Goal: Task Accomplishment & Management: Complete application form

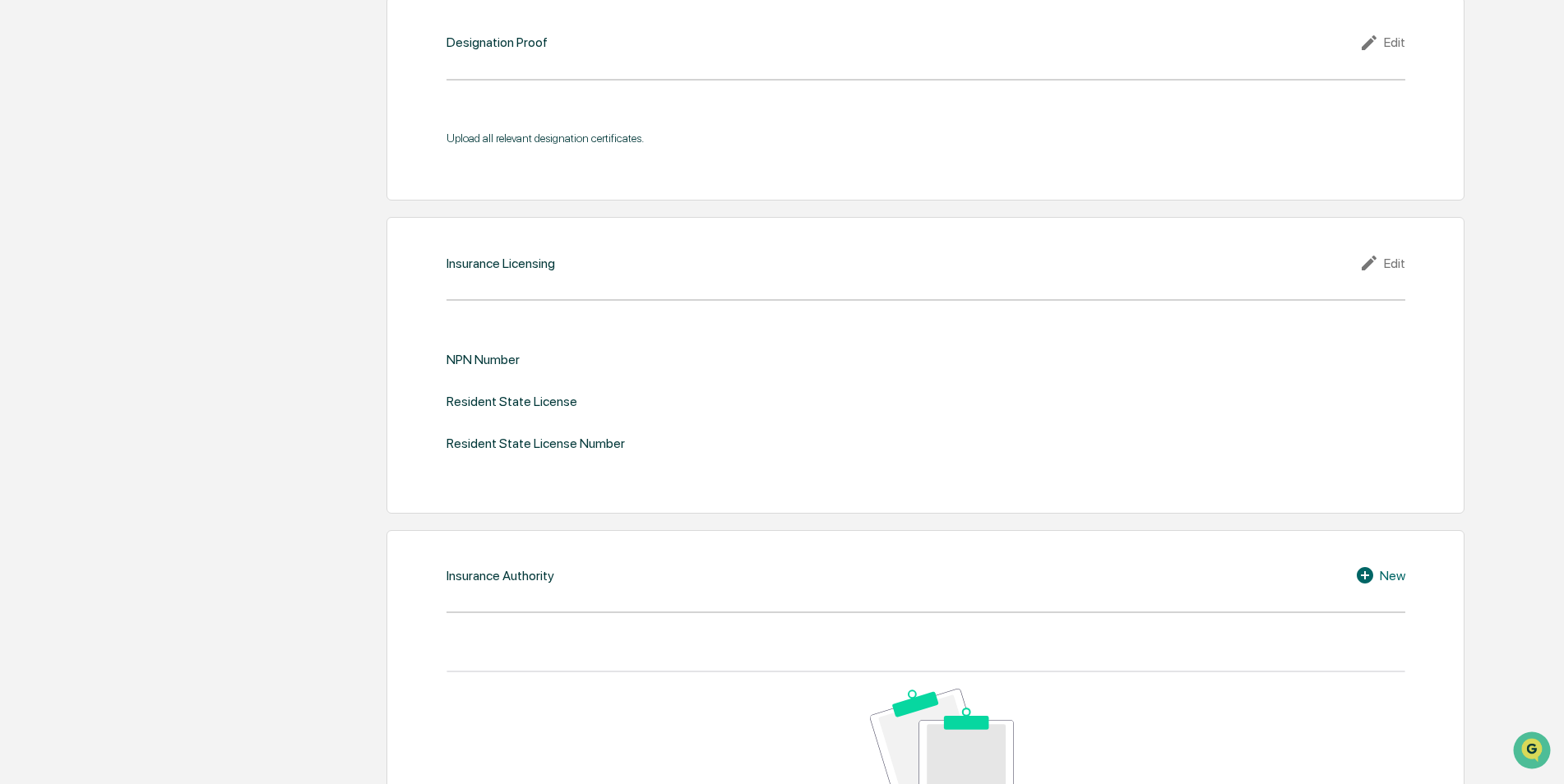
scroll to position [1808, 0]
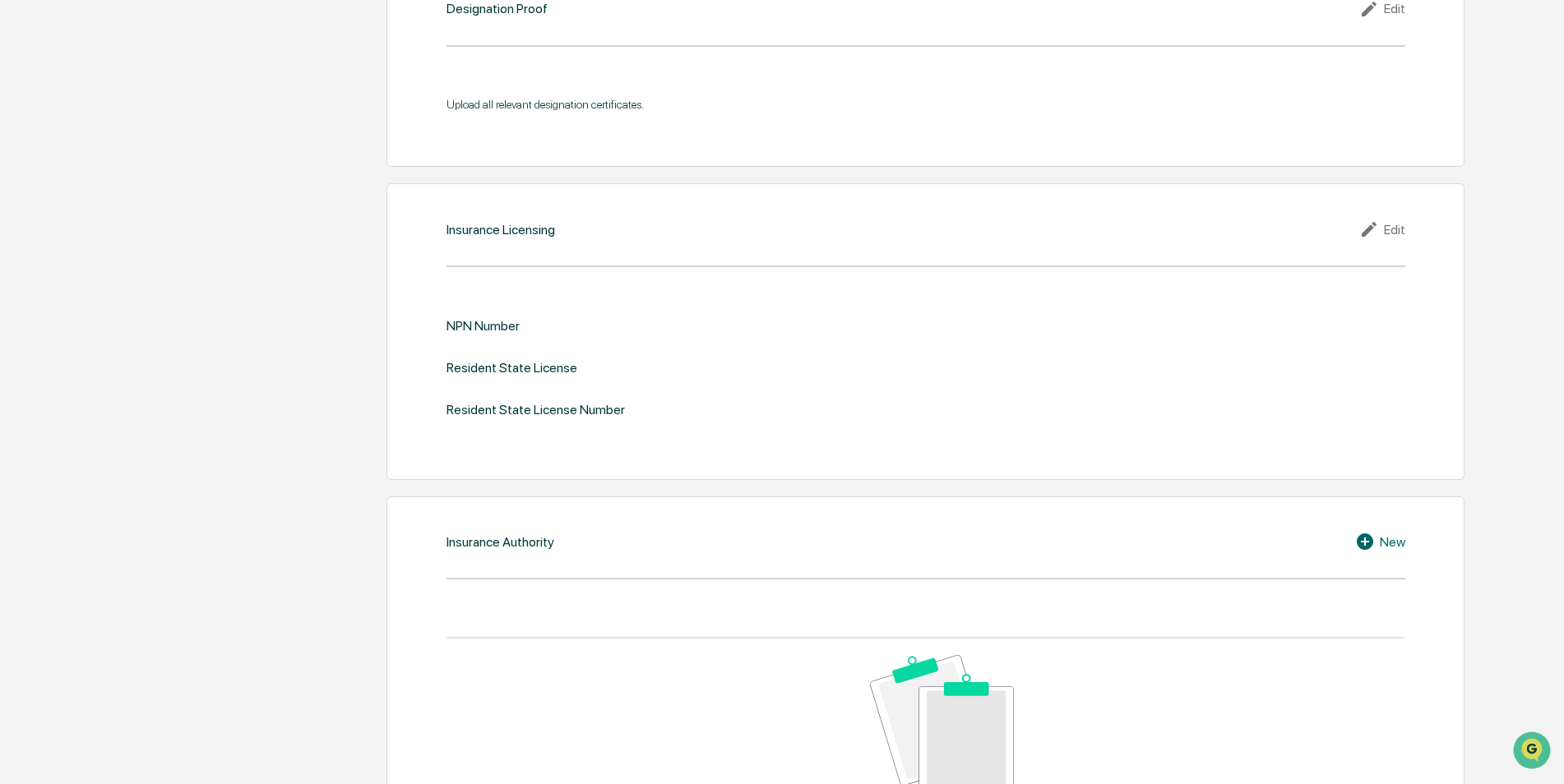
click at [540, 327] on div "NPN Number" at bounding box center [925, 326] width 958 height 15
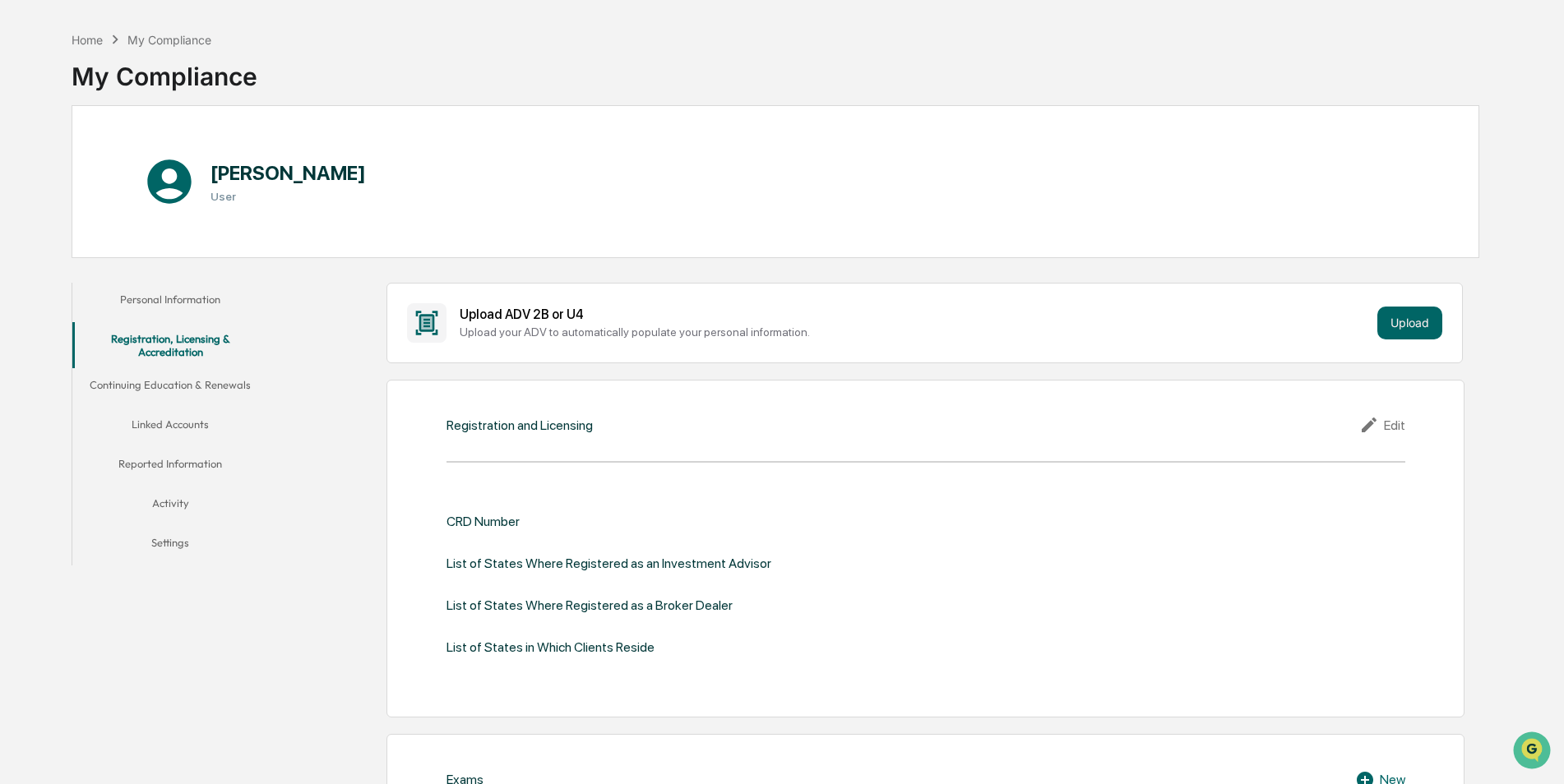
scroll to position [164, 0]
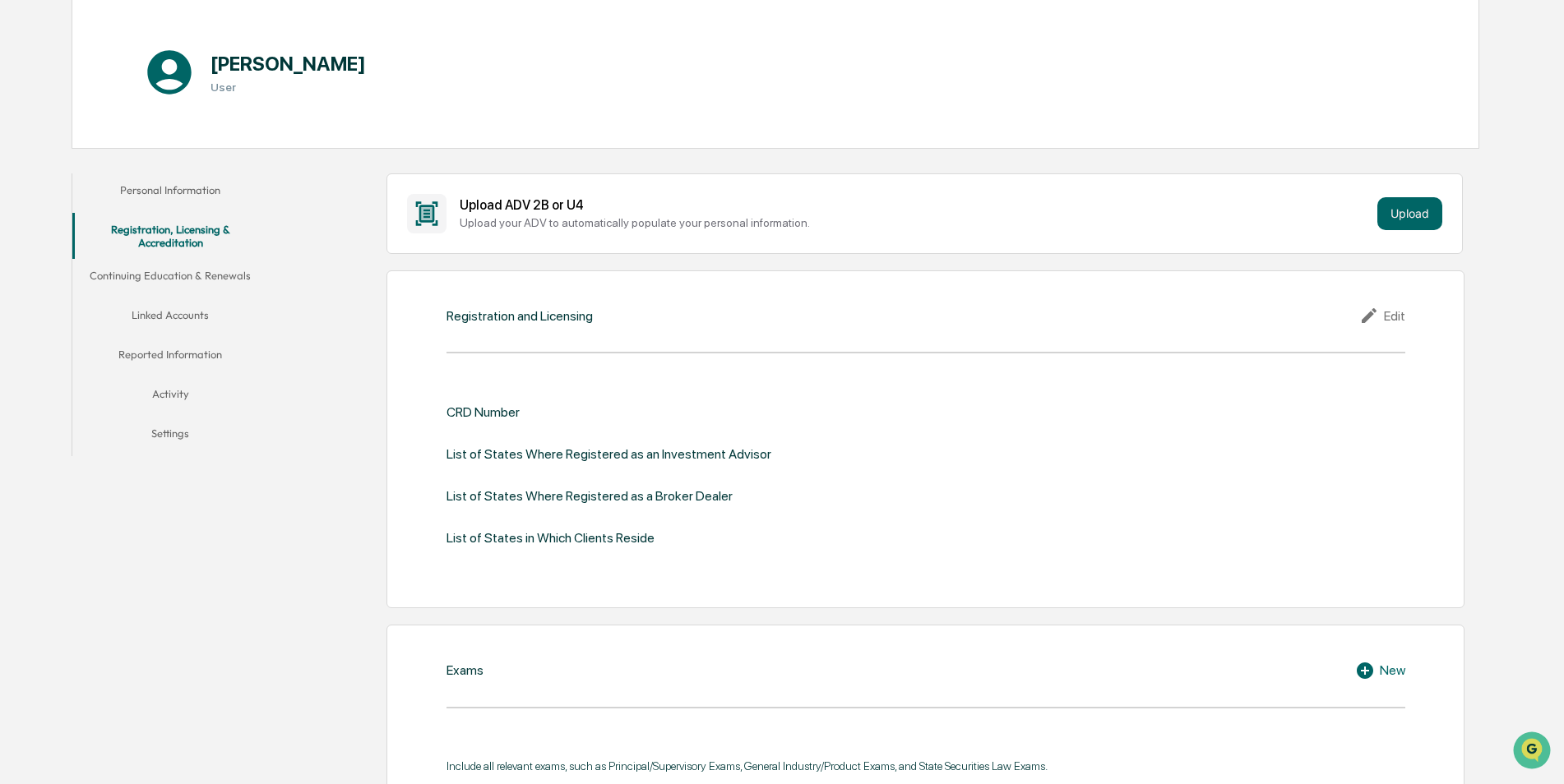
click at [1378, 313] on icon at bounding box center [1371, 315] width 25 height 20
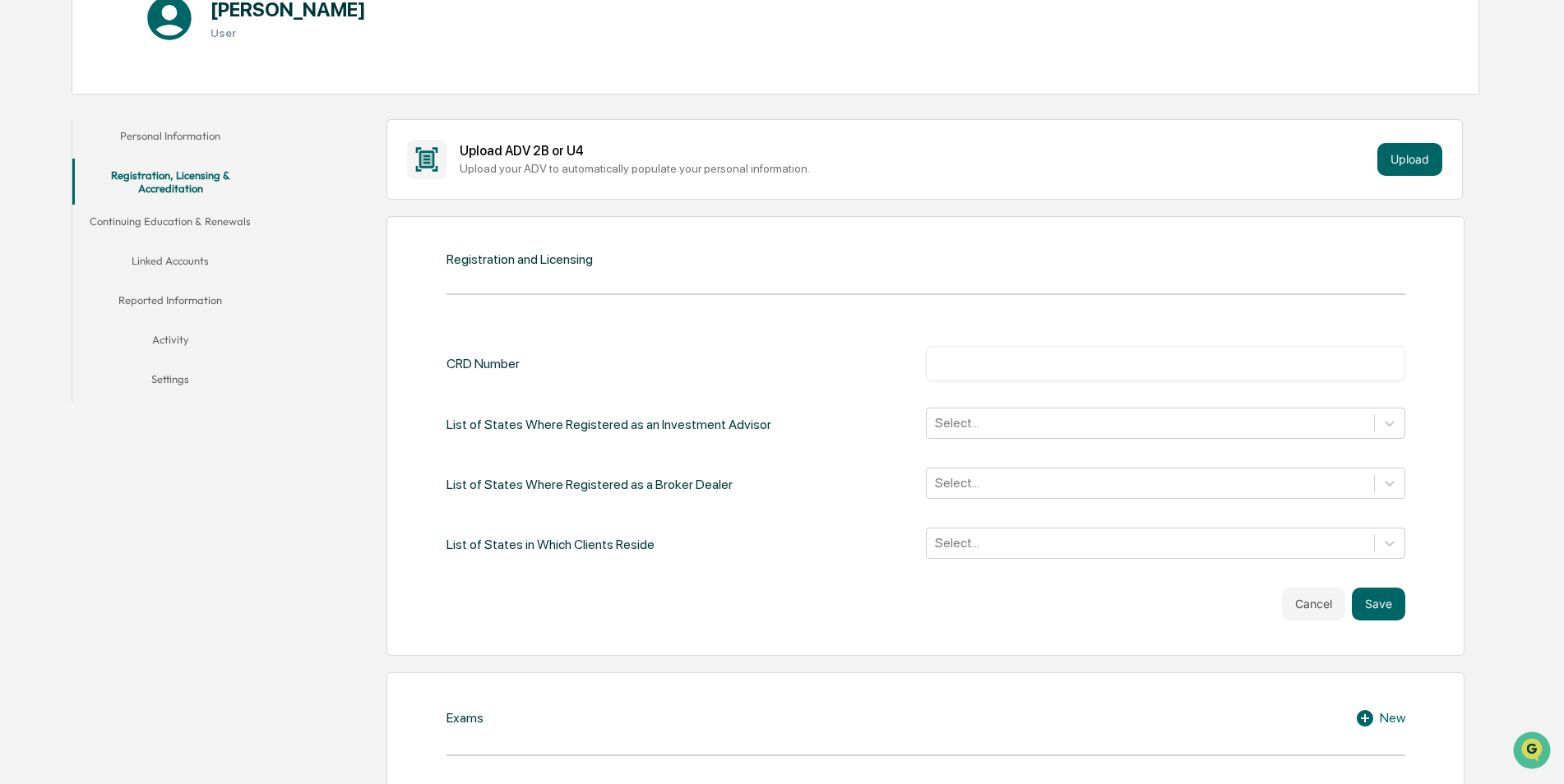
scroll to position [247, 0]
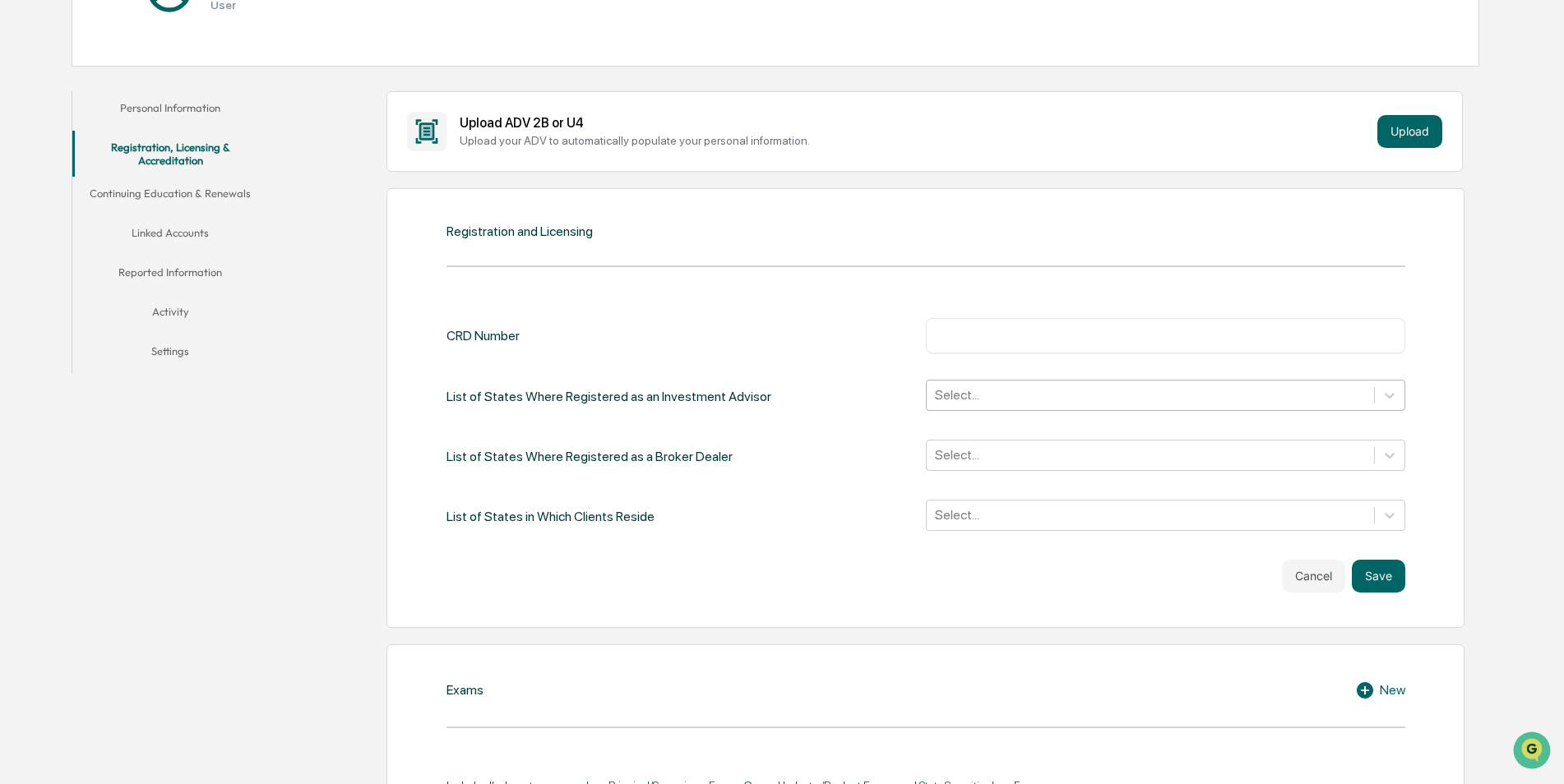
click at [999, 388] on div at bounding box center [1150, 395] width 431 height 19
click at [1272, 329] on input "text" at bounding box center [1165, 335] width 455 height 16
click at [887, 384] on div "List of States Where Registered as an Investment Advisor Select..." at bounding box center [925, 396] width 958 height 33
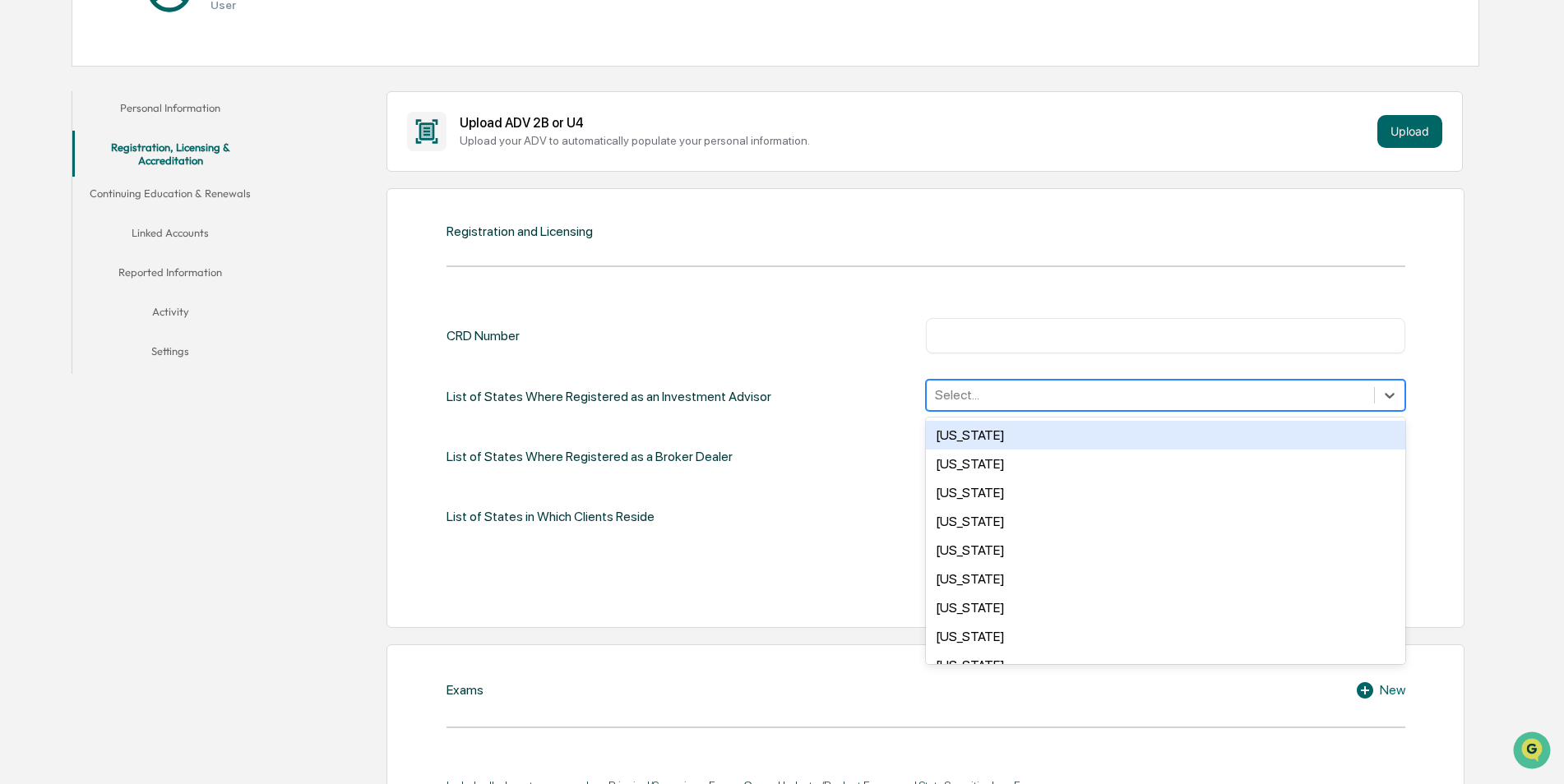
click at [1016, 396] on div at bounding box center [1150, 395] width 431 height 19
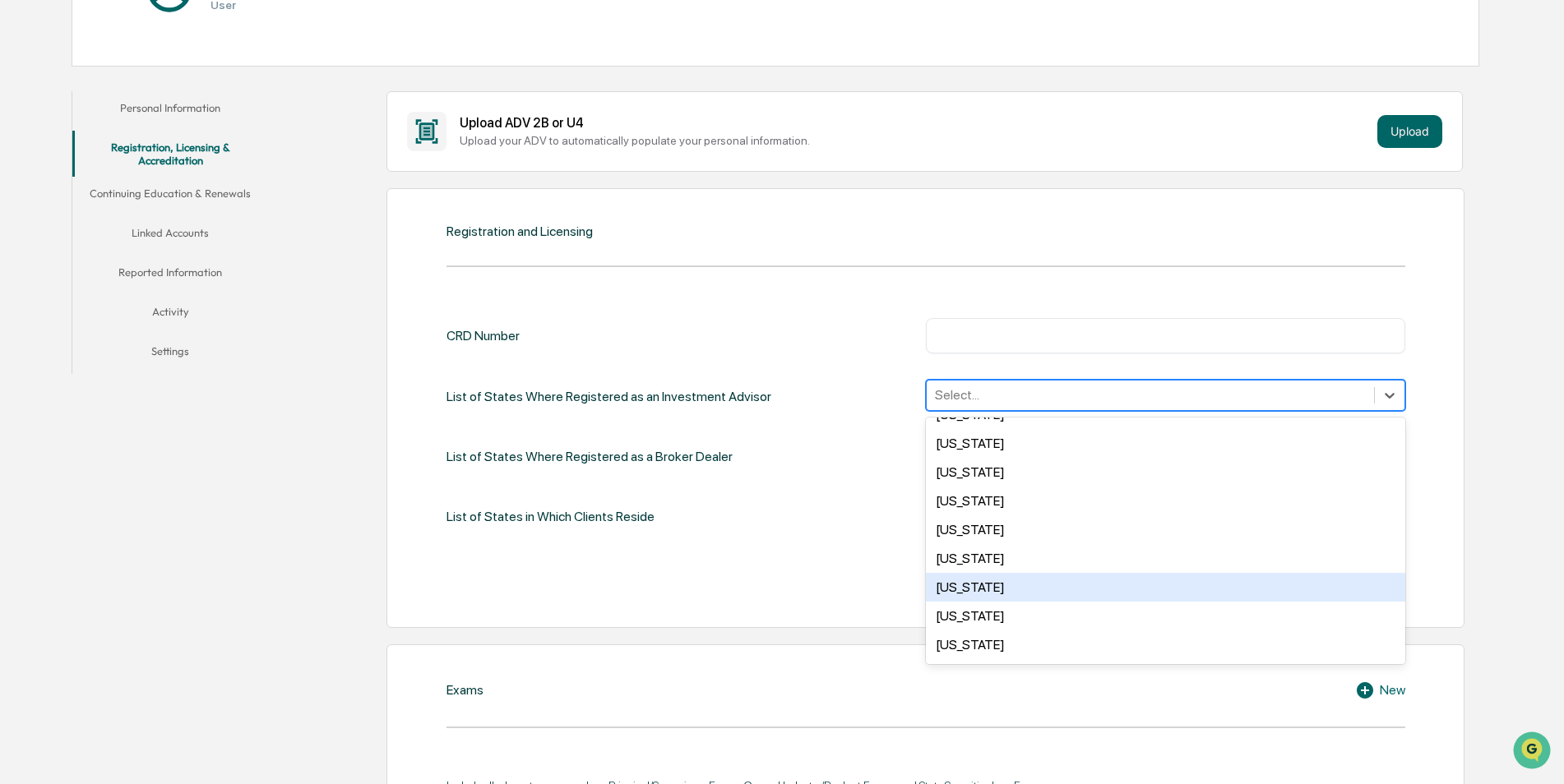
scroll to position [328, 0]
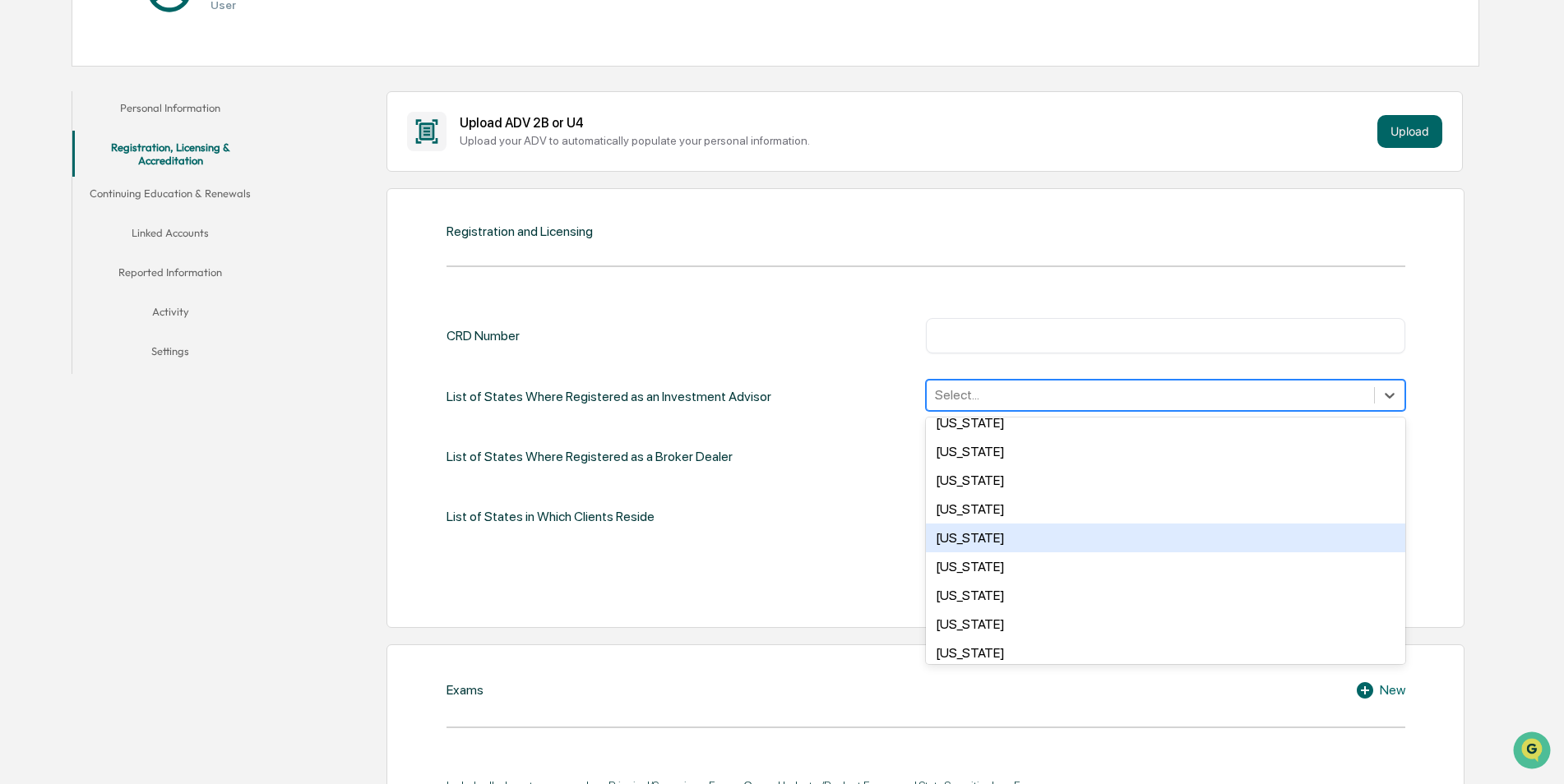
click at [986, 539] on div "[US_STATE]" at bounding box center [1165, 537] width 480 height 28
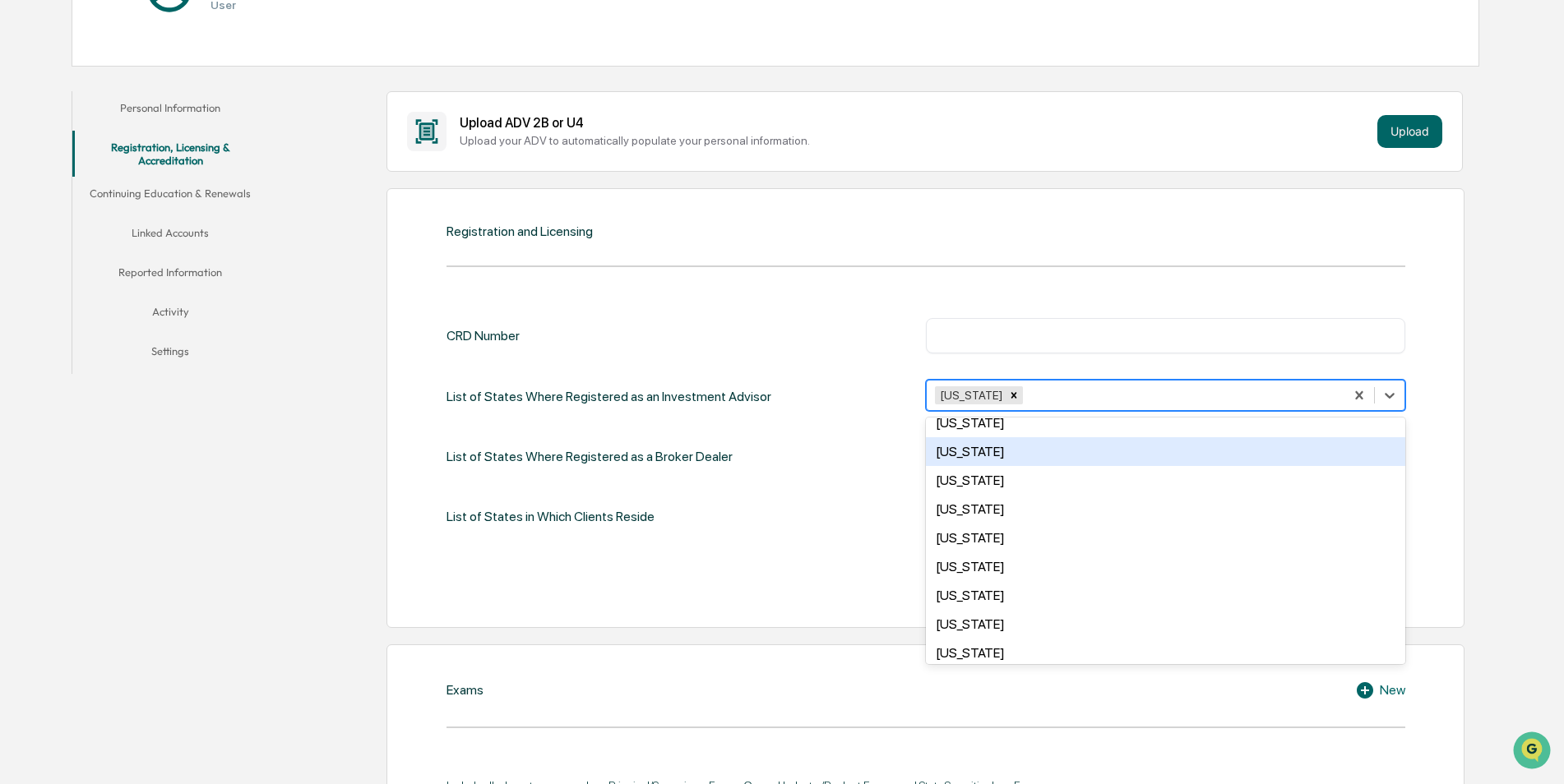
click at [806, 474] on div "CRD Number ​ List of States Where Registered as an Investment Advisor option [U…" at bounding box center [925, 425] width 958 height 215
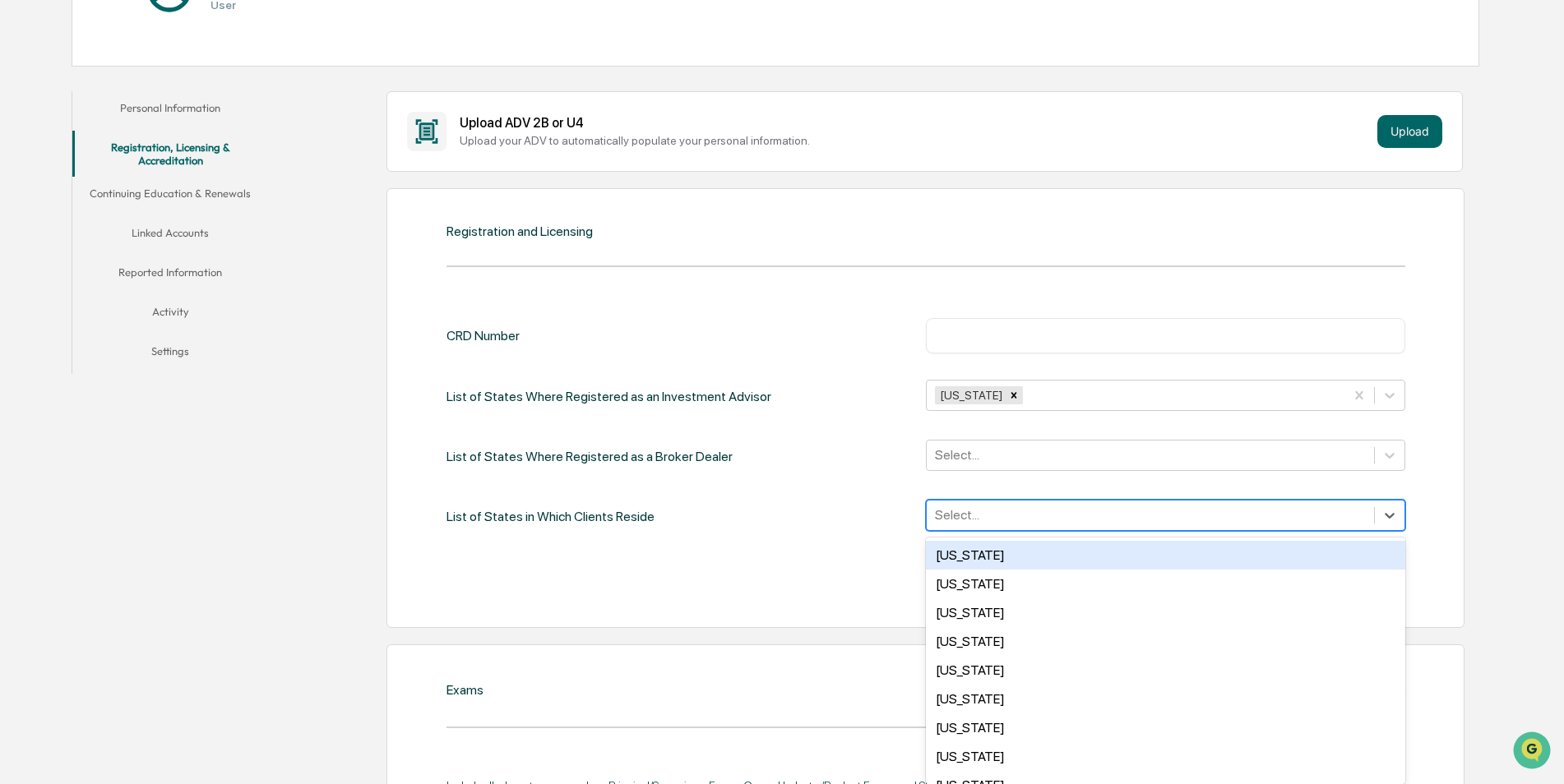
click at [1041, 503] on div "Select..." at bounding box center [1150, 514] width 447 height 26
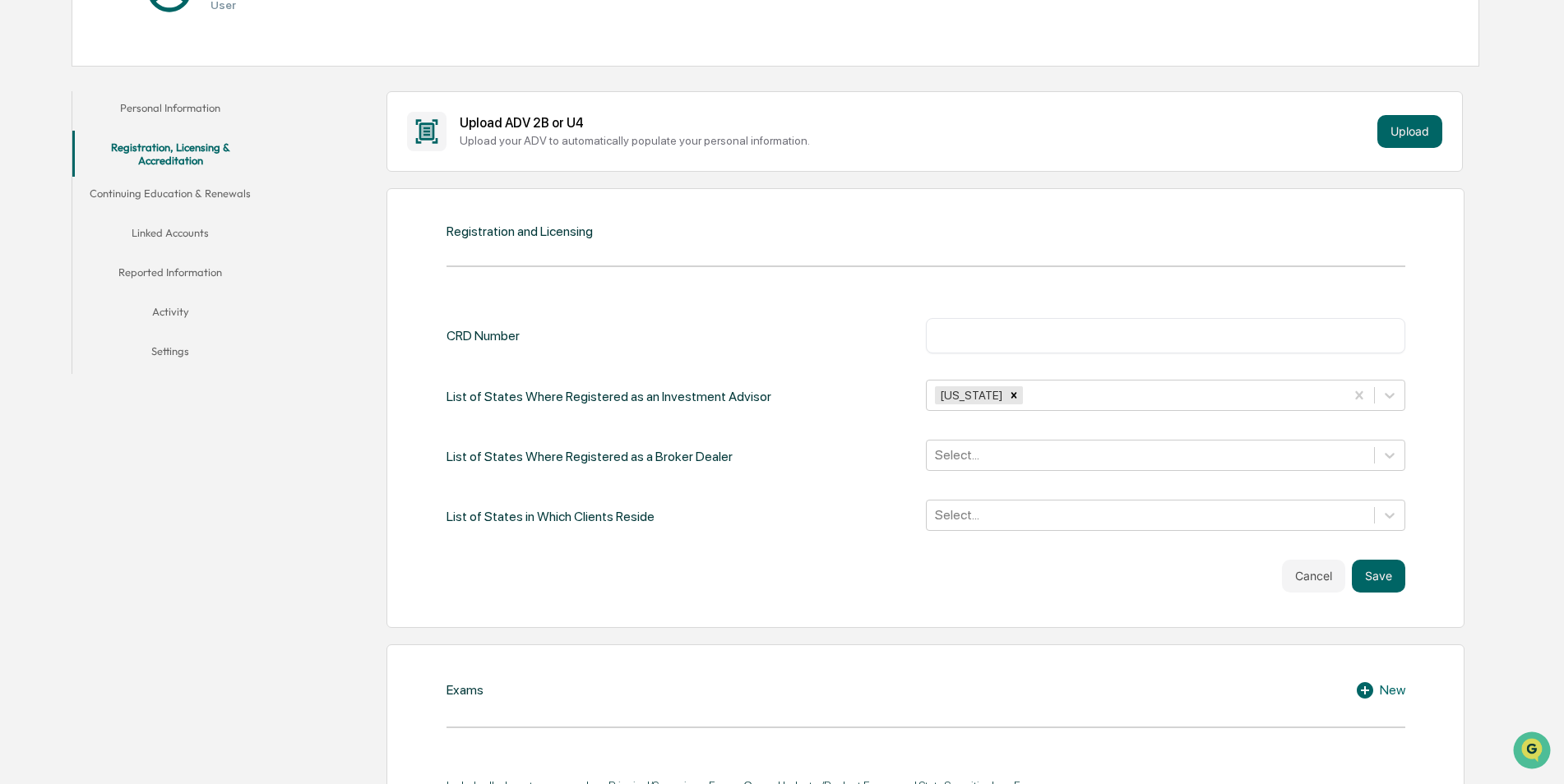
click at [989, 345] on div "​" at bounding box center [1165, 335] width 480 height 34
click at [970, 335] on input "text" at bounding box center [1165, 335] width 455 height 16
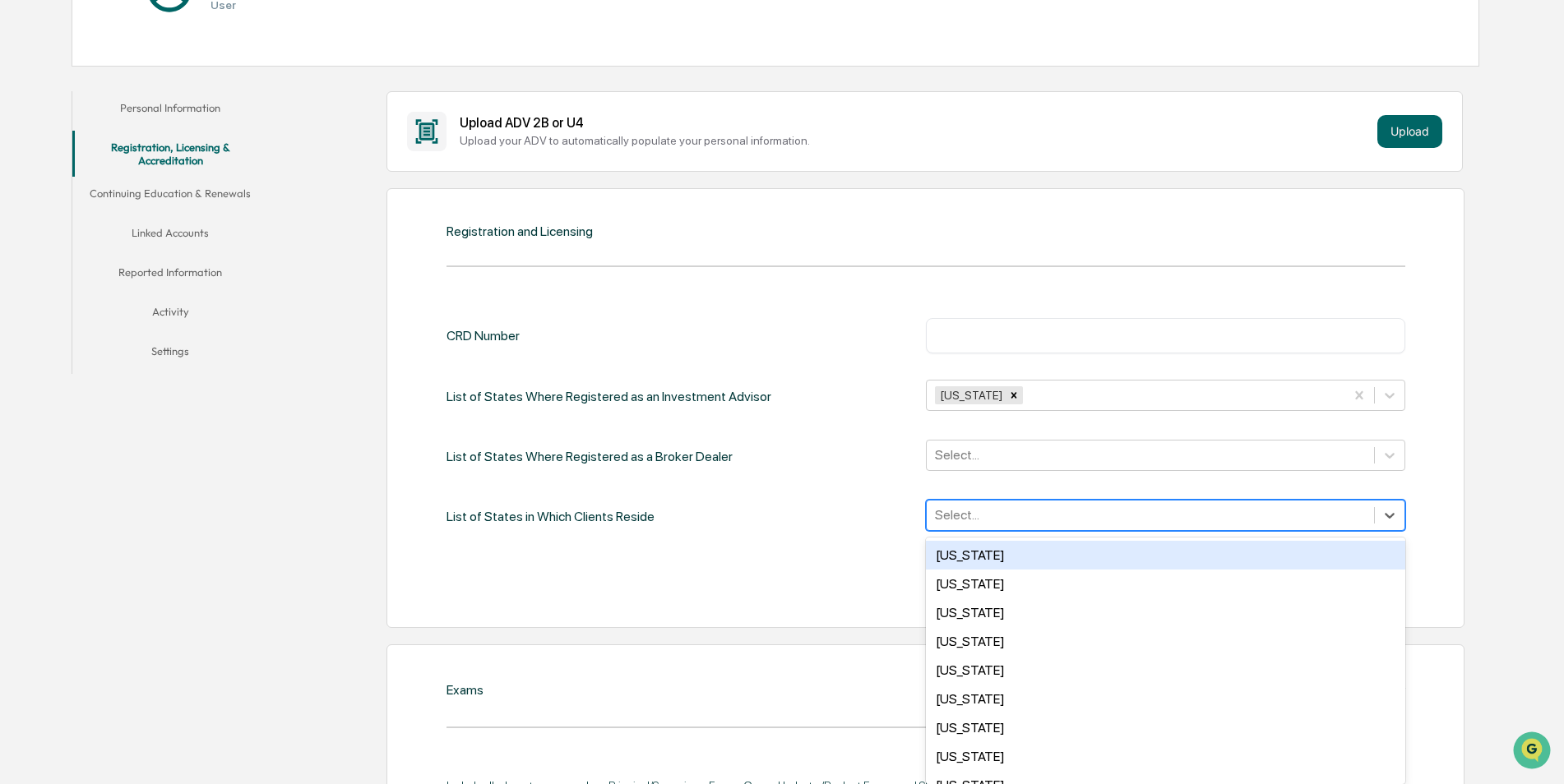
click at [957, 527] on div "Select..." at bounding box center [1150, 514] width 447 height 26
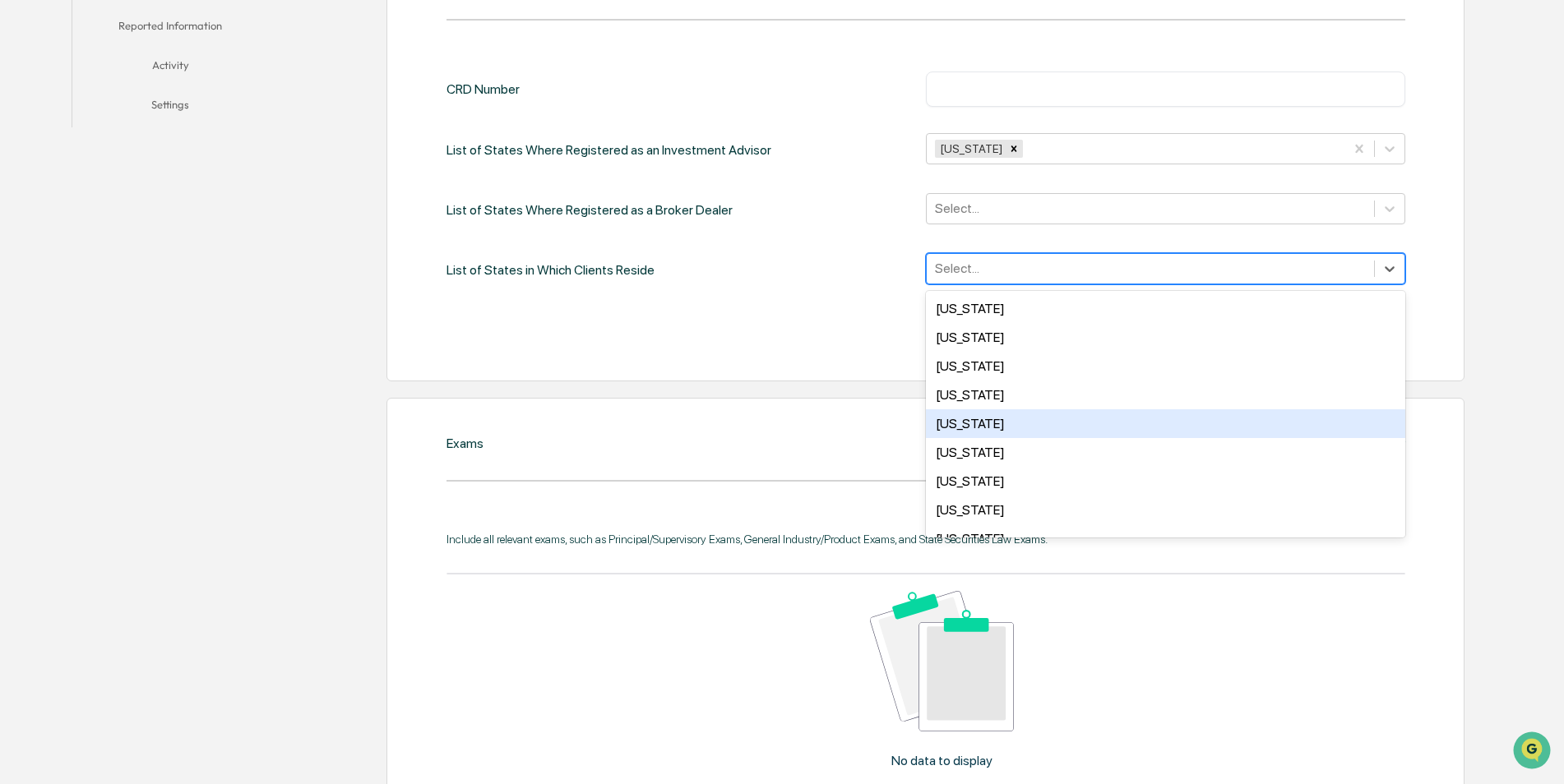
scroll to position [1198, 0]
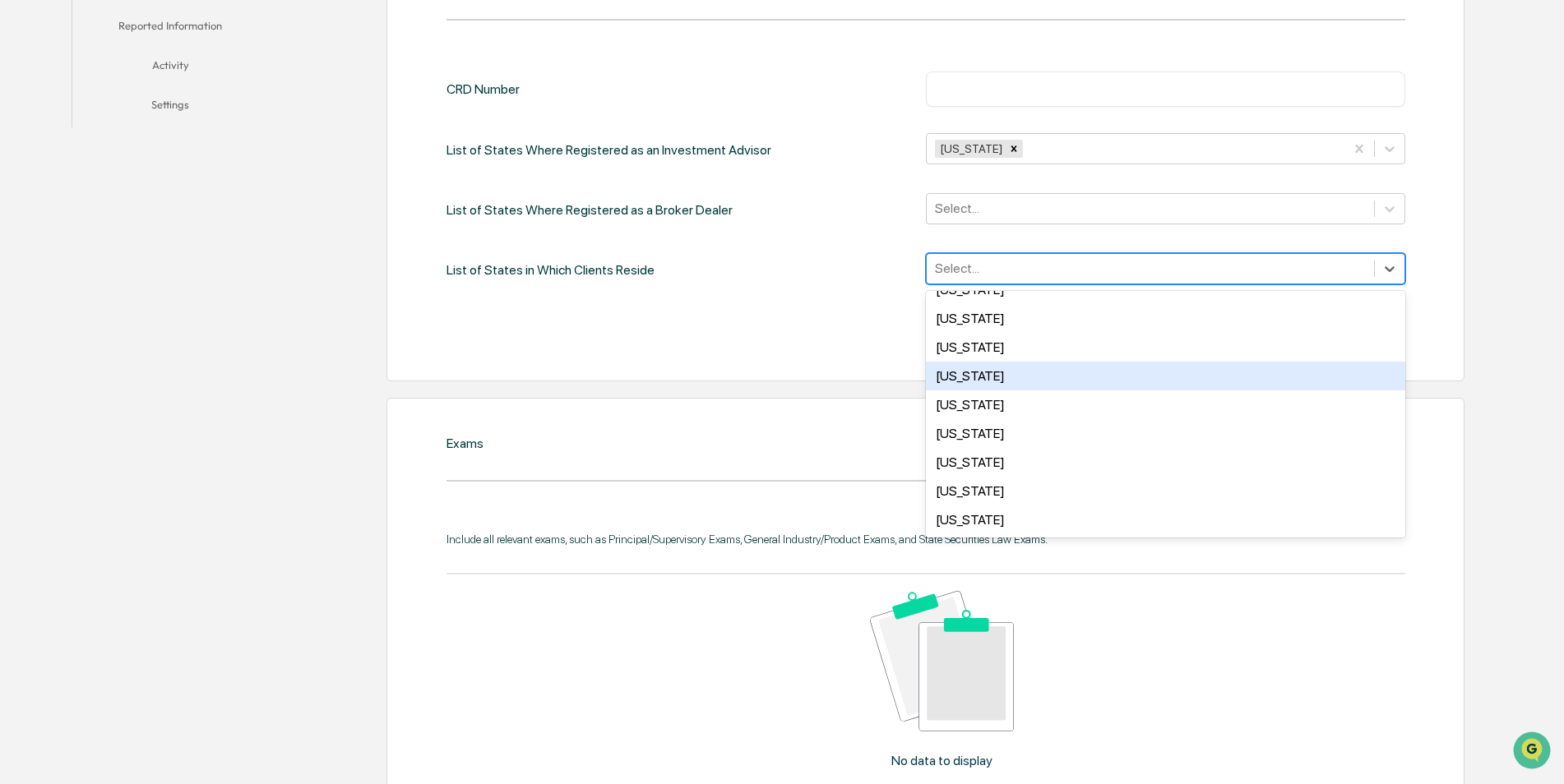
click at [717, 334] on div "Cancel Save" at bounding box center [925, 329] width 958 height 33
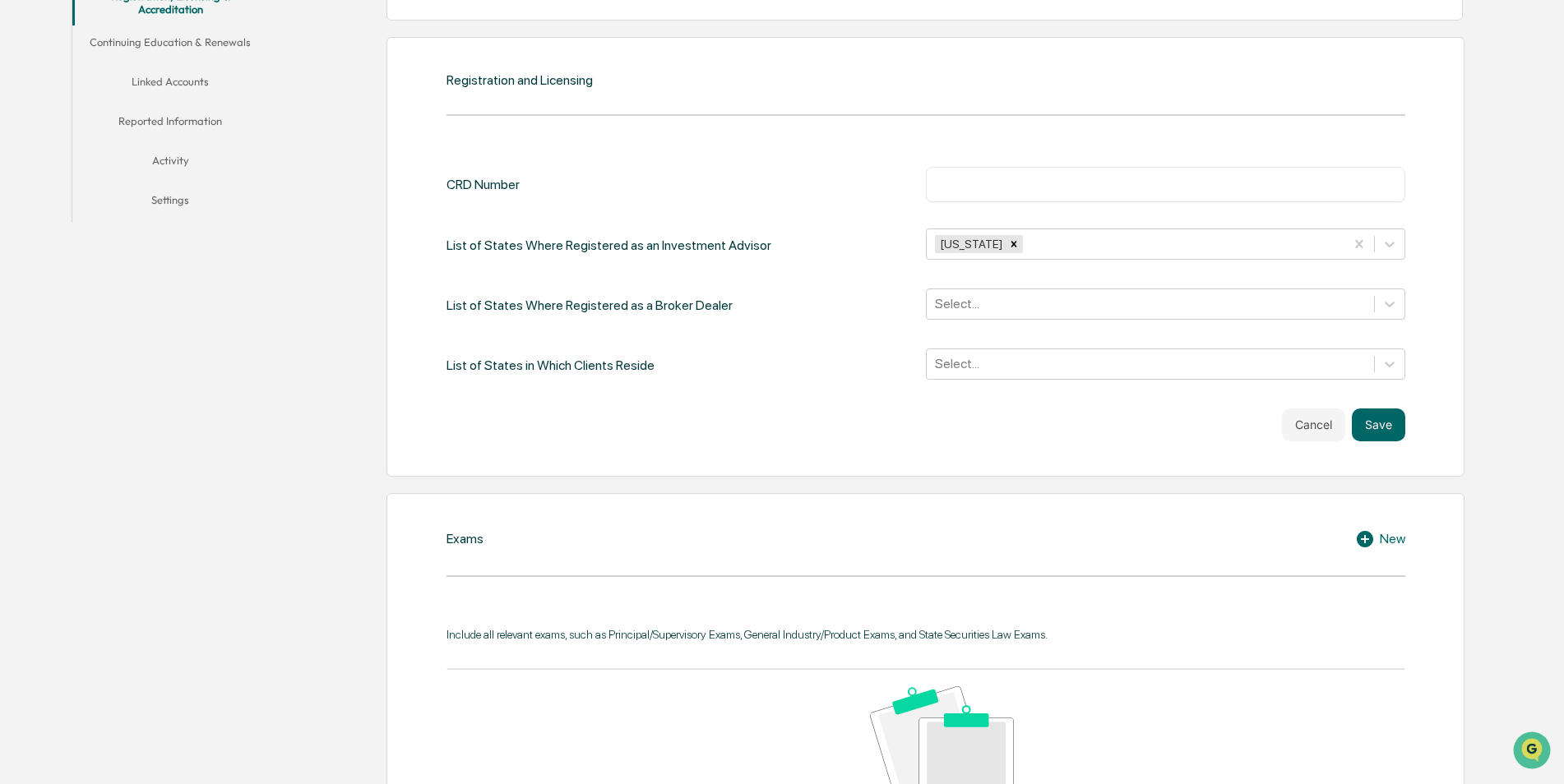
scroll to position [247, 0]
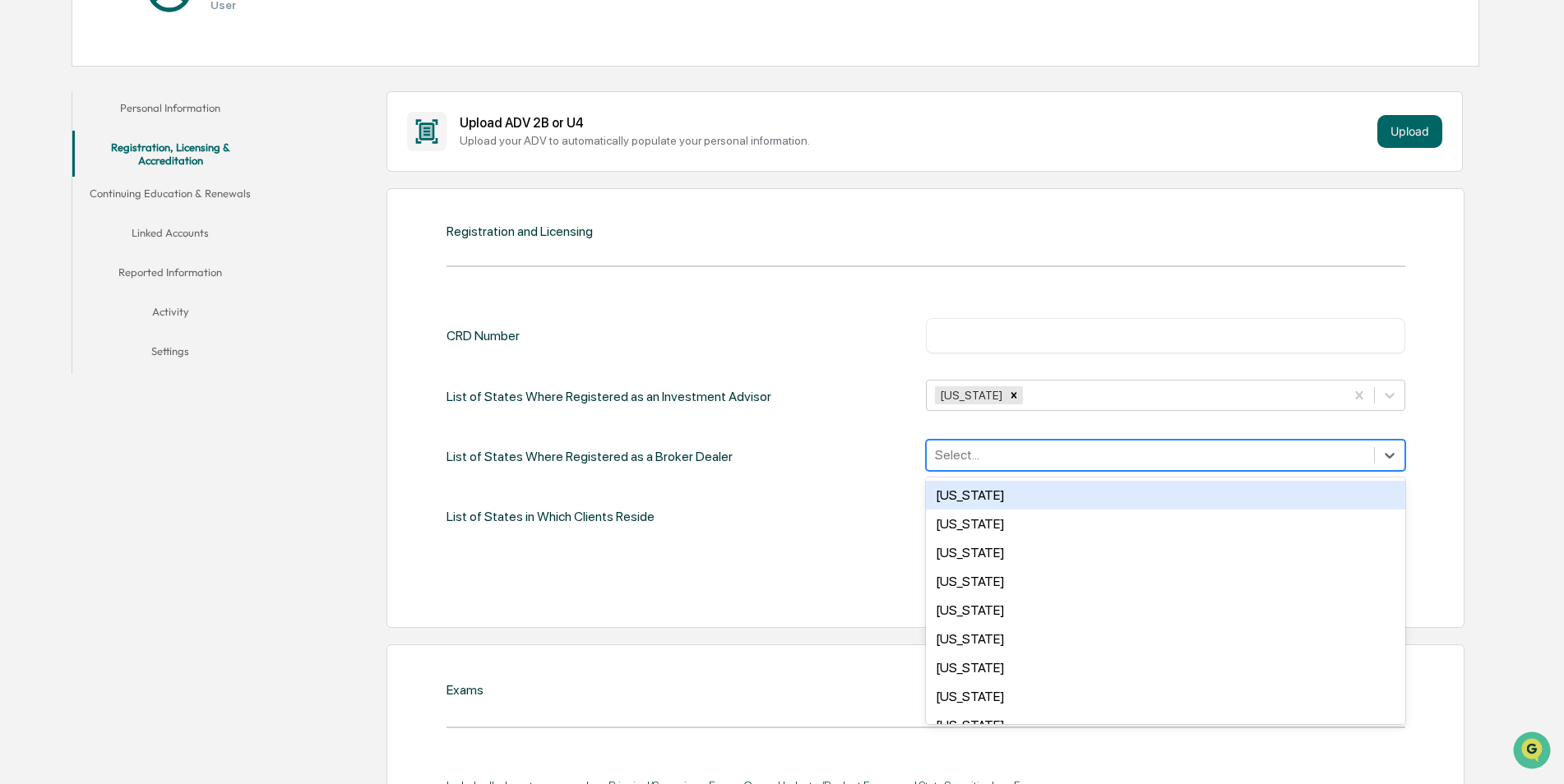
click at [950, 451] on div at bounding box center [1150, 455] width 431 height 19
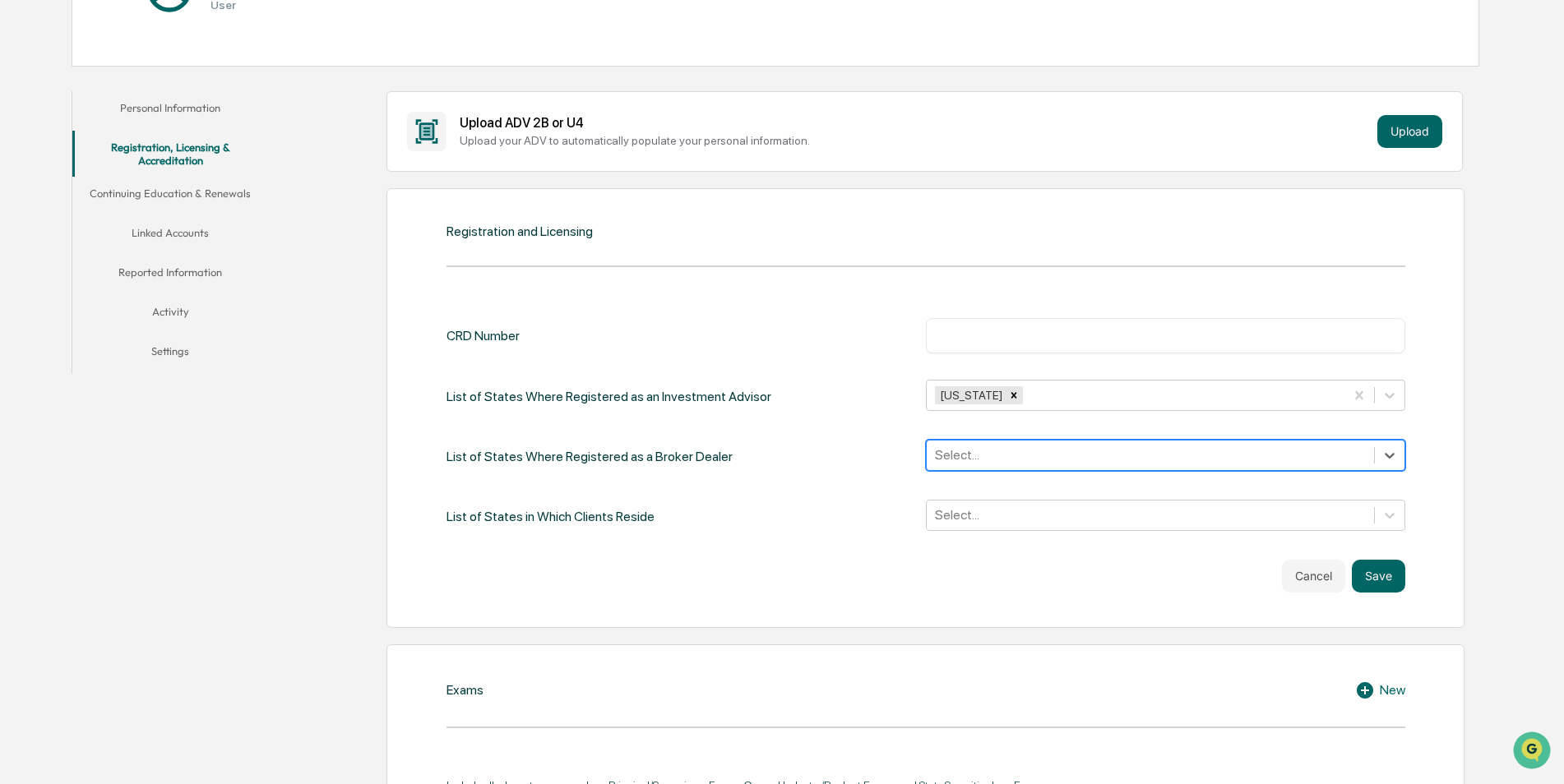
click at [950, 451] on div at bounding box center [1150, 455] width 431 height 19
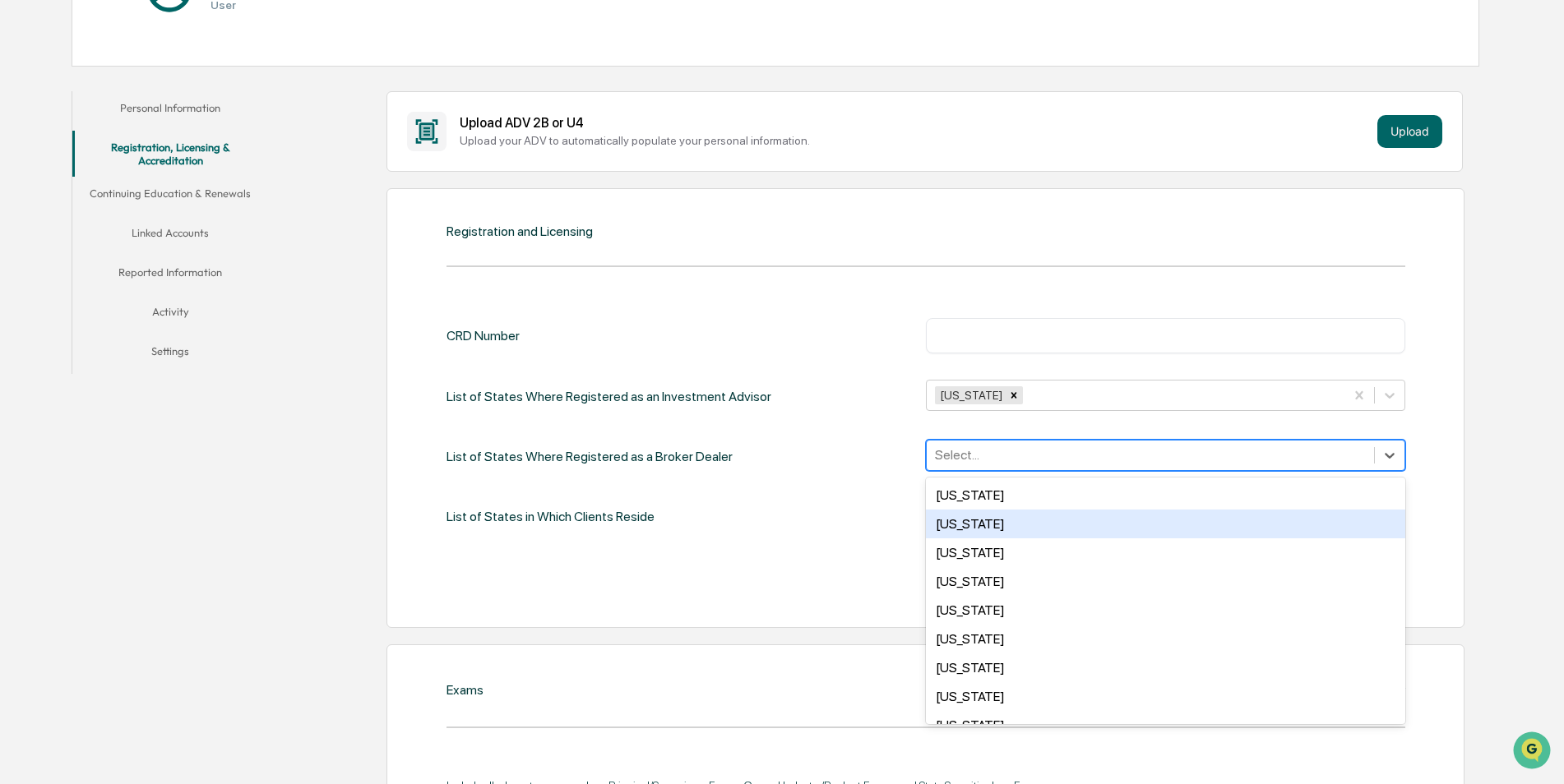
scroll to position [1198, 0]
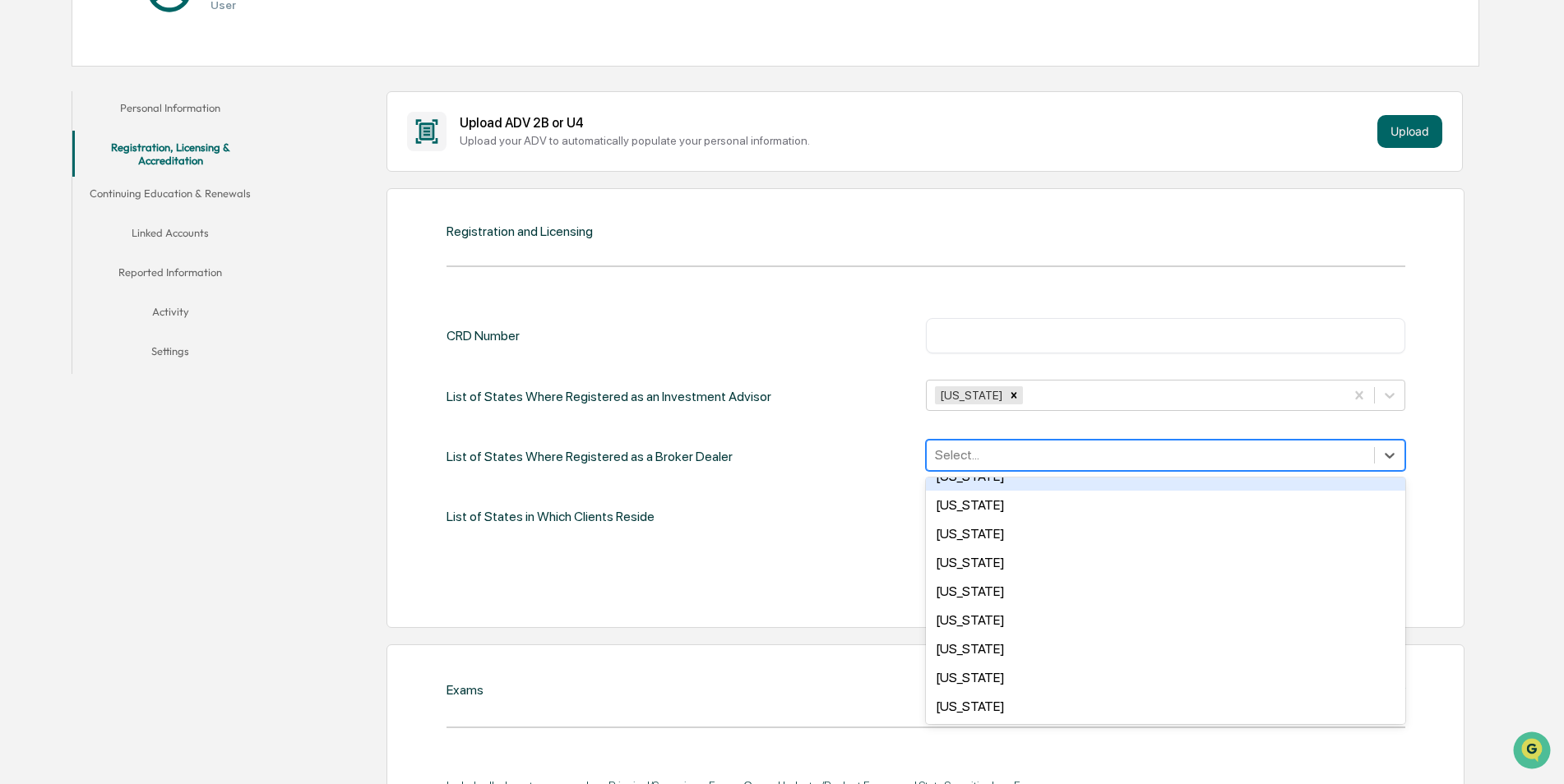
click at [978, 451] on div at bounding box center [1150, 455] width 431 height 19
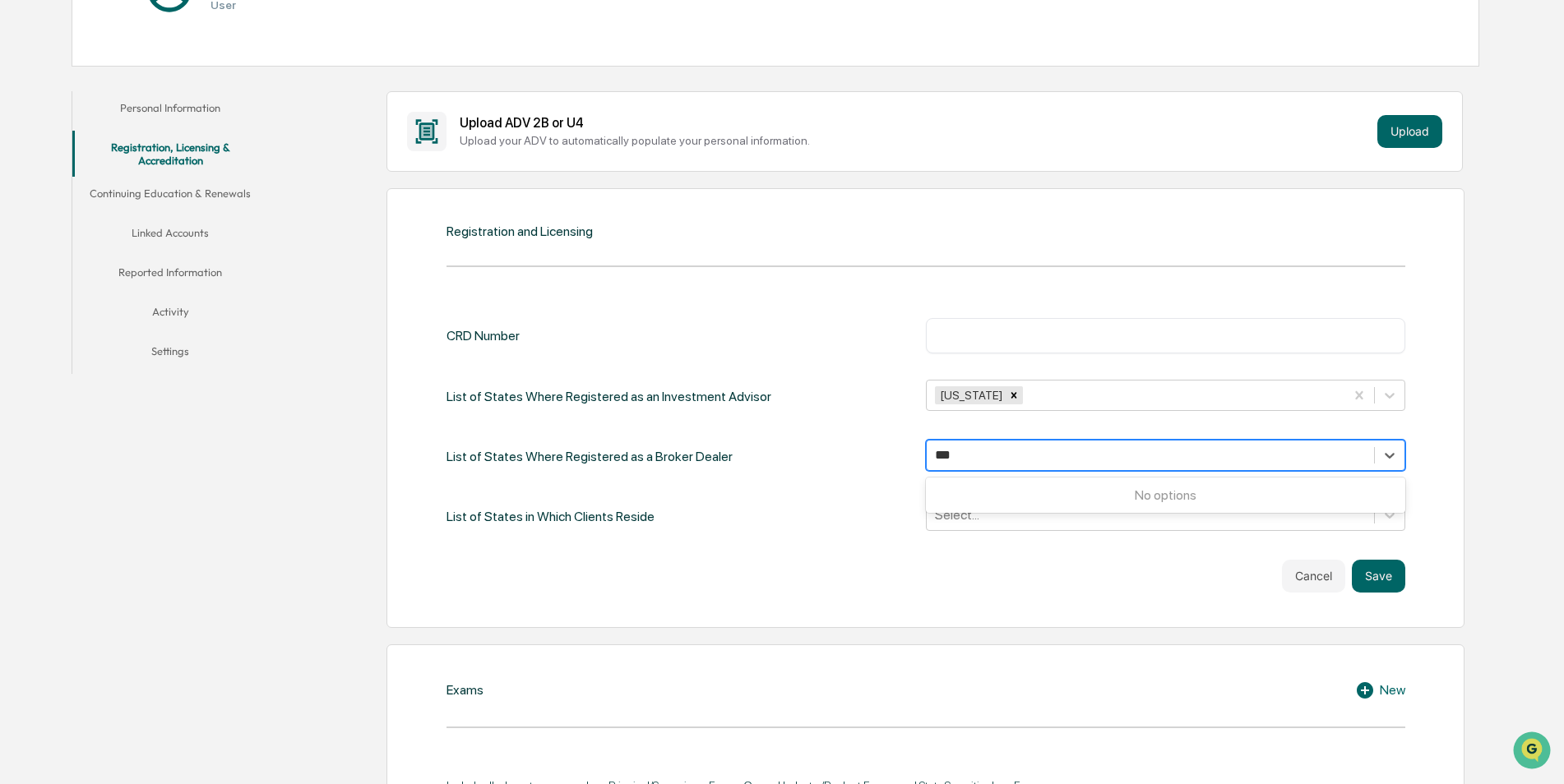
type input "***"
click at [801, 441] on div "List of States Where Registered as a Broker Dealer 0 results available for sear…" at bounding box center [925, 456] width 958 height 33
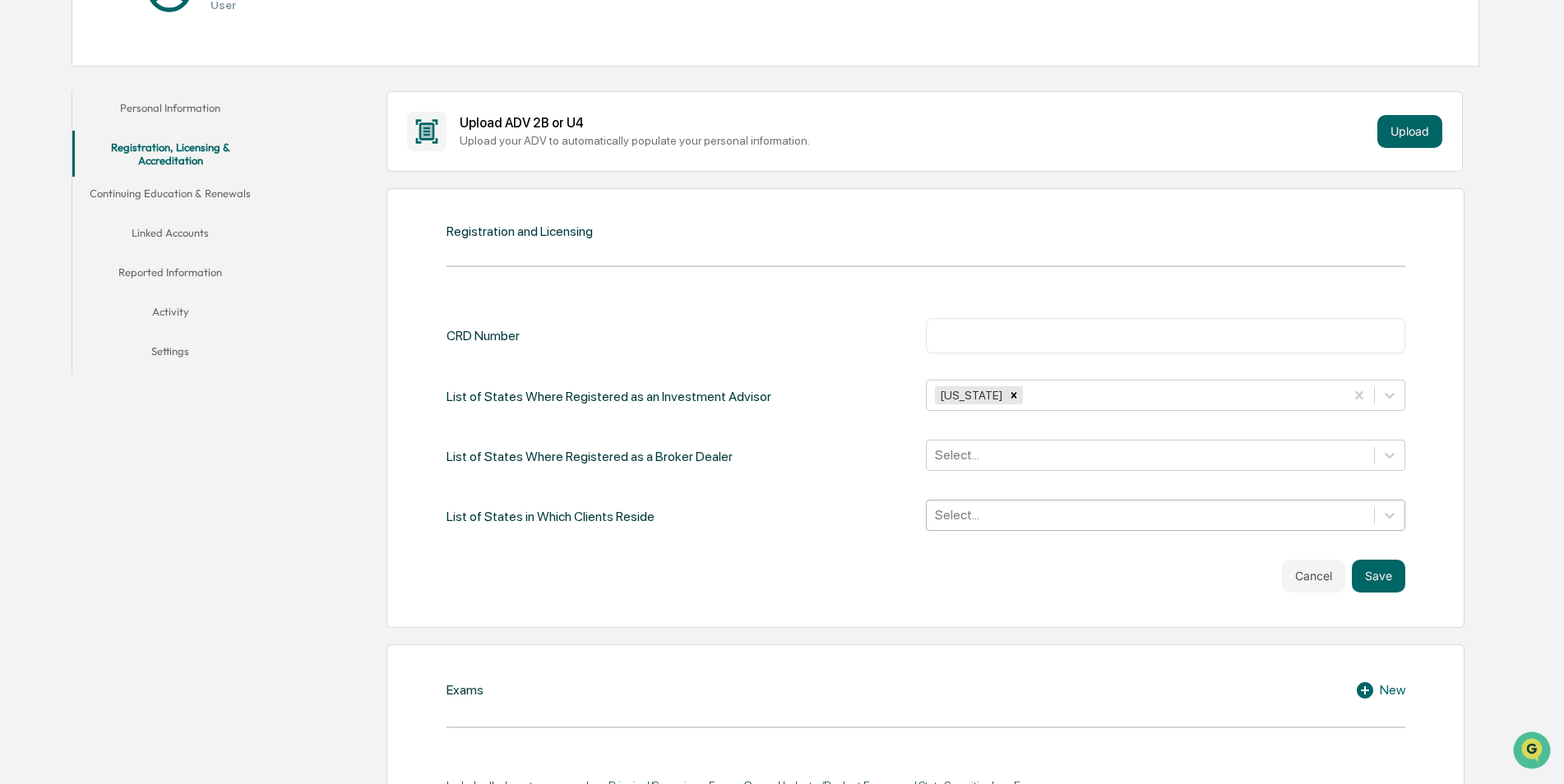
click at [938, 517] on div at bounding box center [1150, 514] width 431 height 19
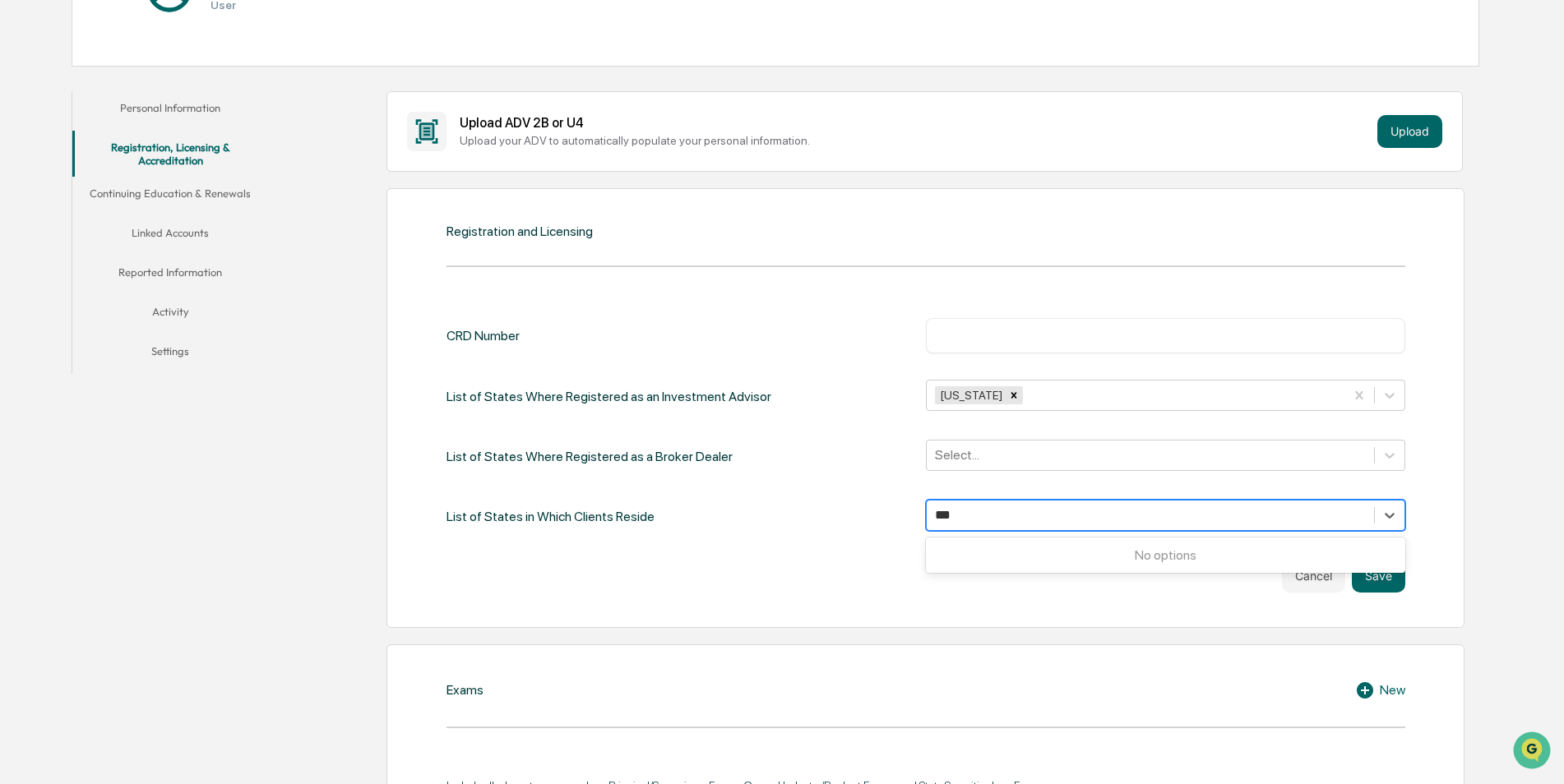
type input "***"
click at [755, 554] on div "CRD Number ​ List of States Where Registered as an Investment Advisor [US_STATE…" at bounding box center [925, 455] width 958 height 273
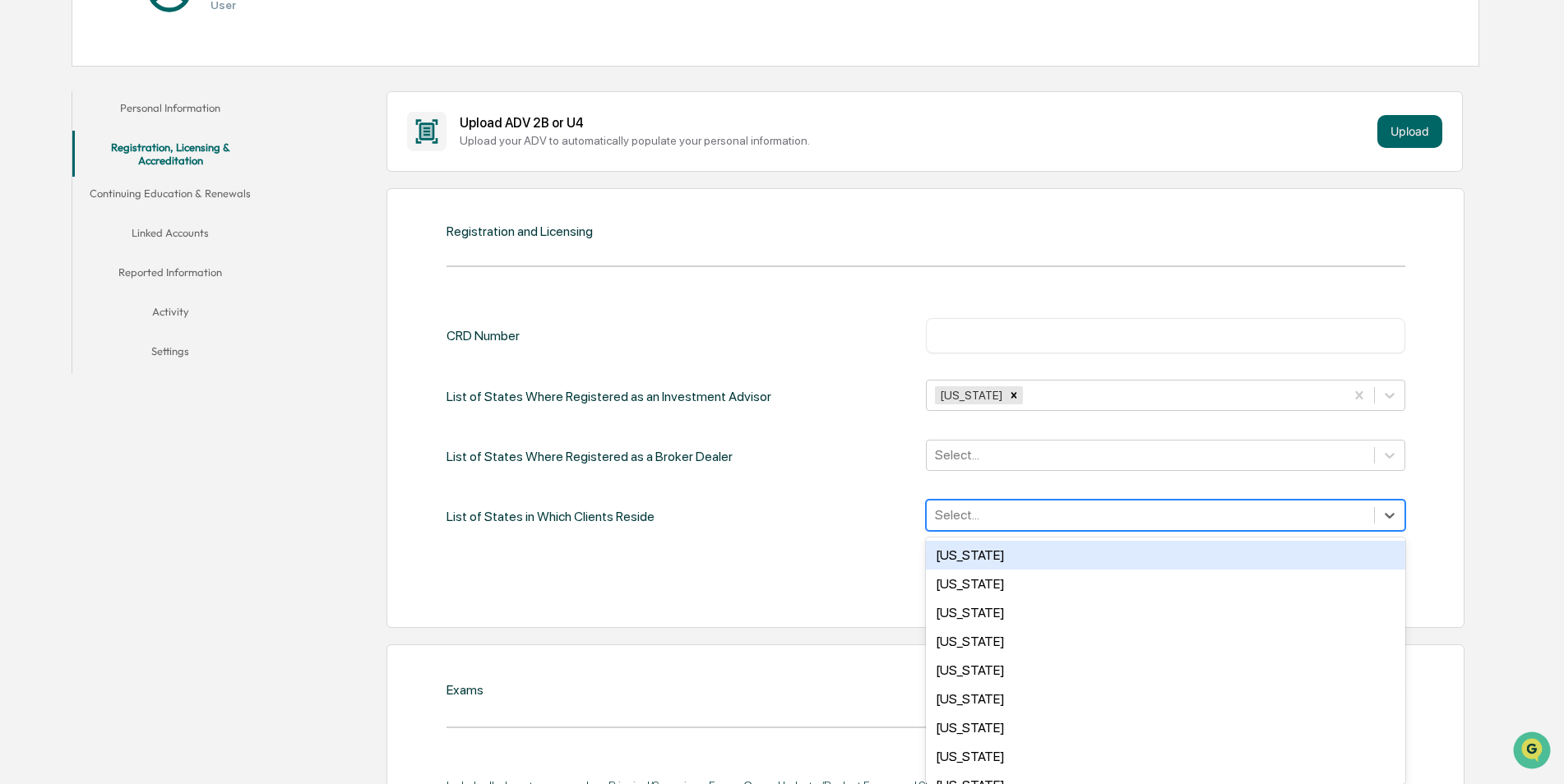
click at [976, 505] on div "Select..." at bounding box center [1150, 514] width 447 height 26
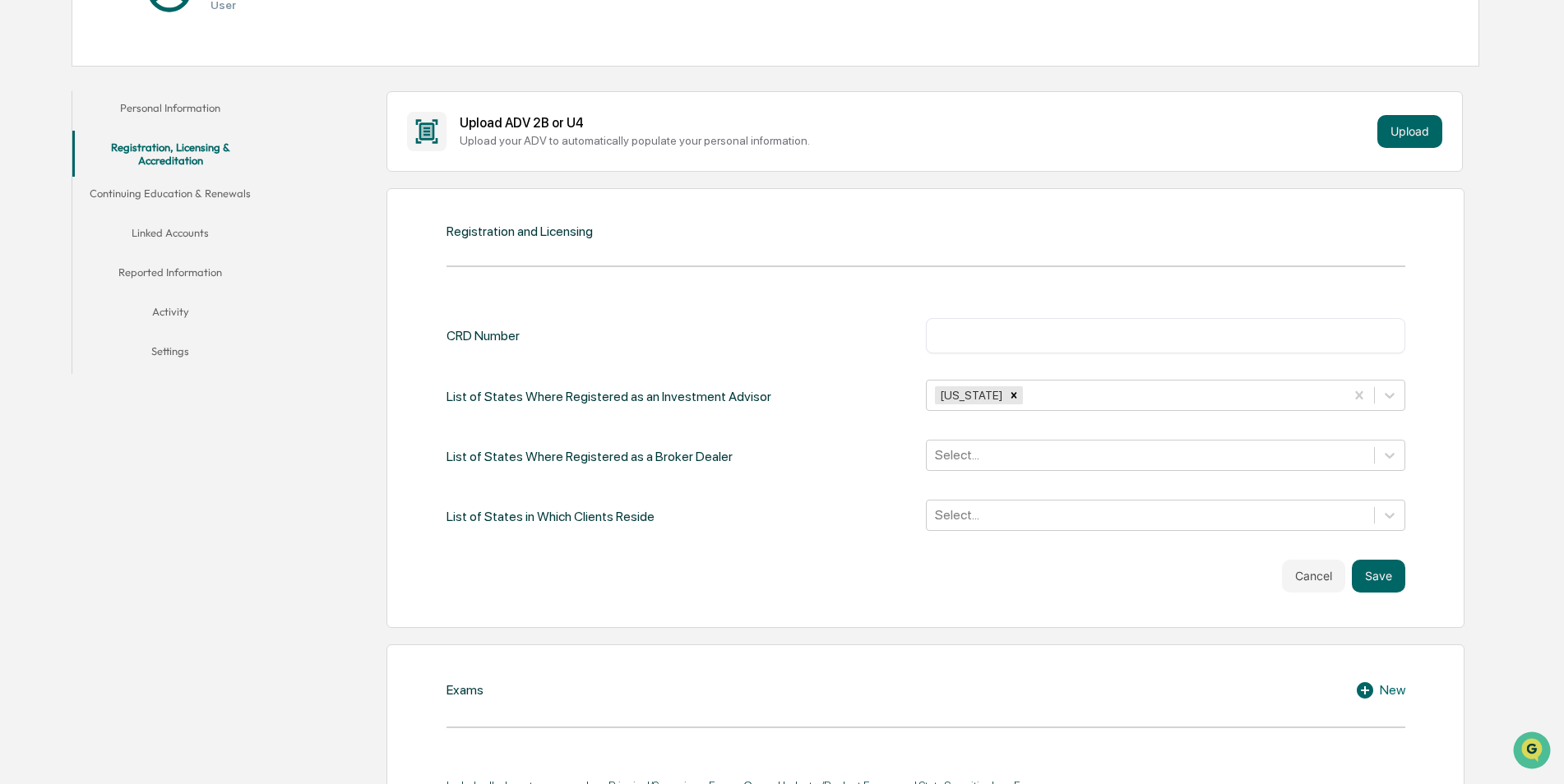
click at [894, 469] on div "List of States Where Registered as a Broker Dealer Select..." at bounding box center [925, 456] width 958 height 33
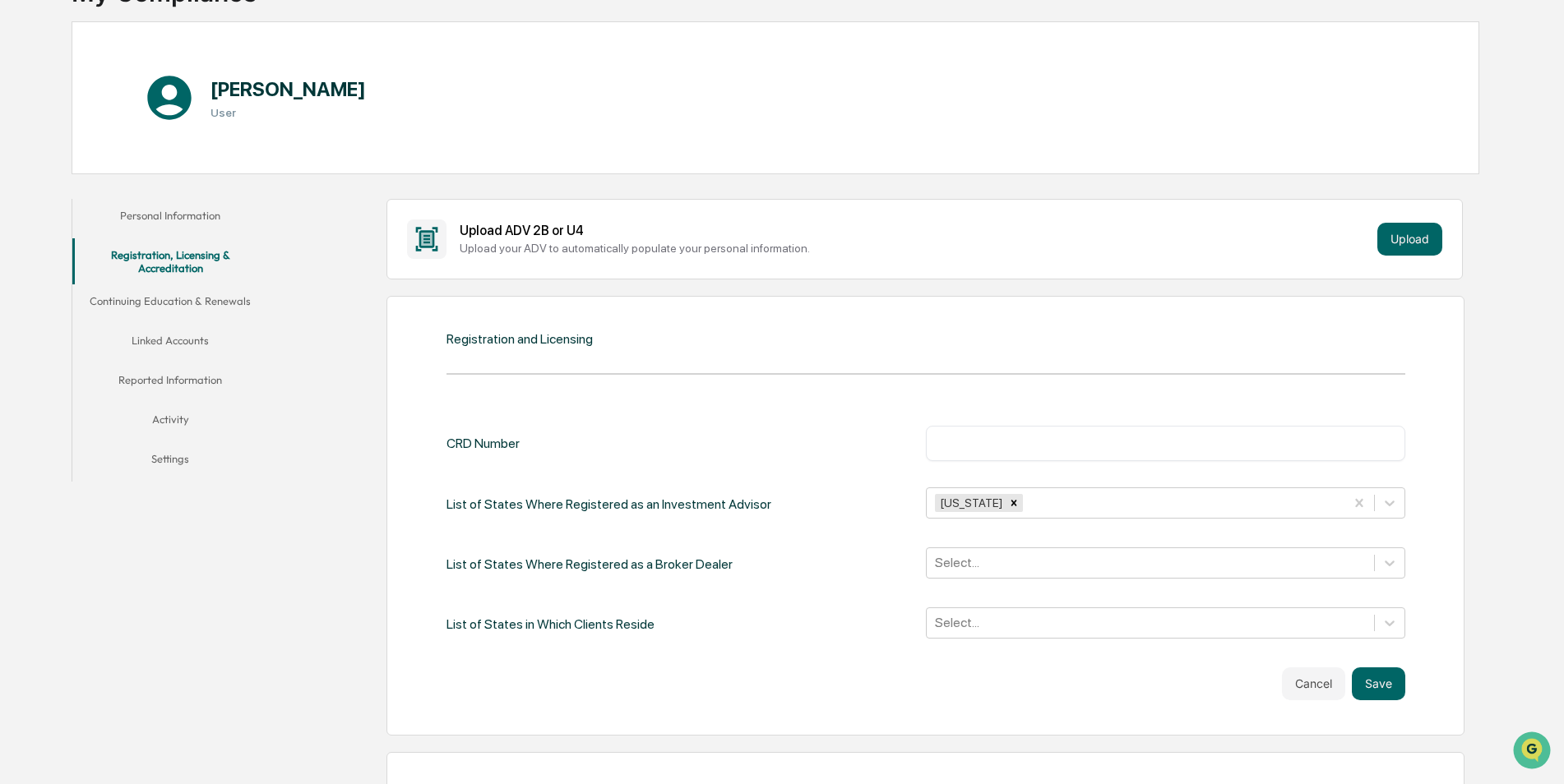
scroll to position [116, 0]
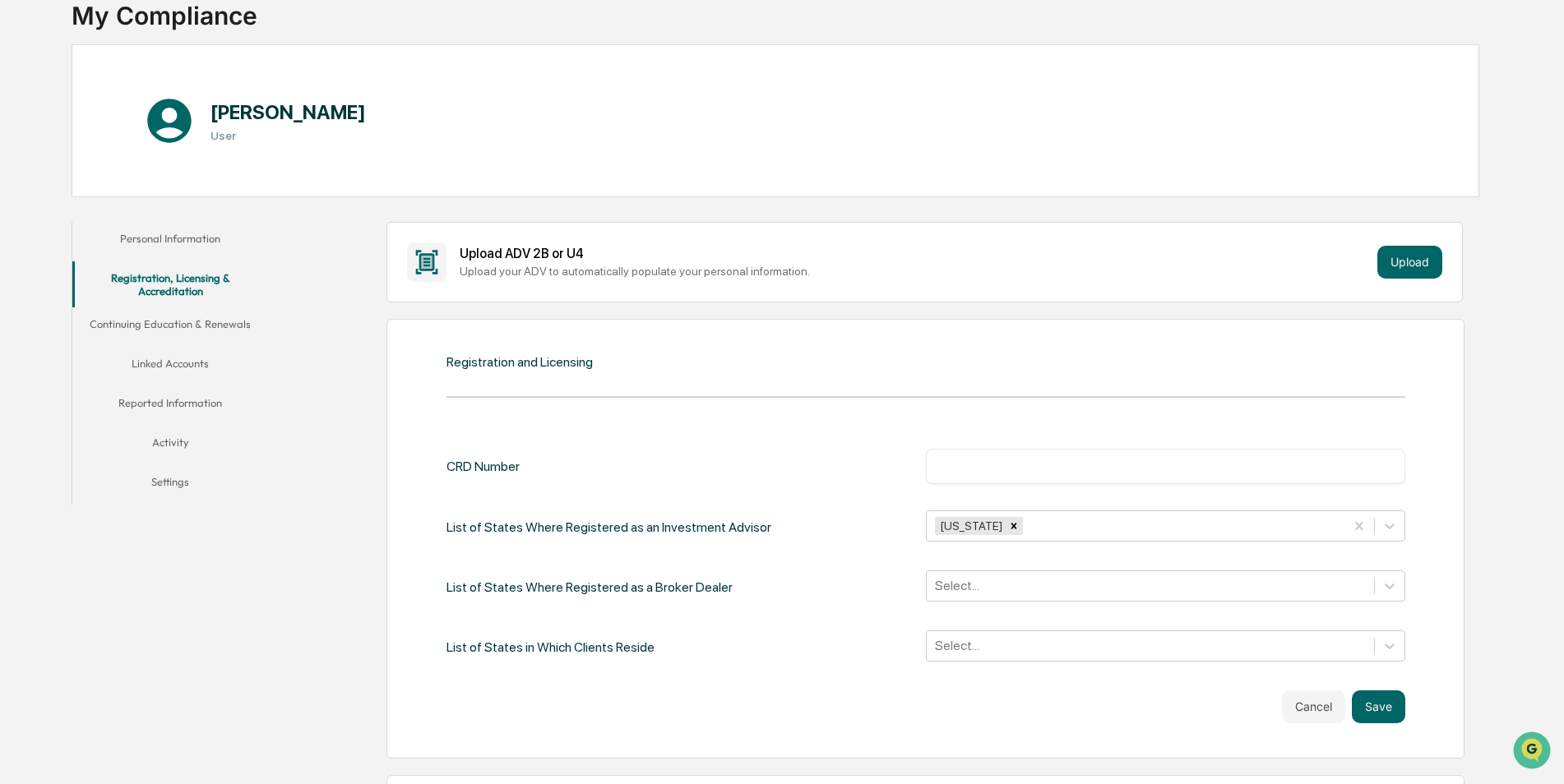
click at [185, 334] on button "Continuing Education & Renewals" at bounding box center [170, 327] width 197 height 40
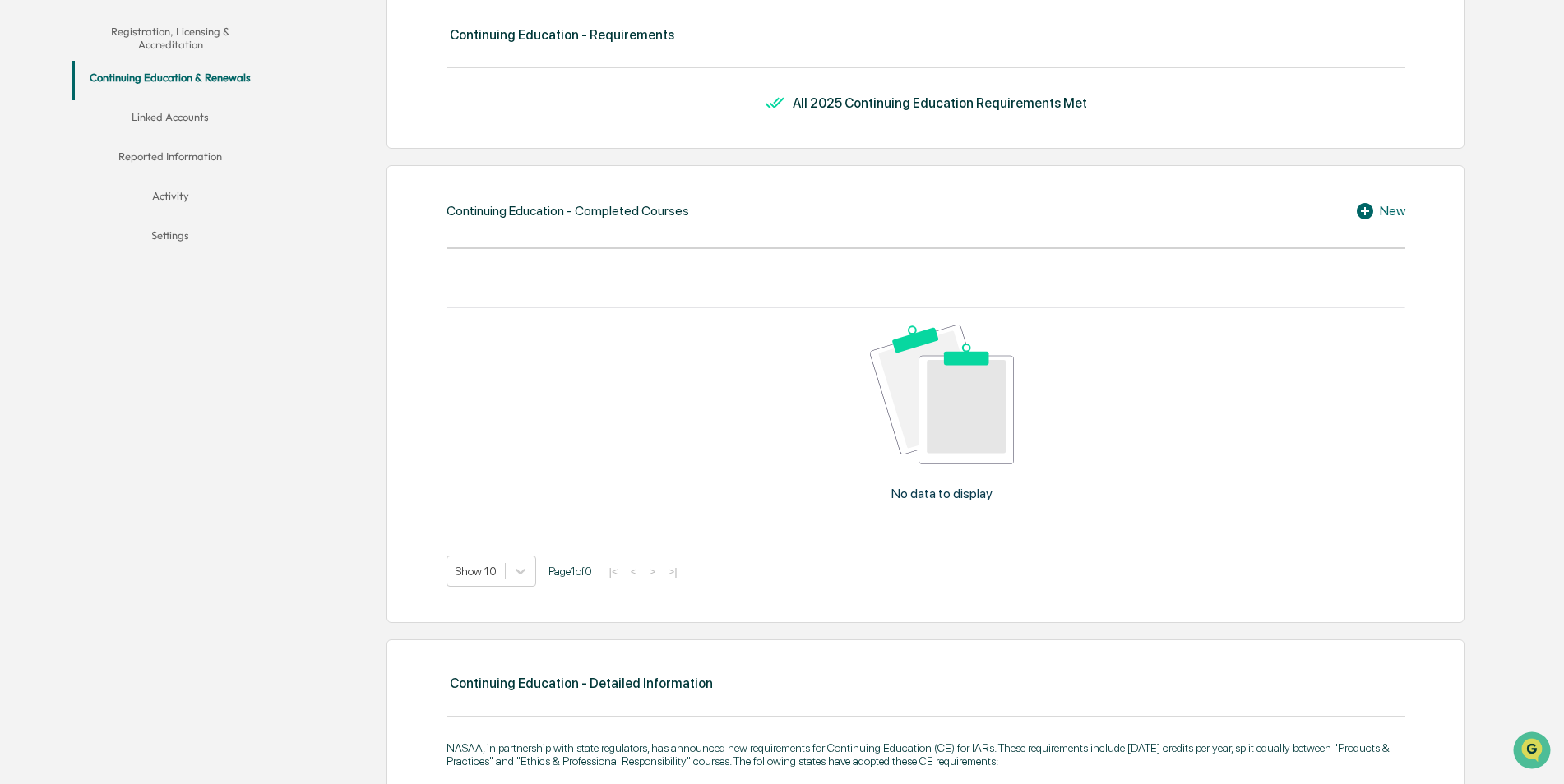
click at [191, 113] on button "Linked Accounts" at bounding box center [170, 121] width 197 height 40
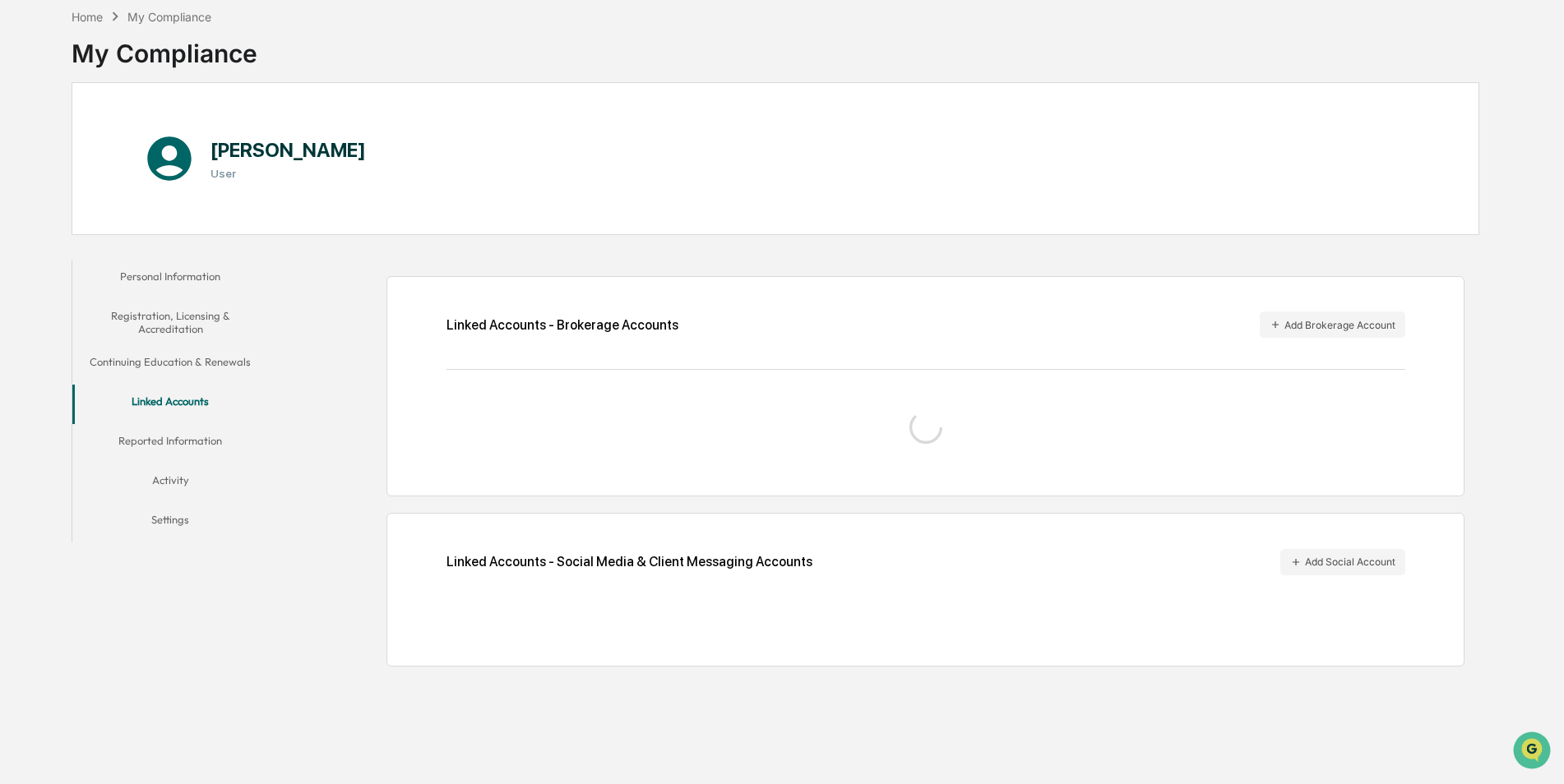
scroll to position [78, 0]
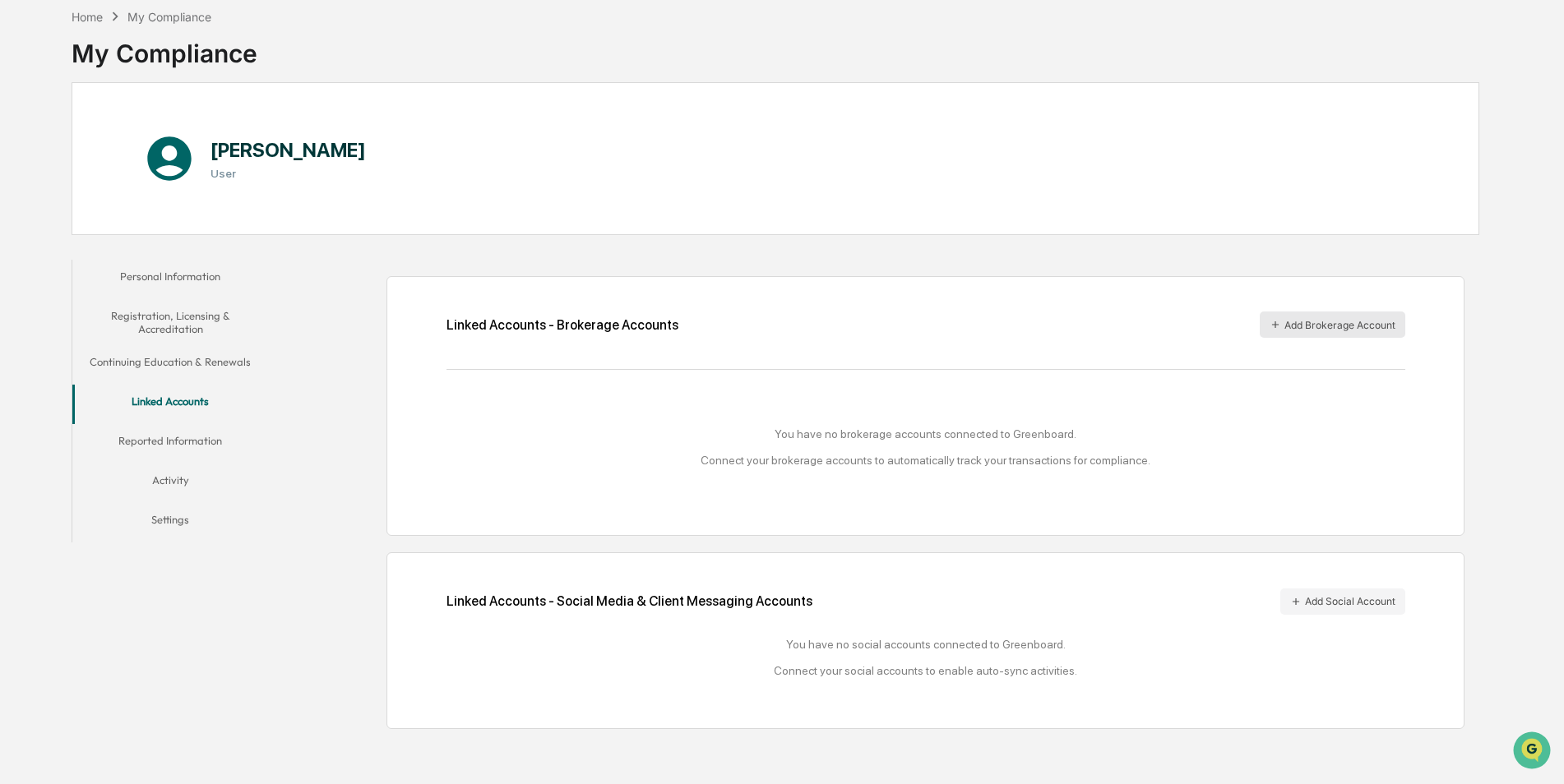
click at [1310, 331] on button "Add Brokerage Account" at bounding box center [1331, 325] width 145 height 27
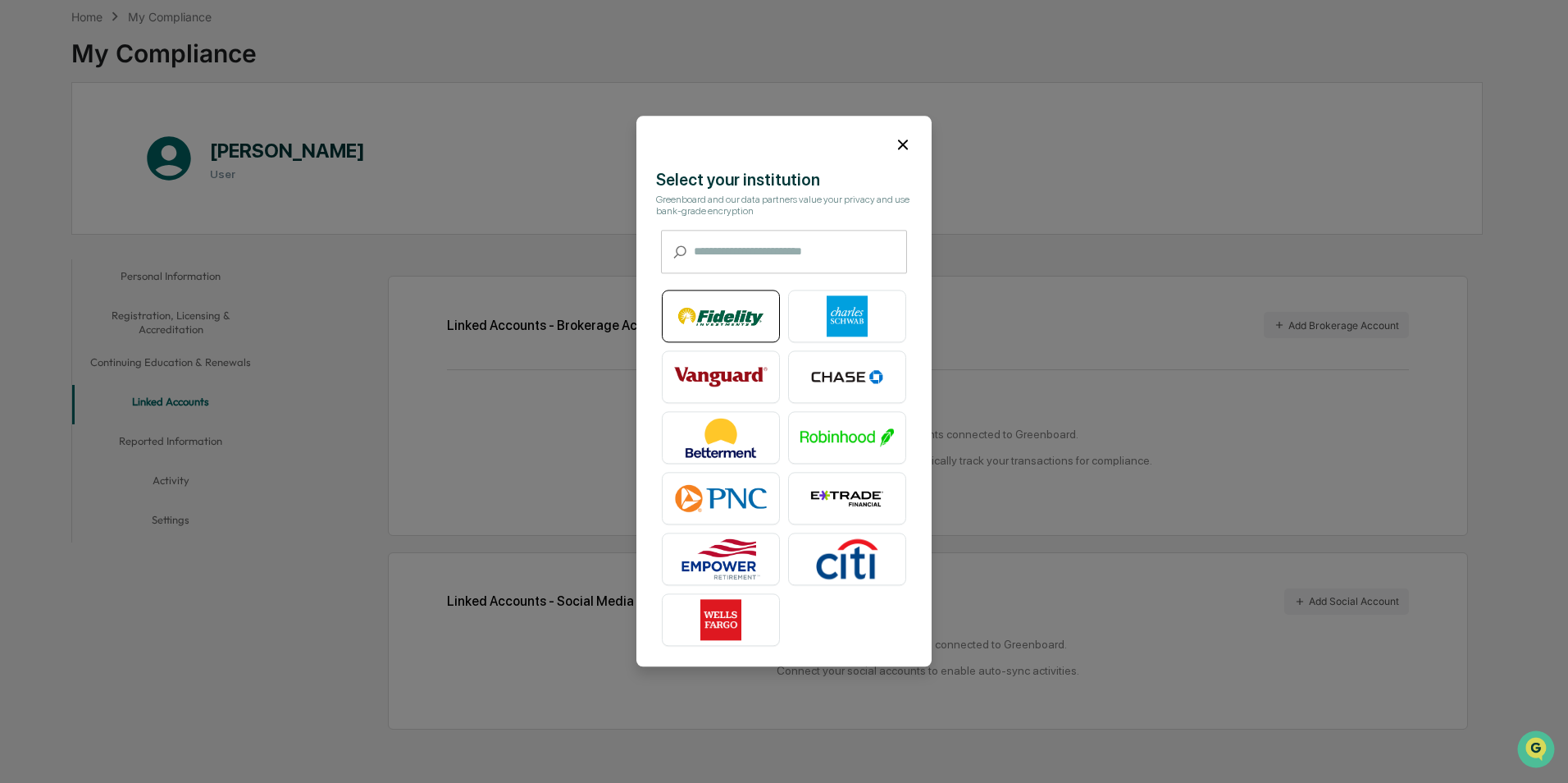
click at [731, 307] on img at bounding box center [721, 317] width 94 height 41
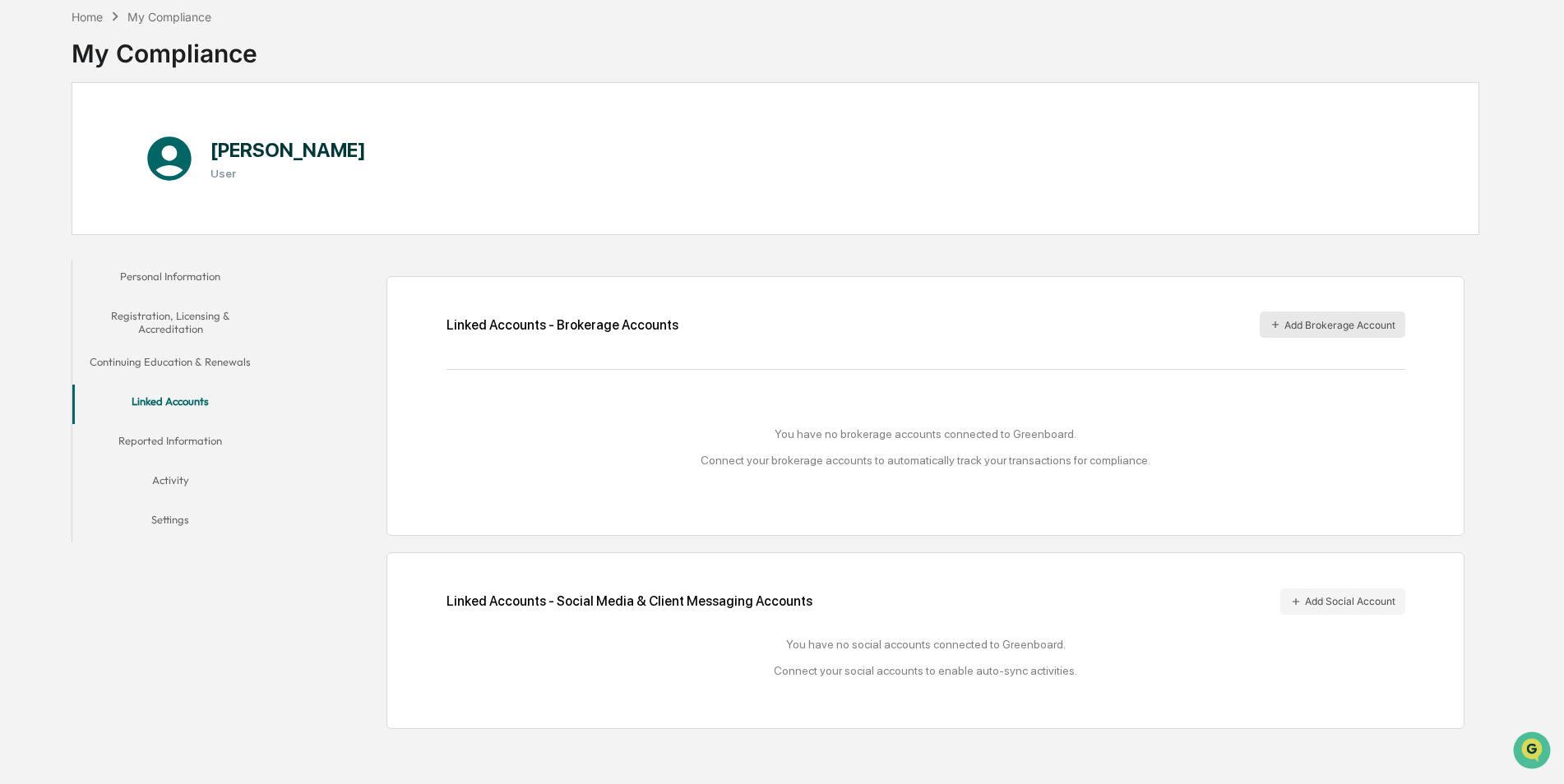
click at [1319, 333] on button "Add Brokerage Account" at bounding box center [1331, 325] width 145 height 27
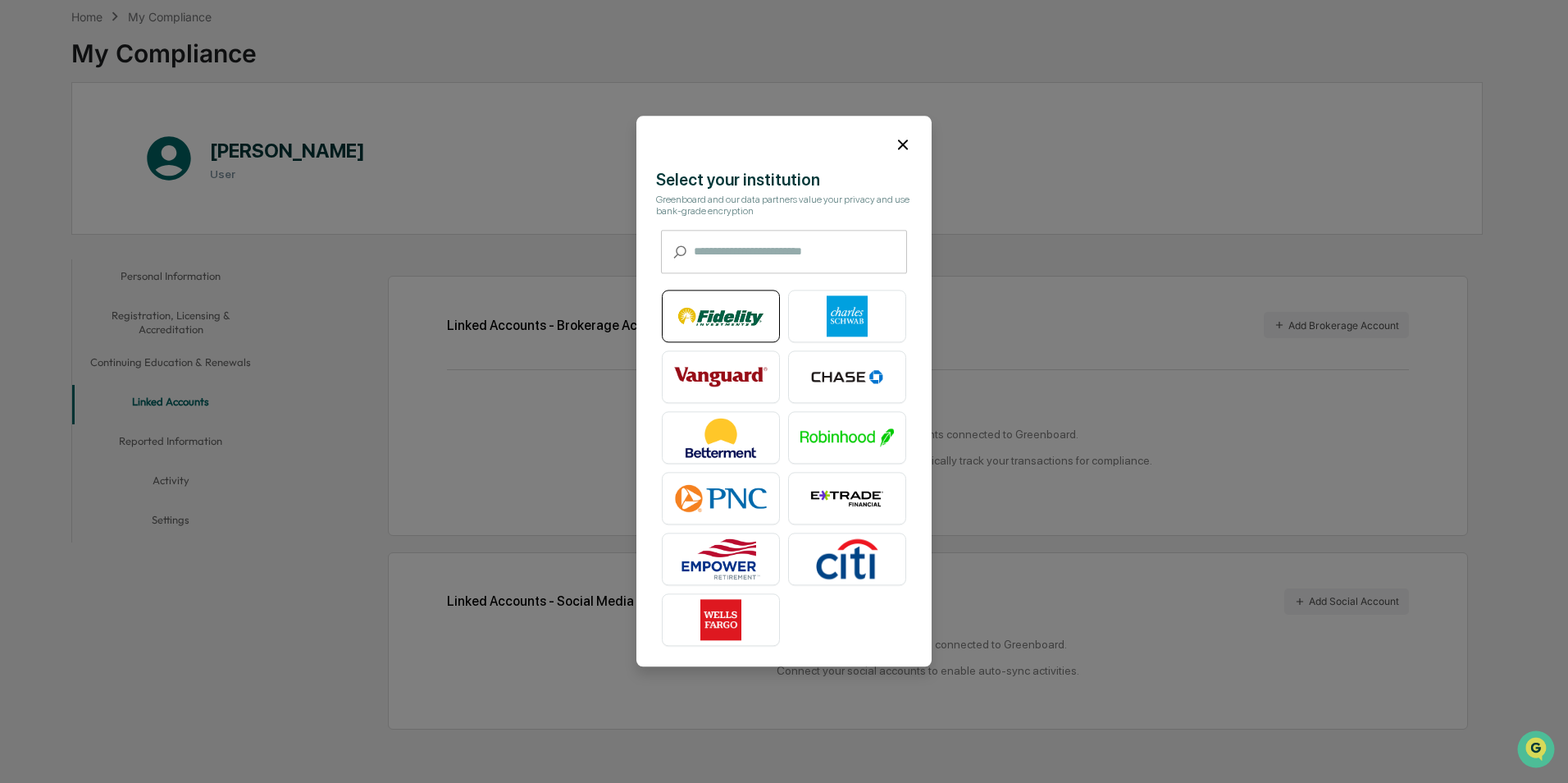
click at [742, 322] on img at bounding box center [721, 317] width 94 height 41
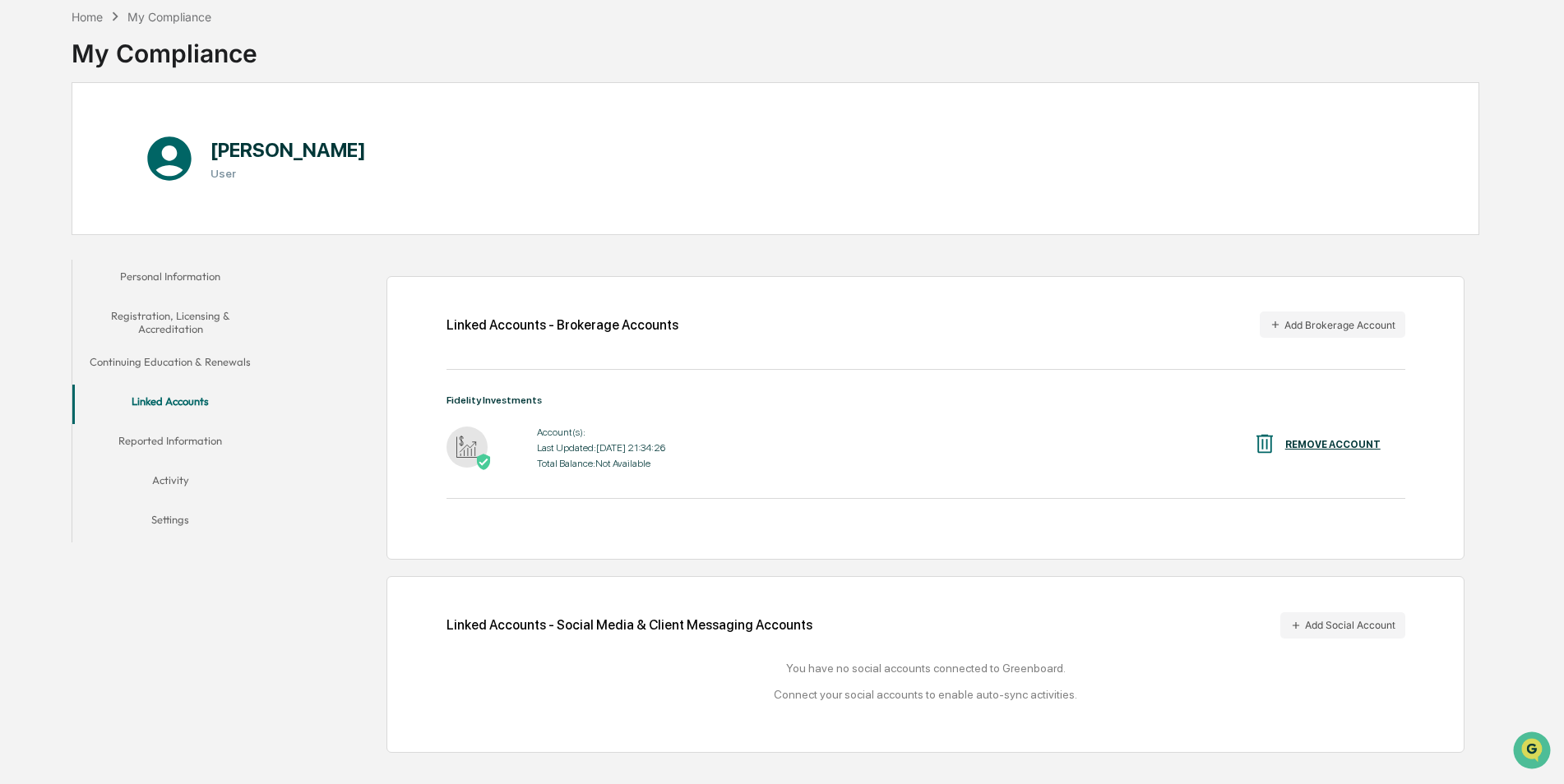
click at [173, 436] on button "Reported Information" at bounding box center [170, 444] width 197 height 40
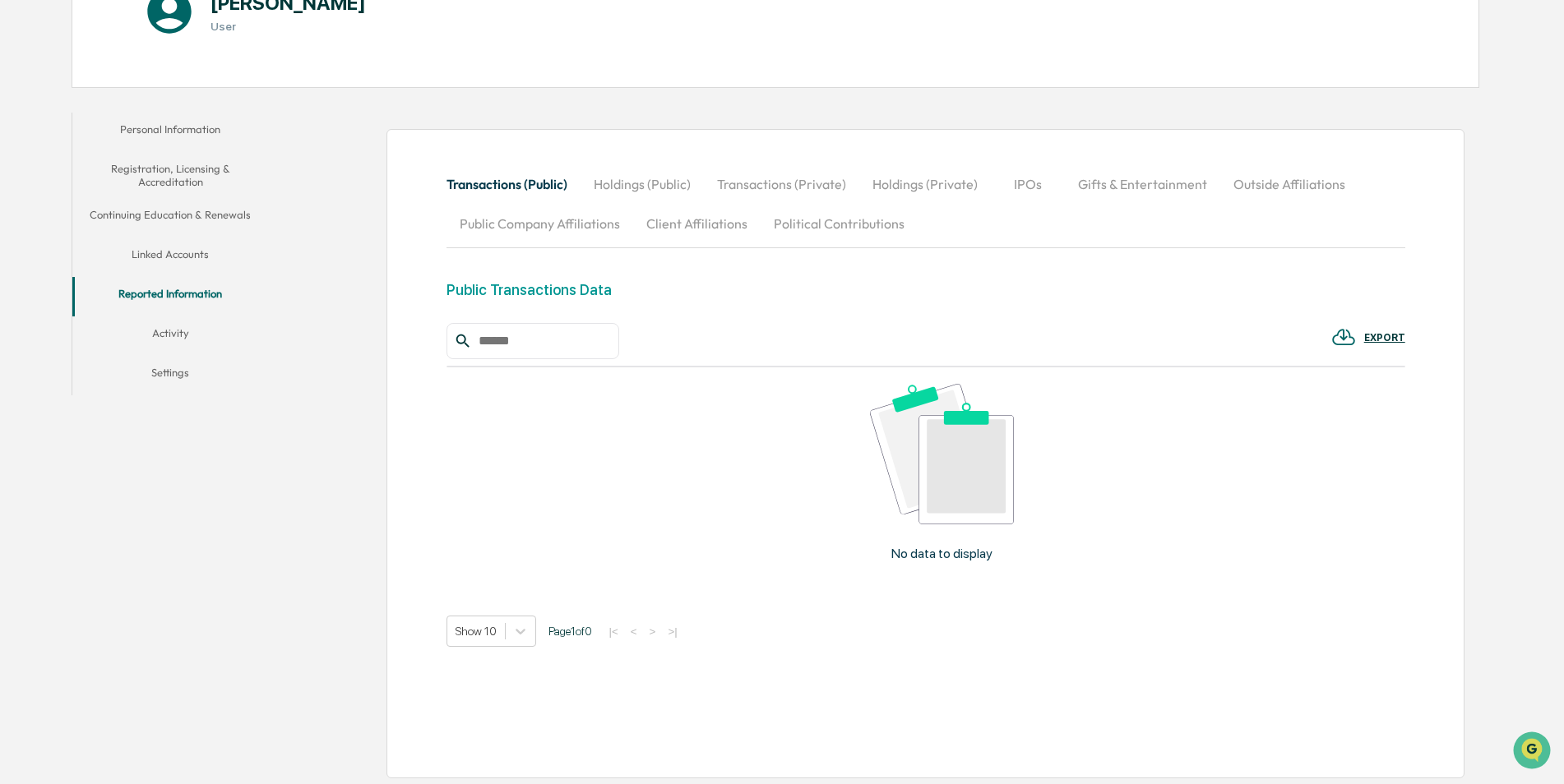
scroll to position [228, 0]
click at [169, 330] on button "Activity" at bounding box center [170, 334] width 197 height 40
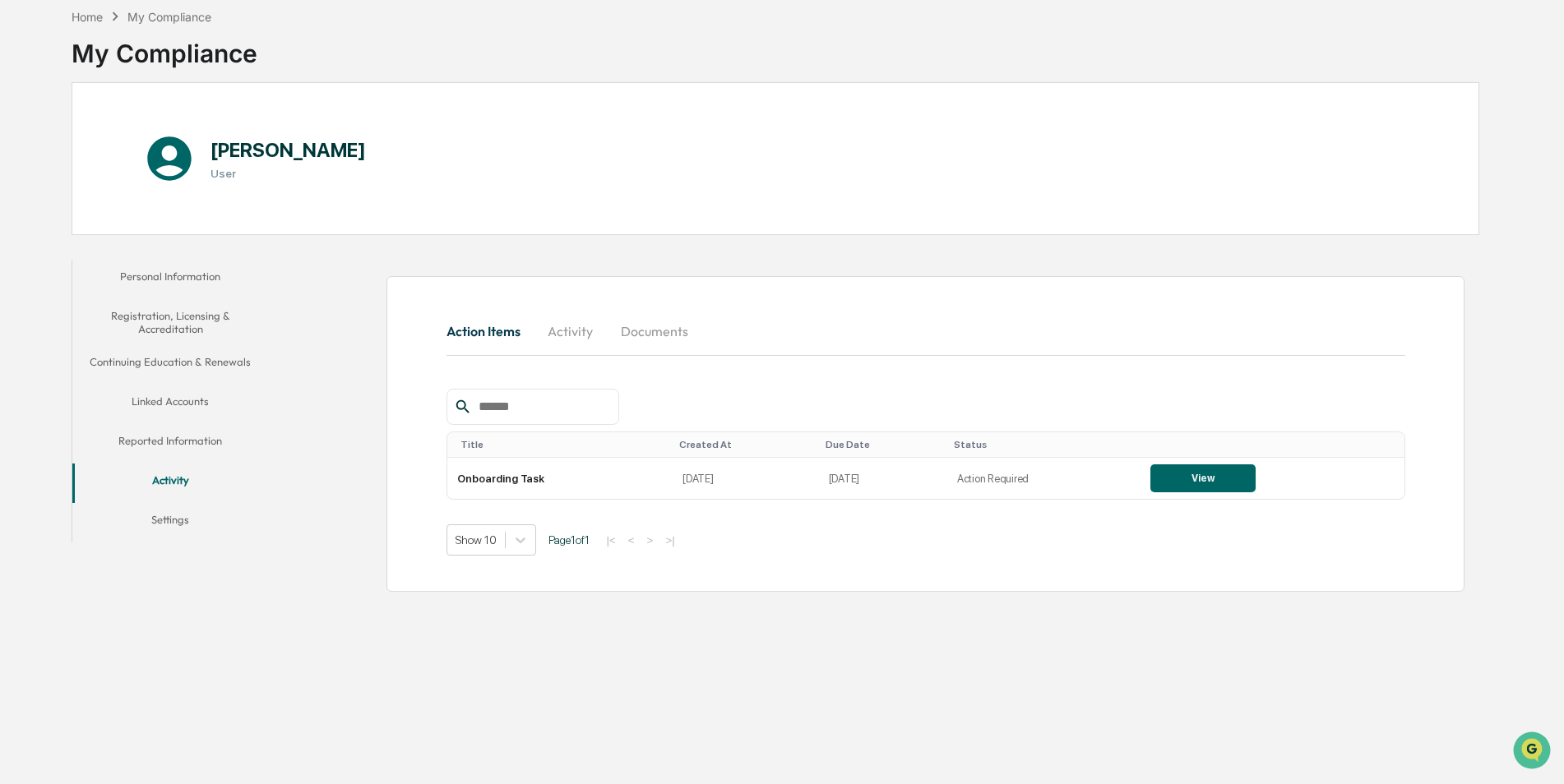
click at [161, 530] on button "Settings" at bounding box center [170, 523] width 197 height 40
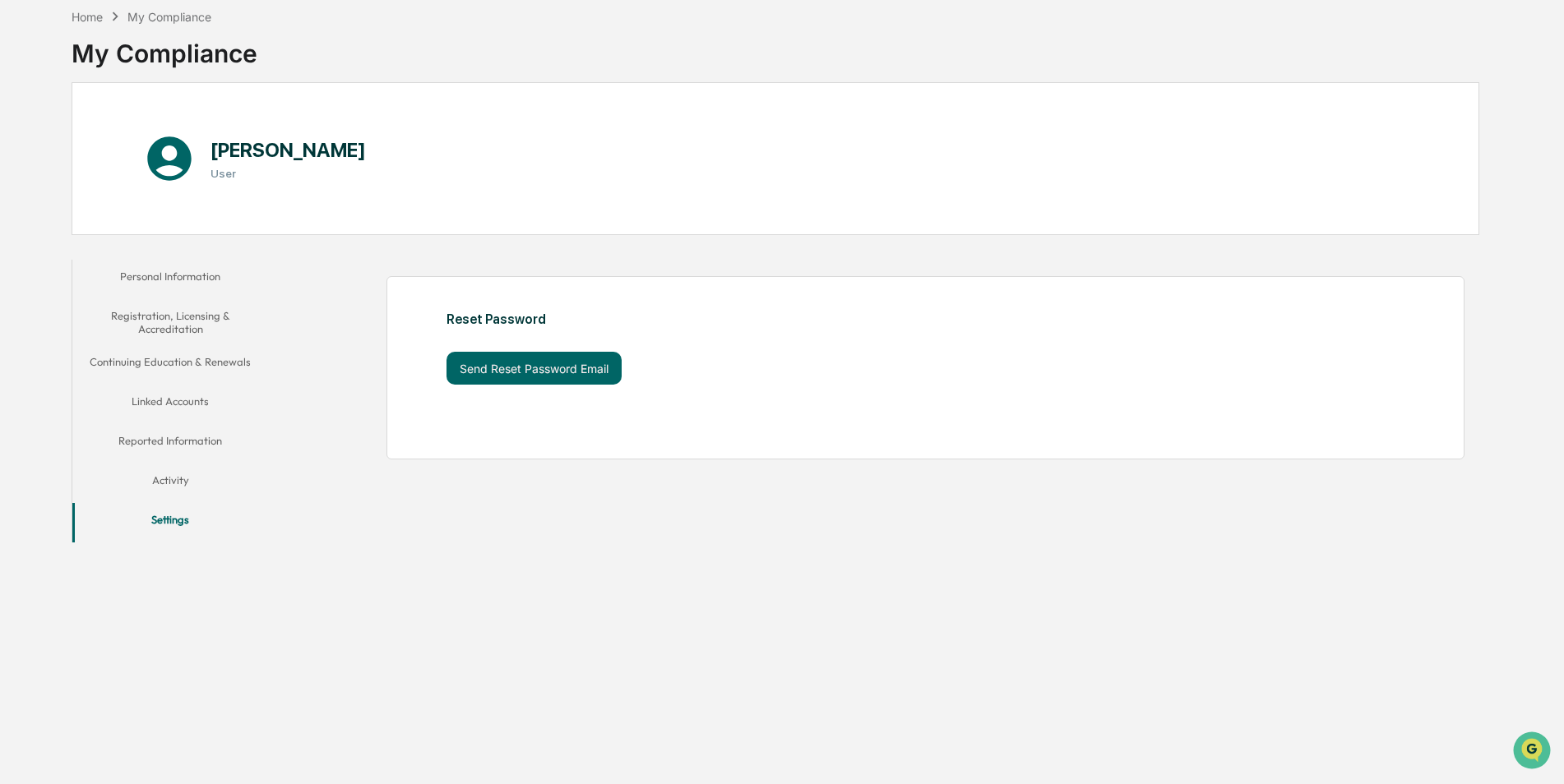
click at [179, 483] on button "Activity" at bounding box center [170, 483] width 197 height 40
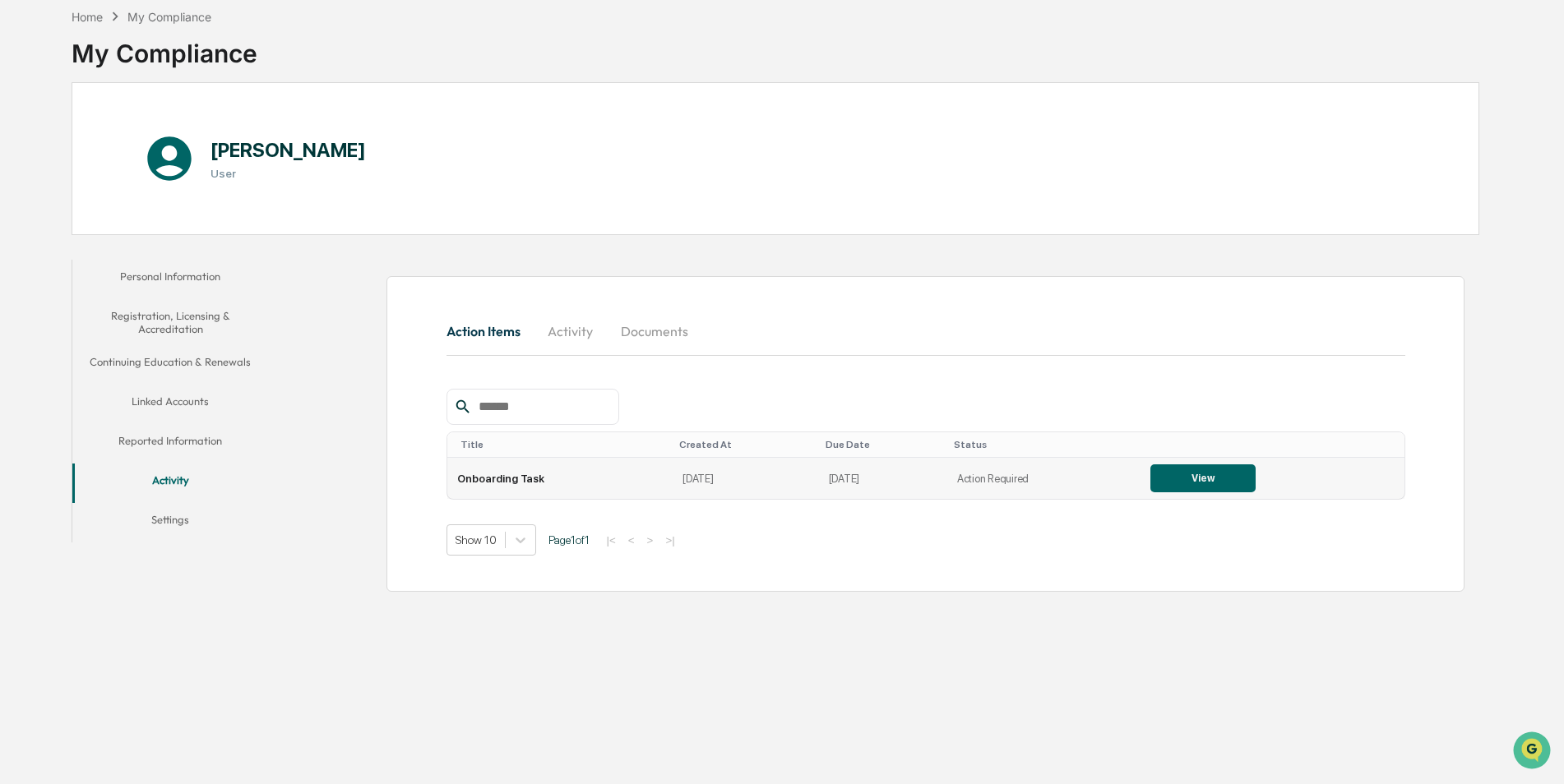
click at [1178, 482] on button "View" at bounding box center [1202, 477] width 105 height 28
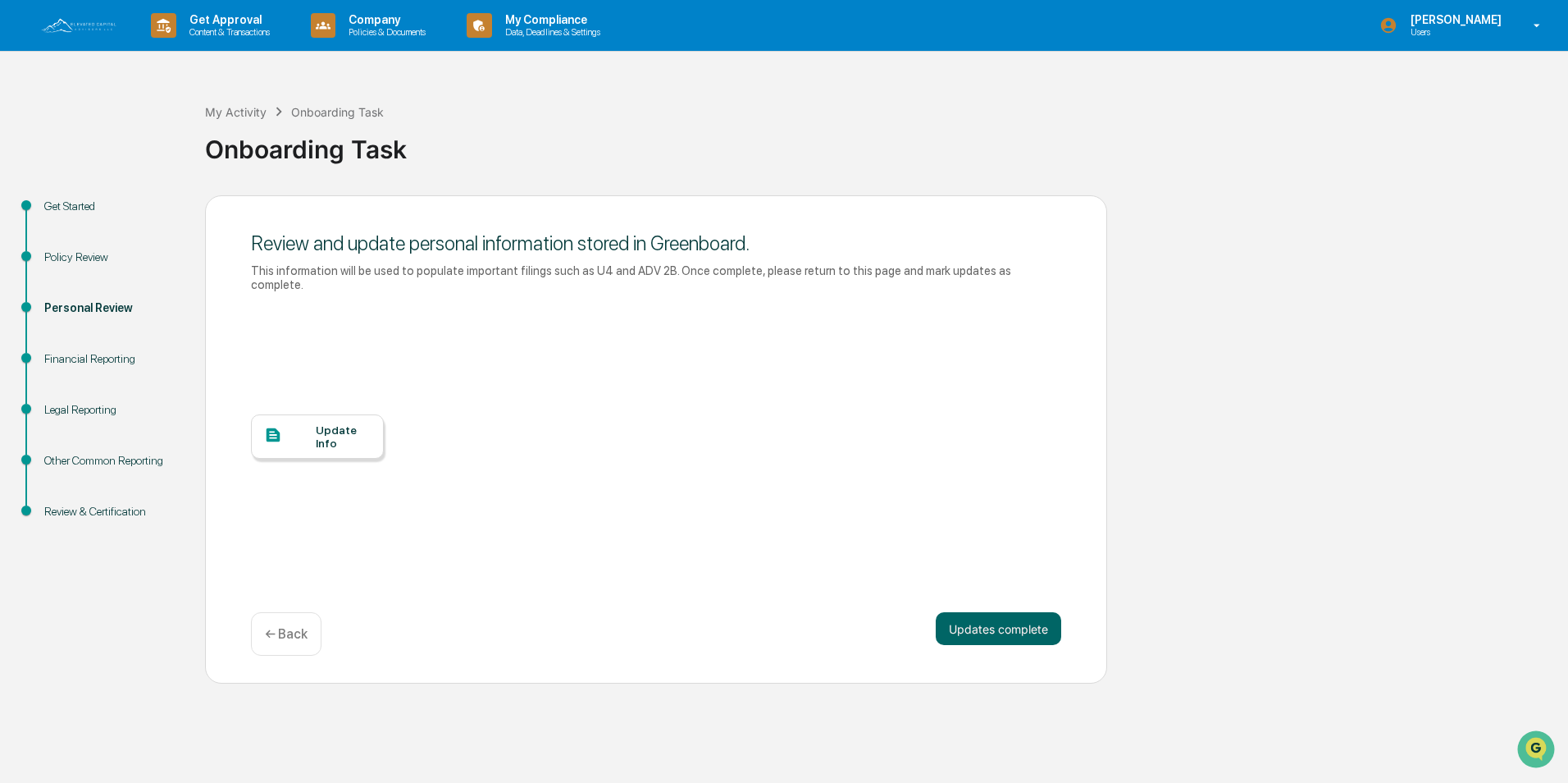
click at [355, 430] on div "Update Info" at bounding box center [343, 437] width 55 height 27
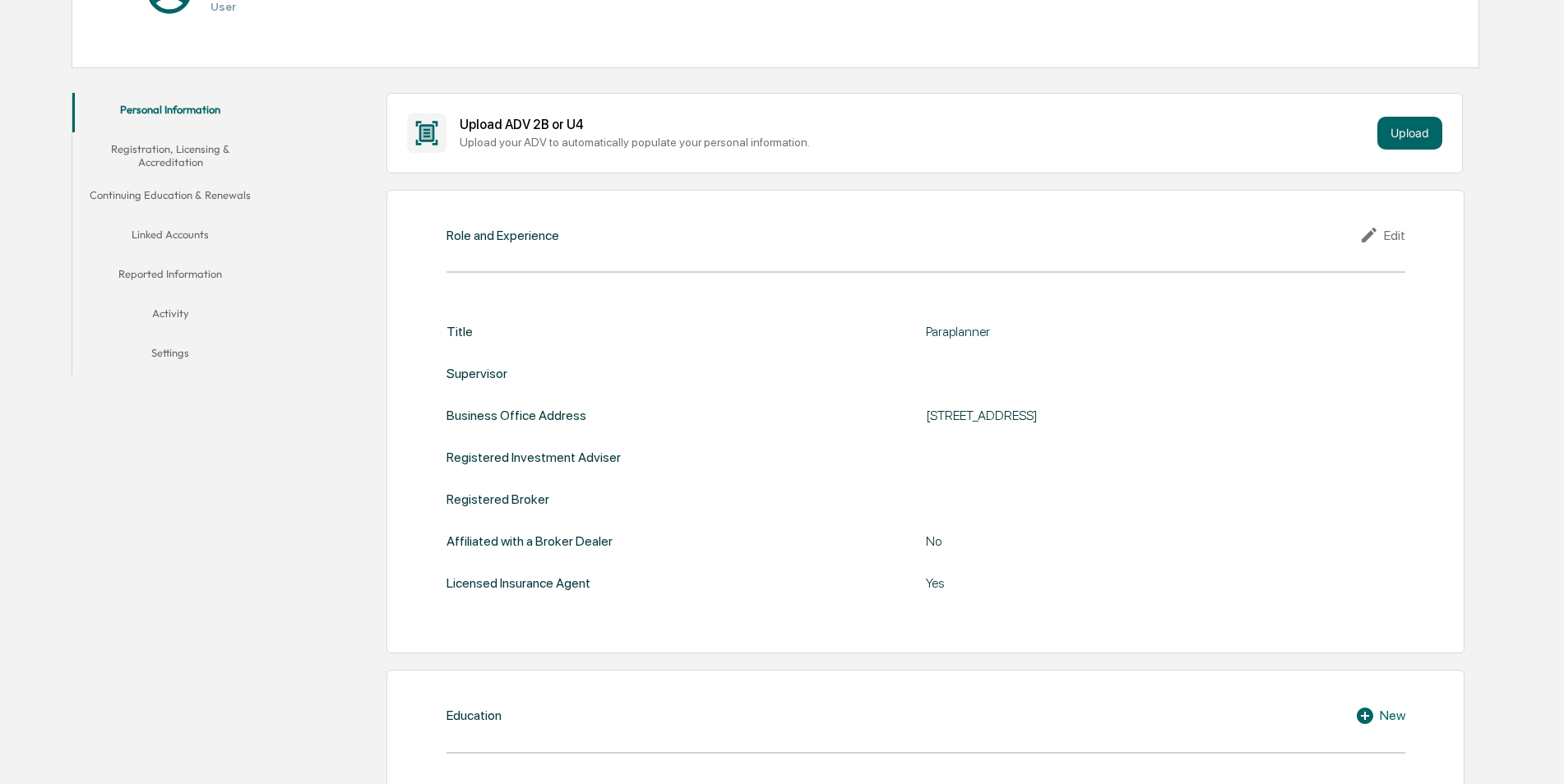
scroll to position [247, 0]
click at [1399, 239] on div "Edit" at bounding box center [1382, 233] width 46 height 20
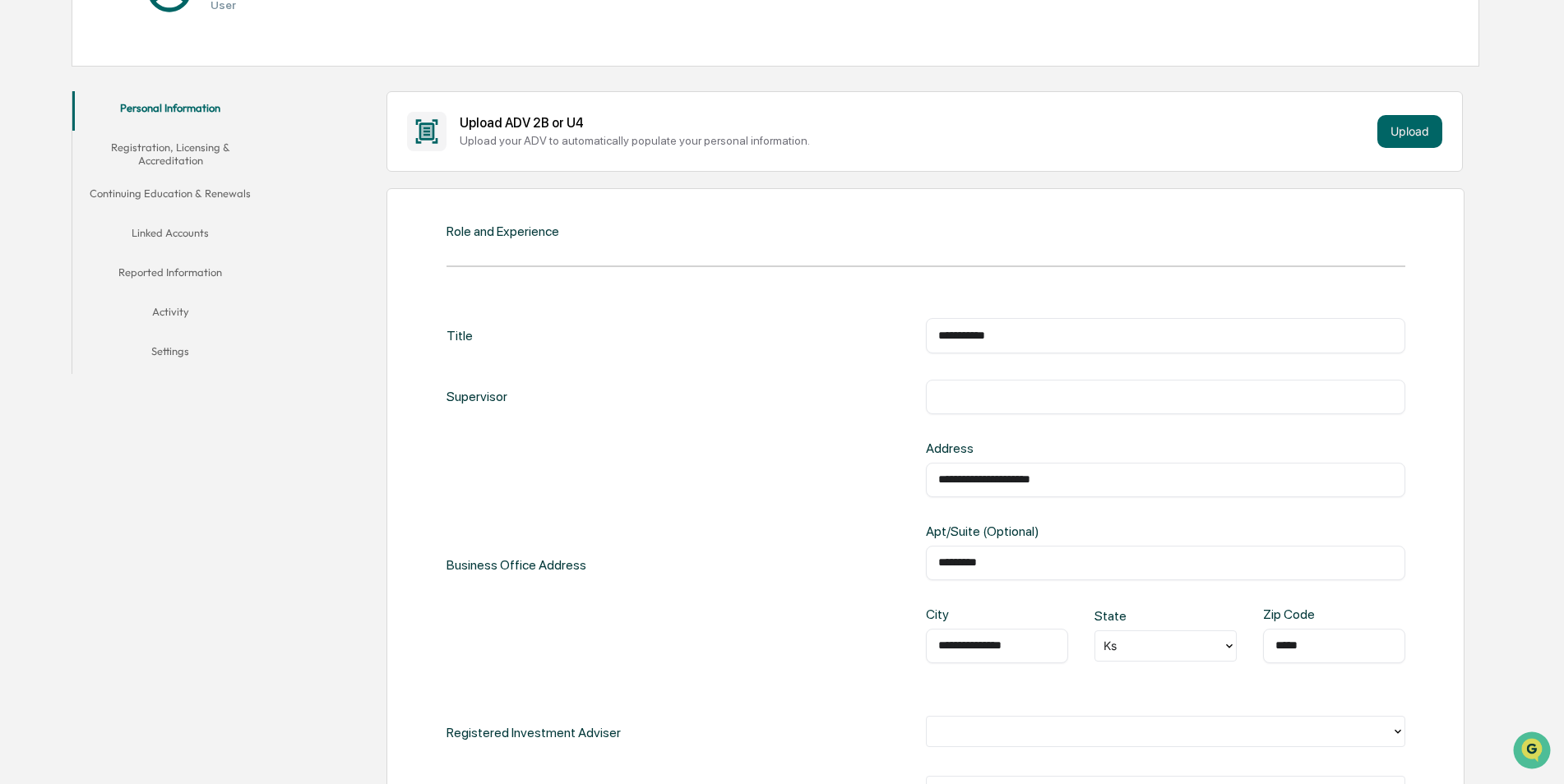
click at [1081, 334] on input "**********" at bounding box center [1165, 335] width 455 height 16
click at [1081, 333] on input "**********" at bounding box center [1165, 335] width 455 height 16
type input "**********"
click at [1014, 392] on input "text" at bounding box center [1165, 396] width 455 height 16
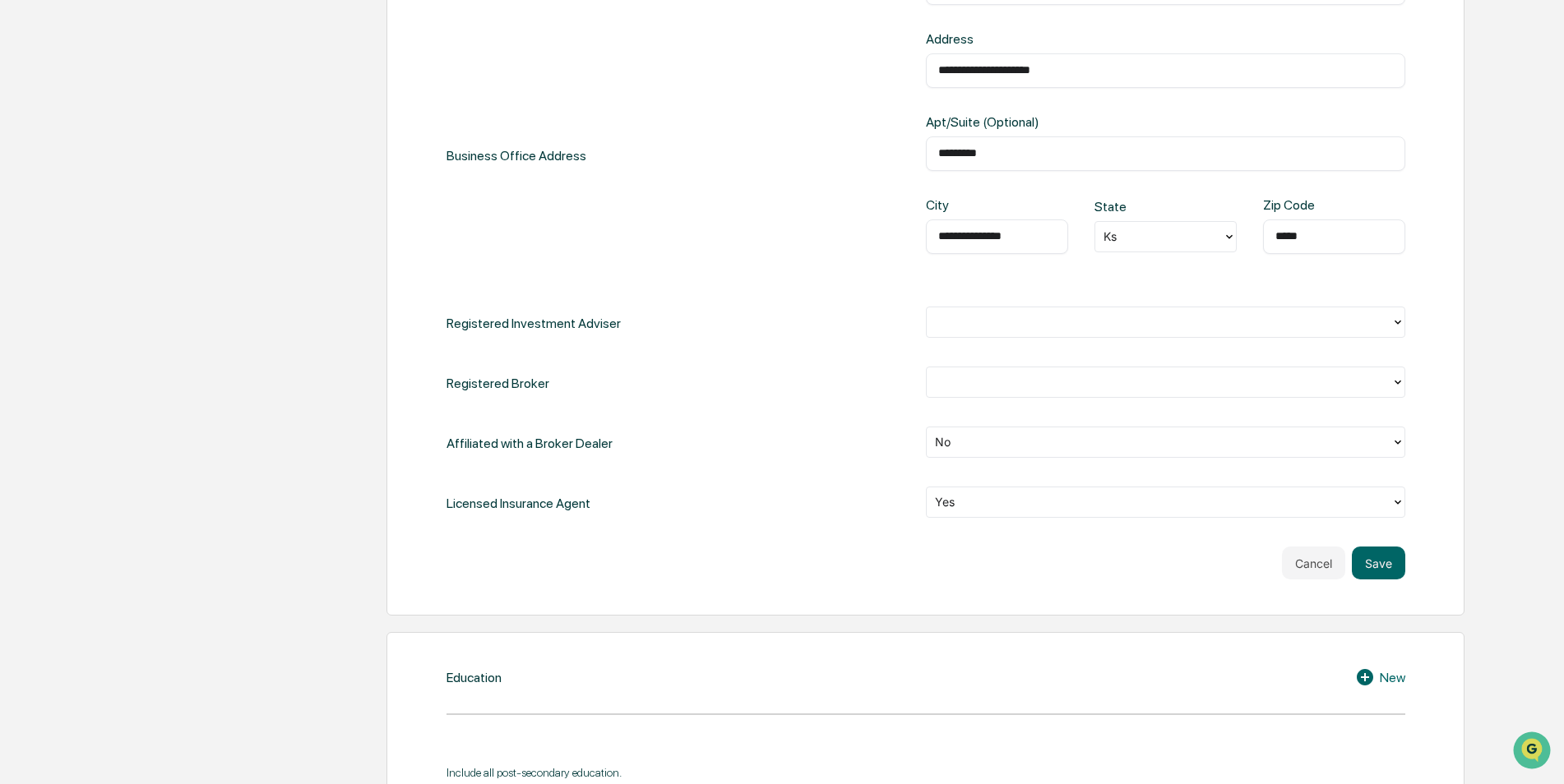
scroll to position [658, 0]
click at [990, 316] on div at bounding box center [1159, 321] width 448 height 19
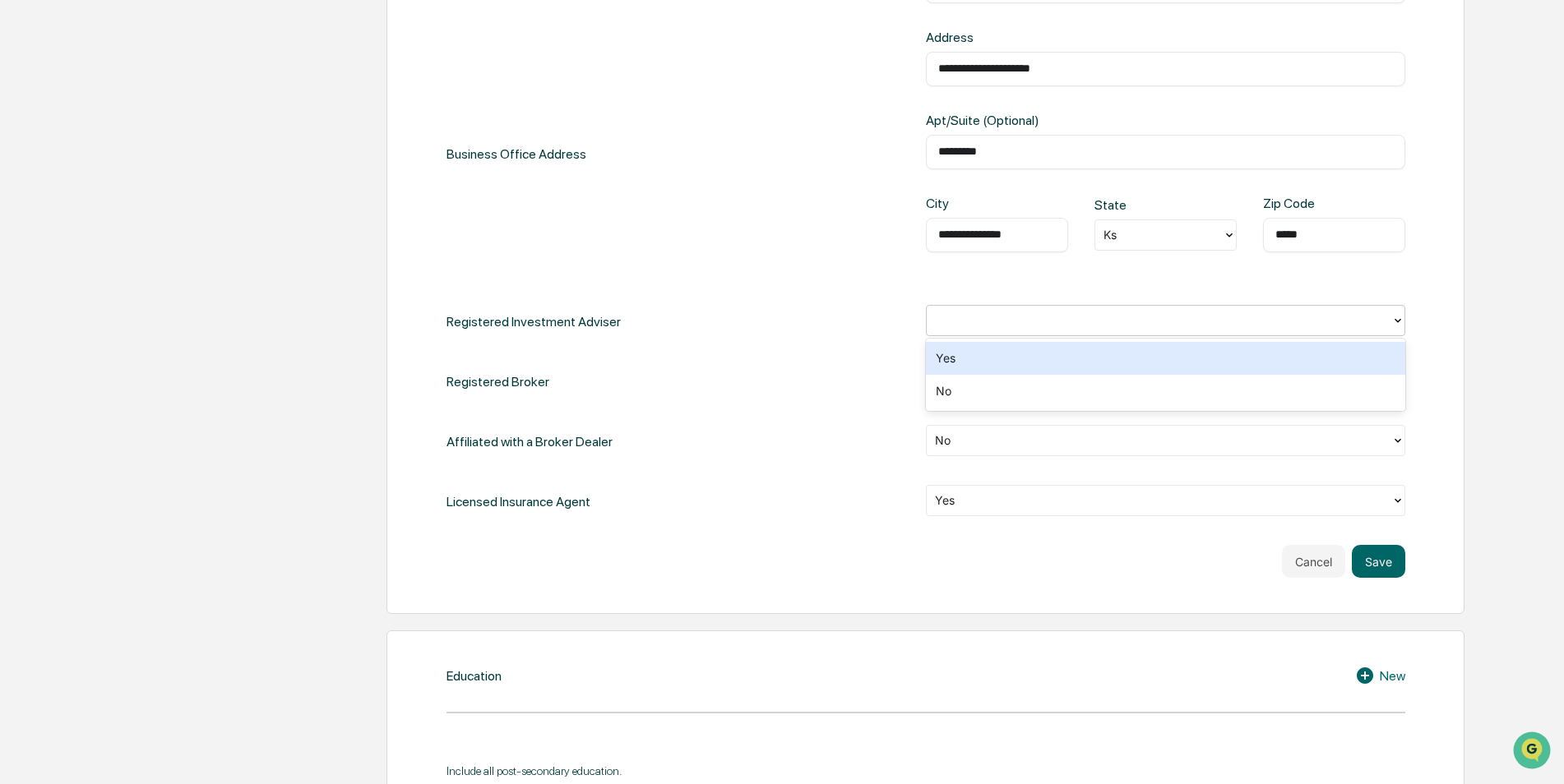
click at [964, 354] on div "Yes" at bounding box center [1165, 358] width 480 height 33
click at [956, 383] on div at bounding box center [1159, 381] width 448 height 19
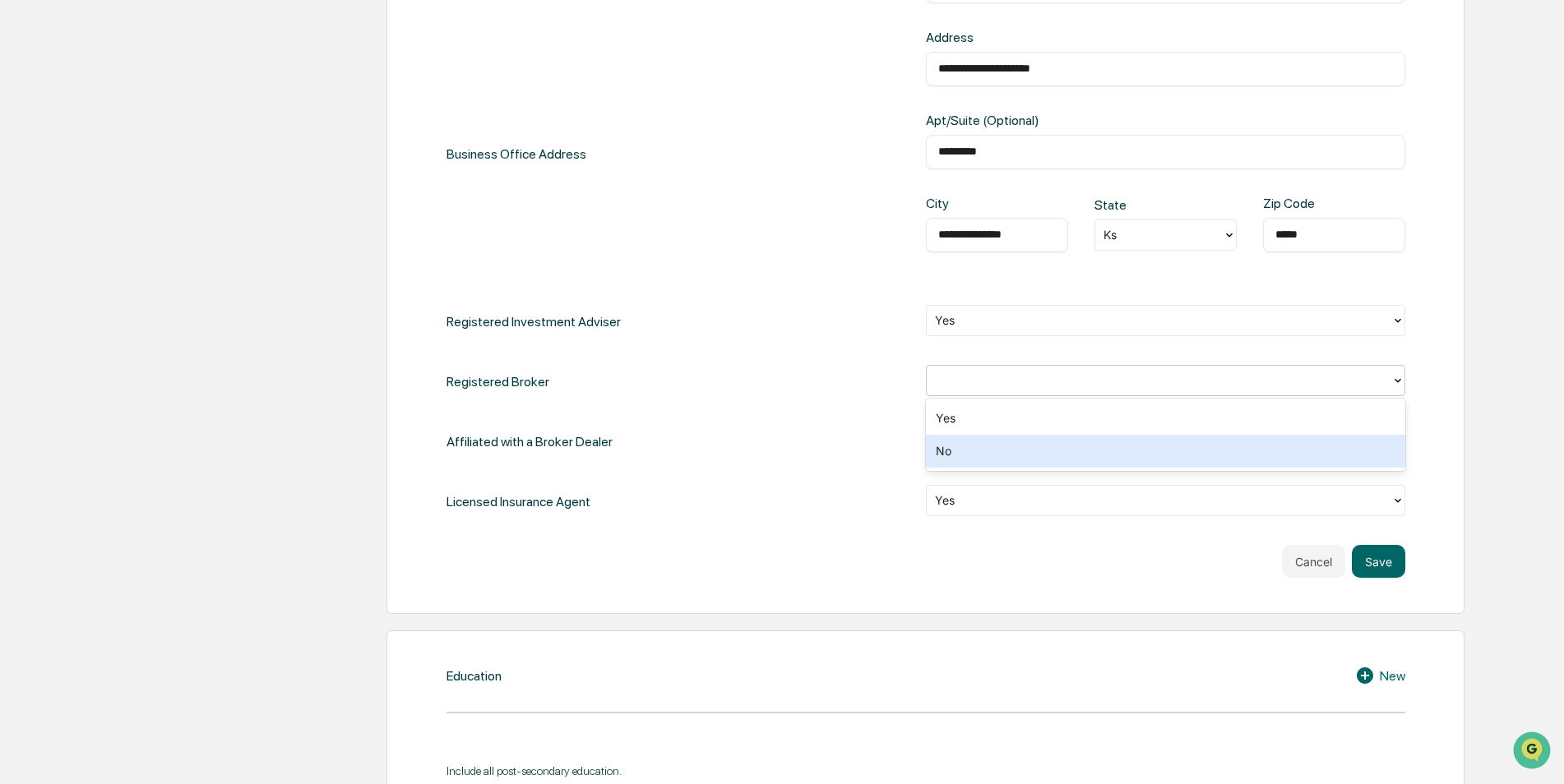
click at [950, 442] on div "No" at bounding box center [1165, 451] width 480 height 33
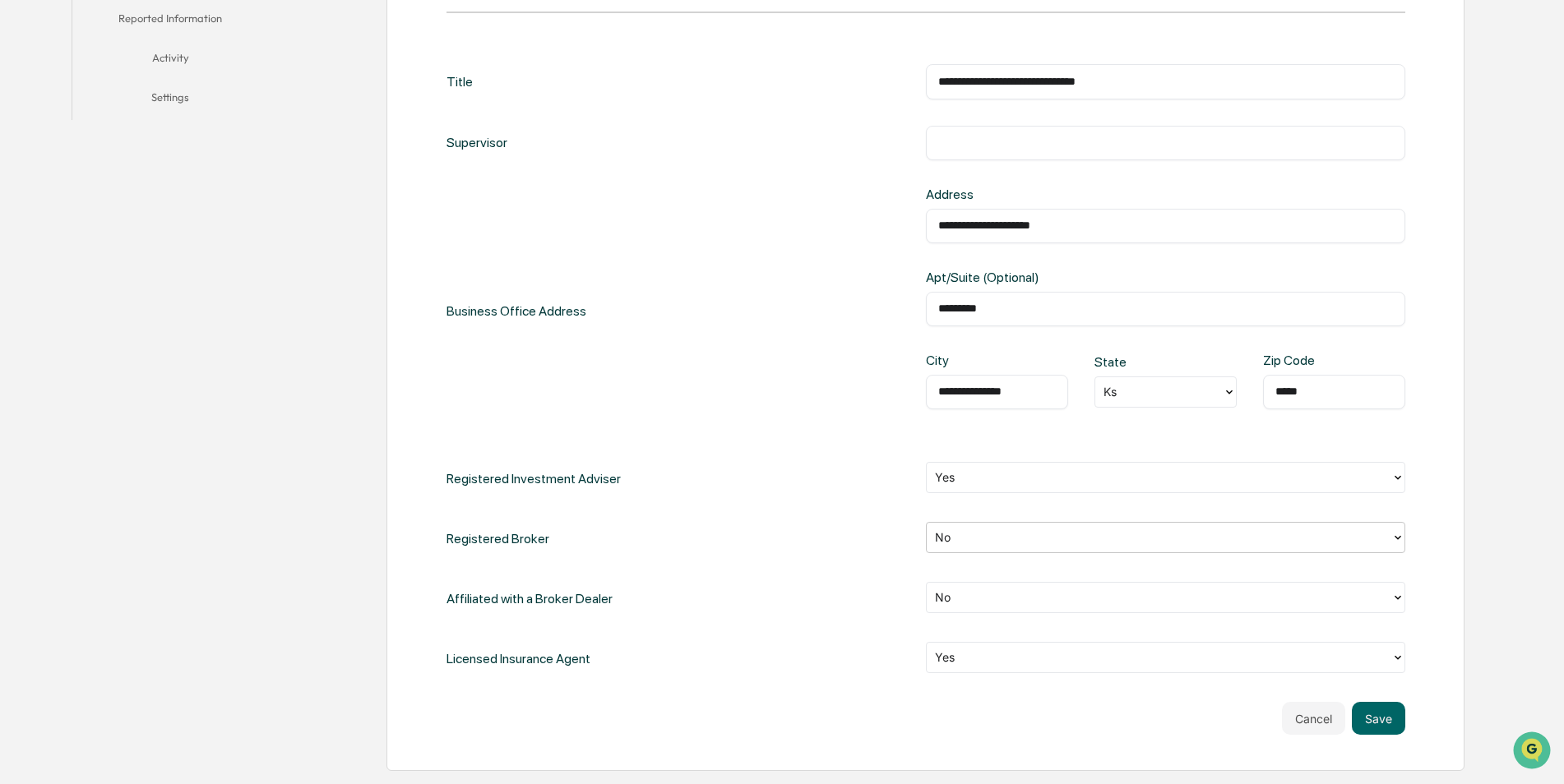
scroll to position [493, 0]
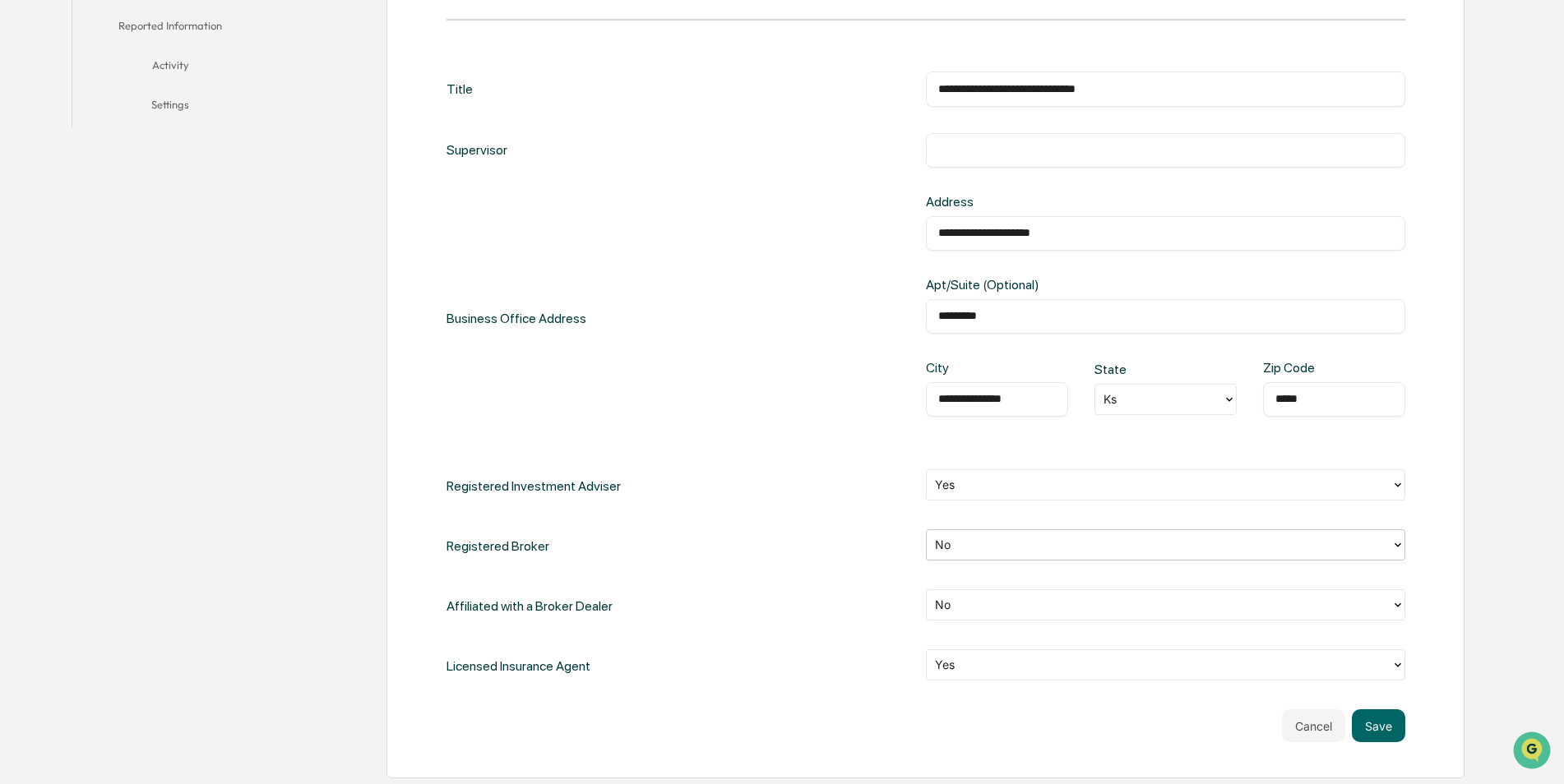
click at [972, 154] on input "text" at bounding box center [1165, 150] width 455 height 16
type input "*"
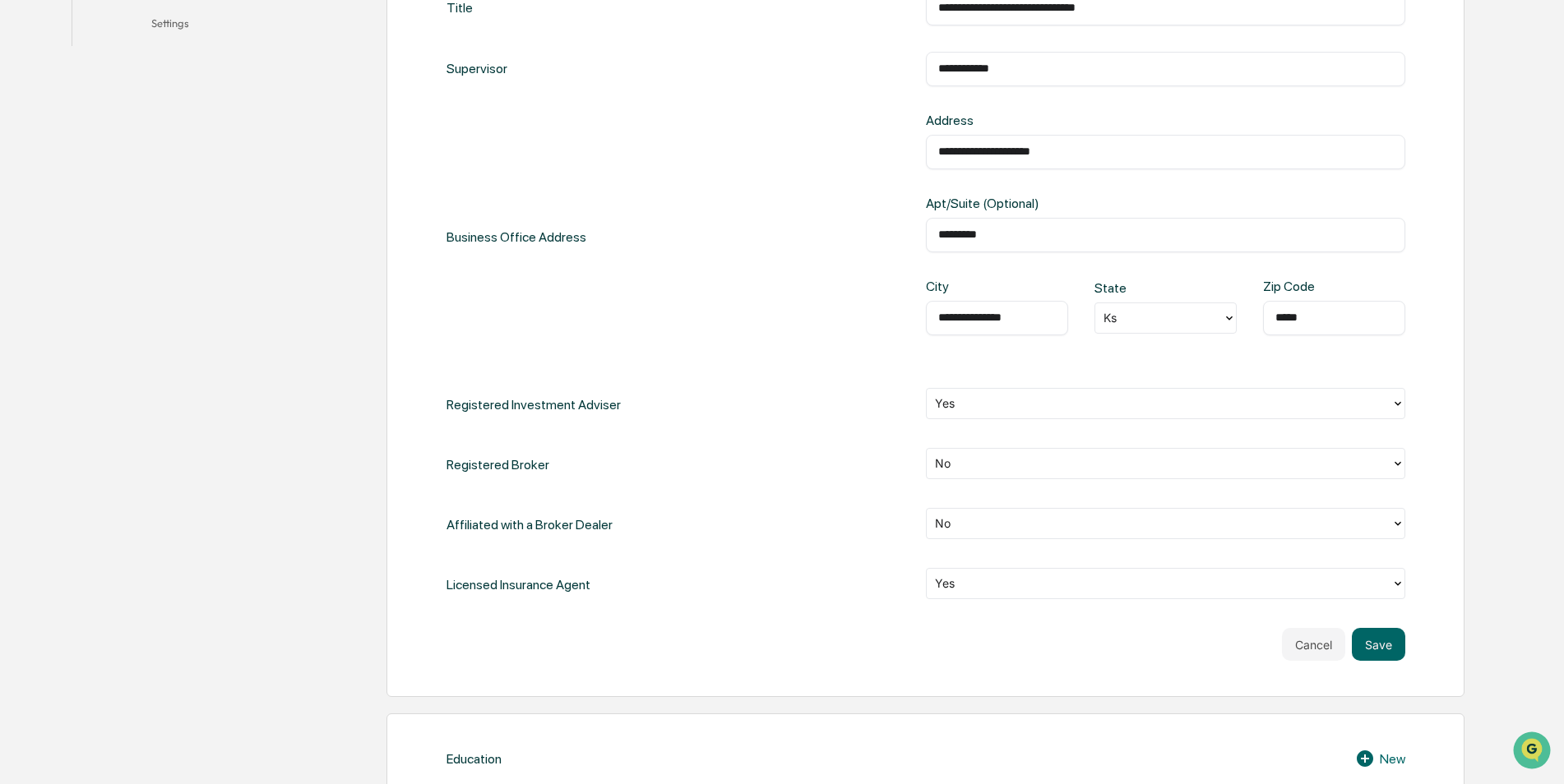
scroll to position [575, 0]
type input "**********"
click at [1385, 645] on button "Save" at bounding box center [1378, 644] width 53 height 33
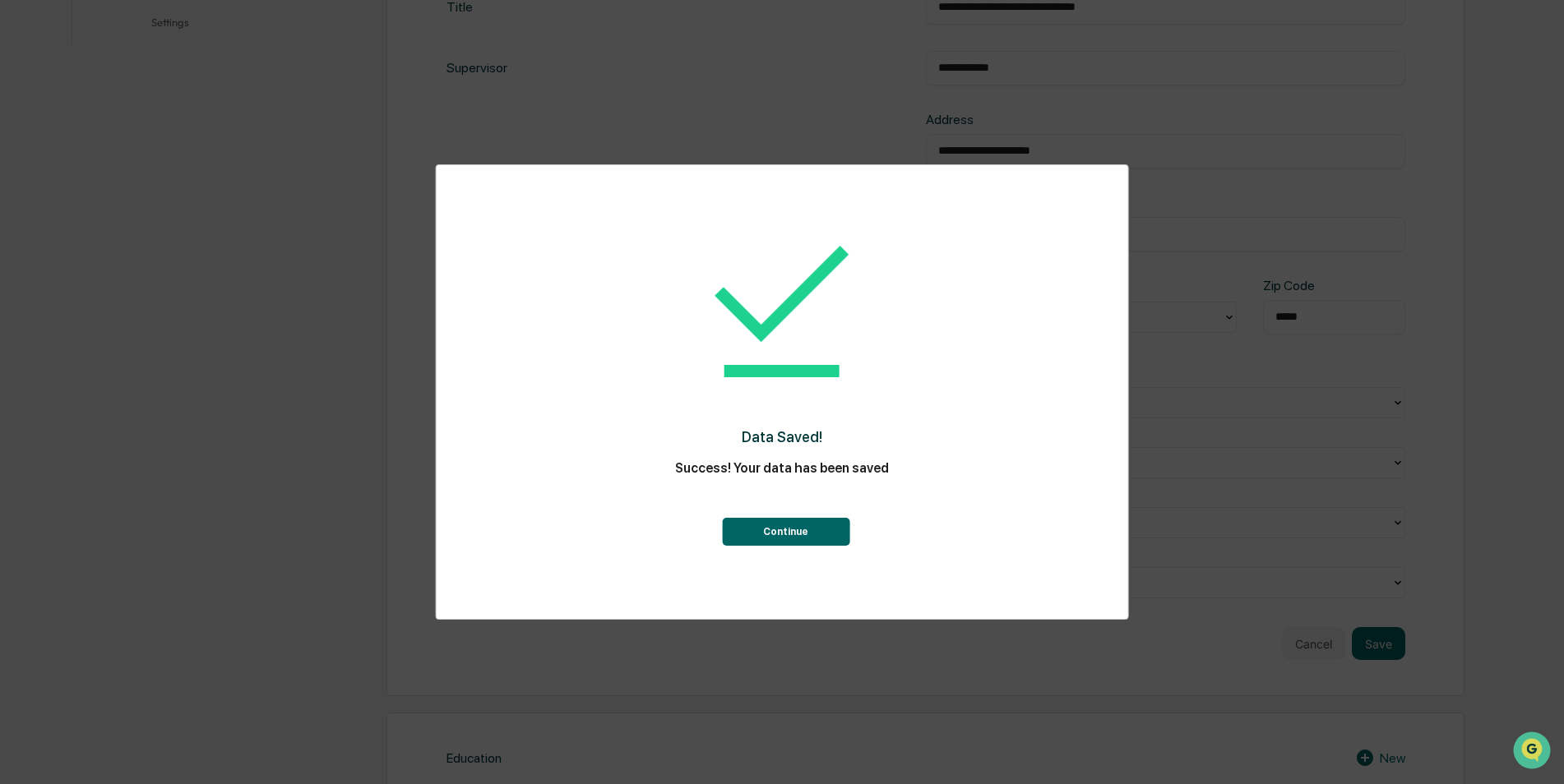
click at [799, 534] on button "Continue" at bounding box center [785, 531] width 127 height 28
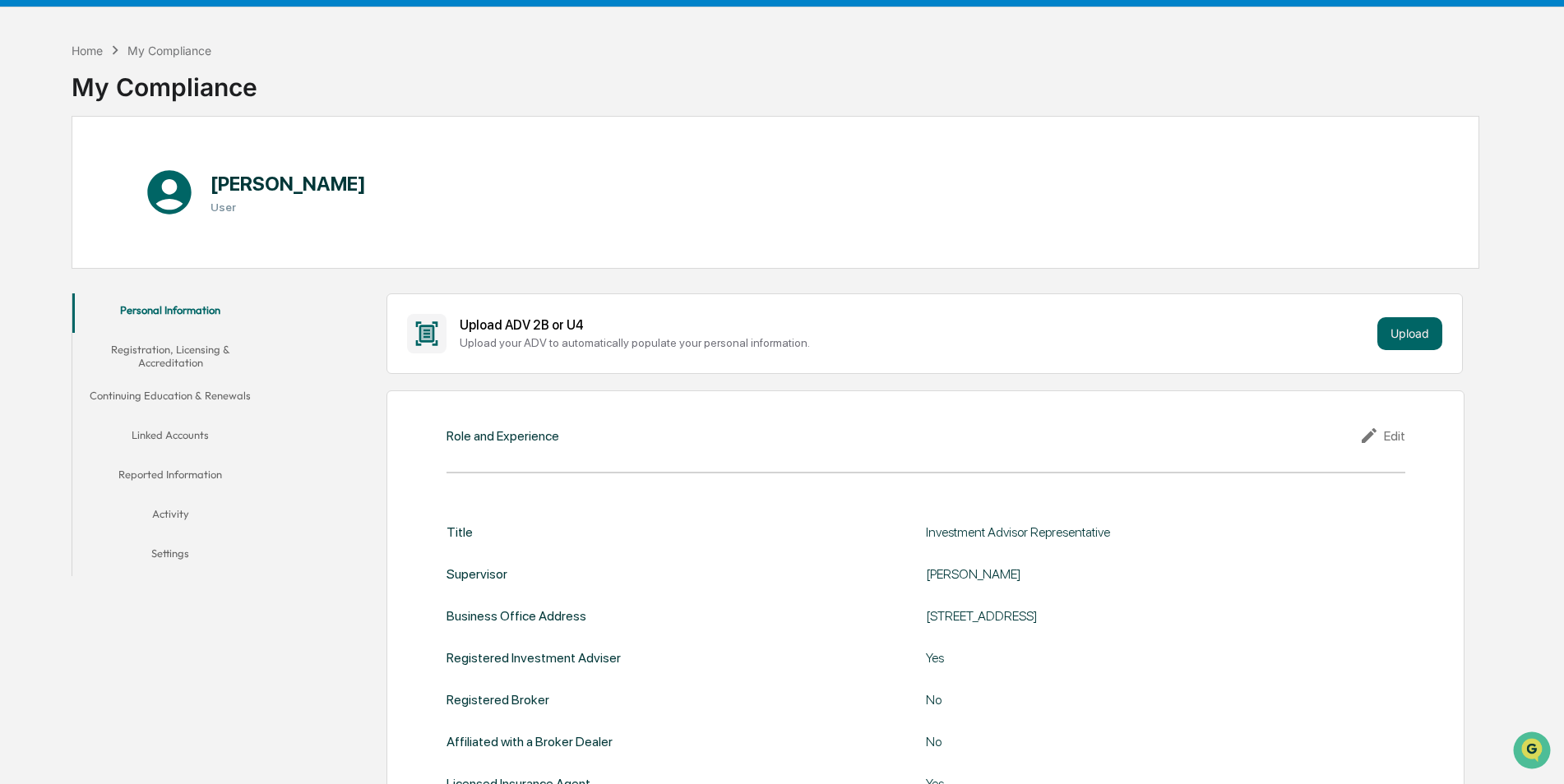
scroll to position [83, 0]
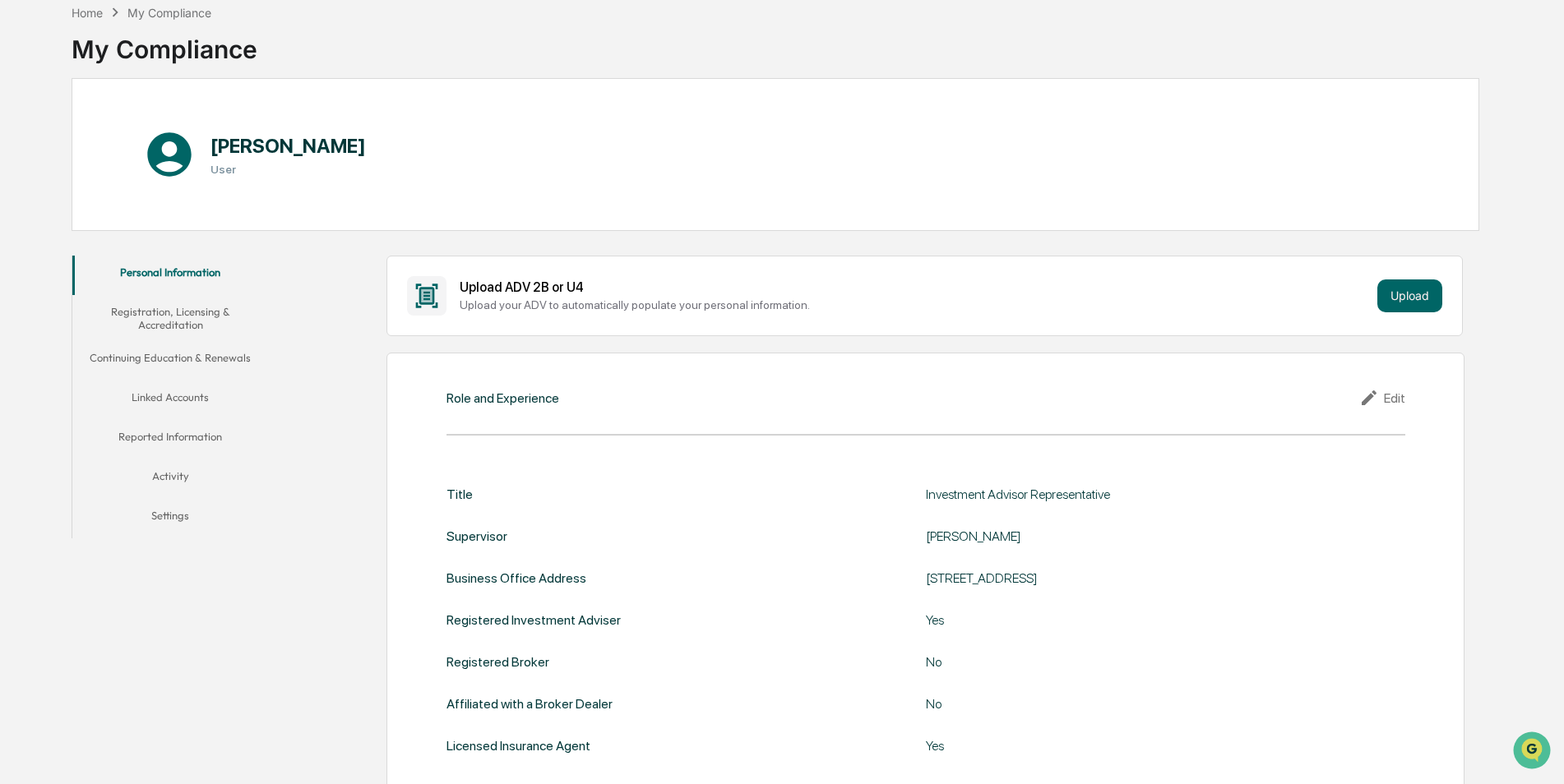
click at [137, 315] on button "Registration, Licensing & Accreditation" at bounding box center [170, 318] width 197 height 47
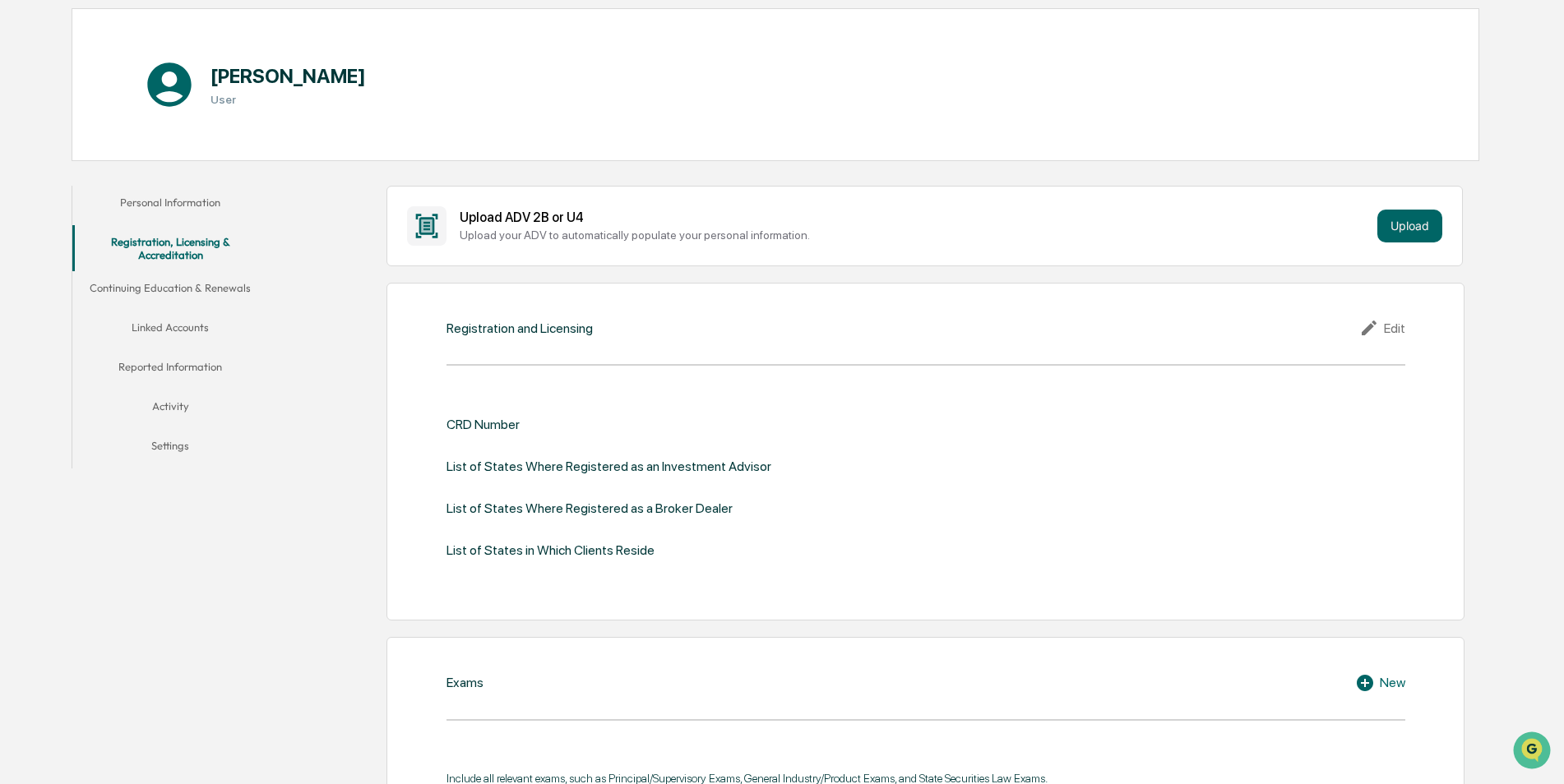
scroll to position [247, 0]
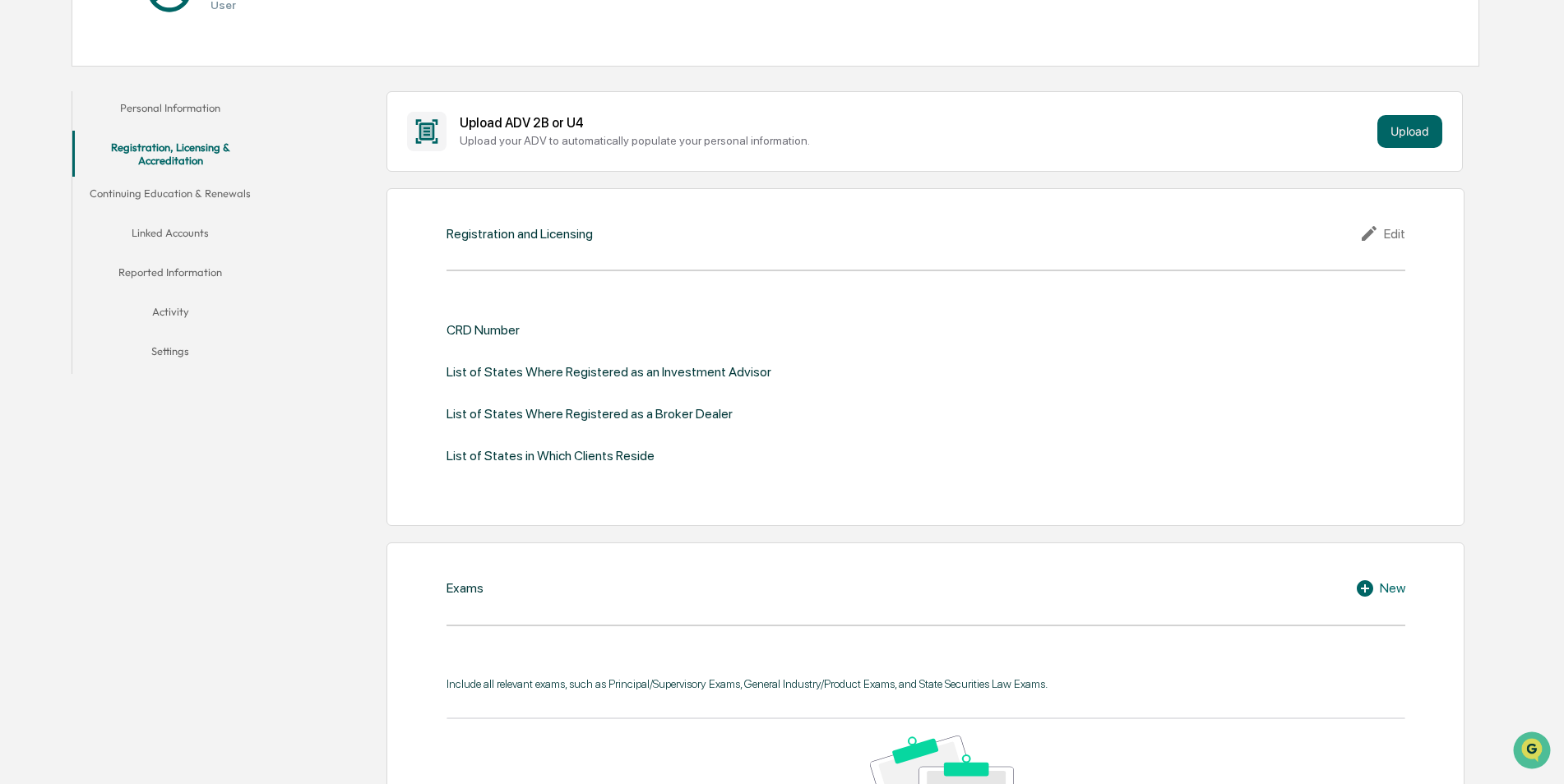
click at [1386, 237] on div "Edit" at bounding box center [1382, 233] width 46 height 20
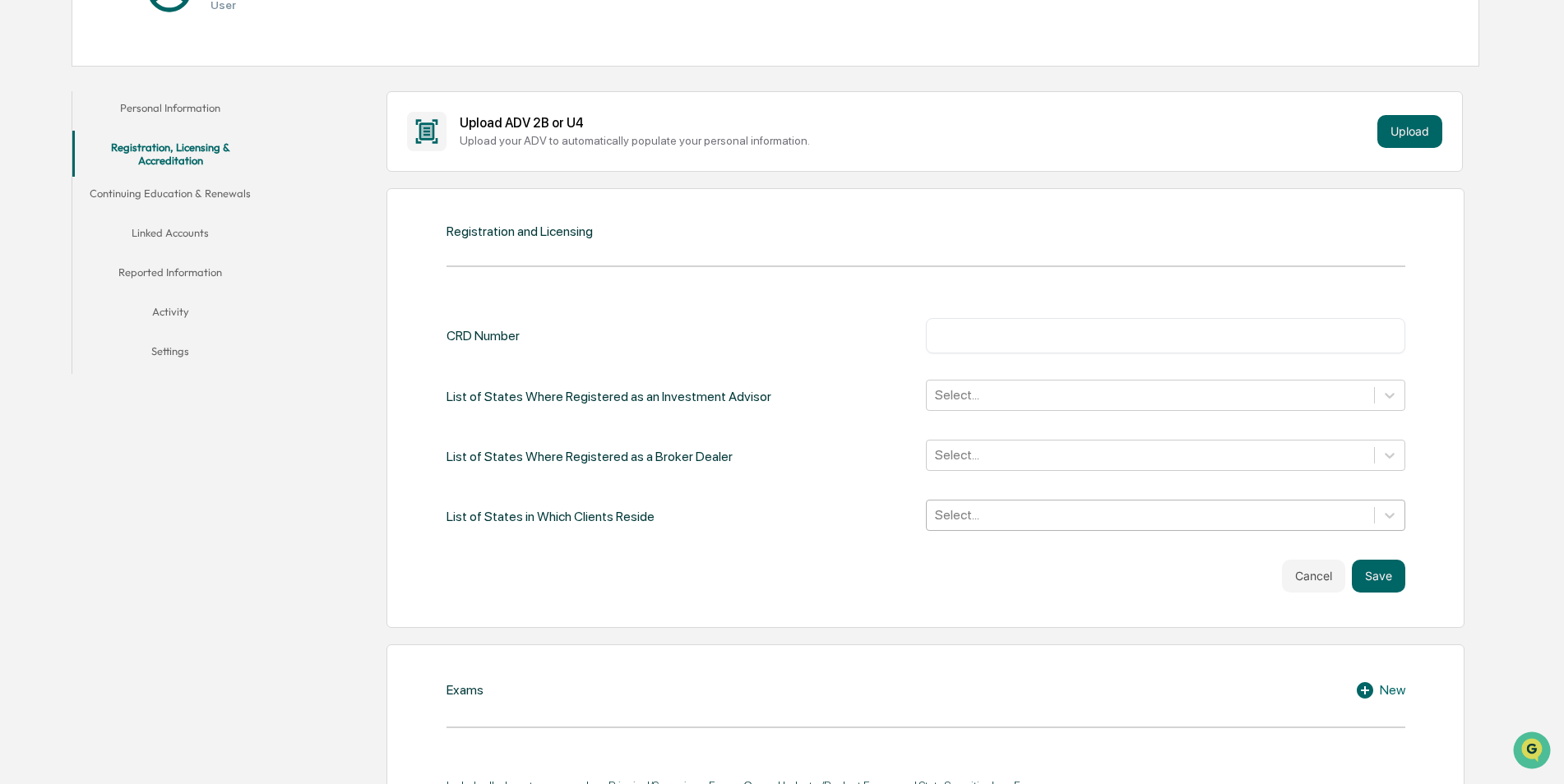
click at [1006, 520] on div at bounding box center [1150, 514] width 431 height 19
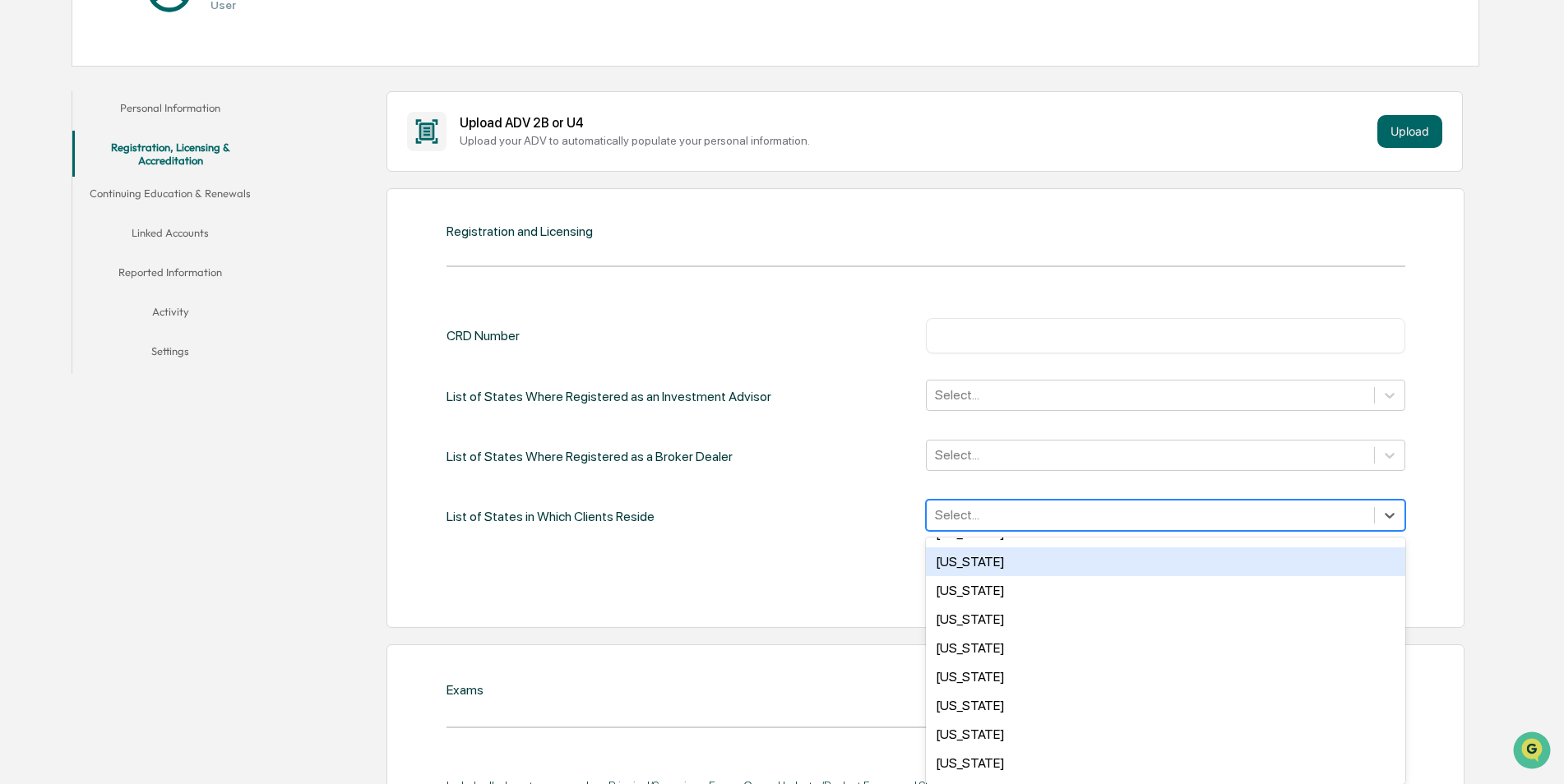
scroll to position [1198, 0]
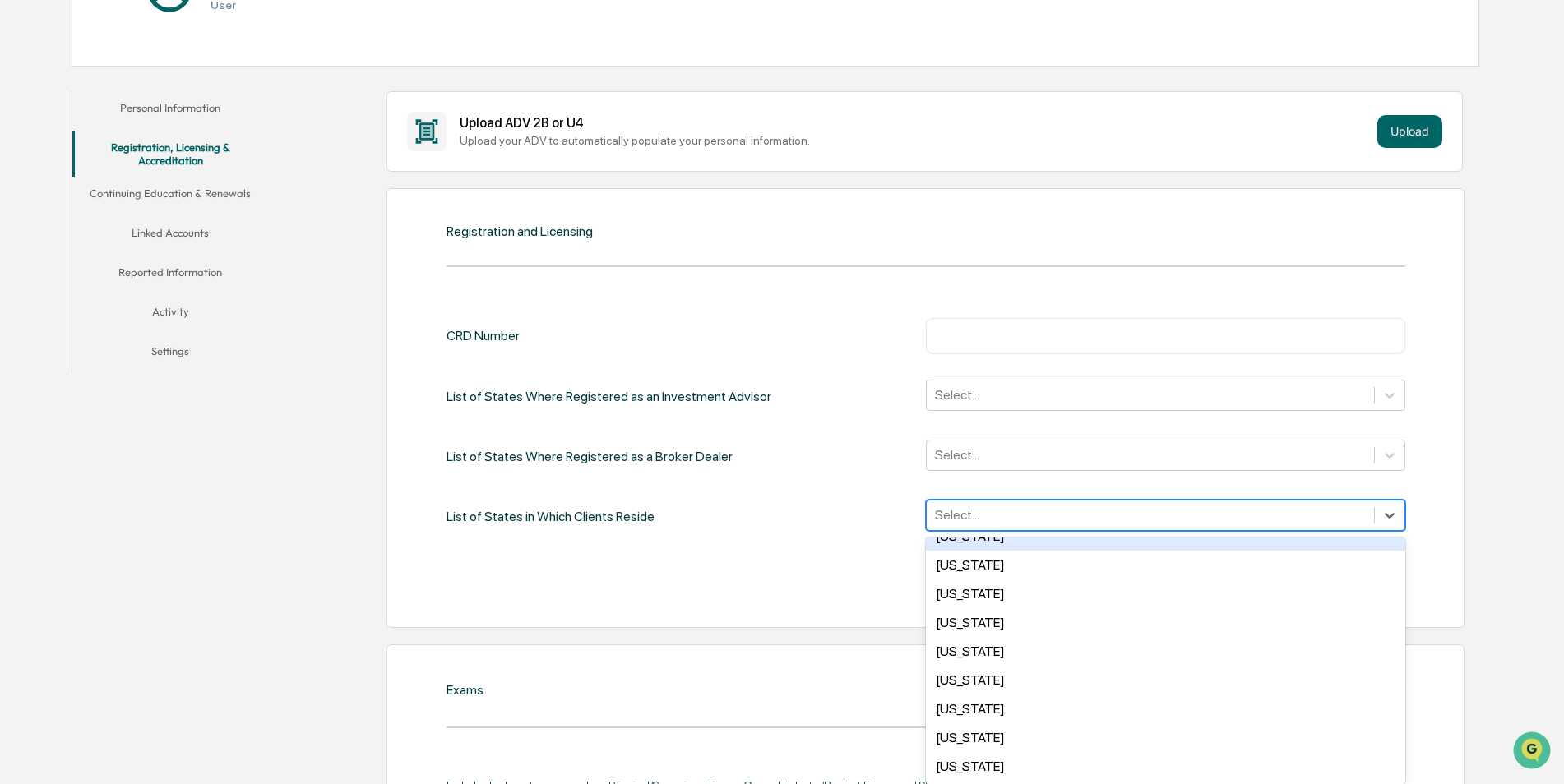
click at [1038, 519] on div at bounding box center [1150, 514] width 431 height 19
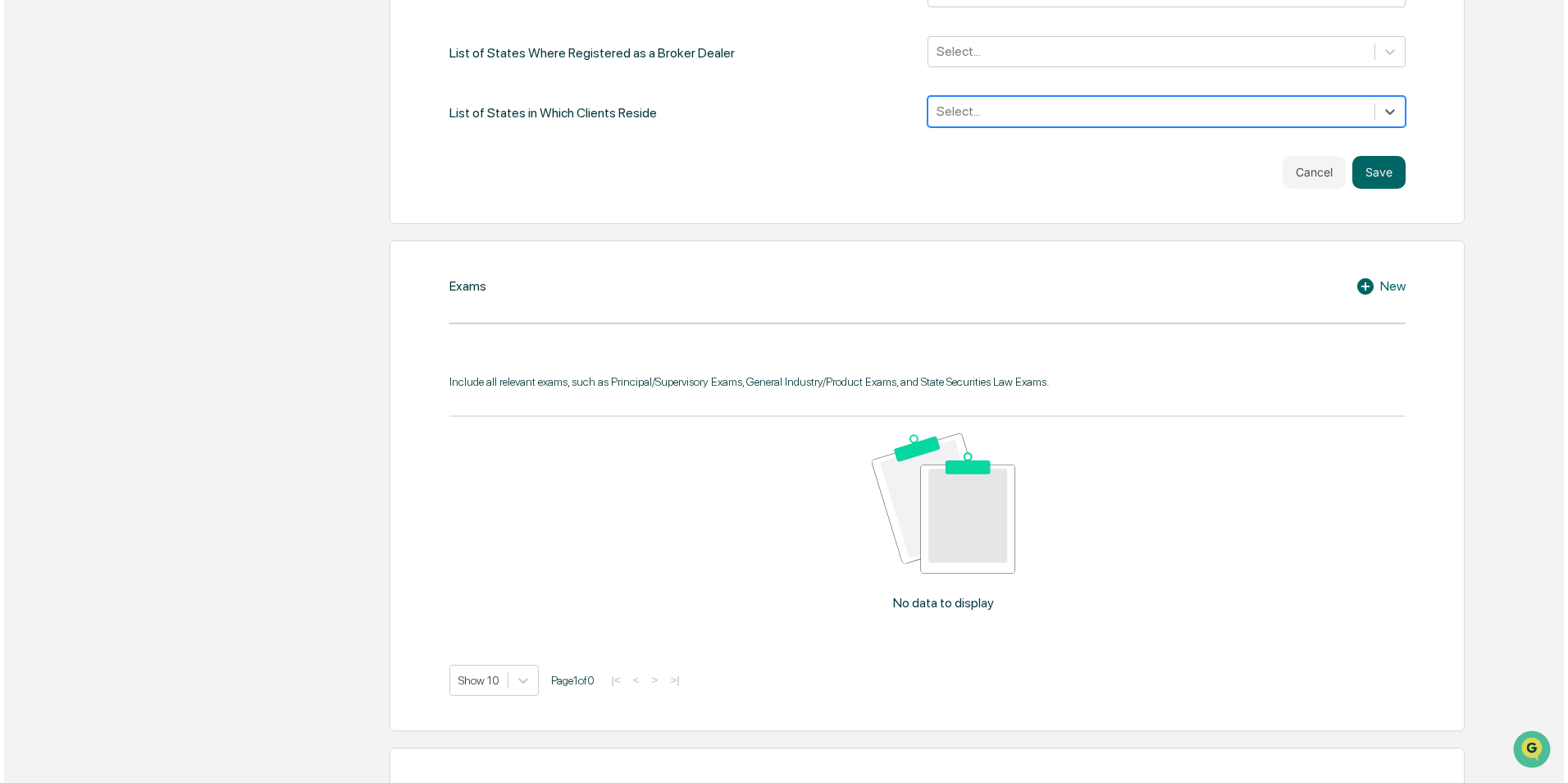
scroll to position [657, 0]
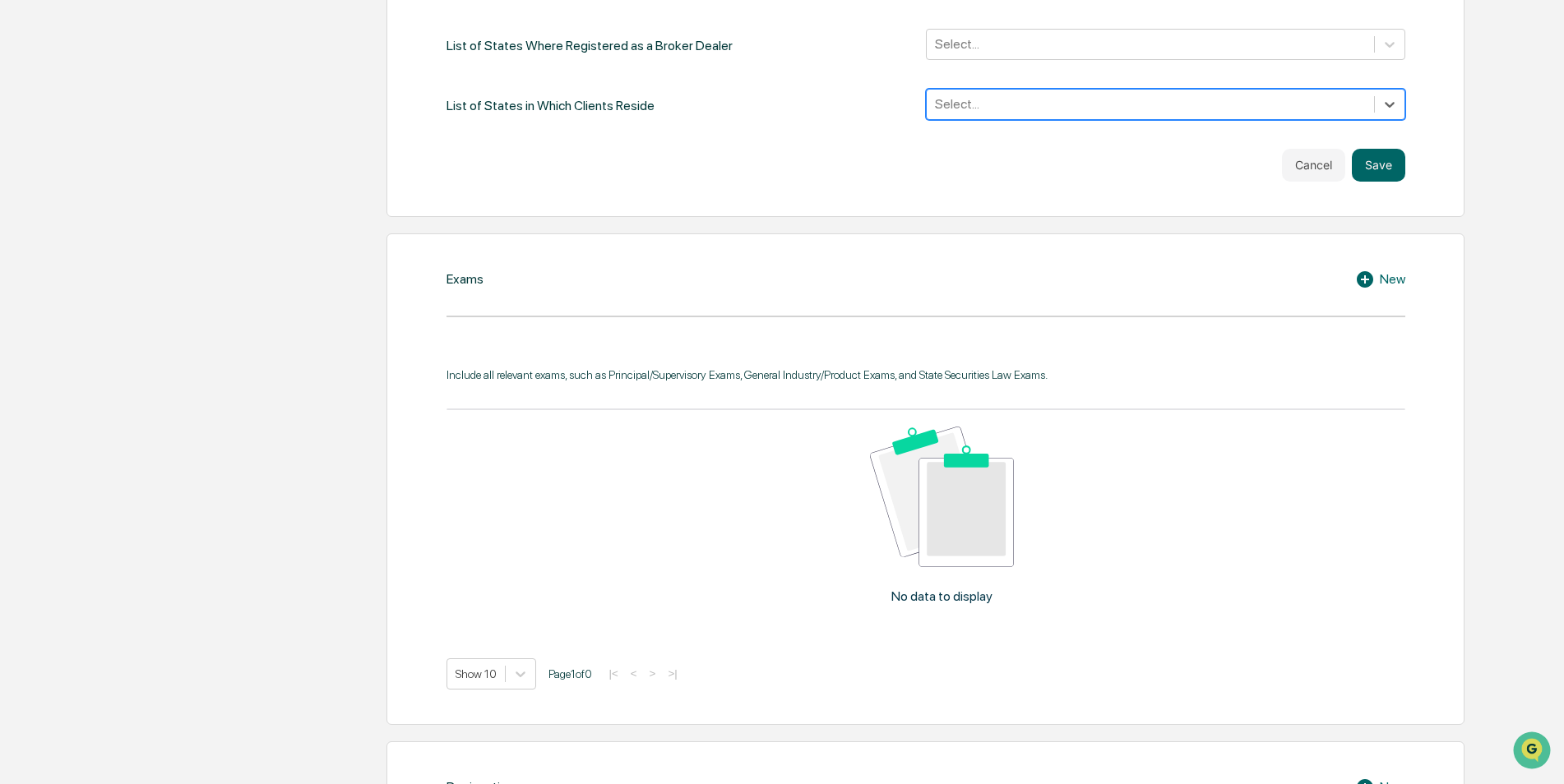
click at [1365, 284] on icon at bounding box center [1364, 279] width 16 height 16
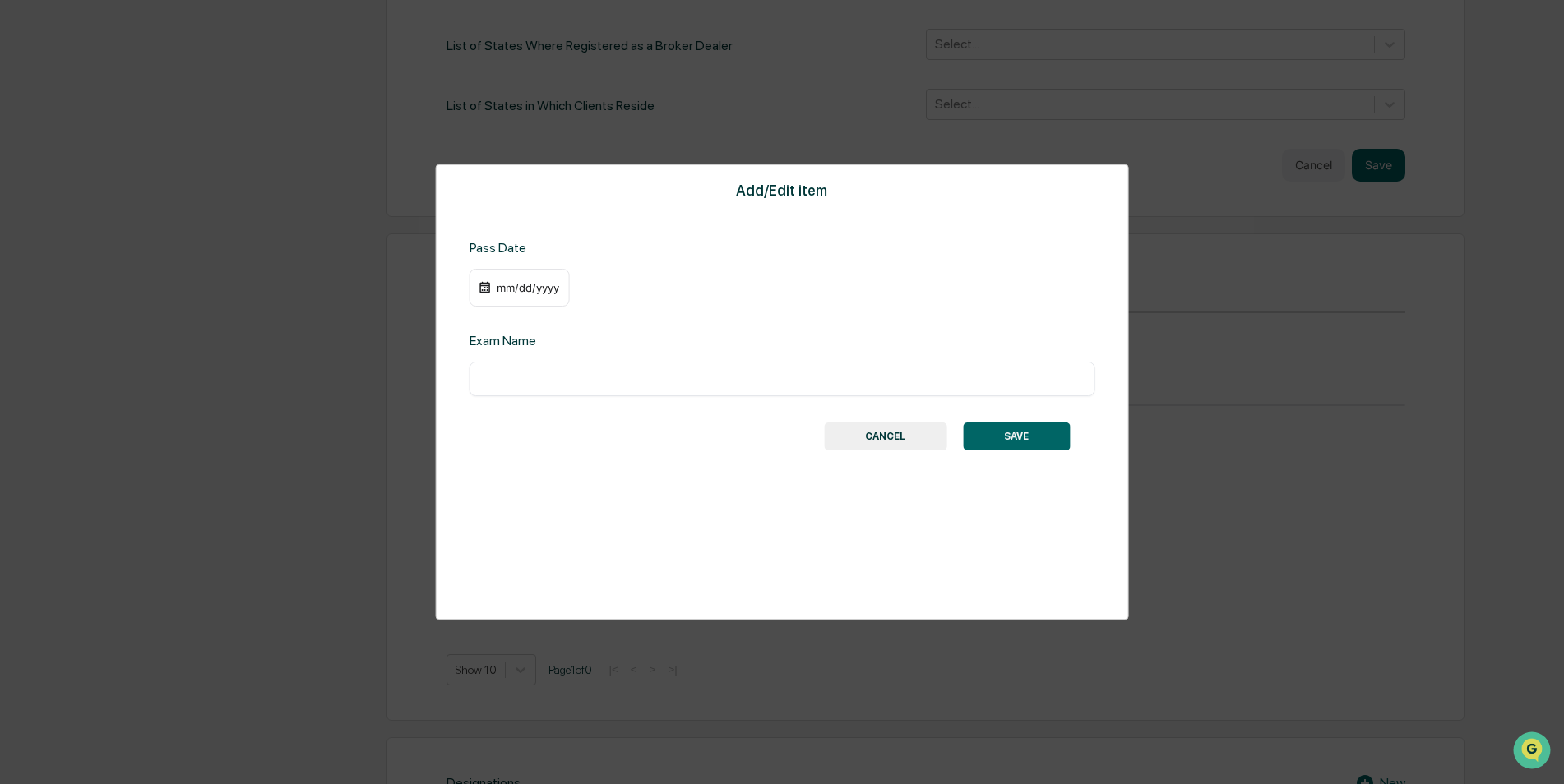
click at [590, 379] on input "text" at bounding box center [782, 378] width 601 height 16
click at [500, 281] on div "mm/dd/yyyy" at bounding box center [527, 288] width 66 height 13
click at [587, 324] on button "calendar view is open, switch to year view" at bounding box center [574, 320] width 27 height 27
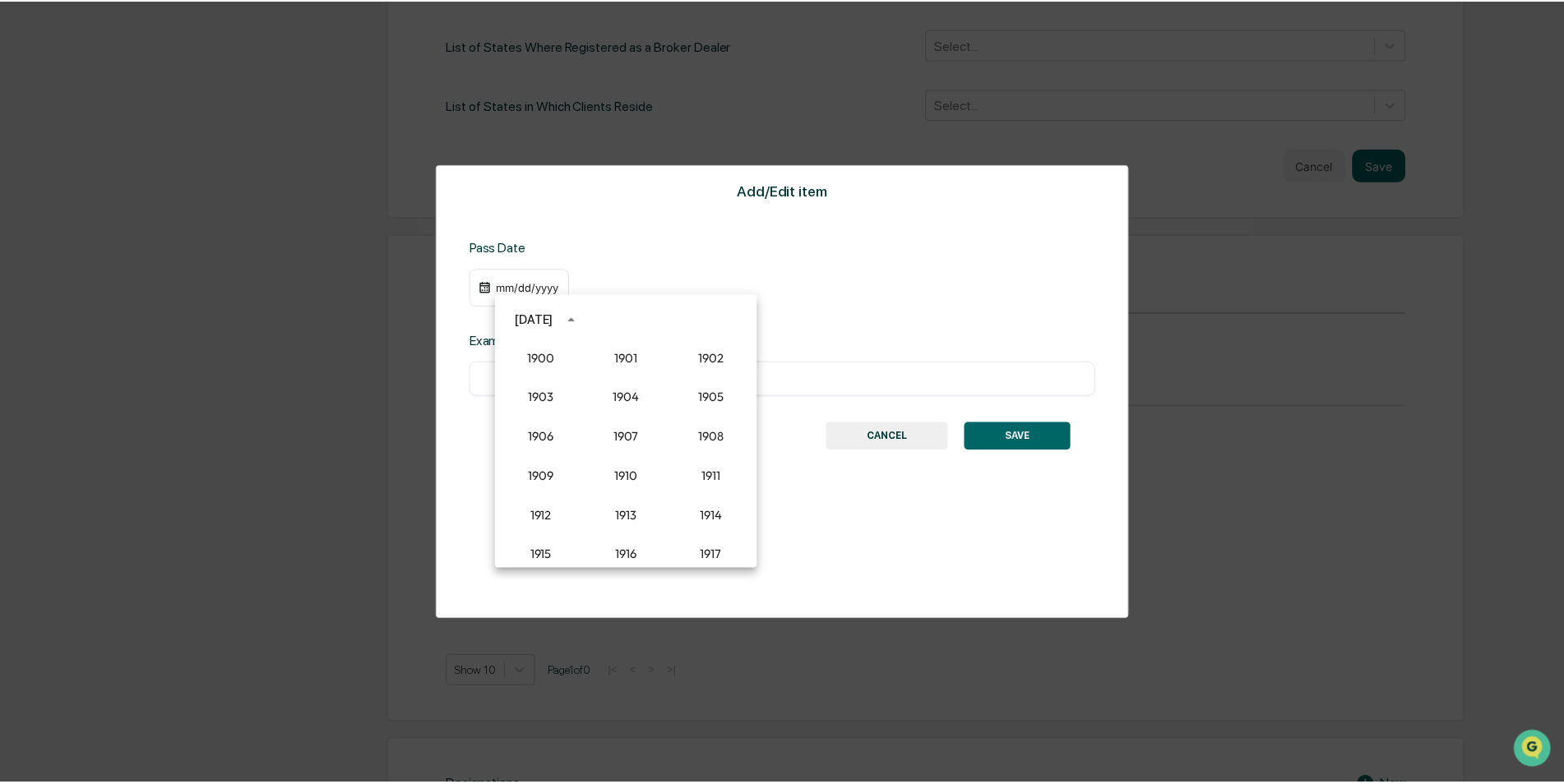
scroll to position [1521, 0]
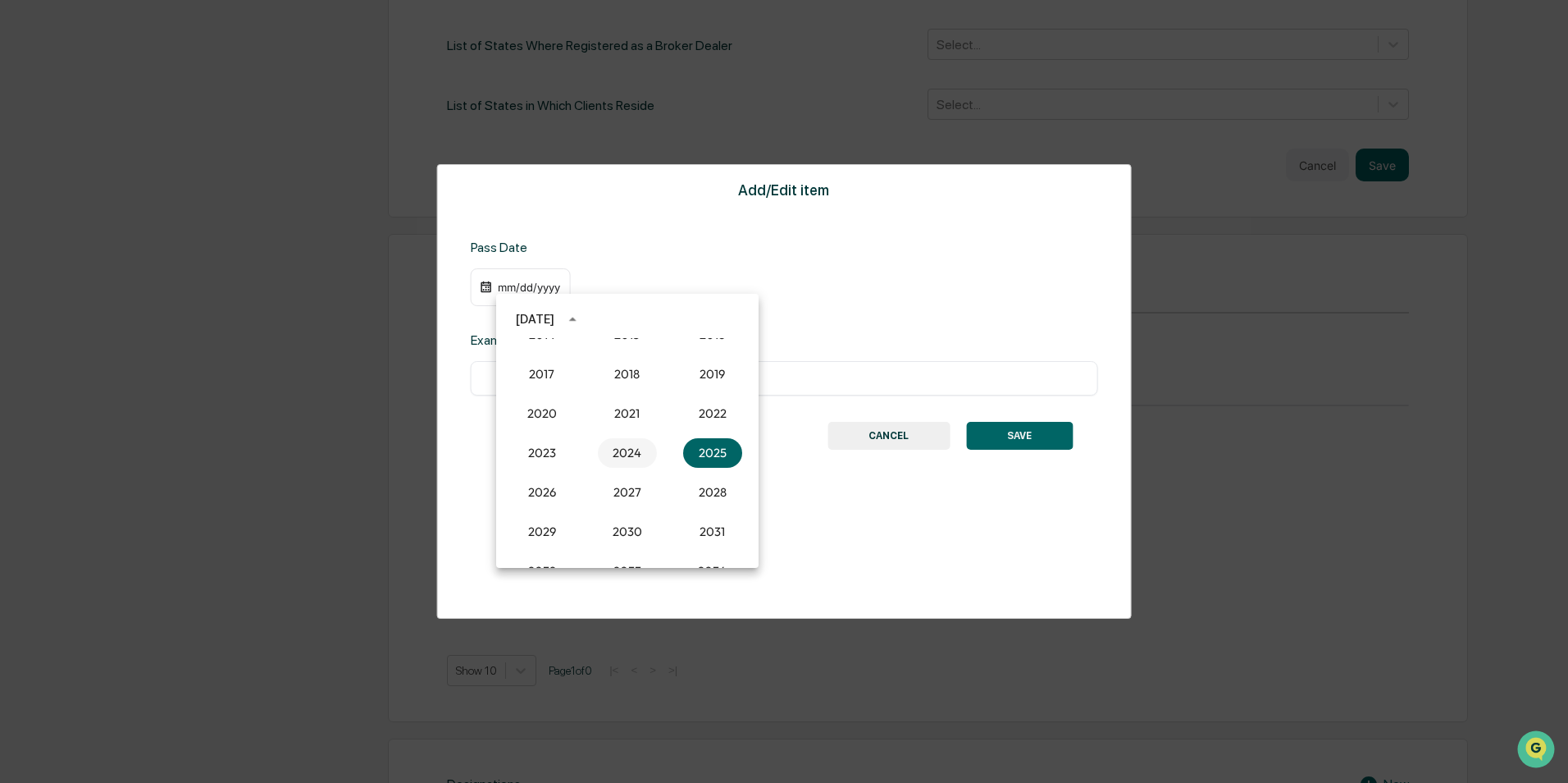
click at [618, 448] on button "2024" at bounding box center [627, 452] width 59 height 29
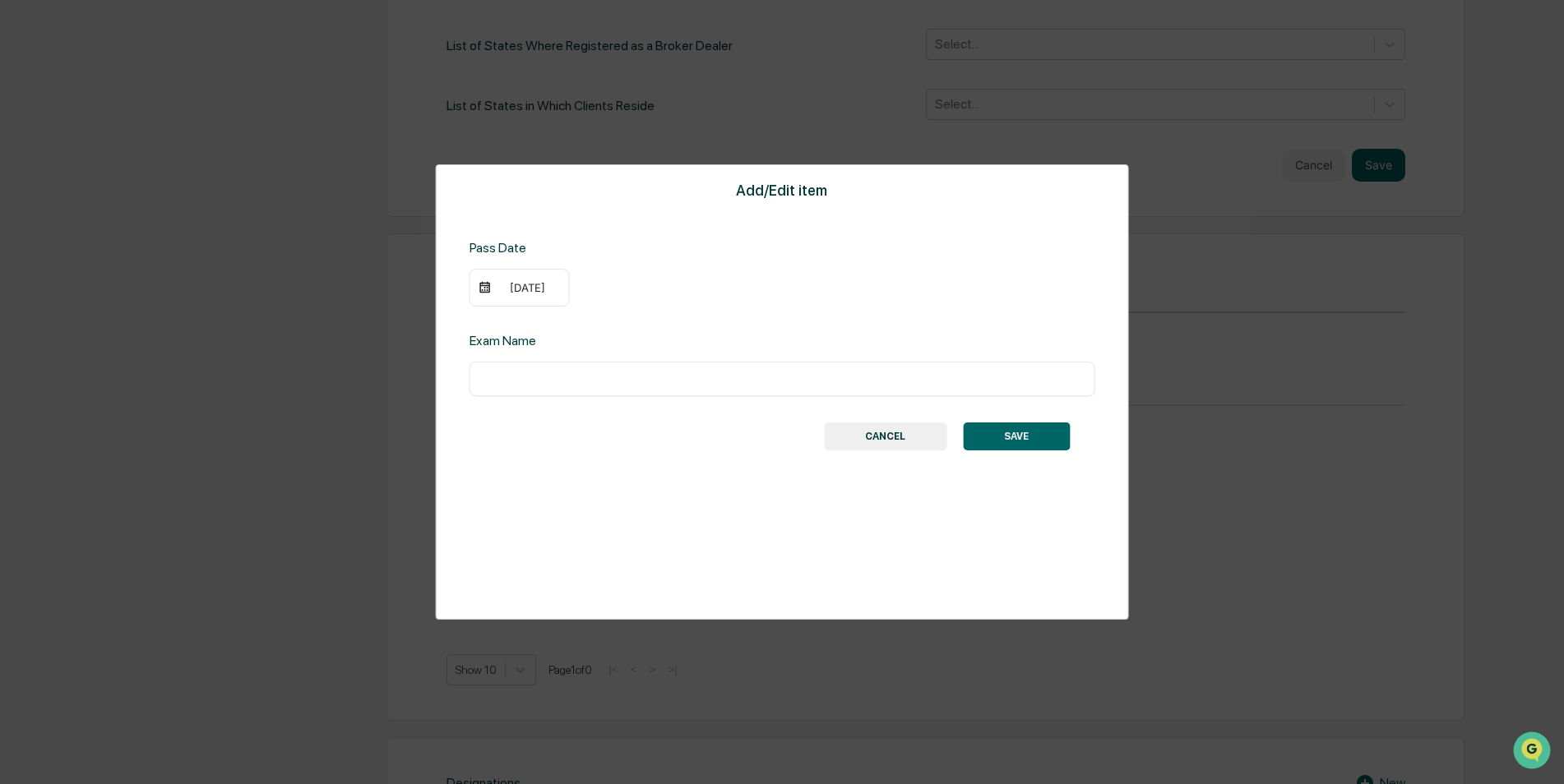
click at [501, 285] on div "09/16/2024" at bounding box center [527, 288] width 66 height 13
click at [508, 286] on div at bounding box center [785, 392] width 1572 height 784
click at [508, 286] on div at bounding box center [782, 392] width 1564 height 784
click at [509, 286] on div "09/16/2024" at bounding box center [527, 288] width 66 height 13
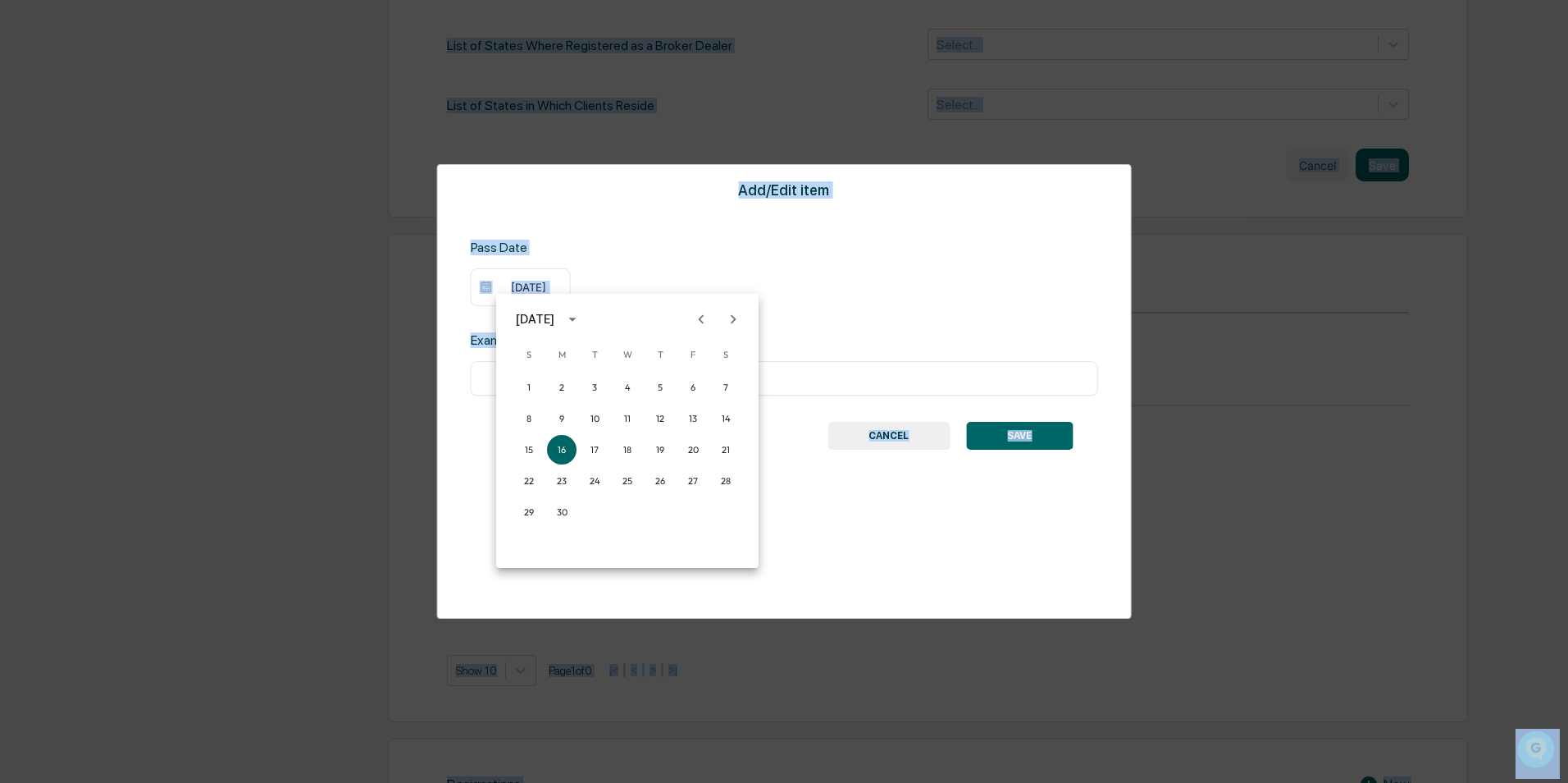
click at [509, 285] on div at bounding box center [784, 392] width 1568 height 783
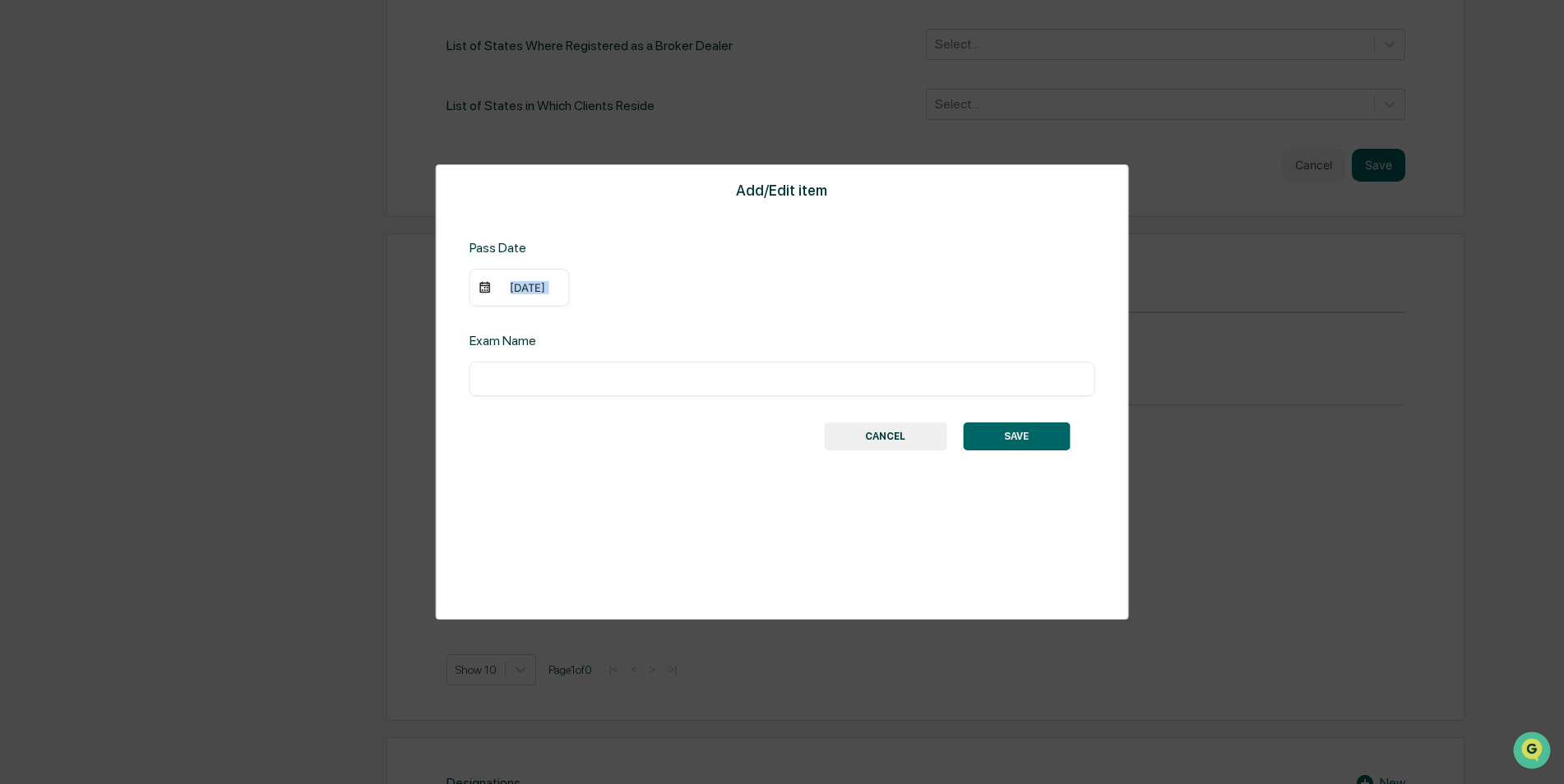
click at [510, 286] on div "09/16/2024" at bounding box center [527, 288] width 66 height 13
drag, startPoint x: 510, startPoint y: 286, endPoint x: 703, endPoint y: 320, distance: 196.0
click at [692, 319] on button "Previous month" at bounding box center [703, 319] width 31 height 31
click at [703, 320] on icon "Previous month" at bounding box center [703, 319] width 18 height 18
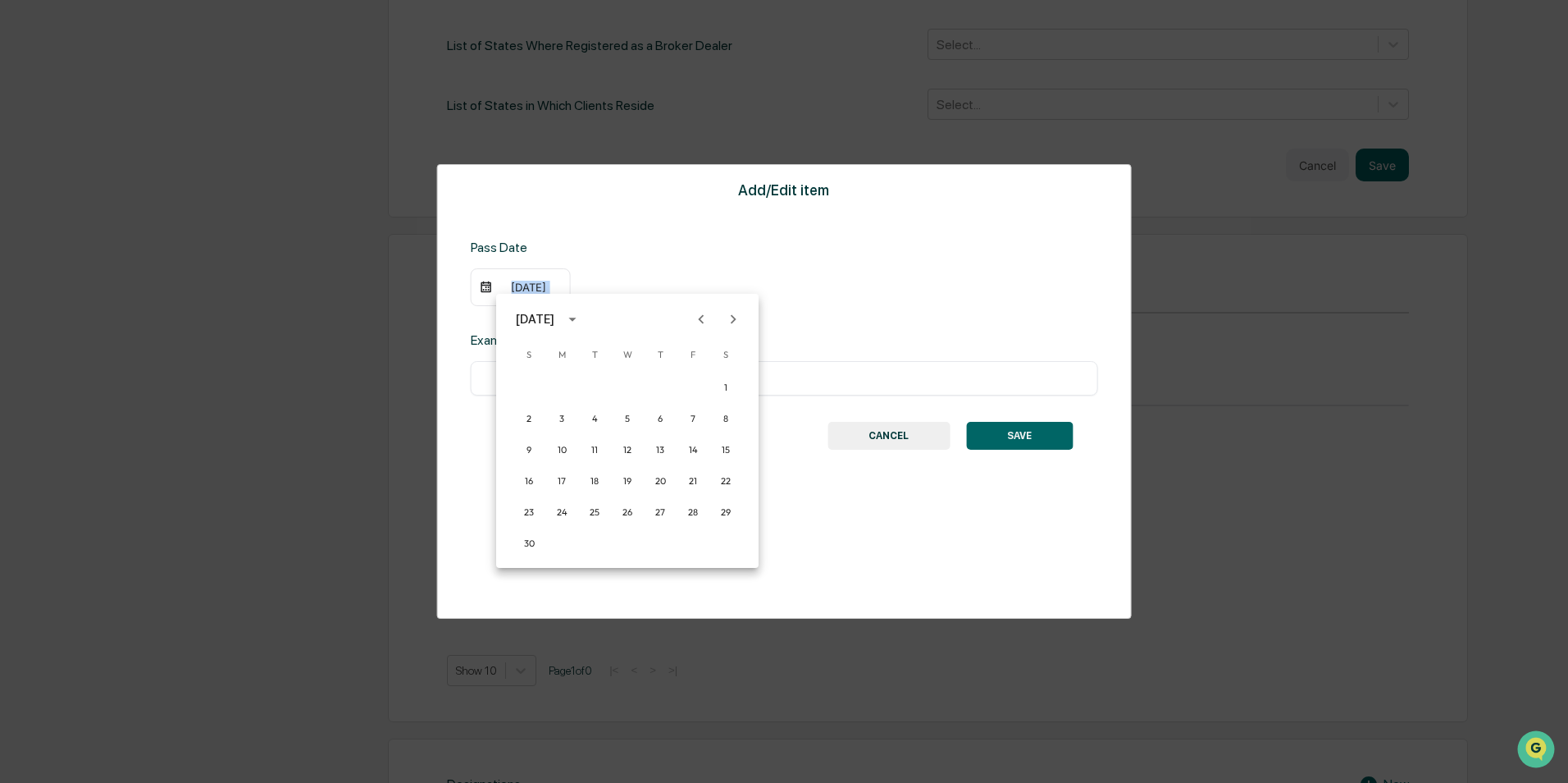
click at [701, 319] on icon "Previous month" at bounding box center [701, 319] width 18 height 18
click at [559, 473] on button "18" at bounding box center [561, 481] width 29 height 29
click at [719, 380] on input "text" at bounding box center [780, 377] width 600 height 16
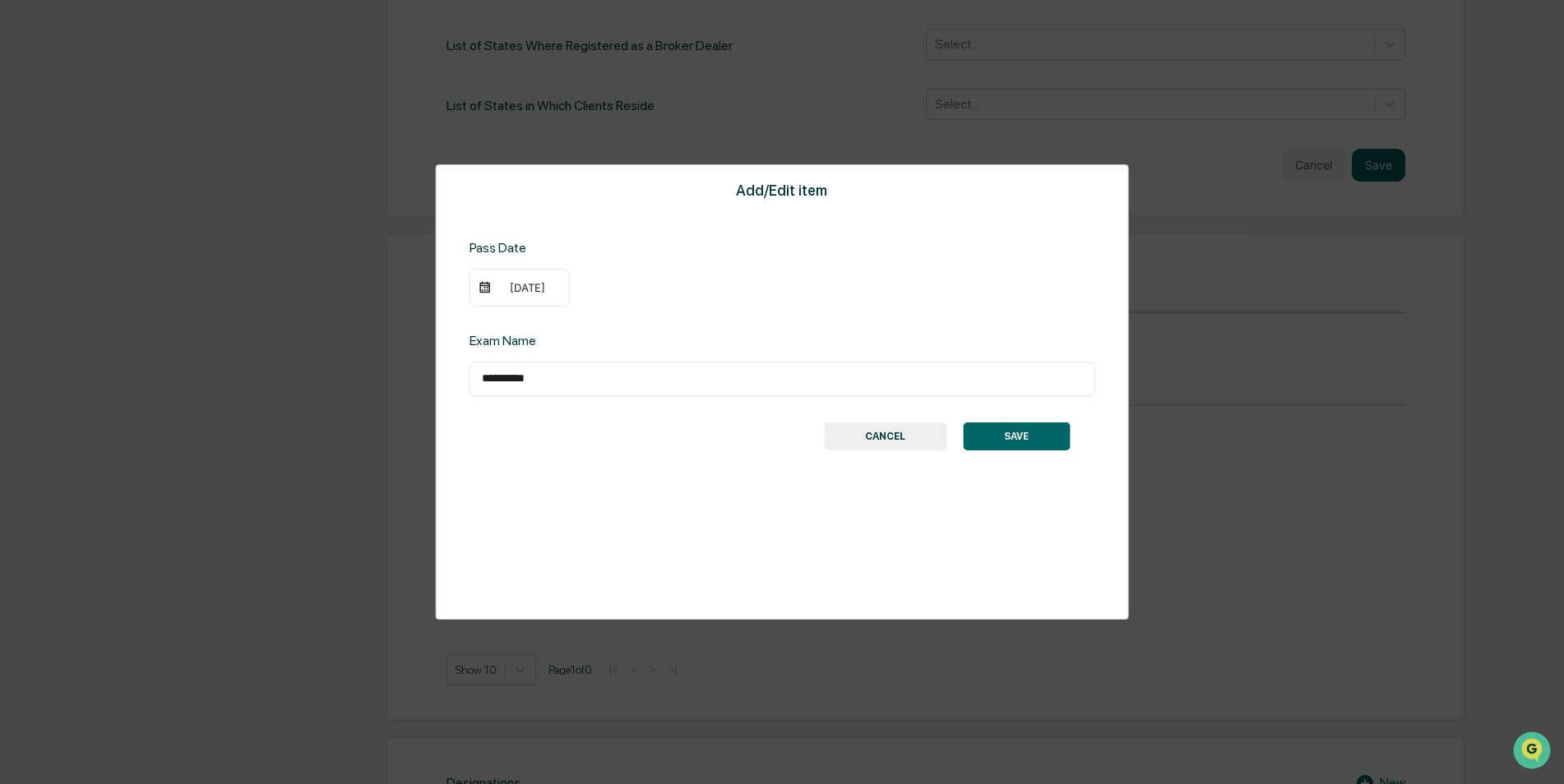
type input "*********"
click at [1038, 439] on button "SAVE" at bounding box center [1016, 436] width 107 height 28
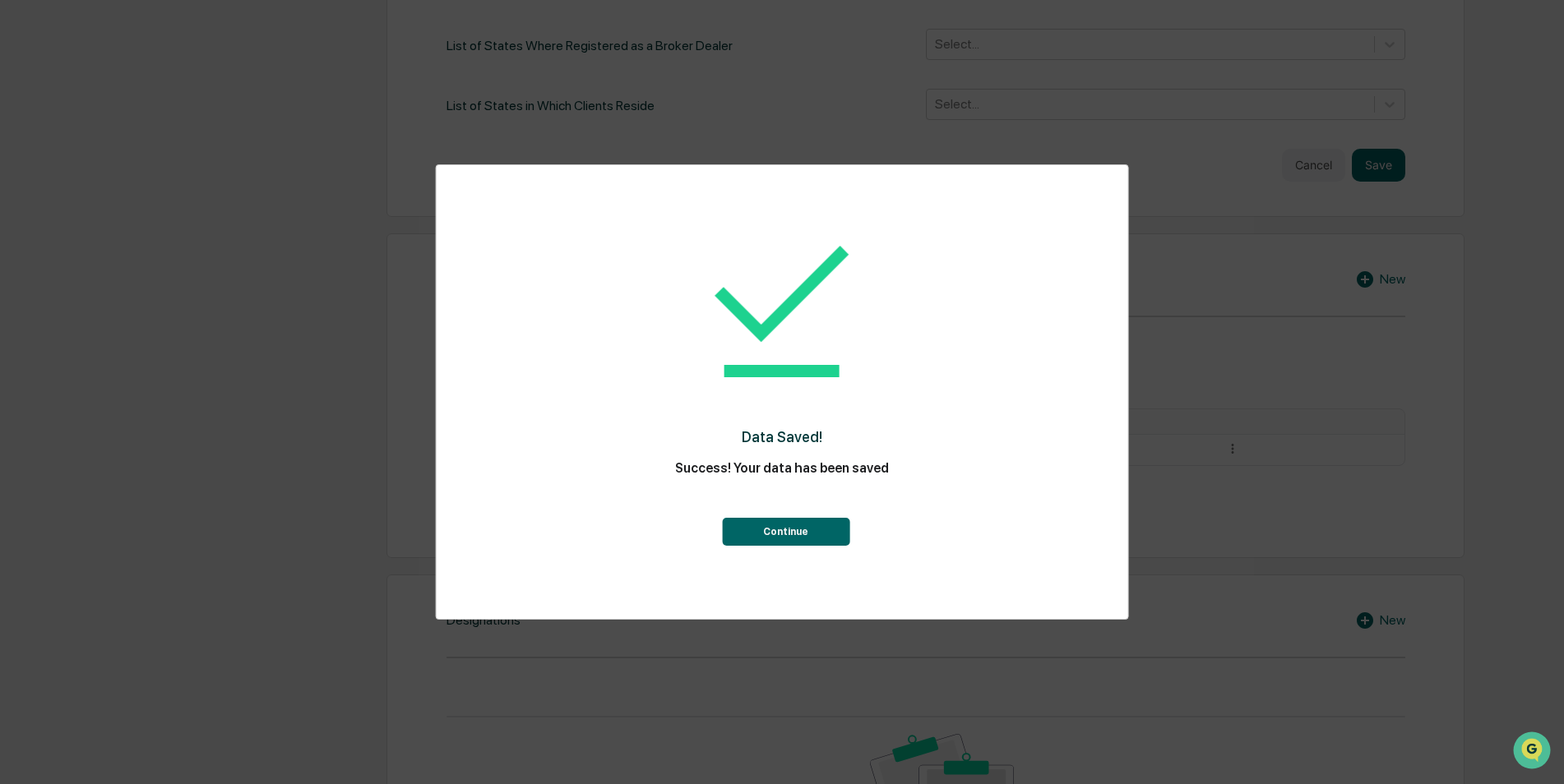
click at [808, 535] on button "Continue" at bounding box center [785, 531] width 127 height 28
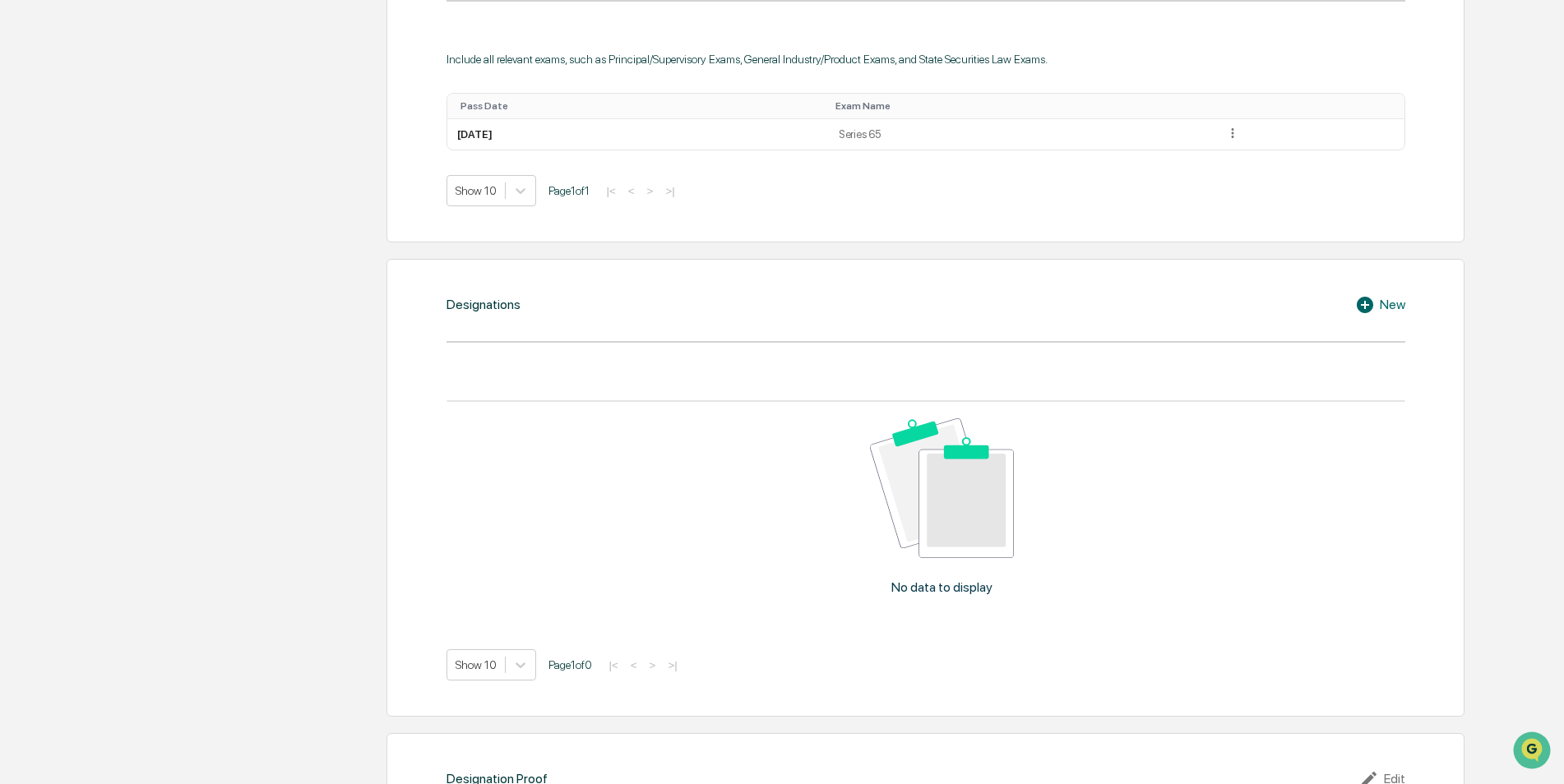
scroll to position [986, 0]
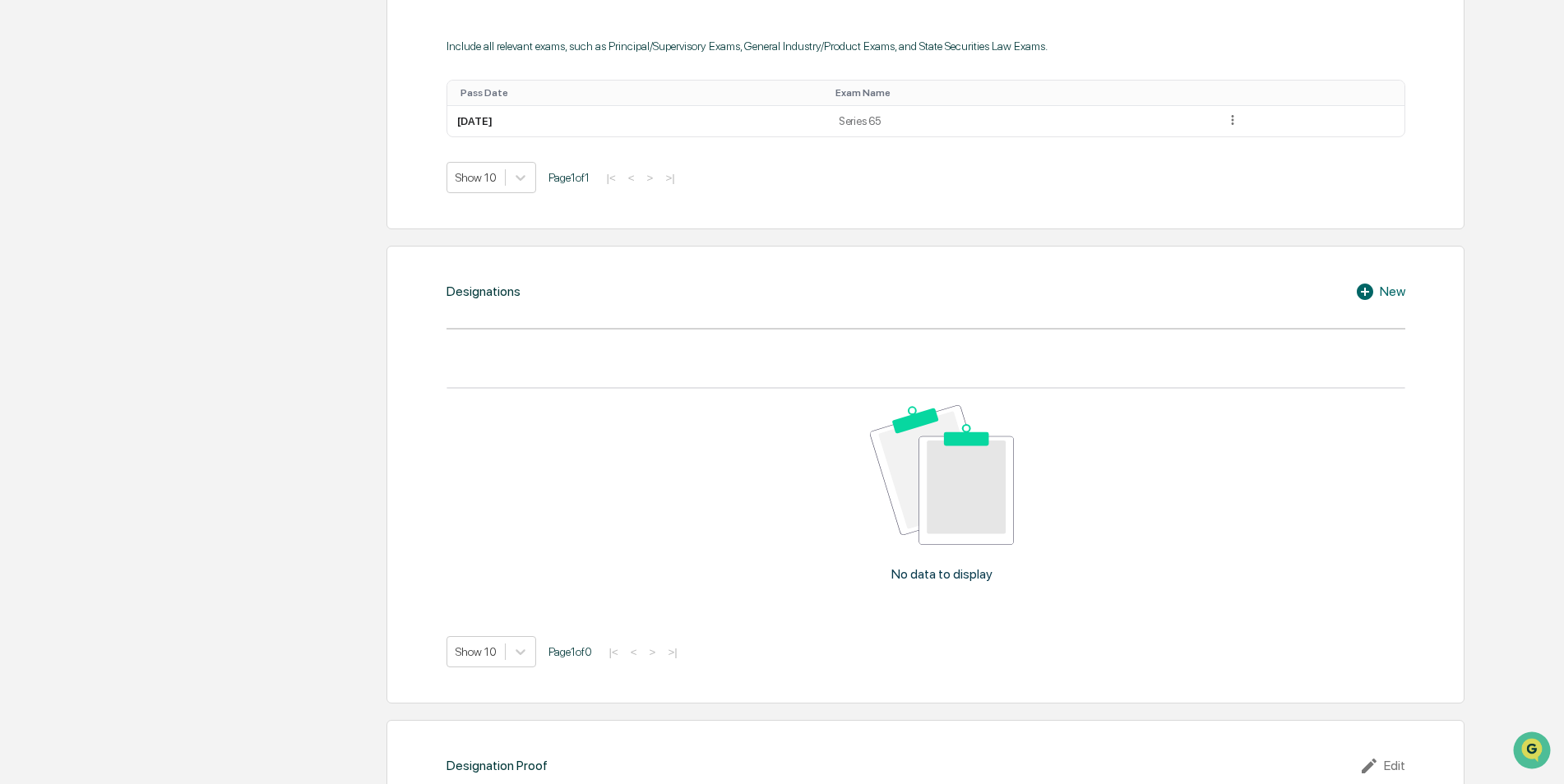
click at [1375, 289] on icon at bounding box center [1367, 291] width 25 height 20
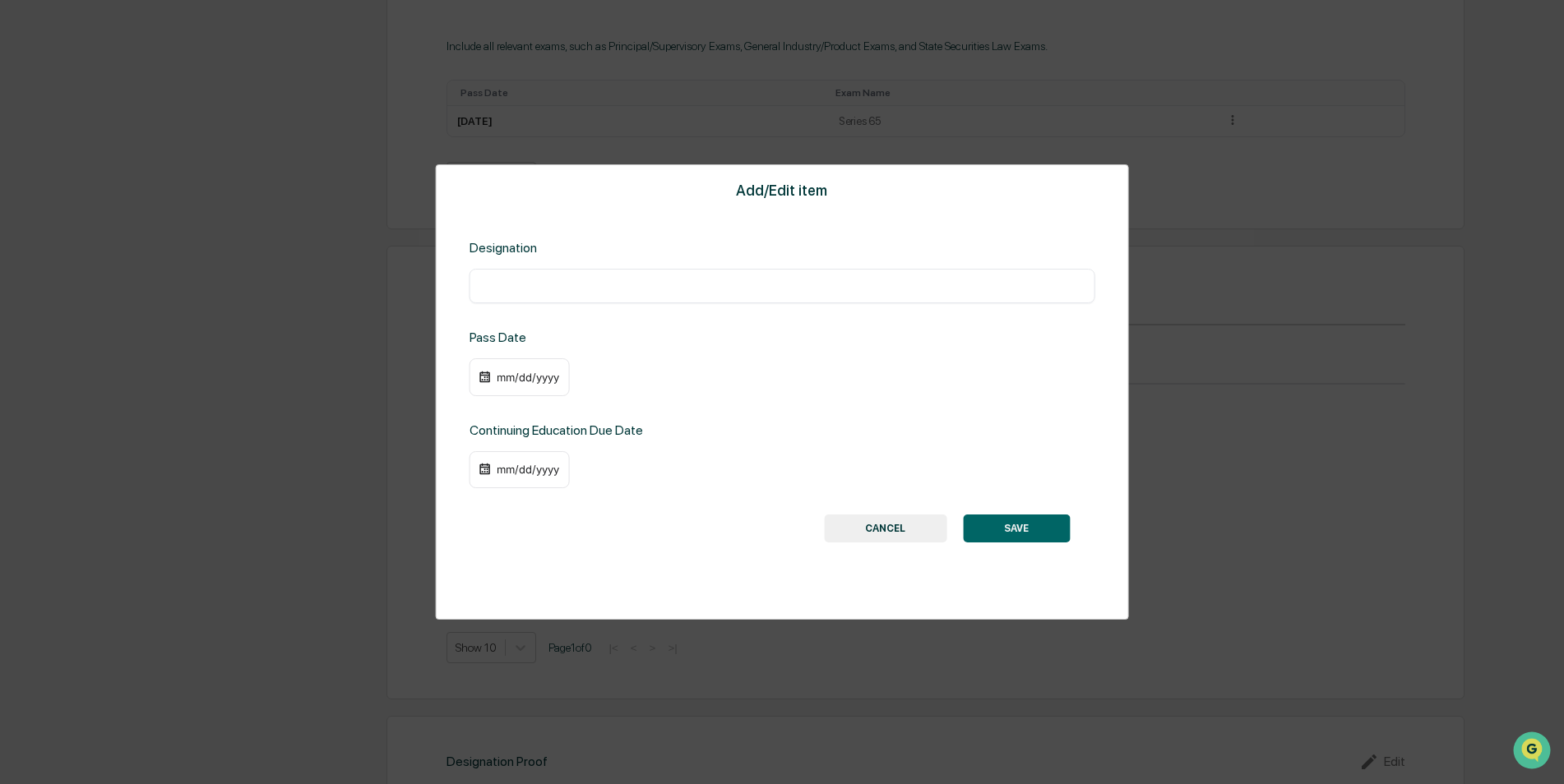
click at [910, 539] on button "CANCEL" at bounding box center [884, 528] width 122 height 28
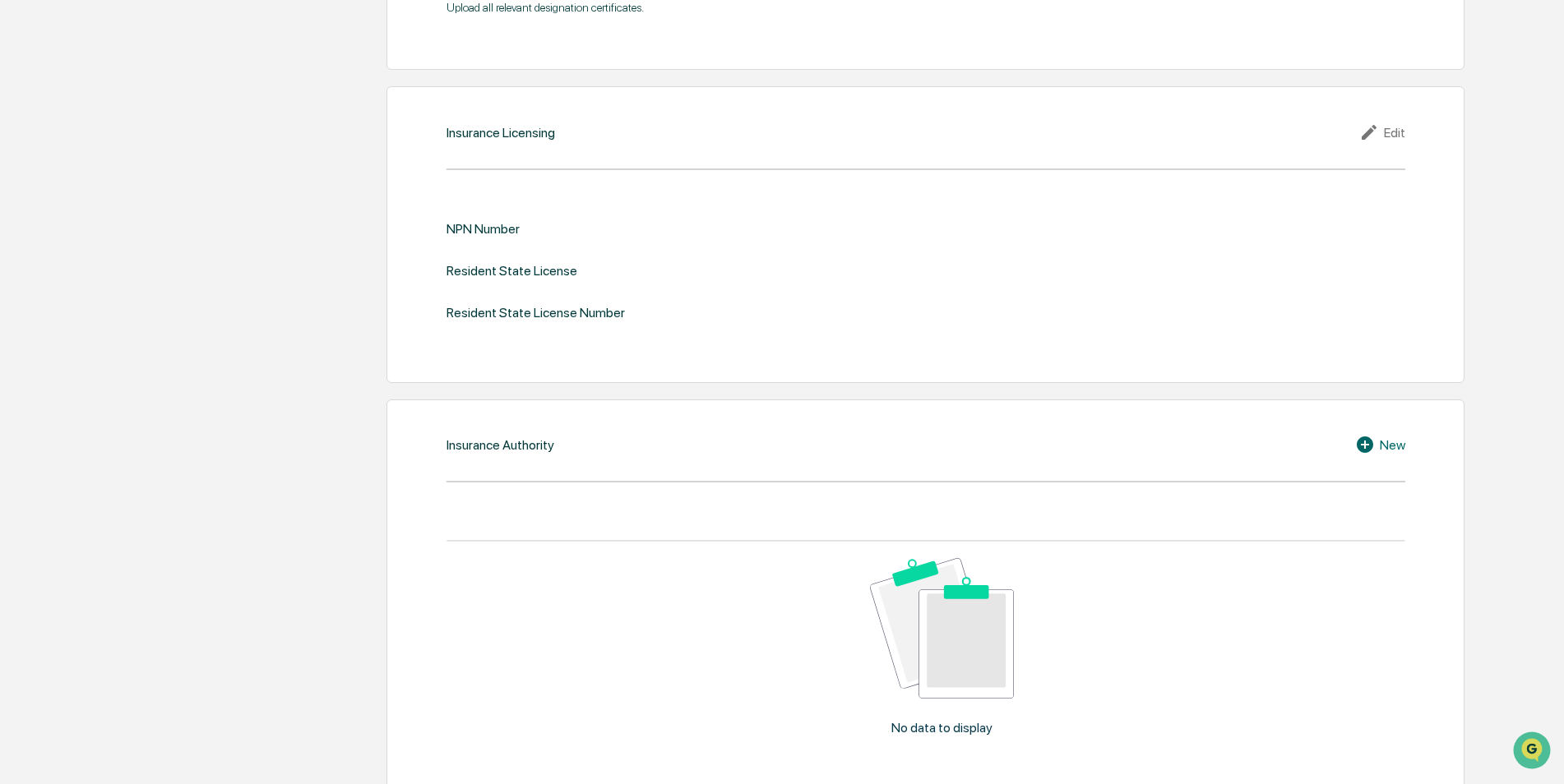
scroll to position [1839, 0]
click at [1386, 140] on div "Edit" at bounding box center [1382, 133] width 46 height 20
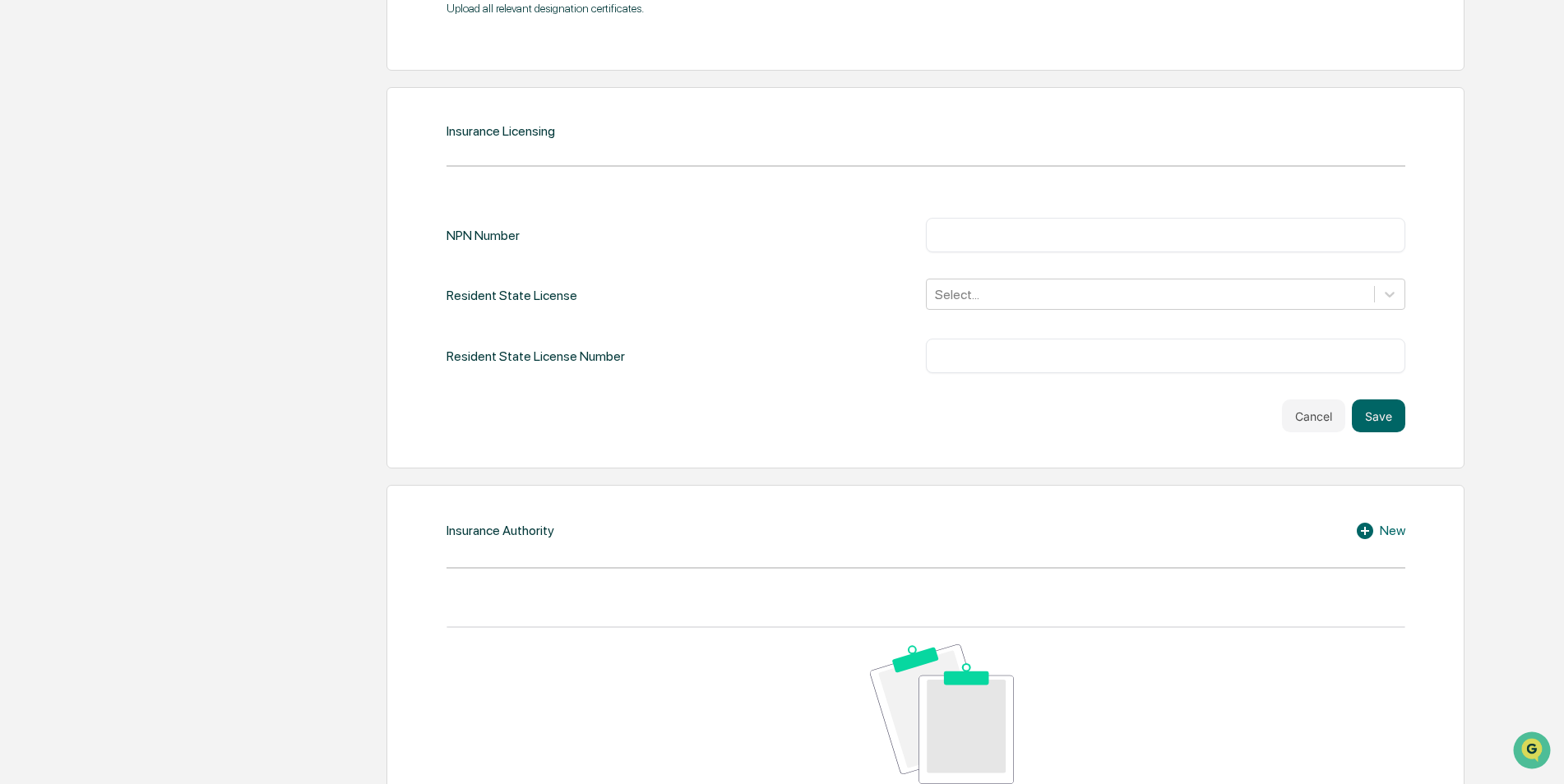
click at [1180, 235] on input "text" at bounding box center [1165, 234] width 455 height 16
paste input "********"
type input "********"
click at [1063, 295] on div at bounding box center [1150, 294] width 431 height 19
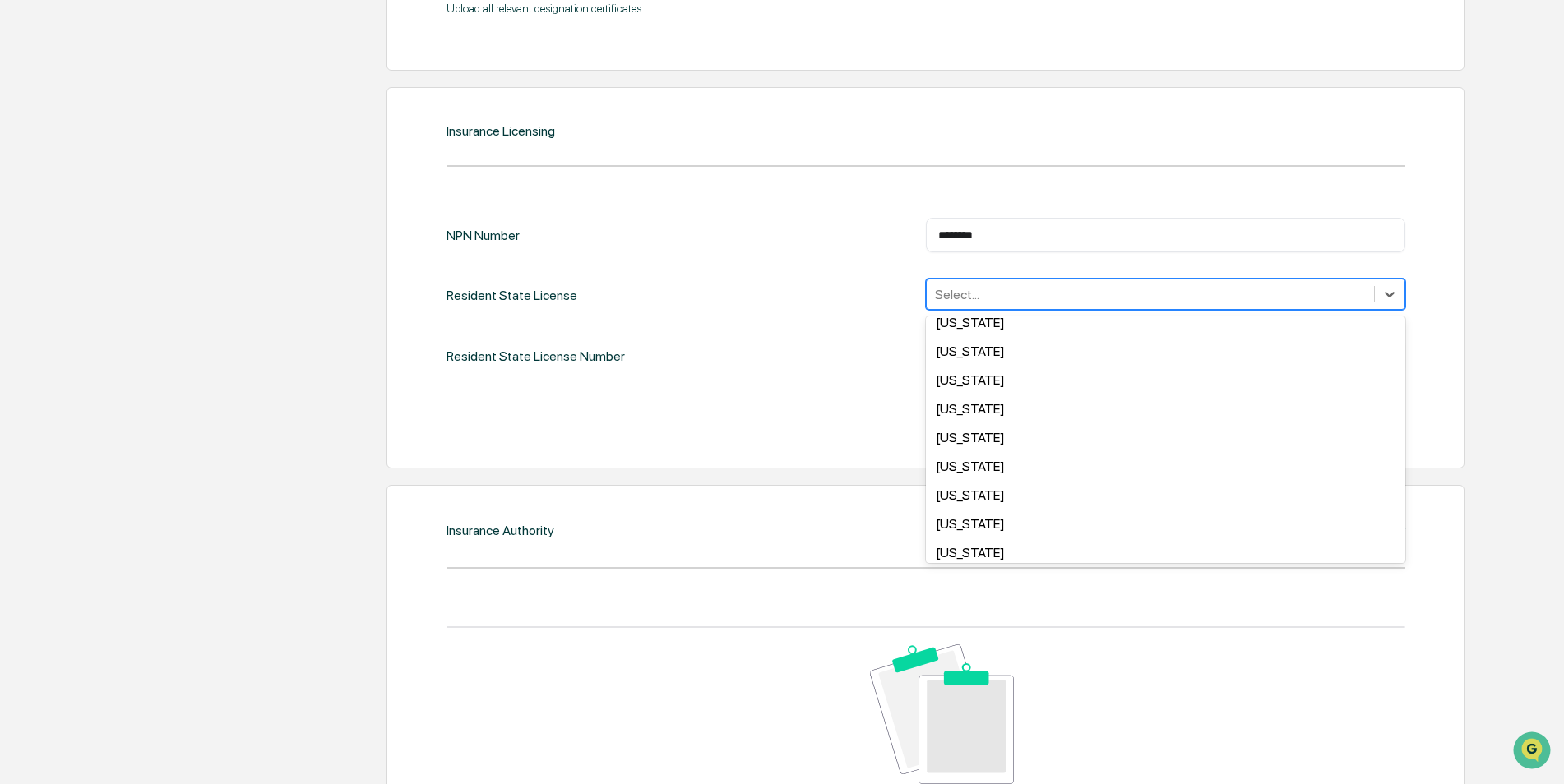
scroll to position [328, 0]
click at [992, 433] on div "[US_STATE]" at bounding box center [1165, 437] width 480 height 28
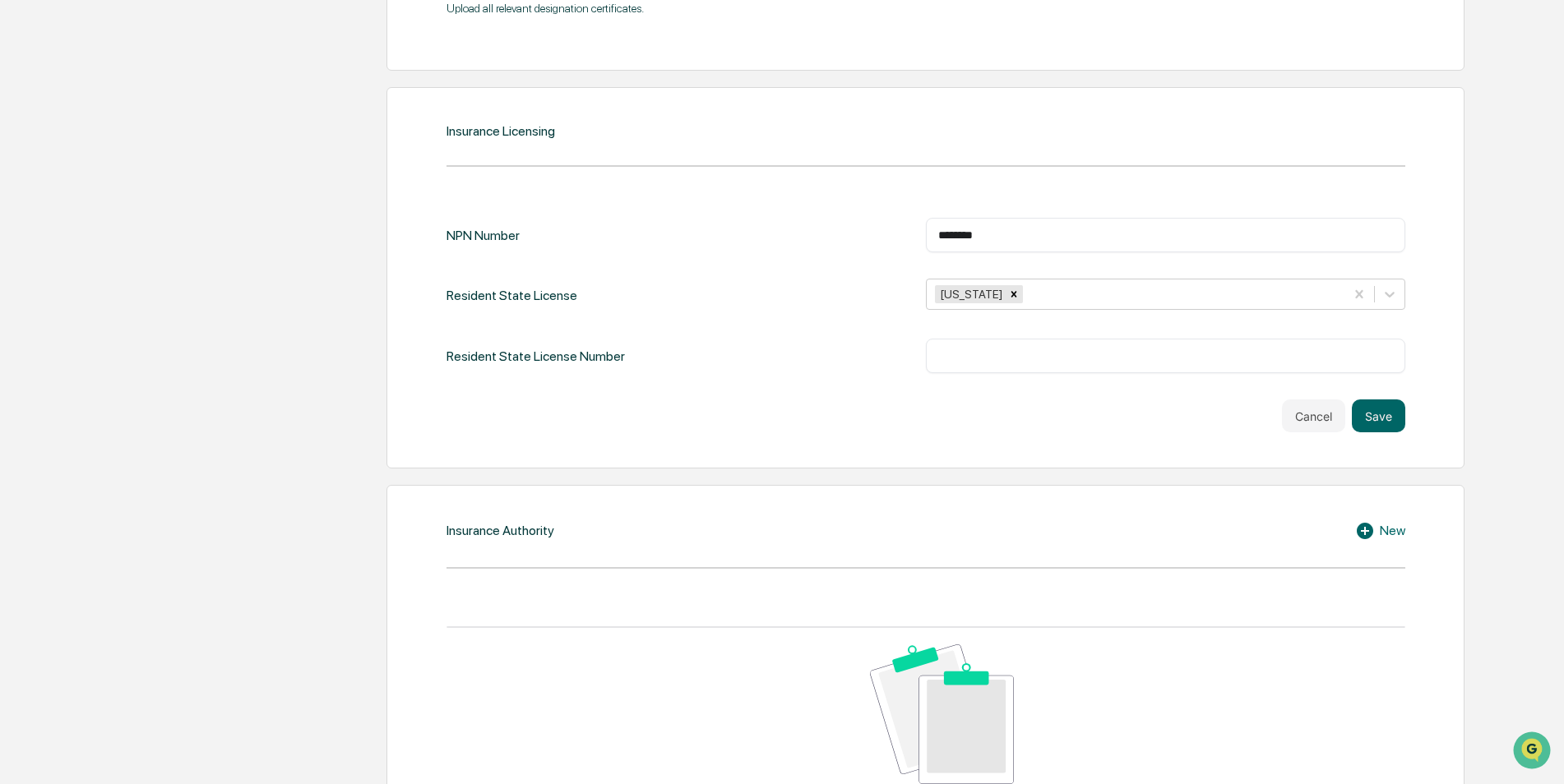
click at [863, 370] on div "Resident State License Number ​" at bounding box center [925, 356] width 958 height 34
click at [987, 351] on input "text" at bounding box center [1165, 355] width 455 height 16
click at [957, 355] on input "text" at bounding box center [1165, 355] width 455 height 16
paste input "********"
type input "********"
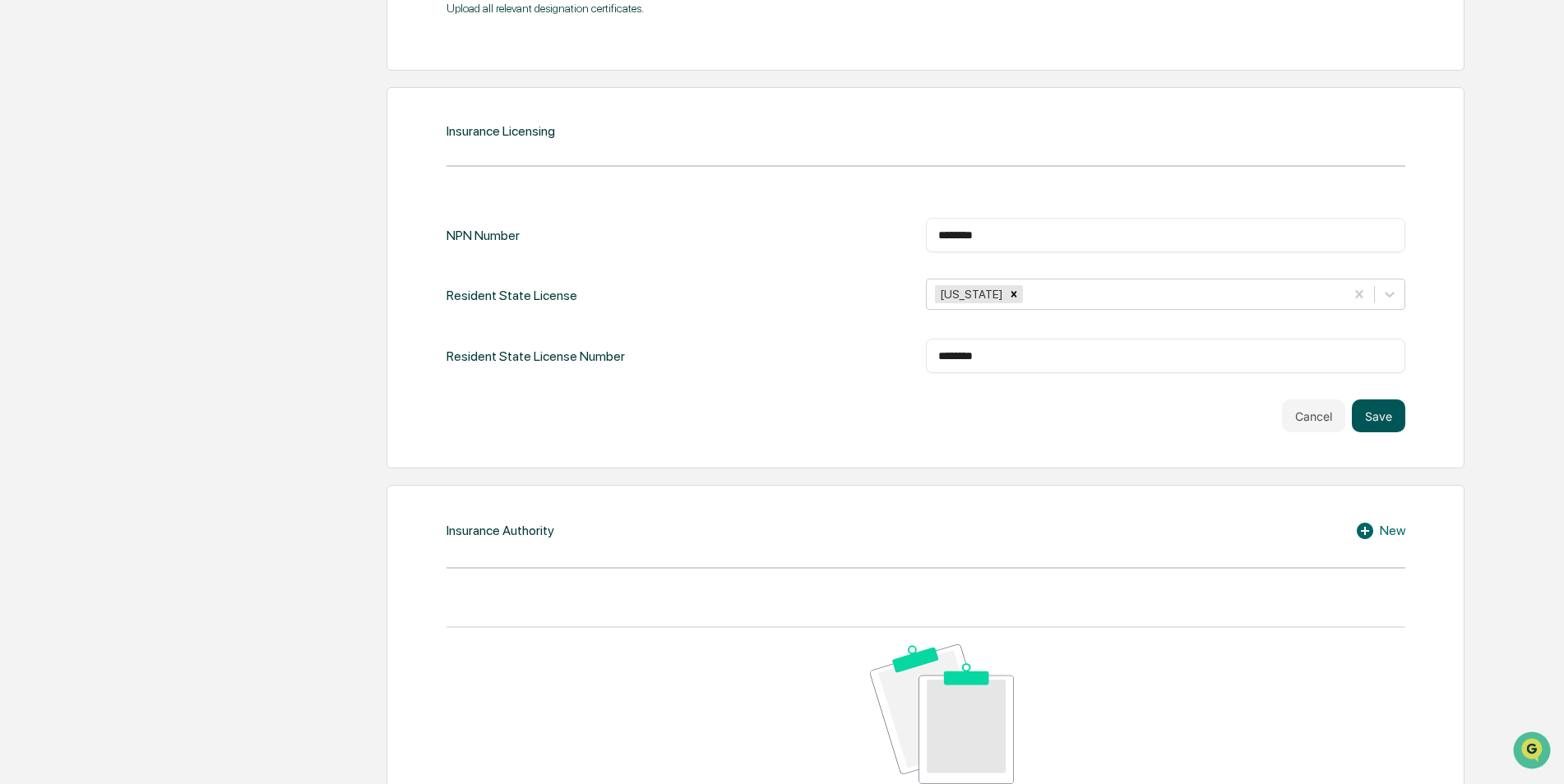
click at [1366, 412] on button "Save" at bounding box center [1378, 416] width 53 height 33
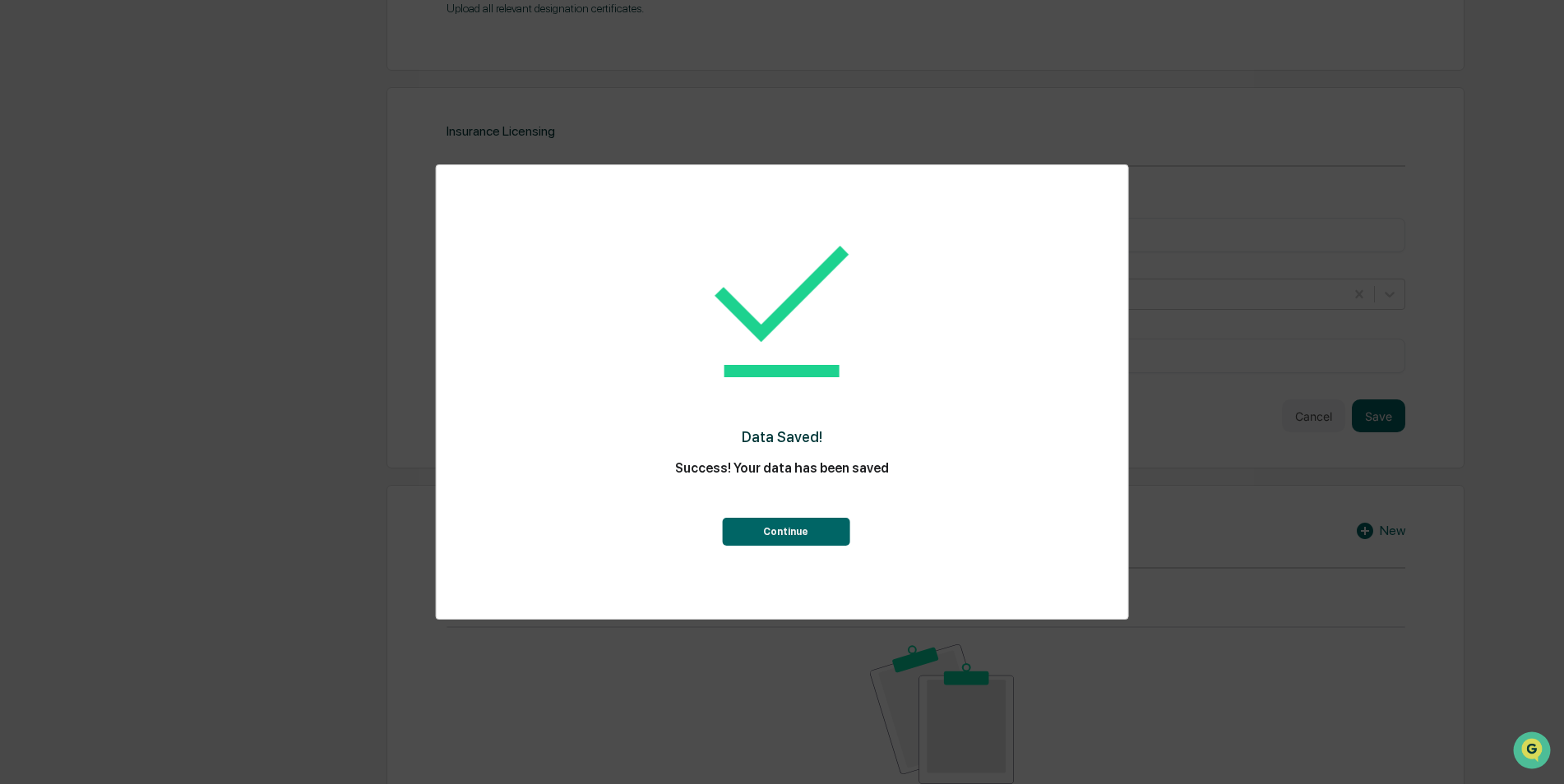
click at [758, 532] on button "Continue" at bounding box center [785, 531] width 127 height 28
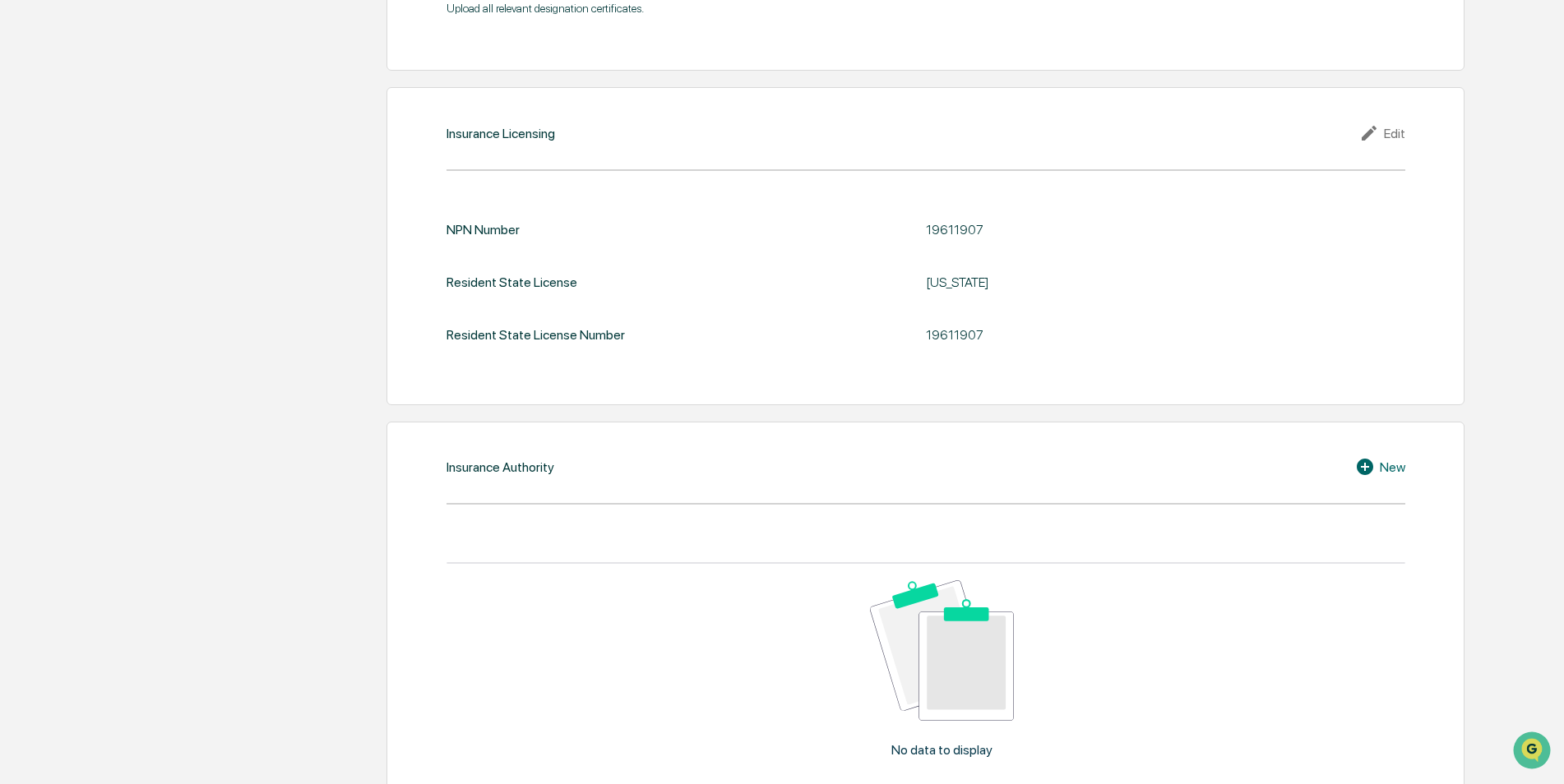
click at [1389, 454] on div "Insurance Authority New No data to display Show 10 Page 1 of 0 |< < > >|" at bounding box center [925, 650] width 1077 height 457
click at [1381, 473] on div "New" at bounding box center [1380, 466] width 50 height 20
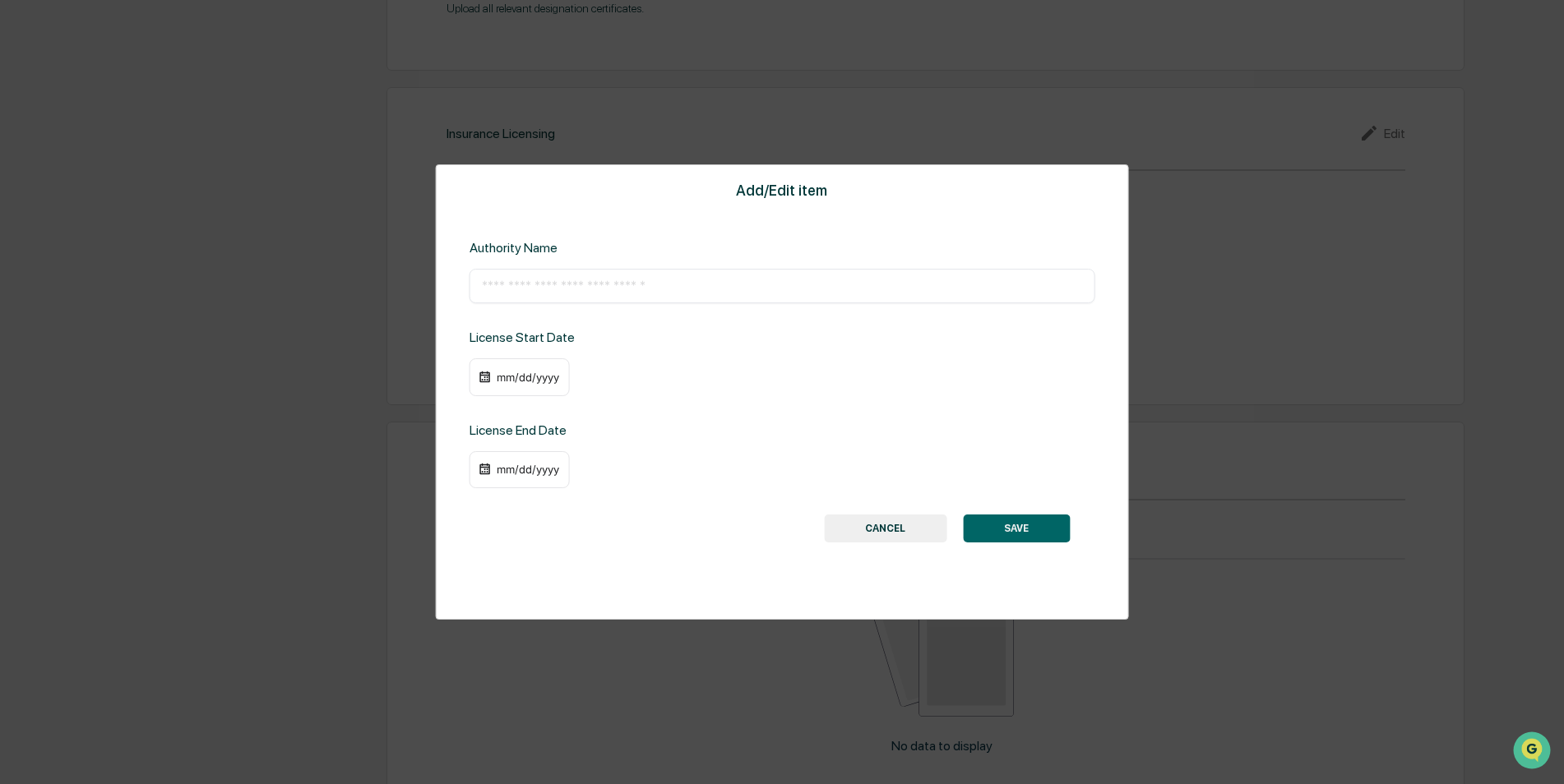
click at [658, 289] on input "text" at bounding box center [782, 286] width 601 height 16
type input "**********"
click at [546, 384] on div "mm/dd/yyyy" at bounding box center [519, 377] width 101 height 38
click at [502, 377] on div "mm/dd/yyyy" at bounding box center [527, 377] width 66 height 13
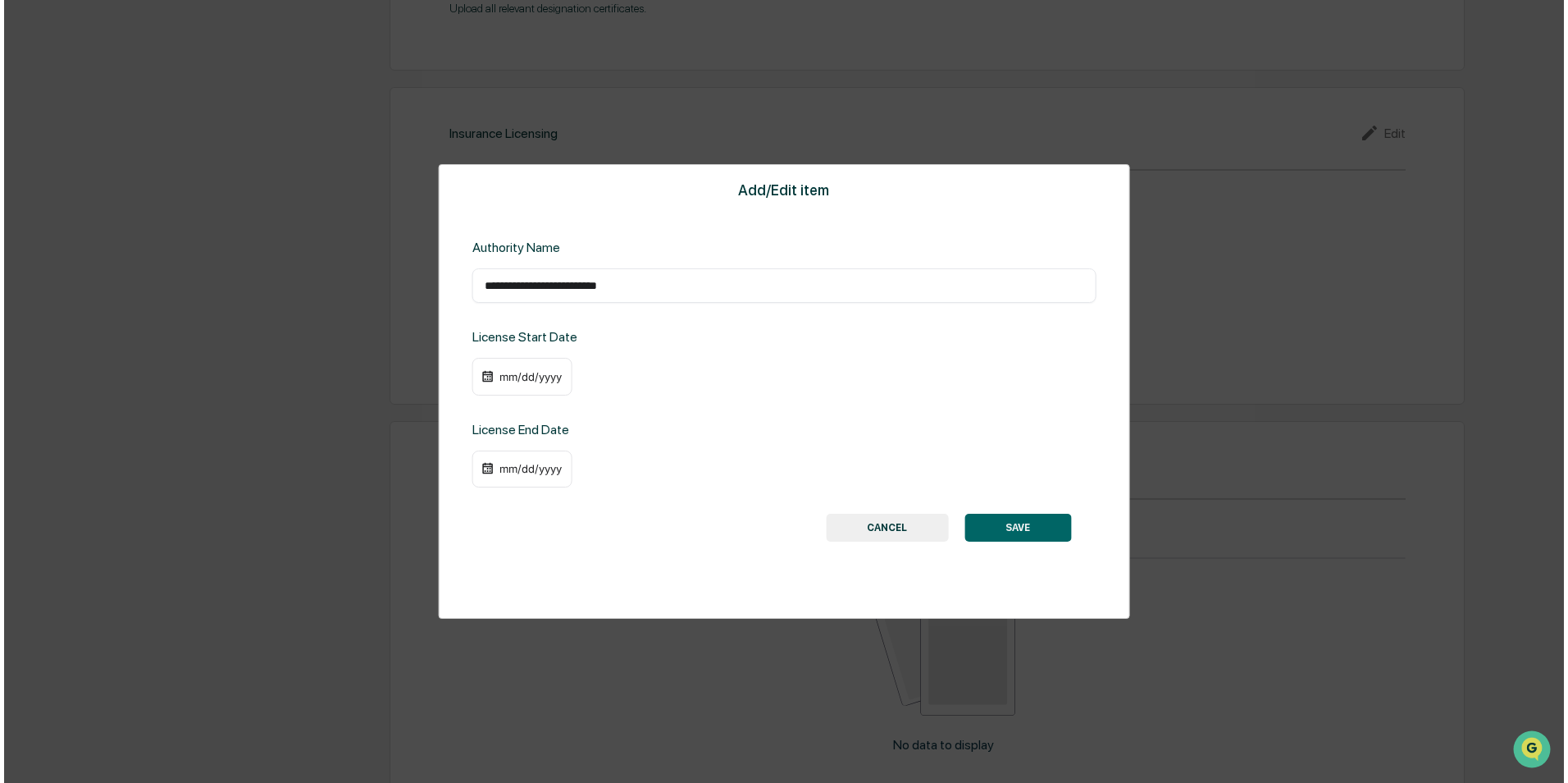
scroll to position [1839, 0]
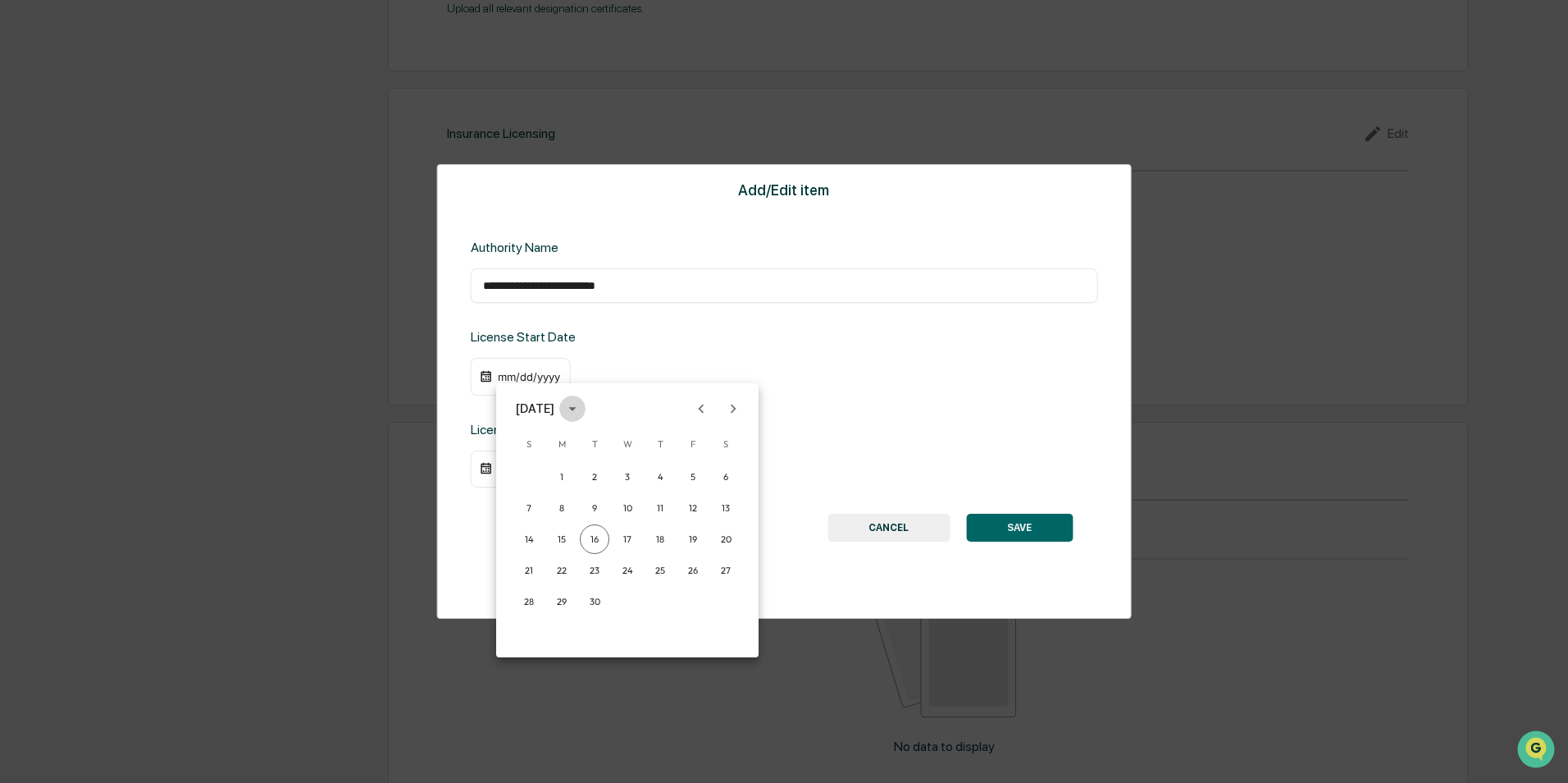
click at [582, 417] on icon "calendar view is open, switch to year view" at bounding box center [572, 409] width 18 height 18
click at [629, 535] on button "2024" at bounding box center [627, 542] width 59 height 29
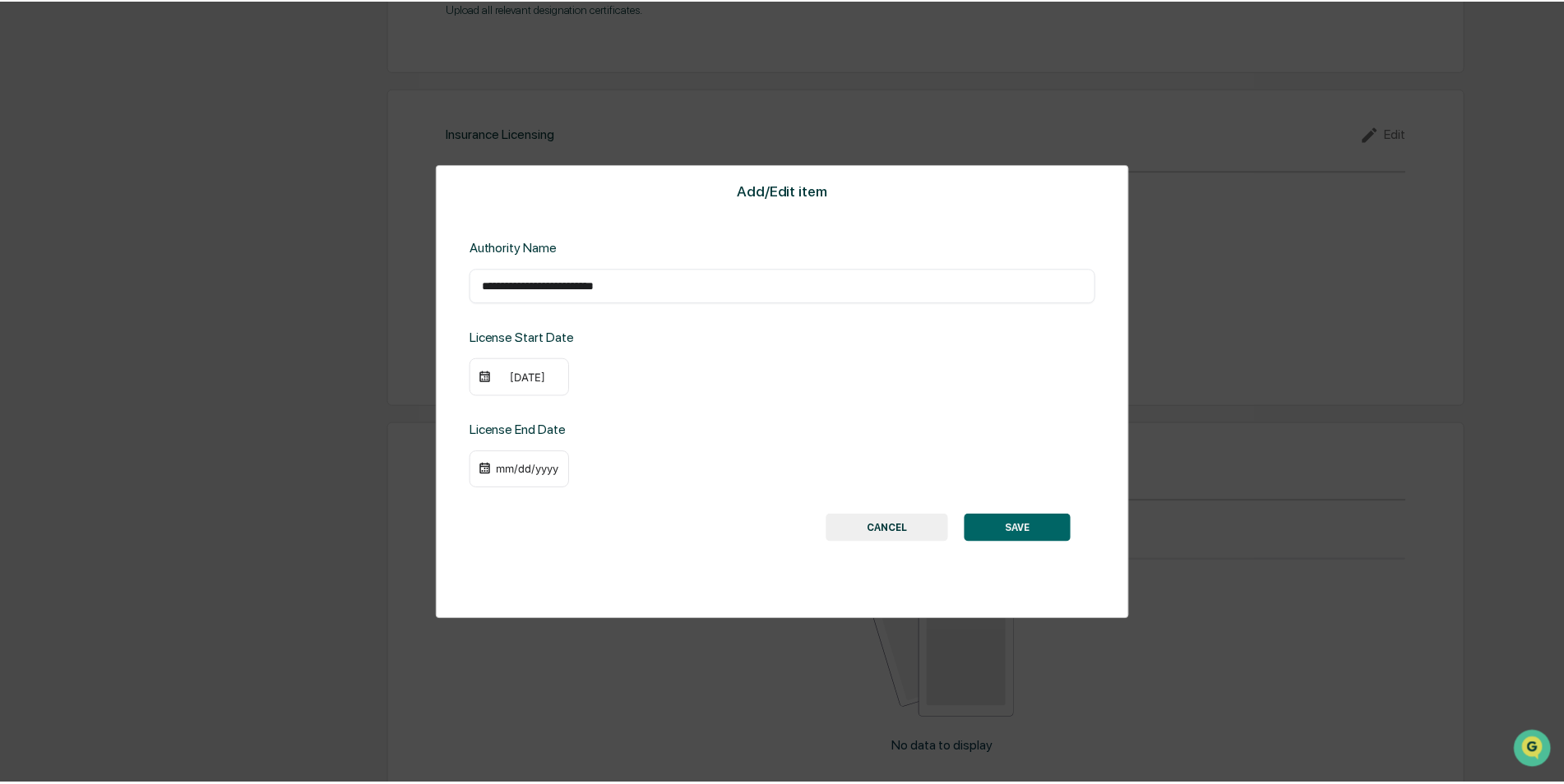
scroll to position [1839, 0]
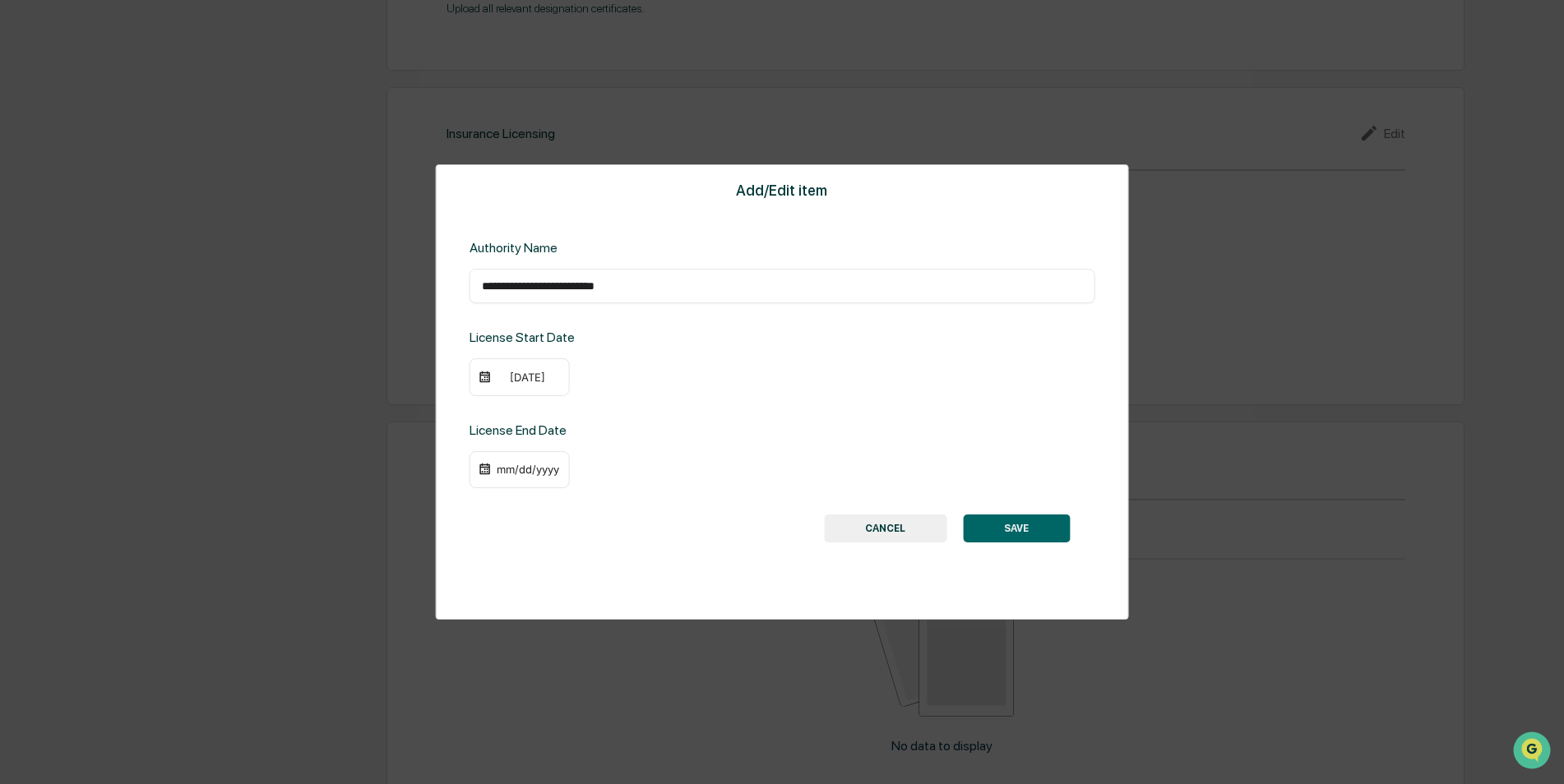
click at [518, 373] on div "09/16/2024" at bounding box center [527, 377] width 66 height 13
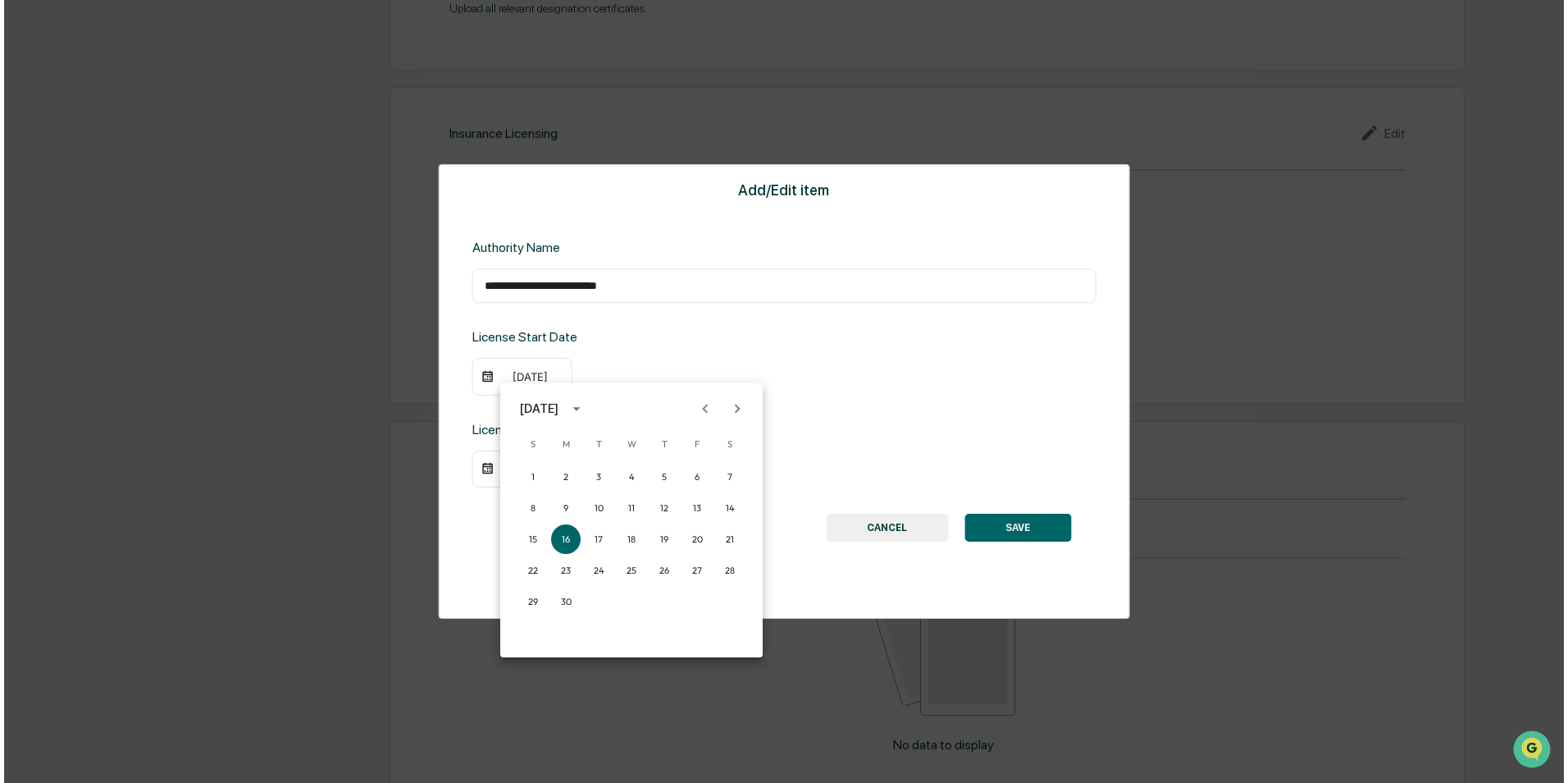
scroll to position [1839, 0]
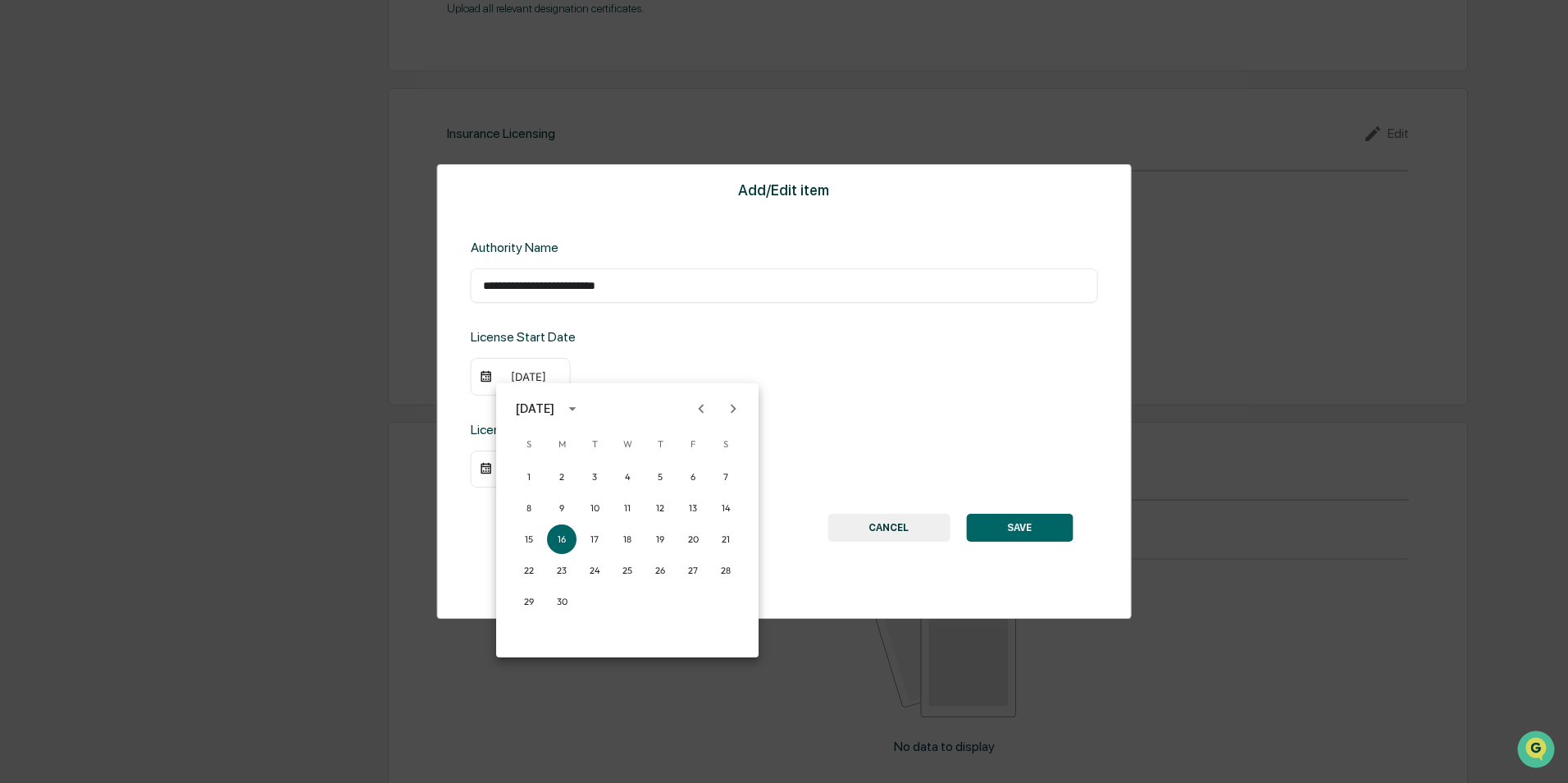
click at [706, 412] on icon "Previous month" at bounding box center [701, 409] width 18 height 18
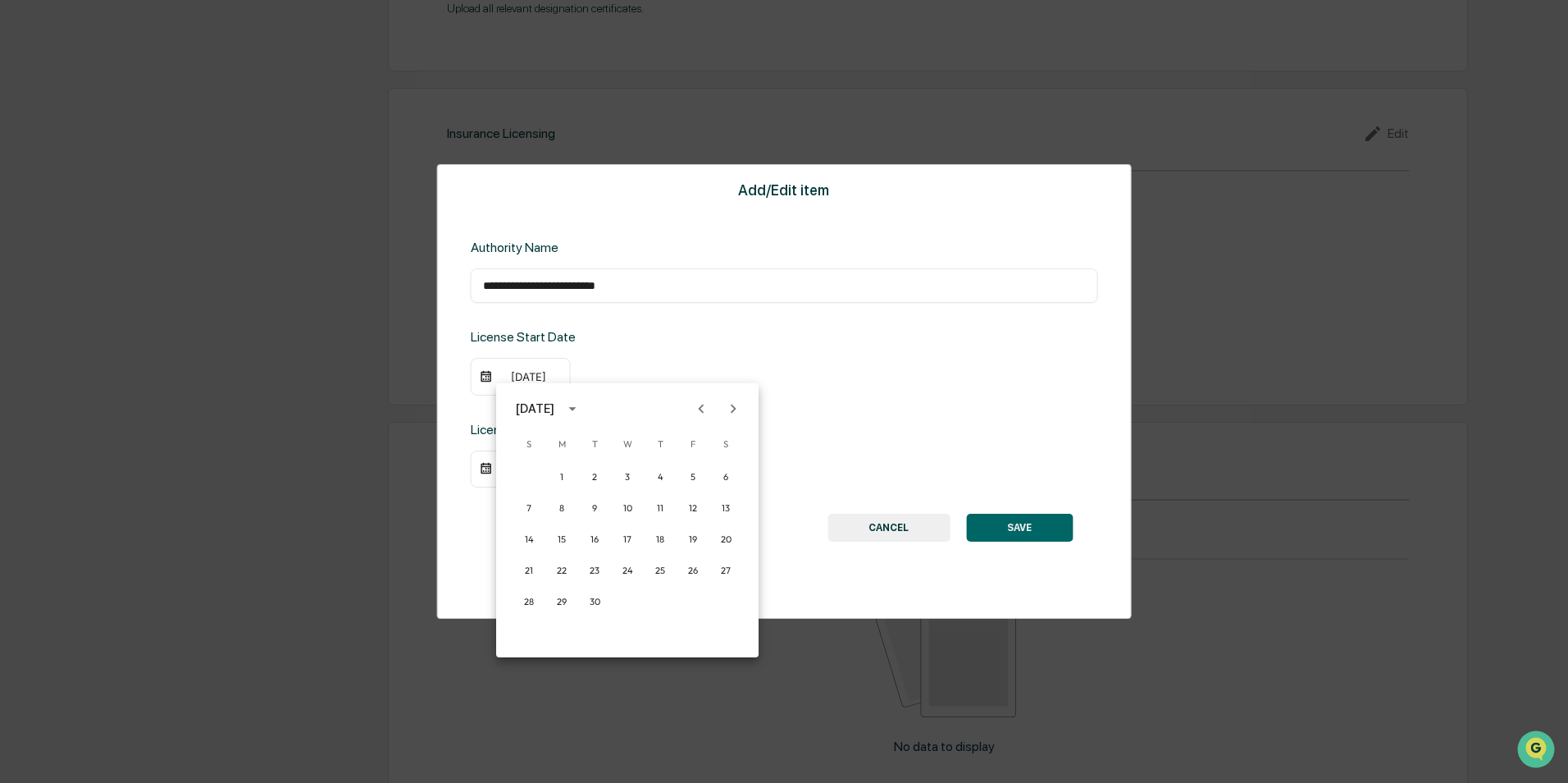
click at [706, 412] on icon "Previous month" at bounding box center [701, 409] width 18 height 18
click at [600, 572] on button "23" at bounding box center [594, 570] width 29 height 29
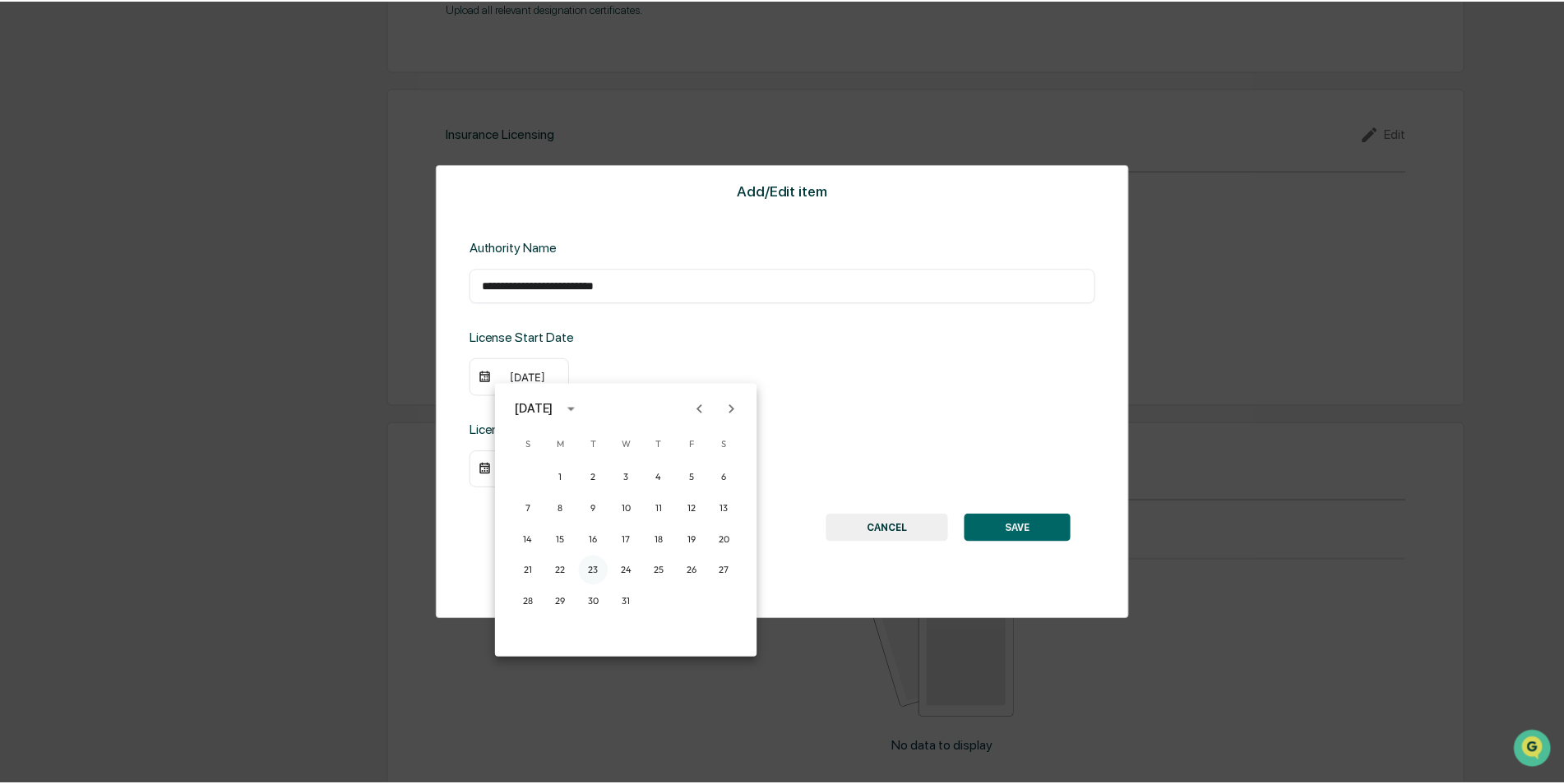
scroll to position [1839, 0]
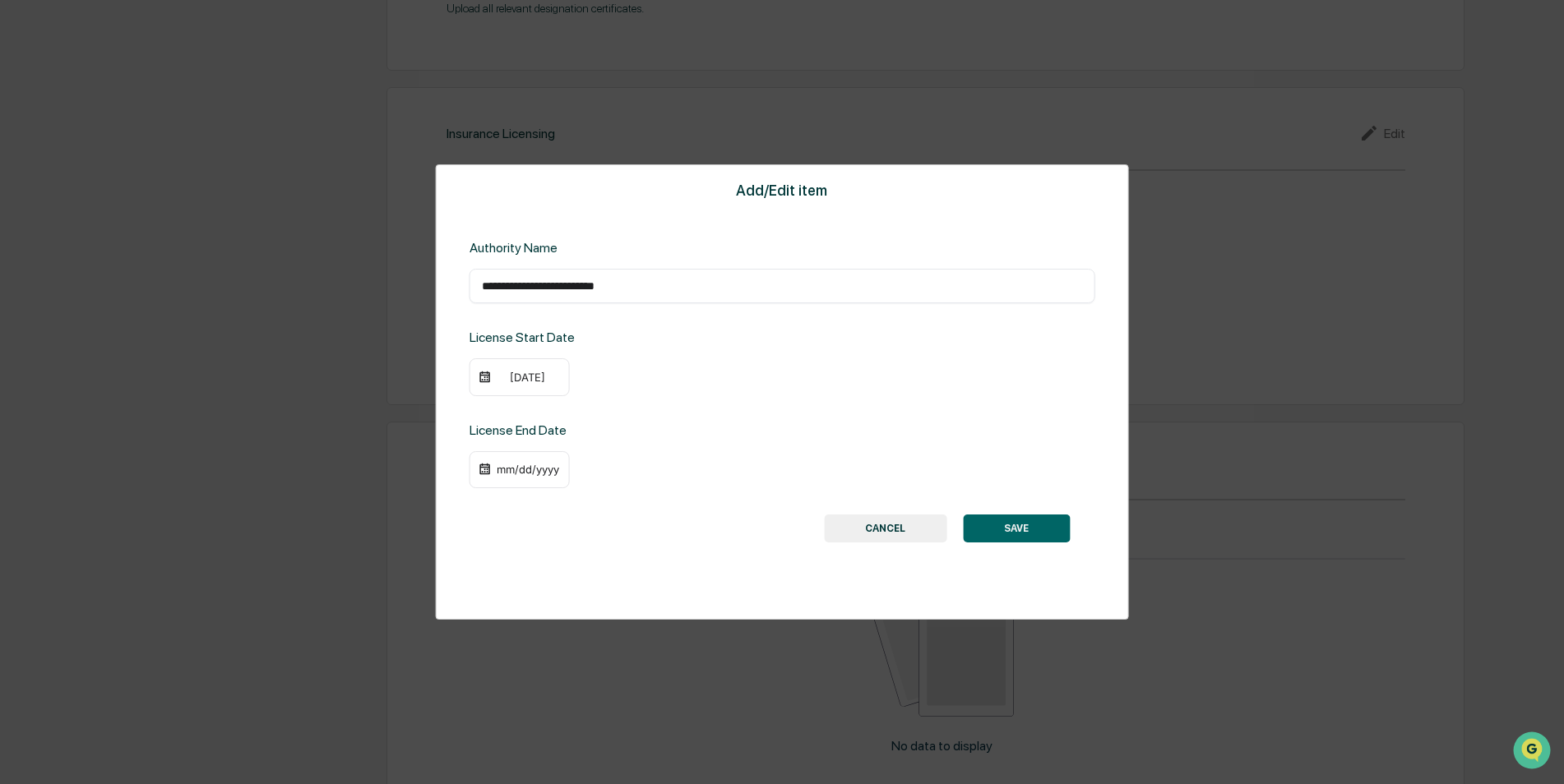
click at [519, 479] on div "mm/dd/yyyy" at bounding box center [519, 470] width 101 height 38
click at [510, 469] on div "mm/dd/yyyy" at bounding box center [527, 469] width 66 height 13
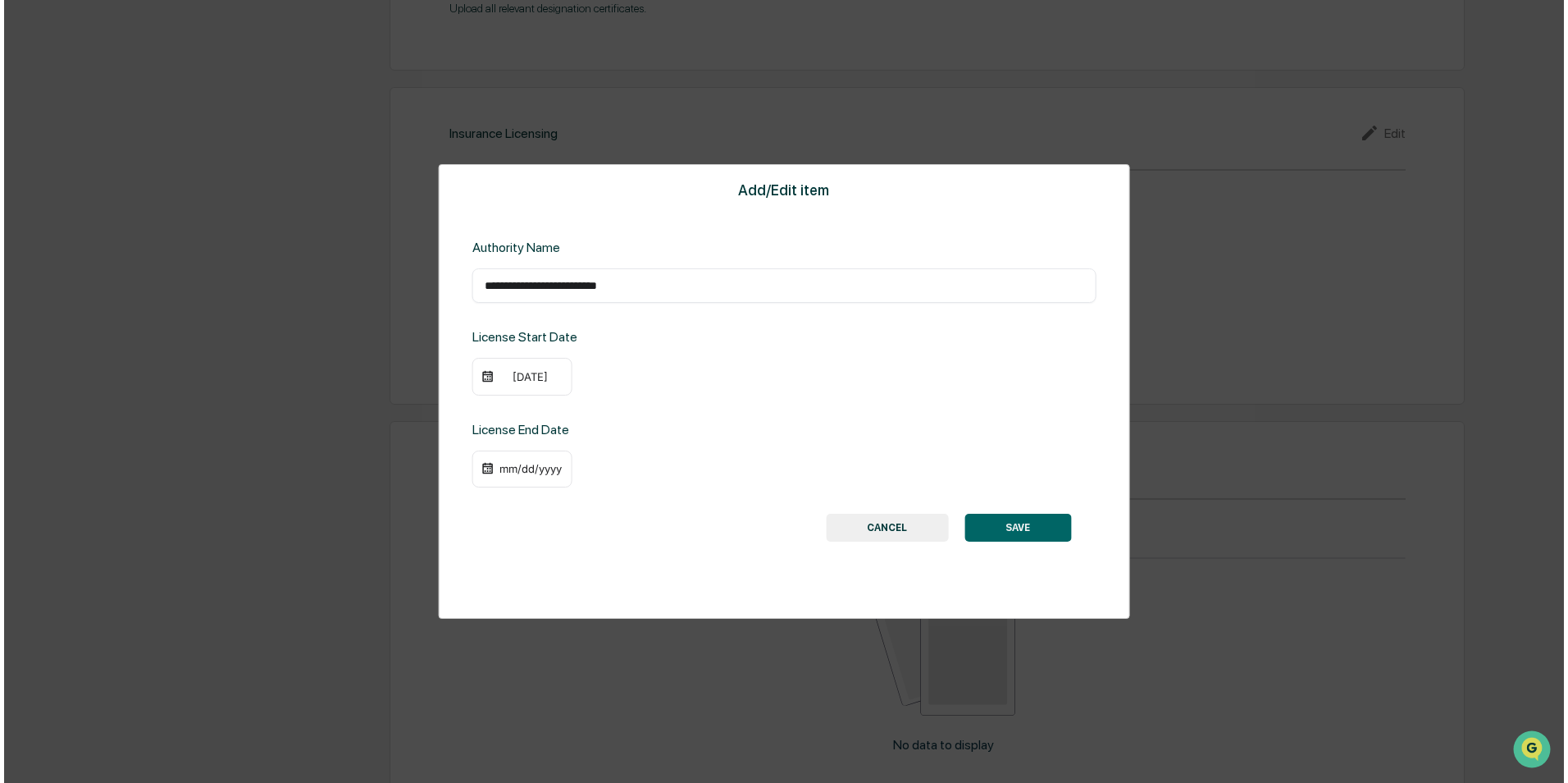
scroll to position [1839, 0]
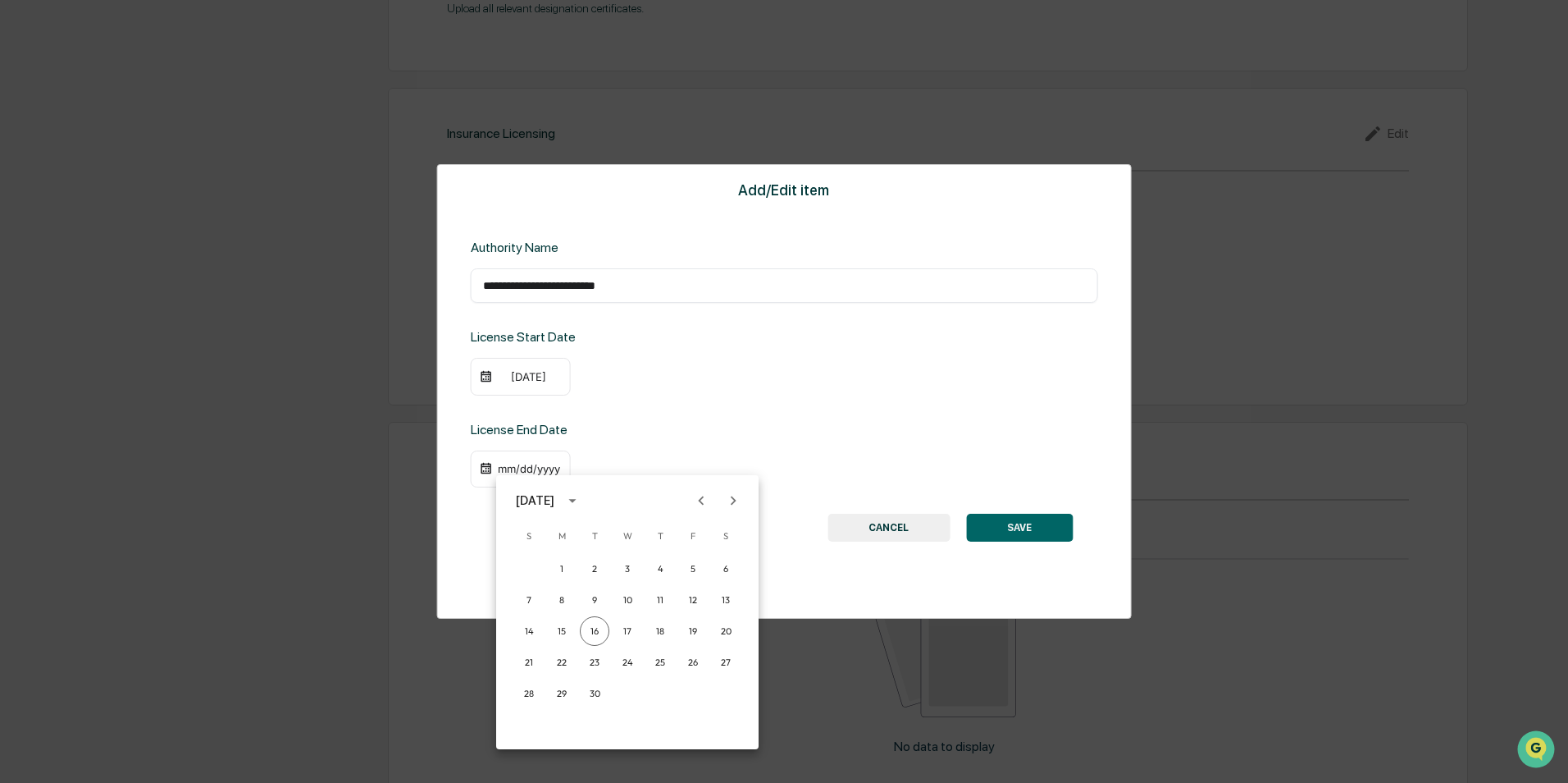
click at [554, 501] on div "September 2025" at bounding box center [535, 501] width 39 height 18
click at [532, 675] on button "2026" at bounding box center [542, 673] width 59 height 29
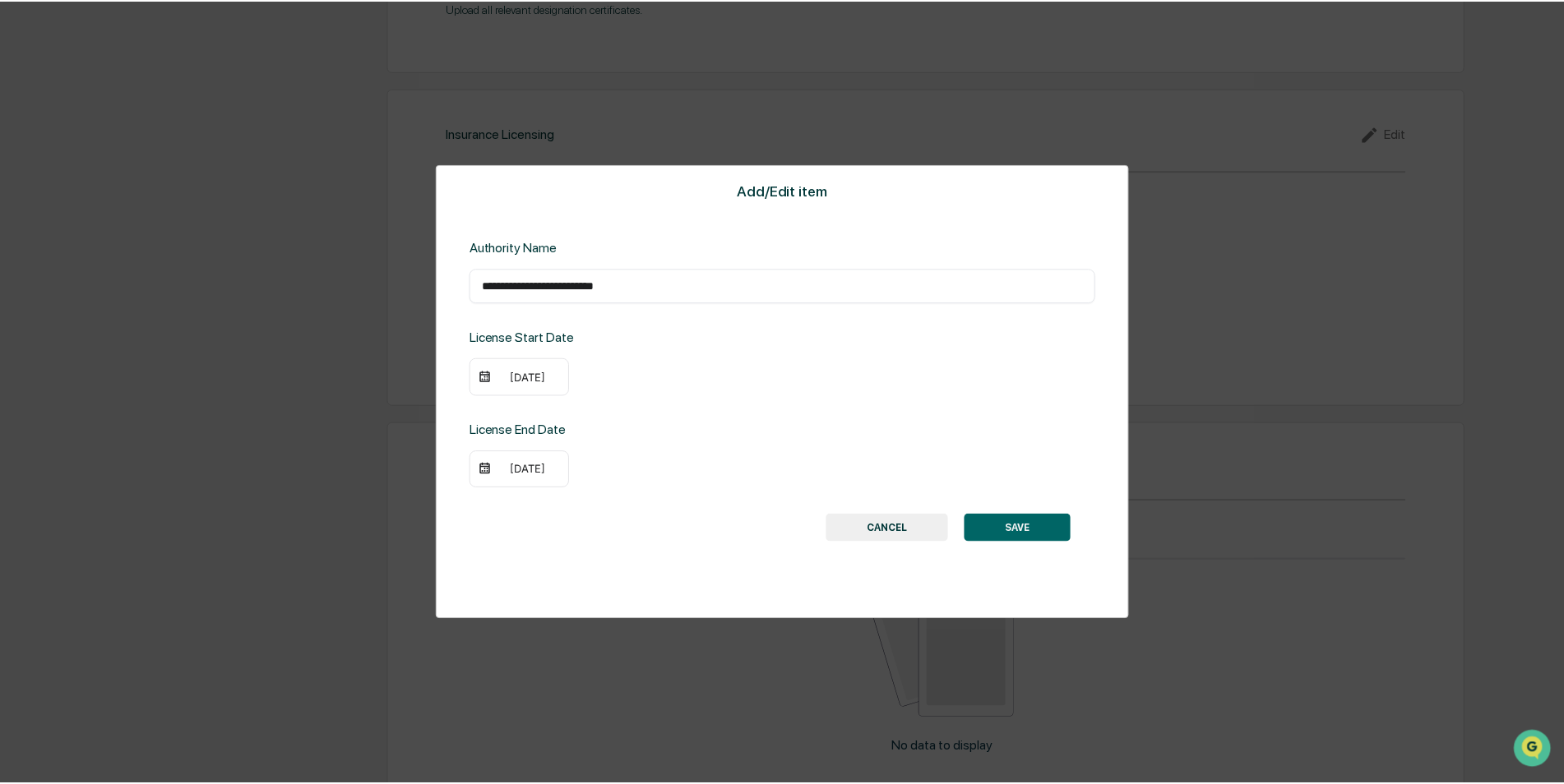
scroll to position [1839, 0]
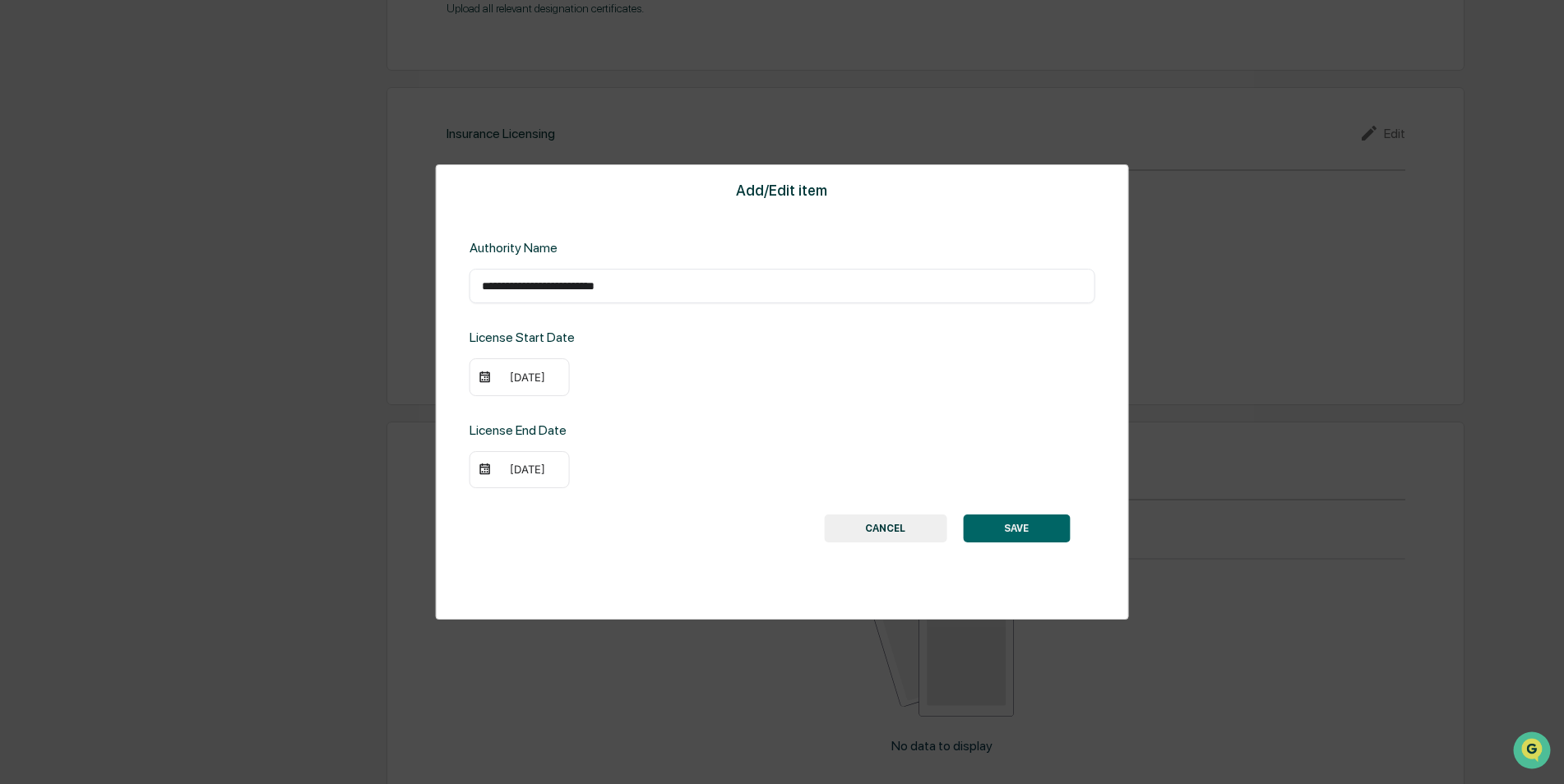
click at [541, 475] on div "09/16/2026" at bounding box center [527, 469] width 66 height 13
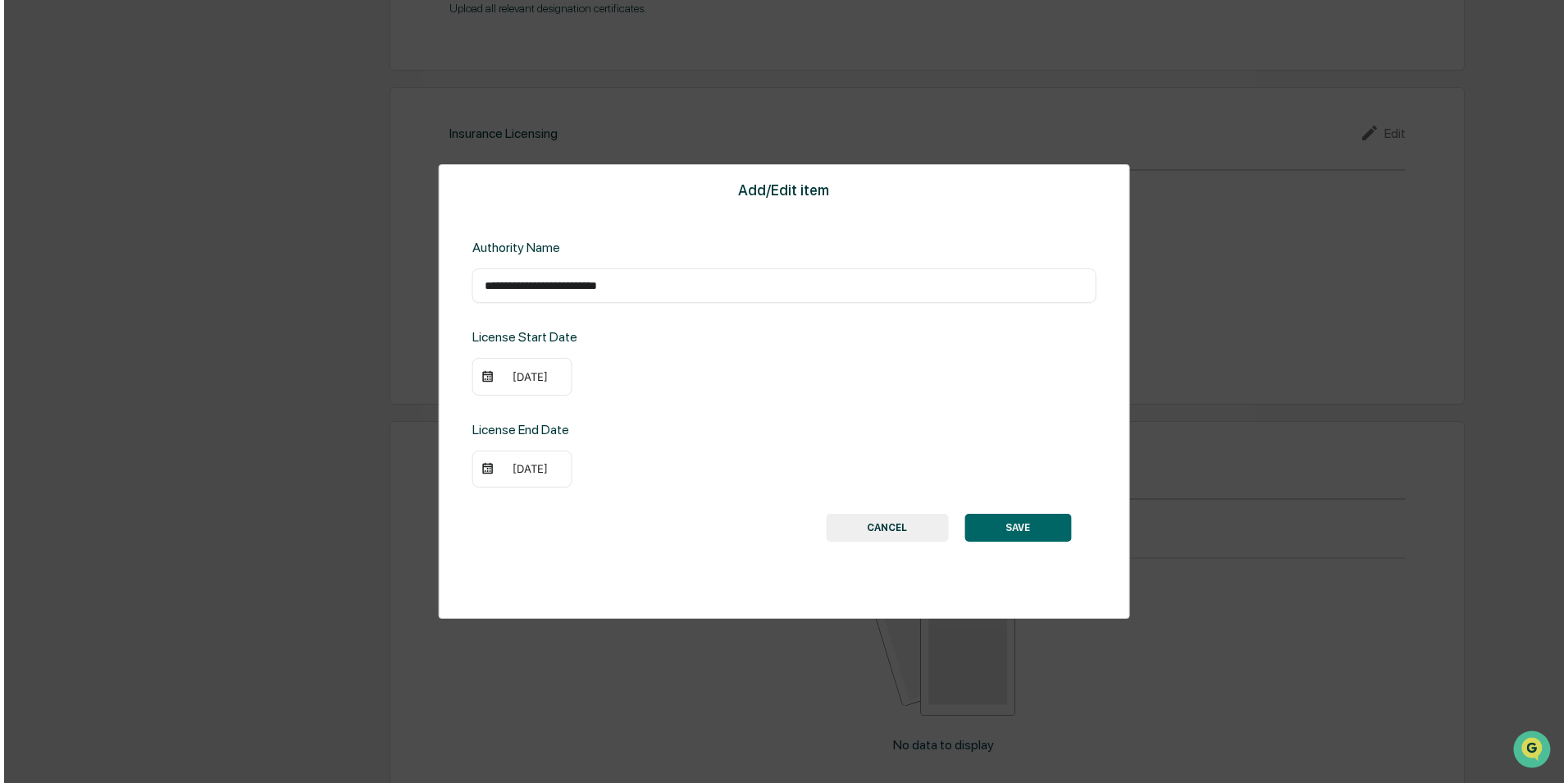
scroll to position [1839, 0]
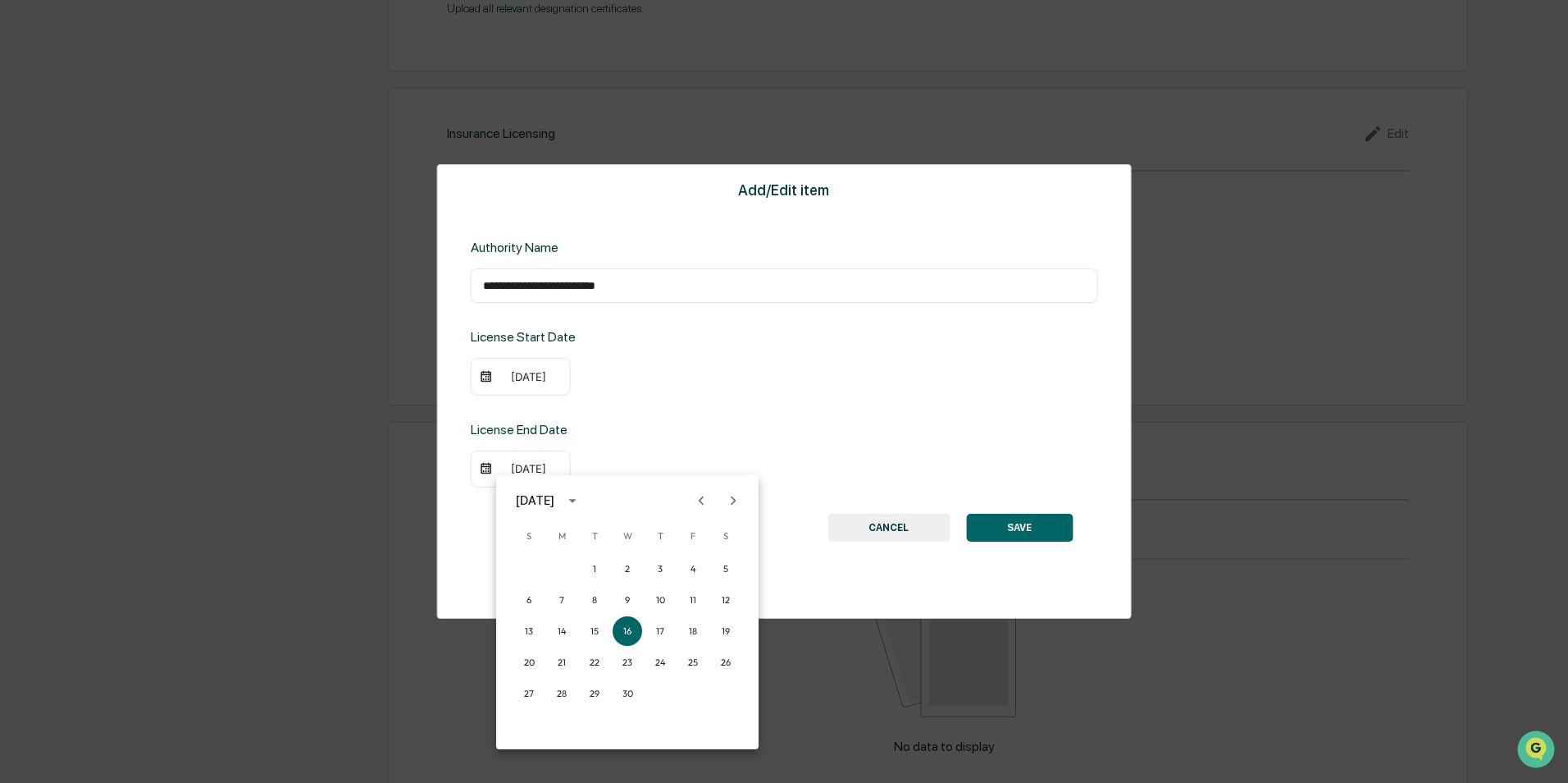
click at [731, 501] on icon "Next month" at bounding box center [732, 501] width 18 height 18
click at [563, 694] on button "30" at bounding box center [561, 693] width 29 height 29
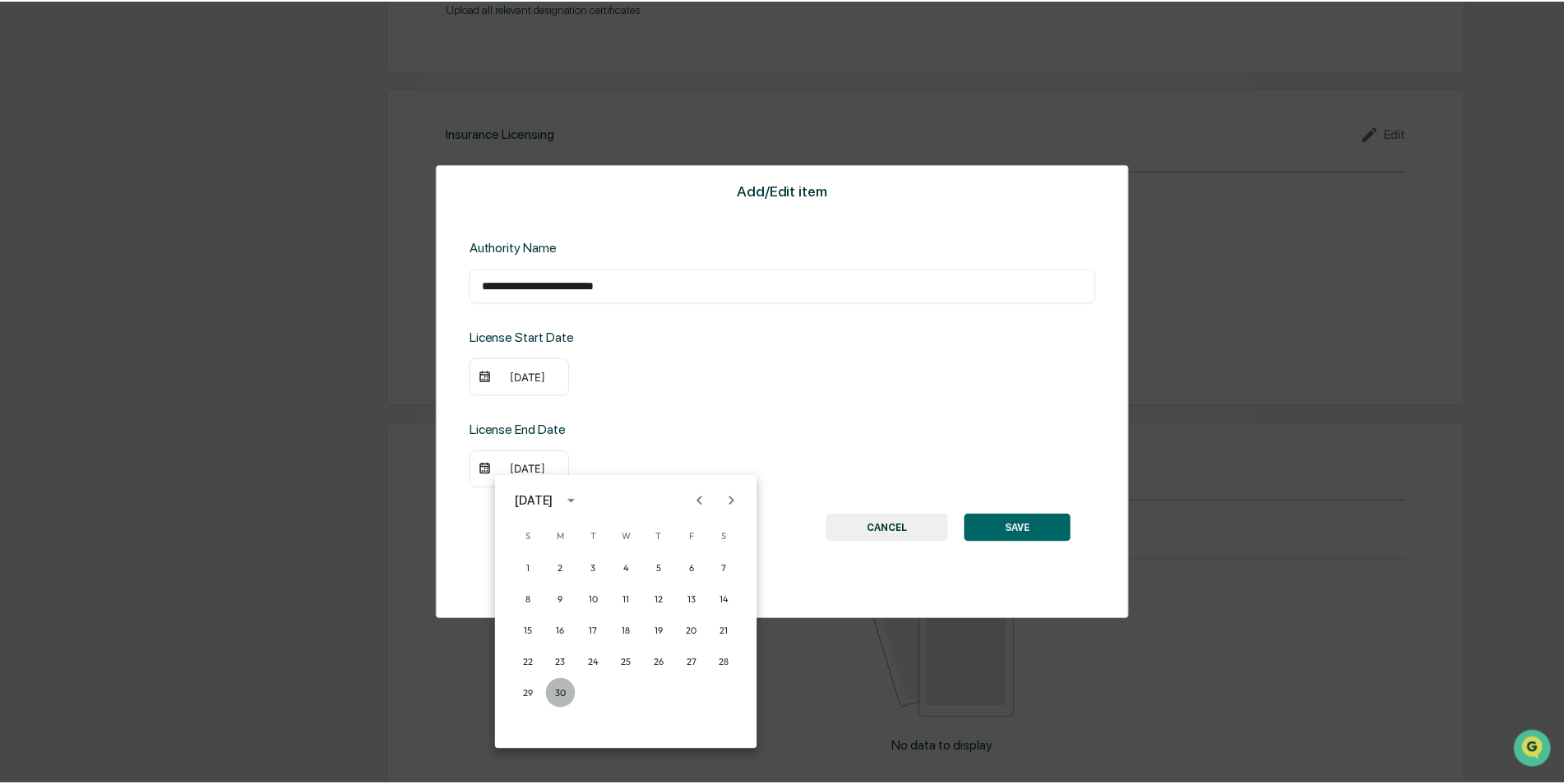
scroll to position [1839, 0]
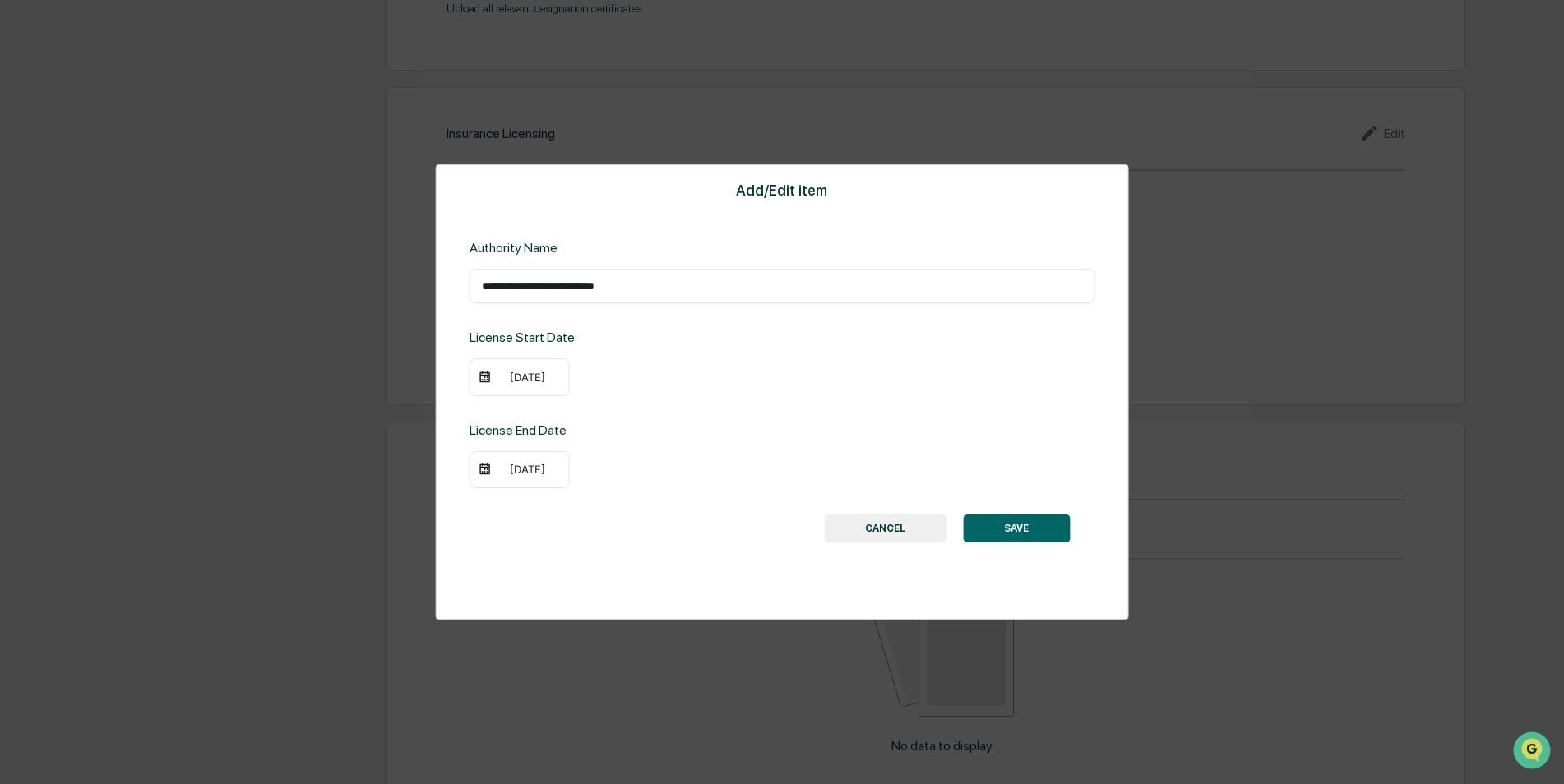
click at [996, 515] on button "SAVE" at bounding box center [1016, 528] width 107 height 28
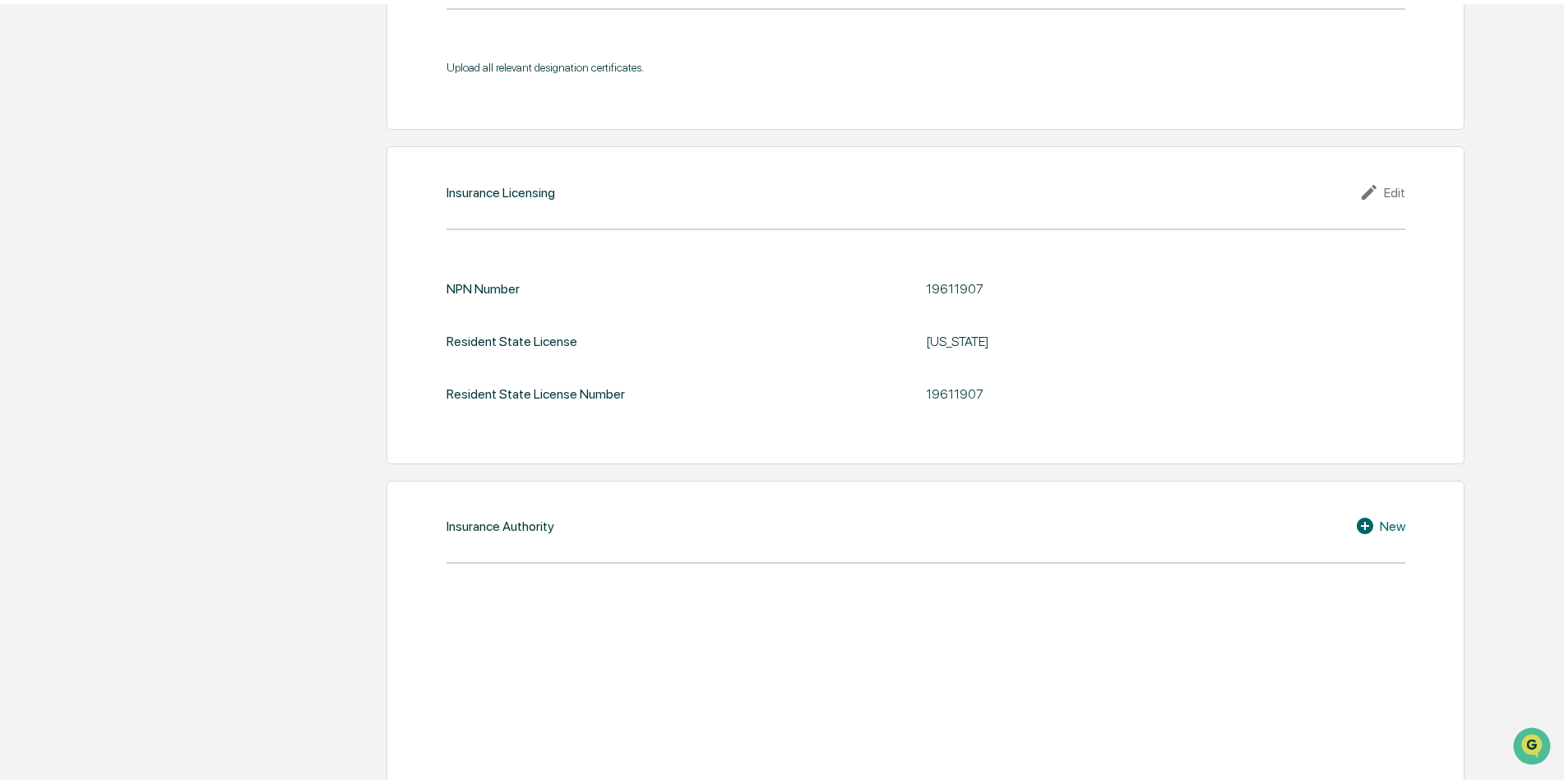
scroll to position [1776, 0]
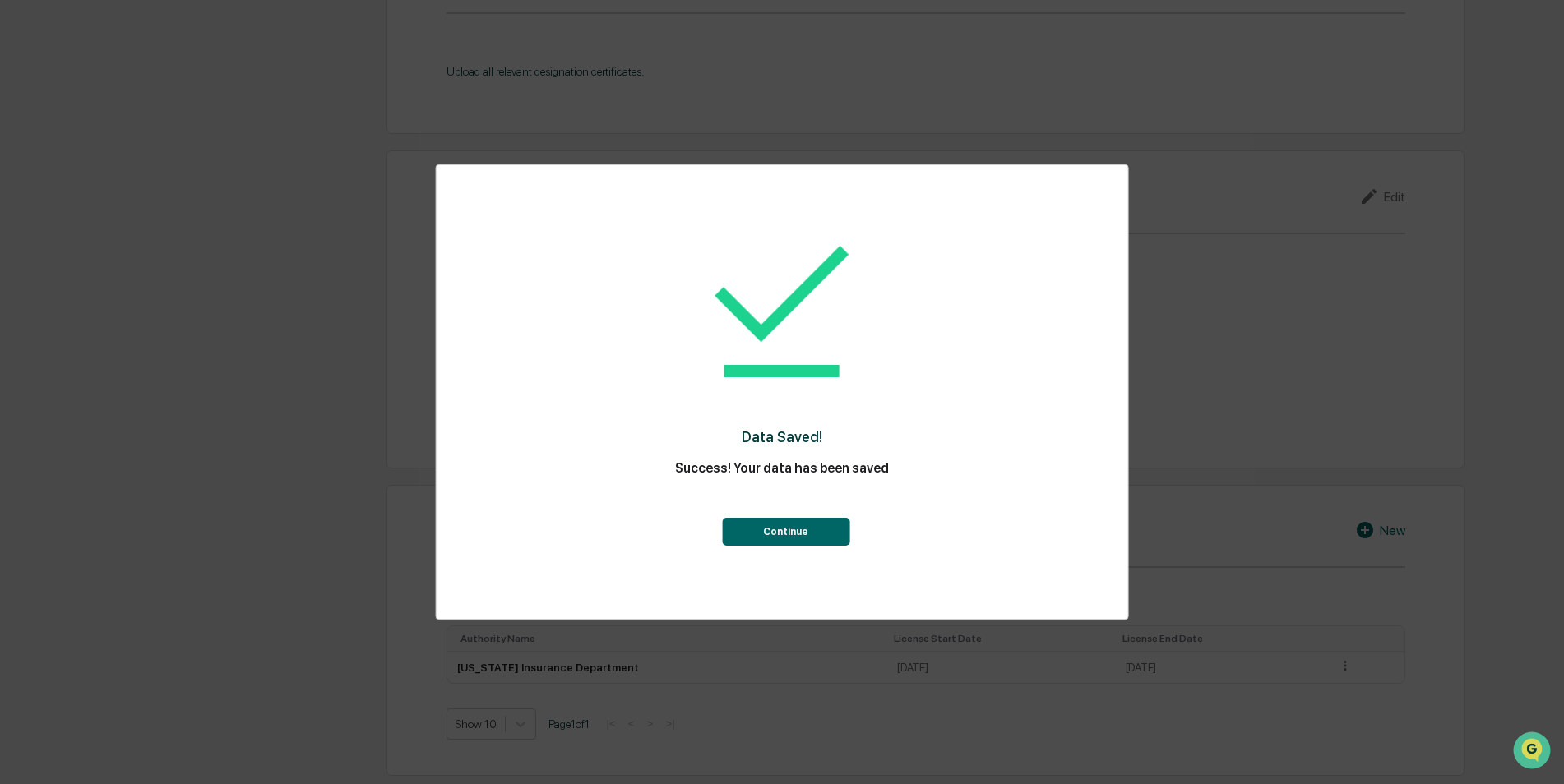
click at [782, 533] on button "Continue" at bounding box center [785, 531] width 127 height 28
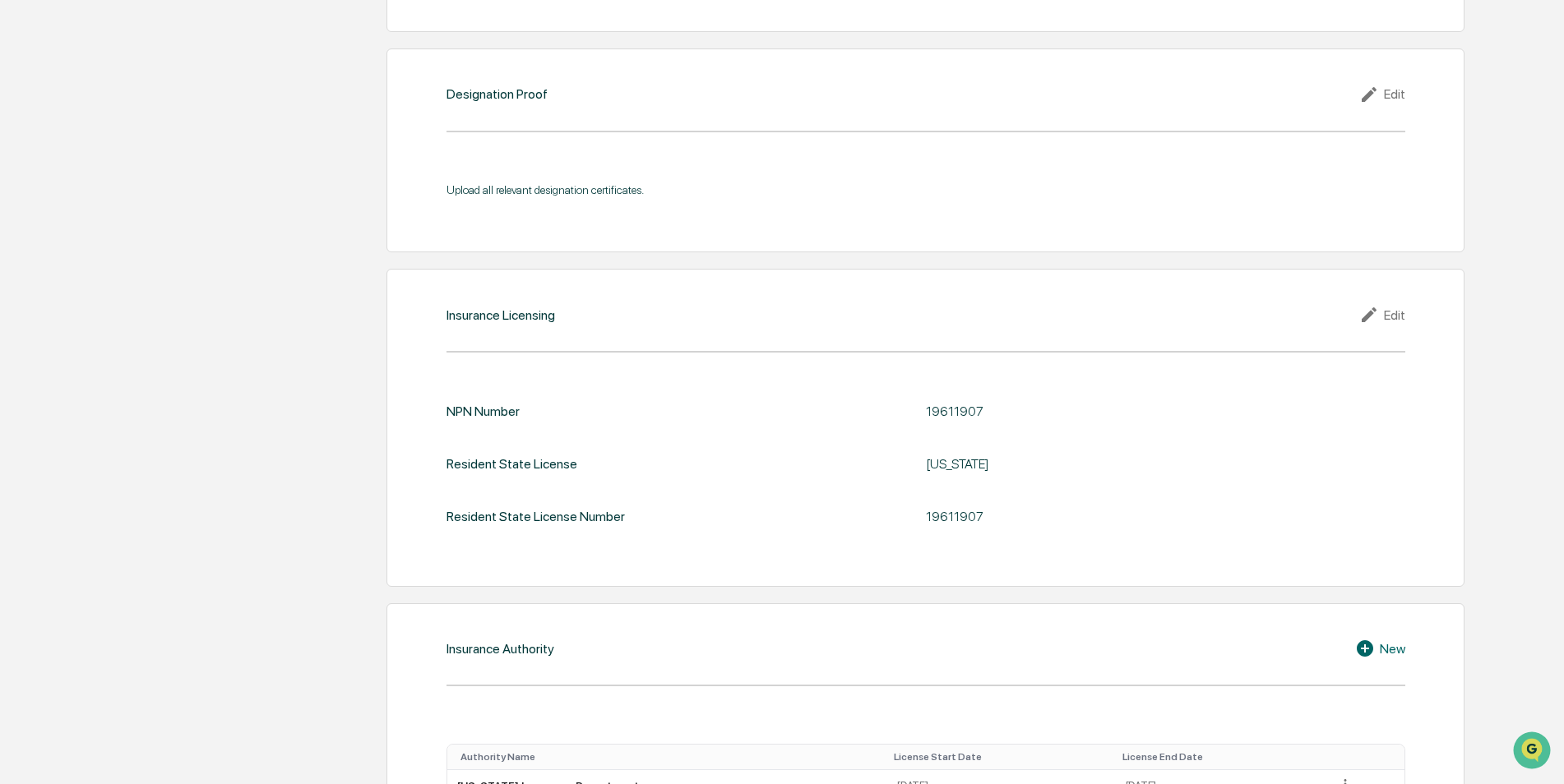
scroll to position [1529, 0]
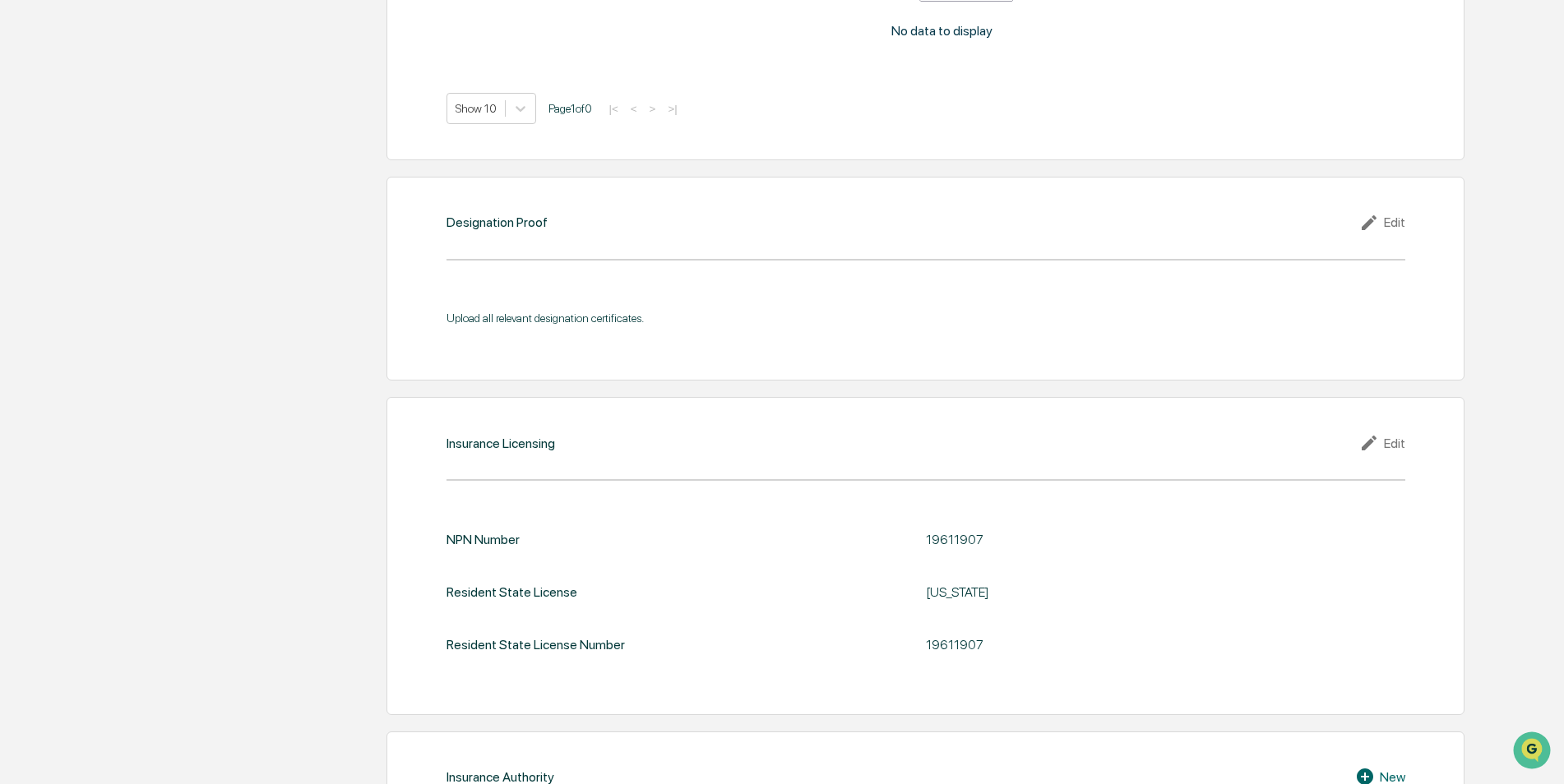
click at [1391, 221] on div "Edit" at bounding box center [1382, 222] width 46 height 20
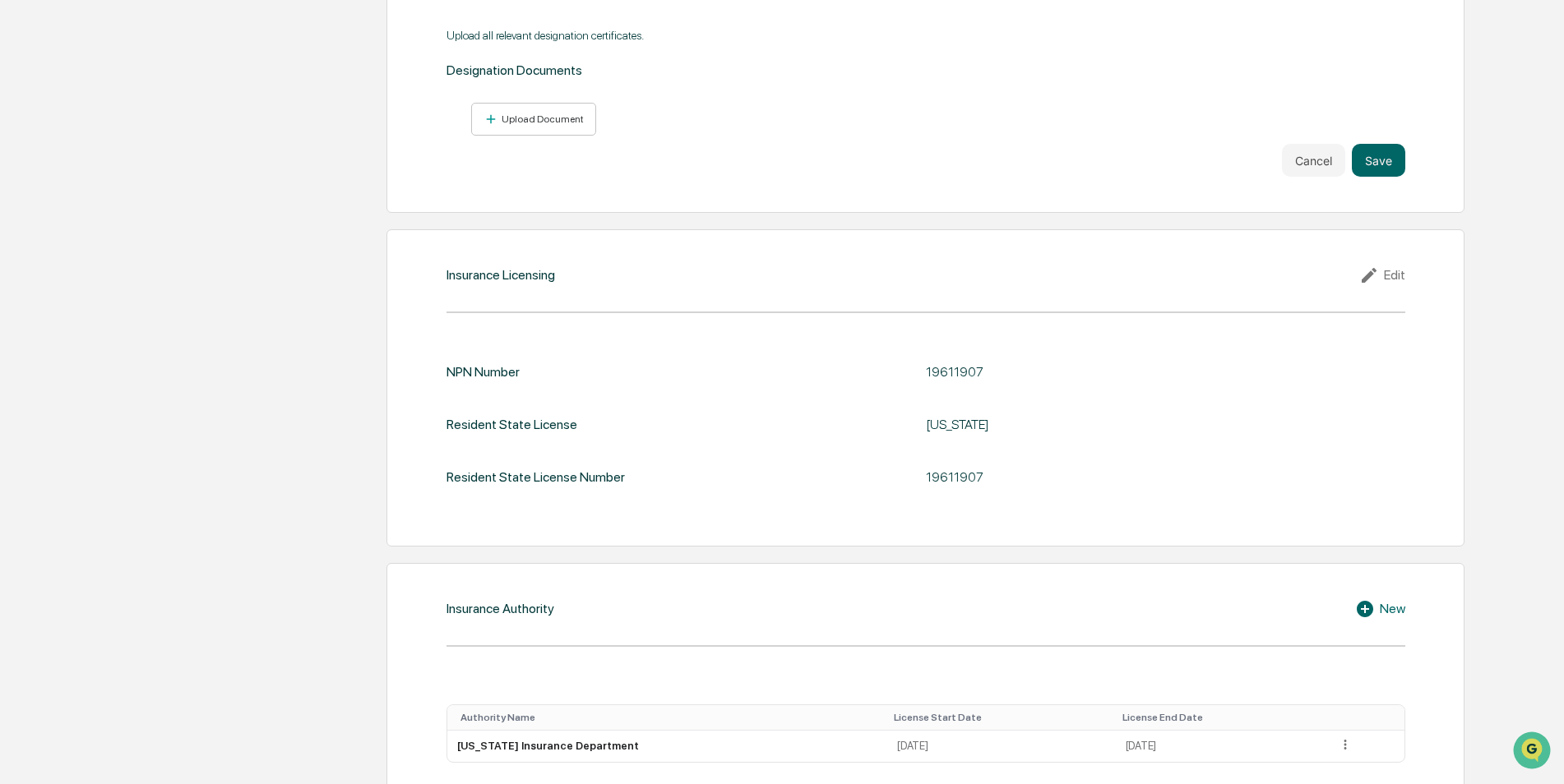
scroll to position [1886, 0]
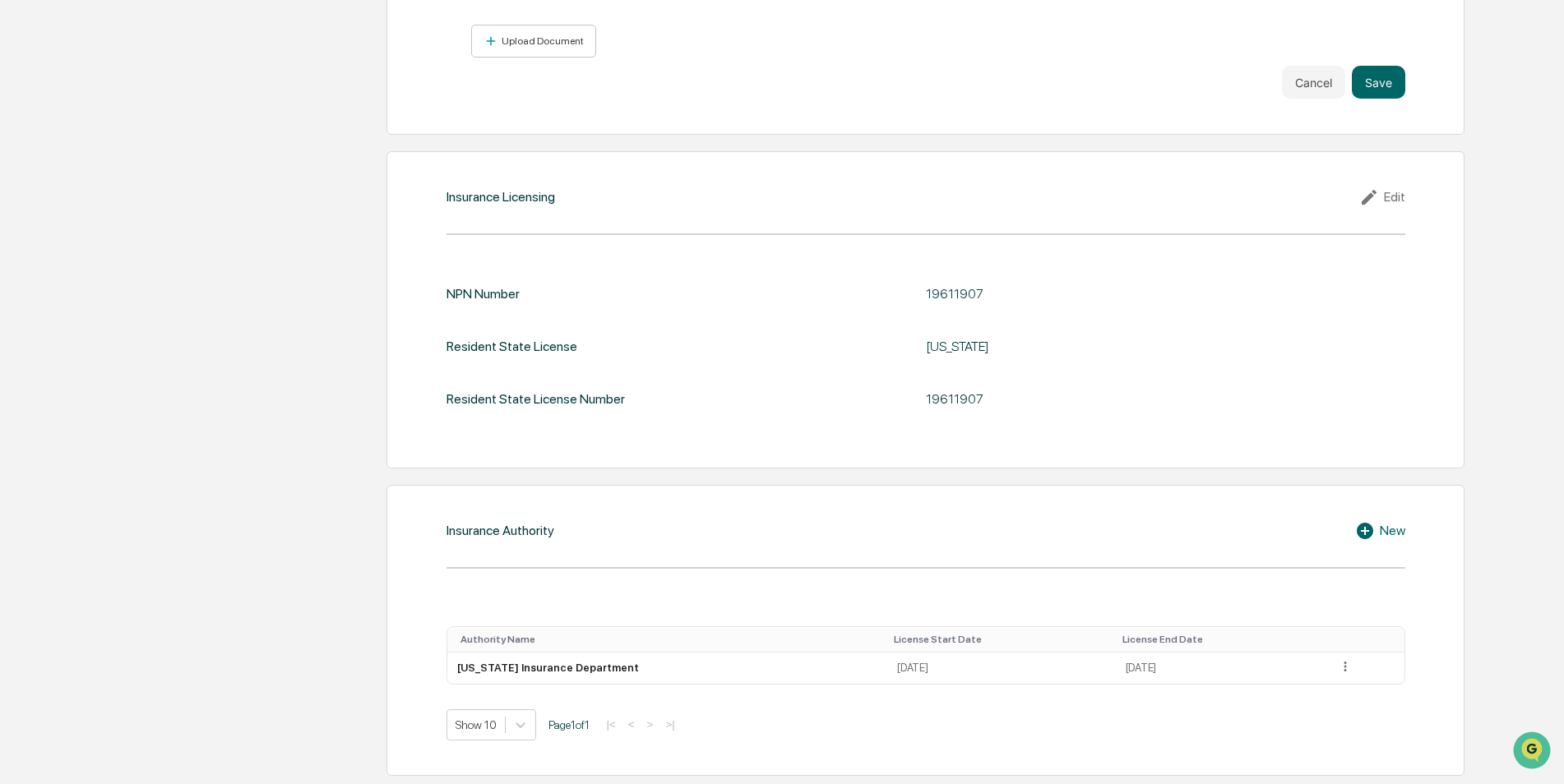
click at [951, 401] on div "19611907" at bounding box center [1131, 399] width 411 height 15
copy div "19611907"
click at [393, 455] on div "Insurance Licensing Edit NPN Number 19611907 Resident State License Kansas Resi…" at bounding box center [925, 309] width 1077 height 317
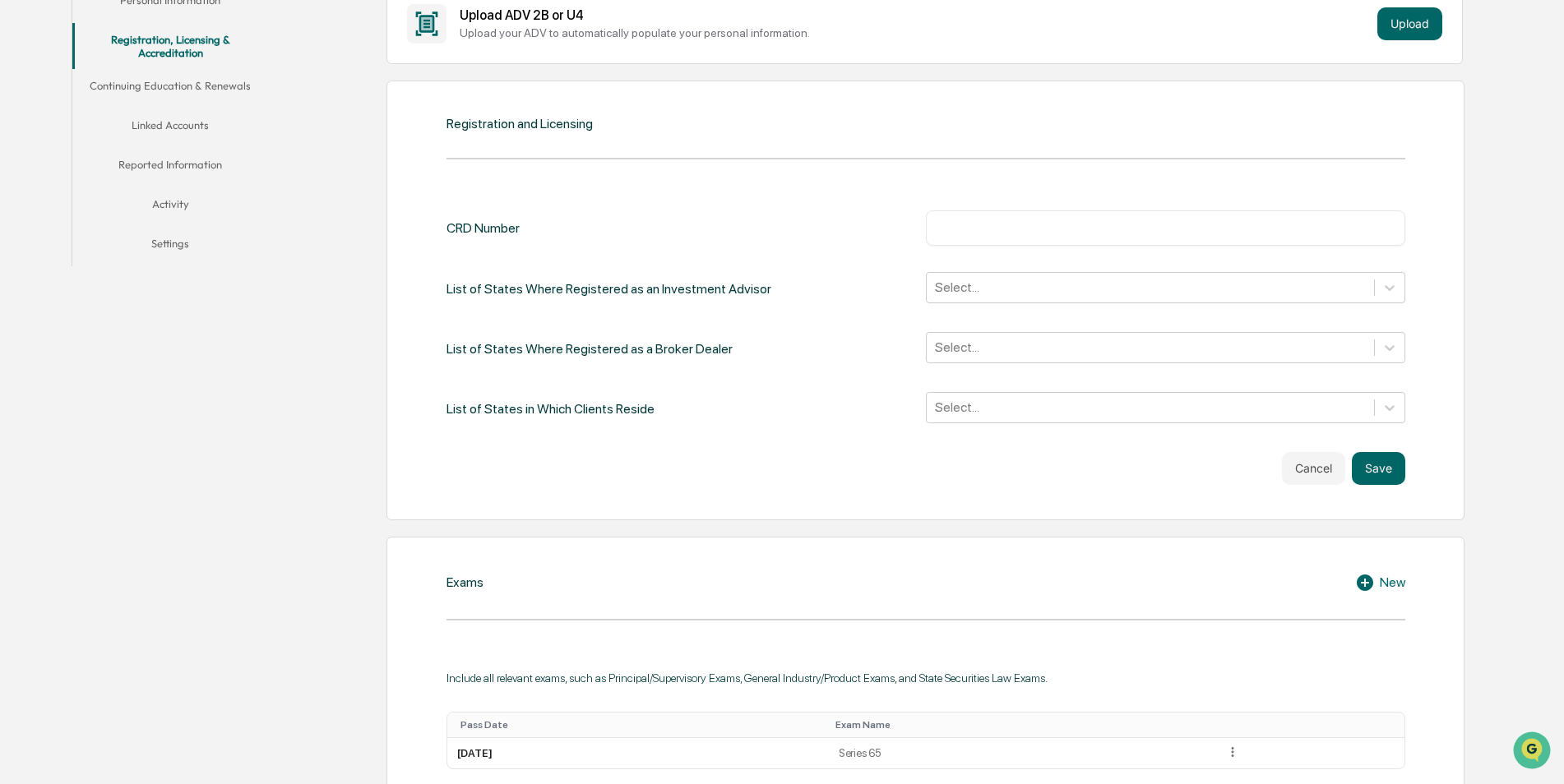
scroll to position [325, 0]
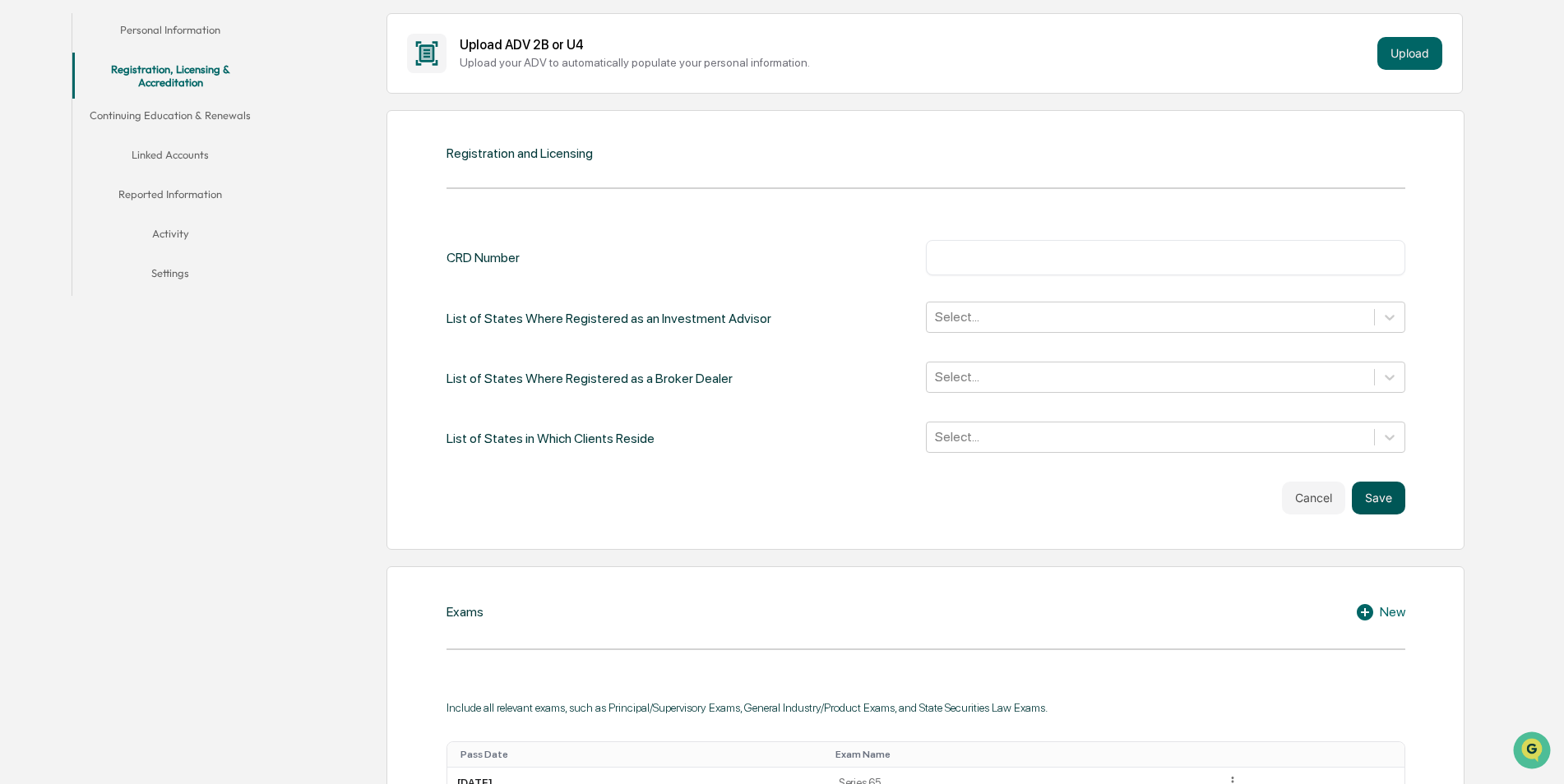
click at [1386, 487] on button "Save" at bounding box center [1378, 497] width 53 height 33
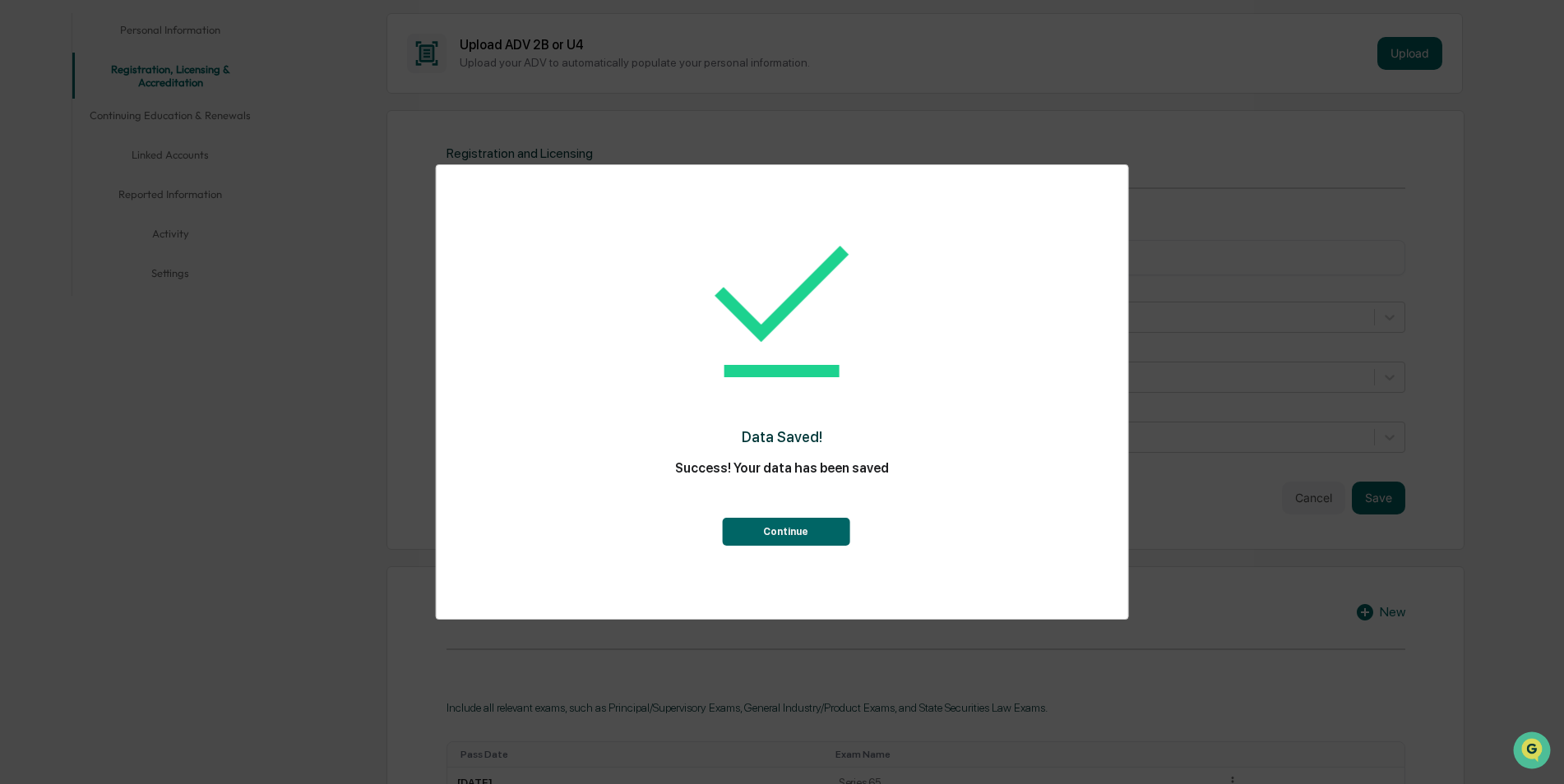
click at [834, 526] on button "Continue" at bounding box center [785, 531] width 127 height 28
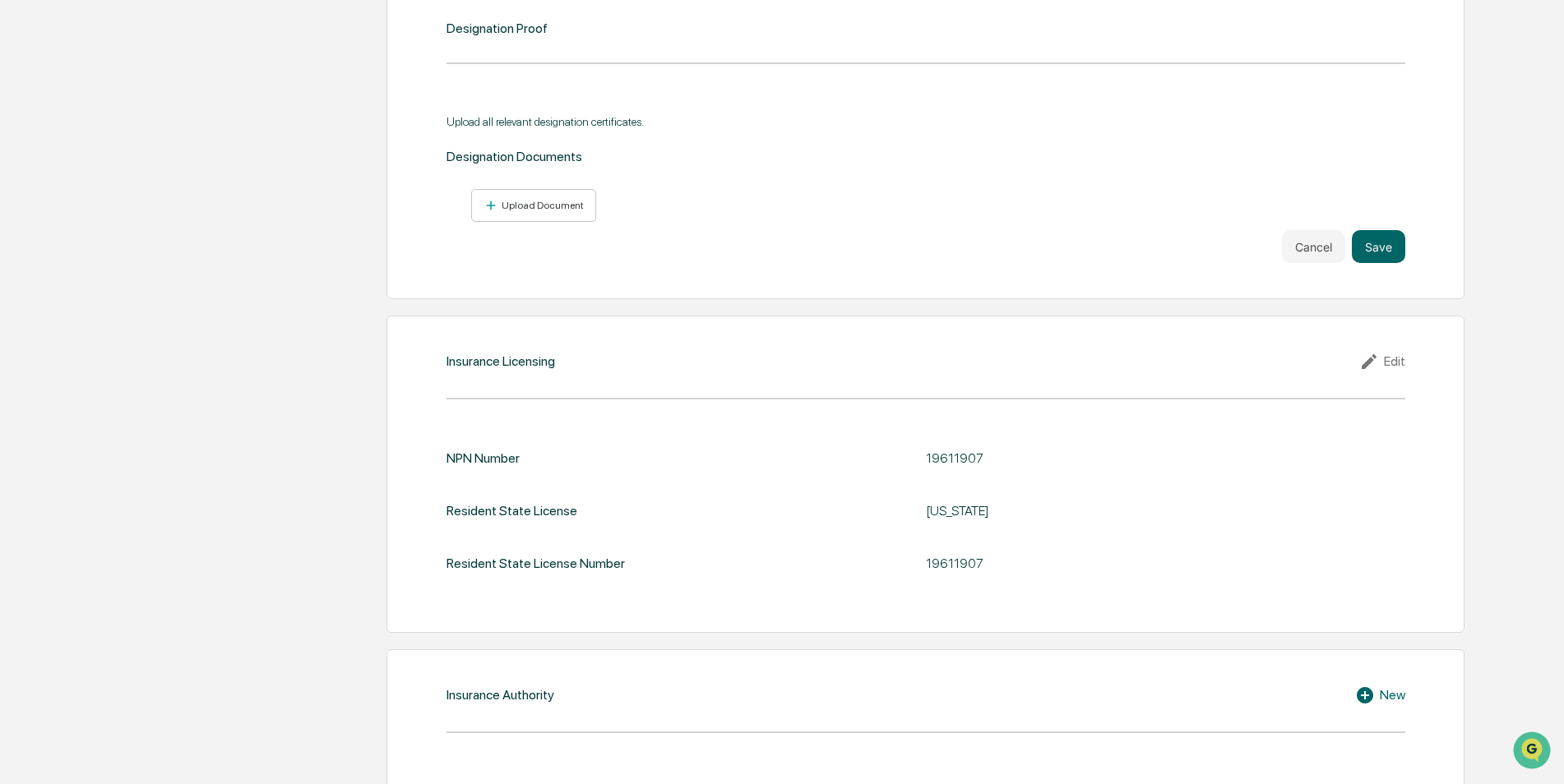
scroll to position [1538, 0]
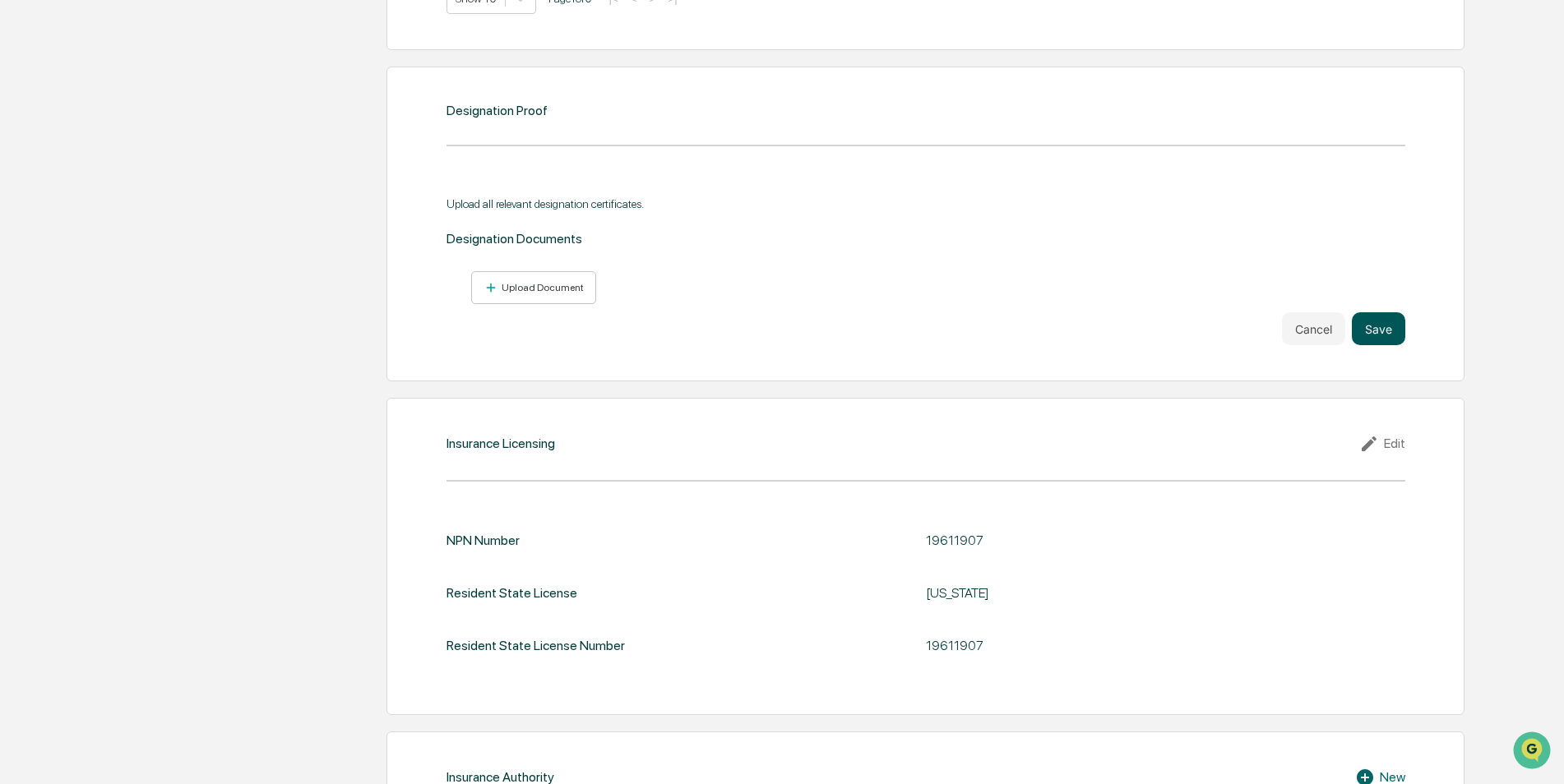
click at [1366, 333] on button "Save" at bounding box center [1378, 328] width 53 height 33
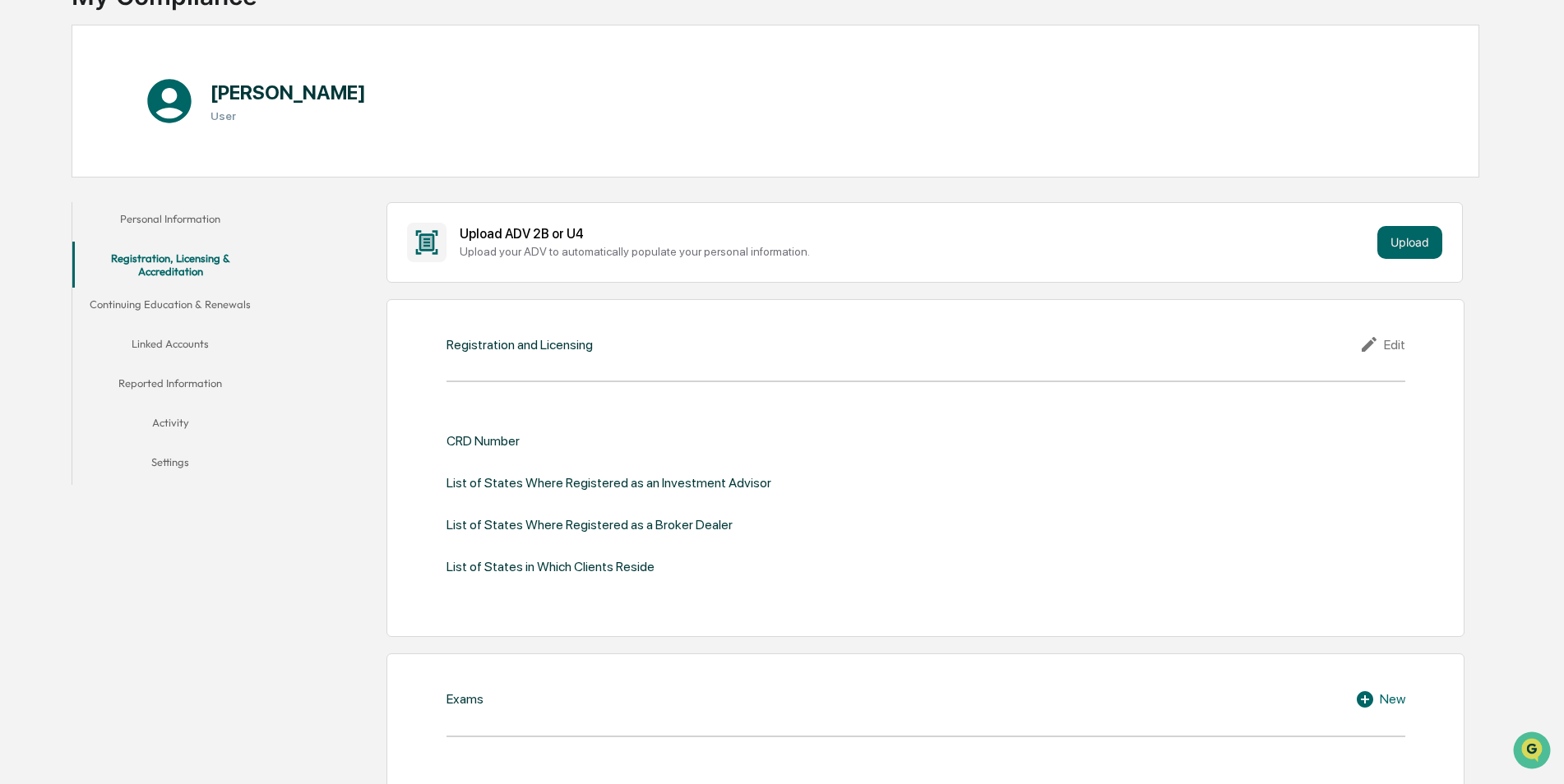
scroll to position [0, 0]
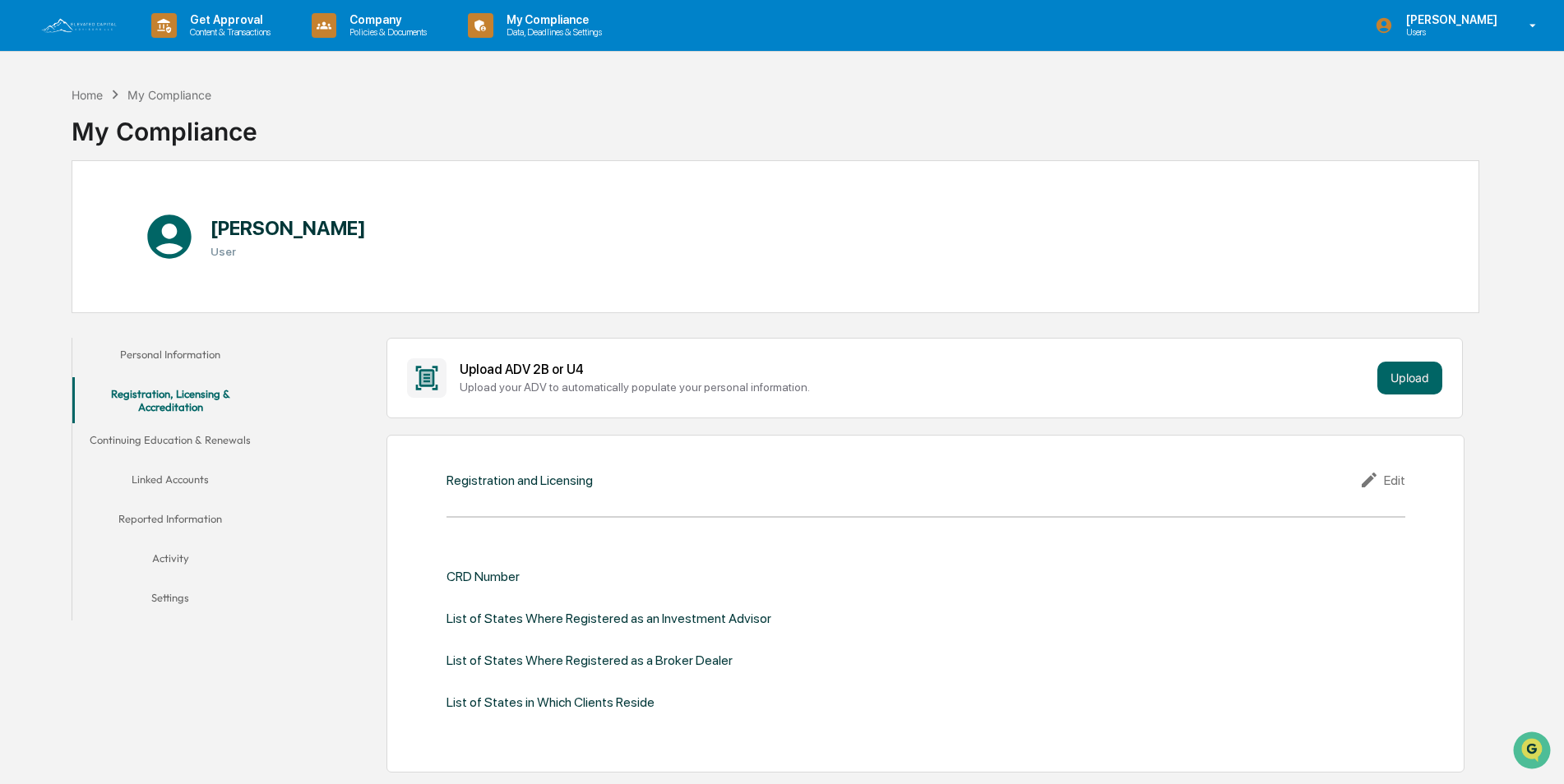
click at [240, 434] on button "Continuing Education & Renewals" at bounding box center [170, 443] width 197 height 40
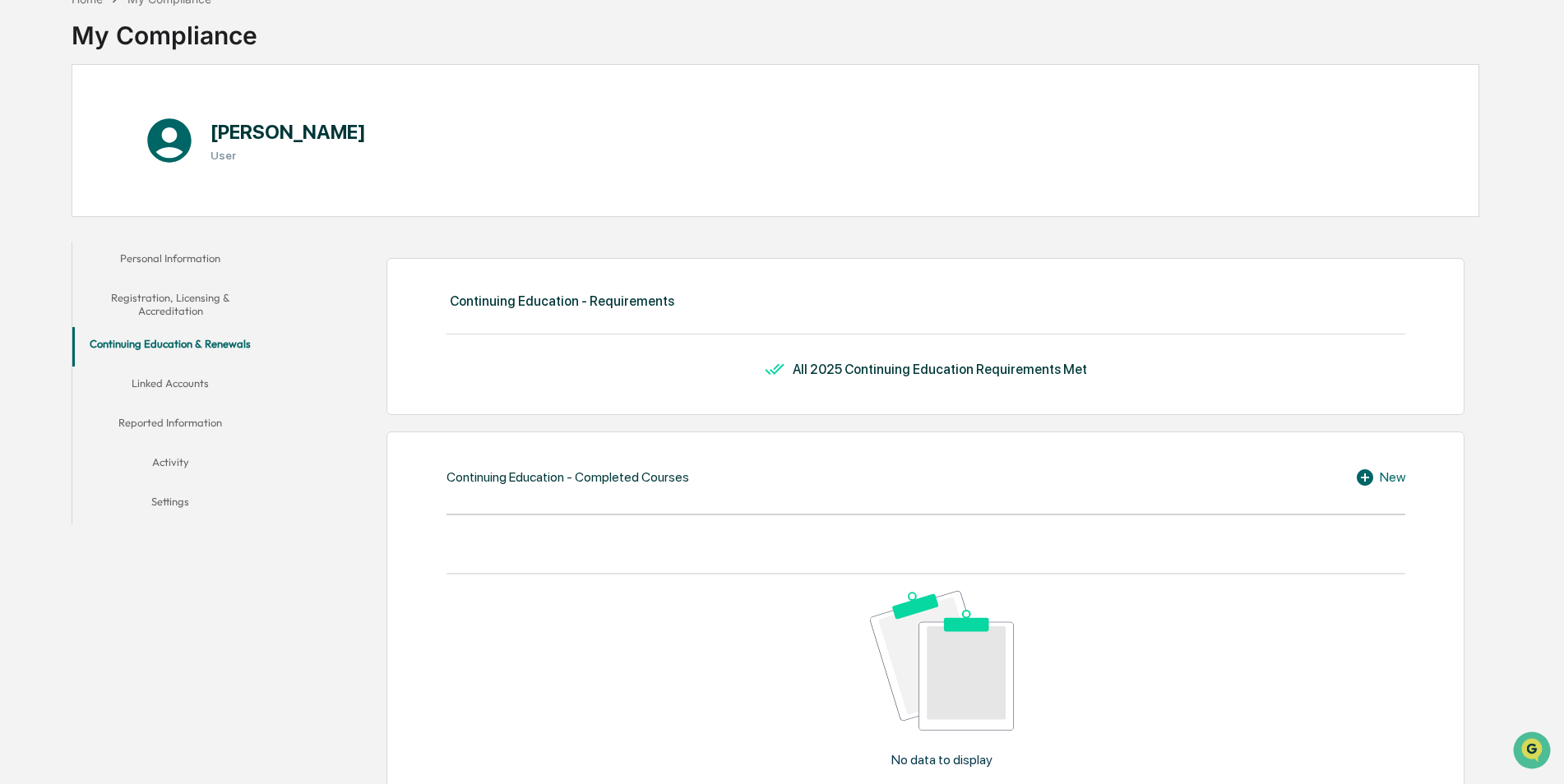
scroll to position [65, 0]
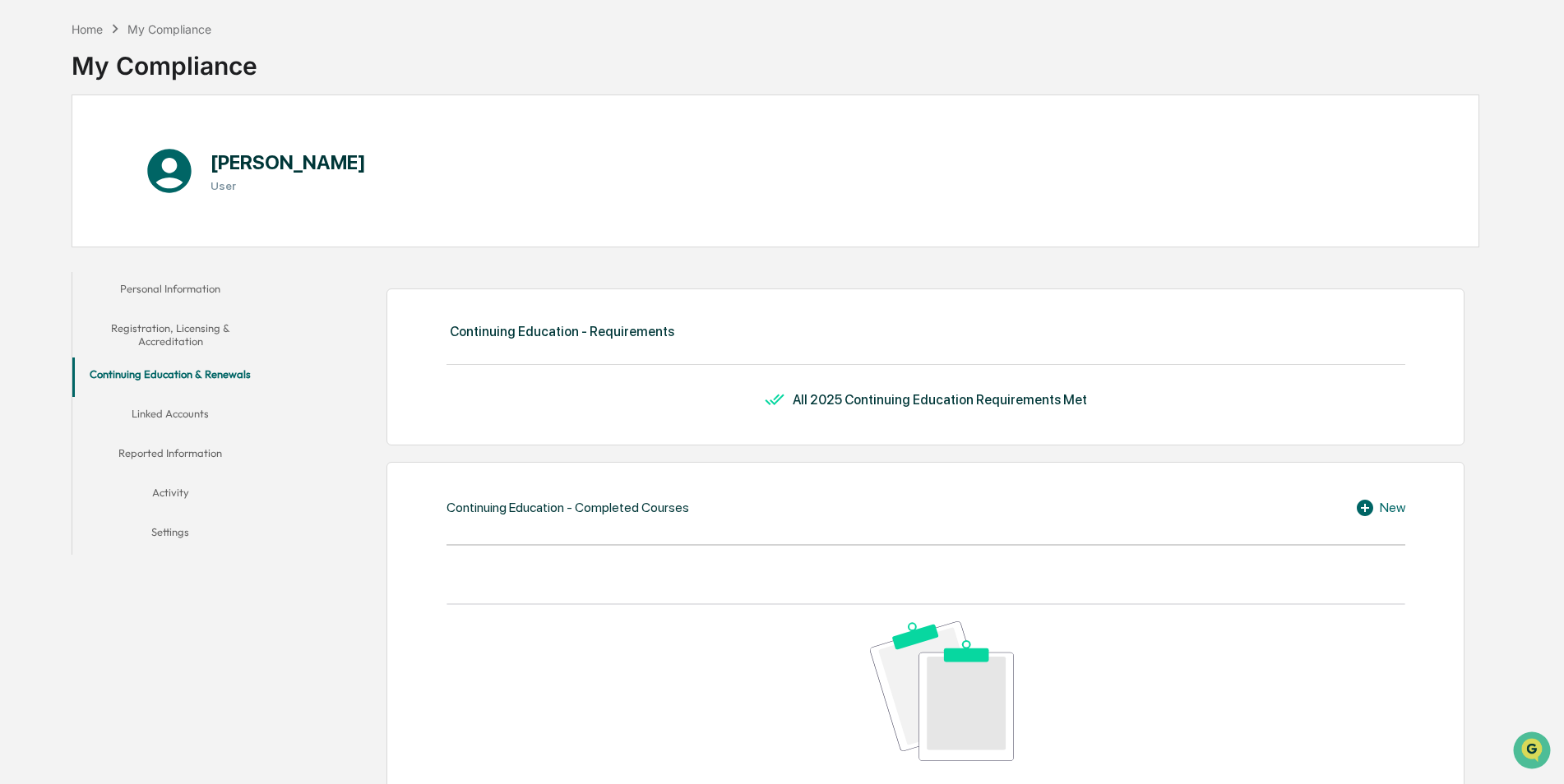
click at [197, 411] on button "Linked Accounts" at bounding box center [170, 417] width 197 height 40
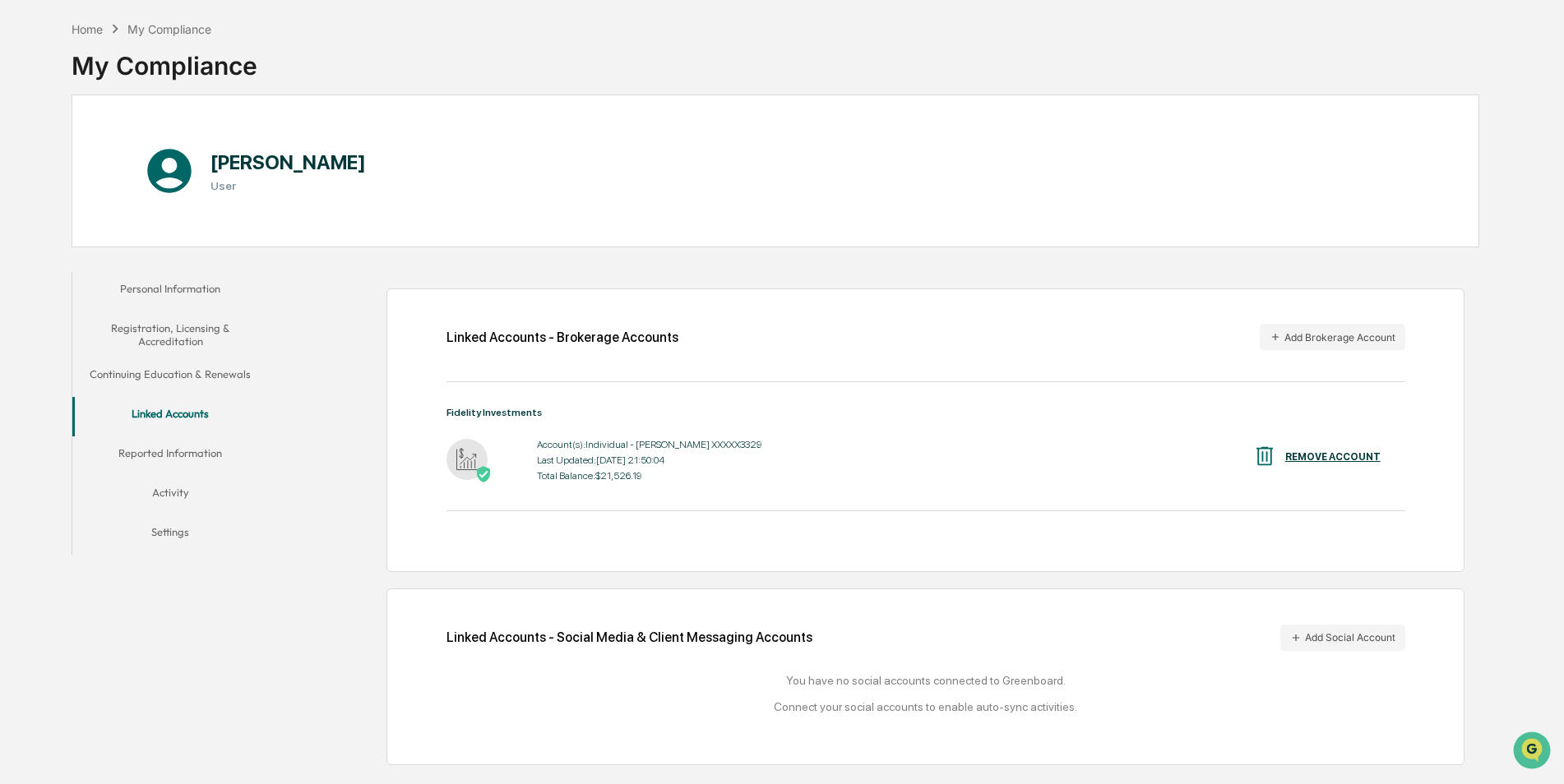
click at [195, 455] on button "Reported Information" at bounding box center [170, 457] width 197 height 40
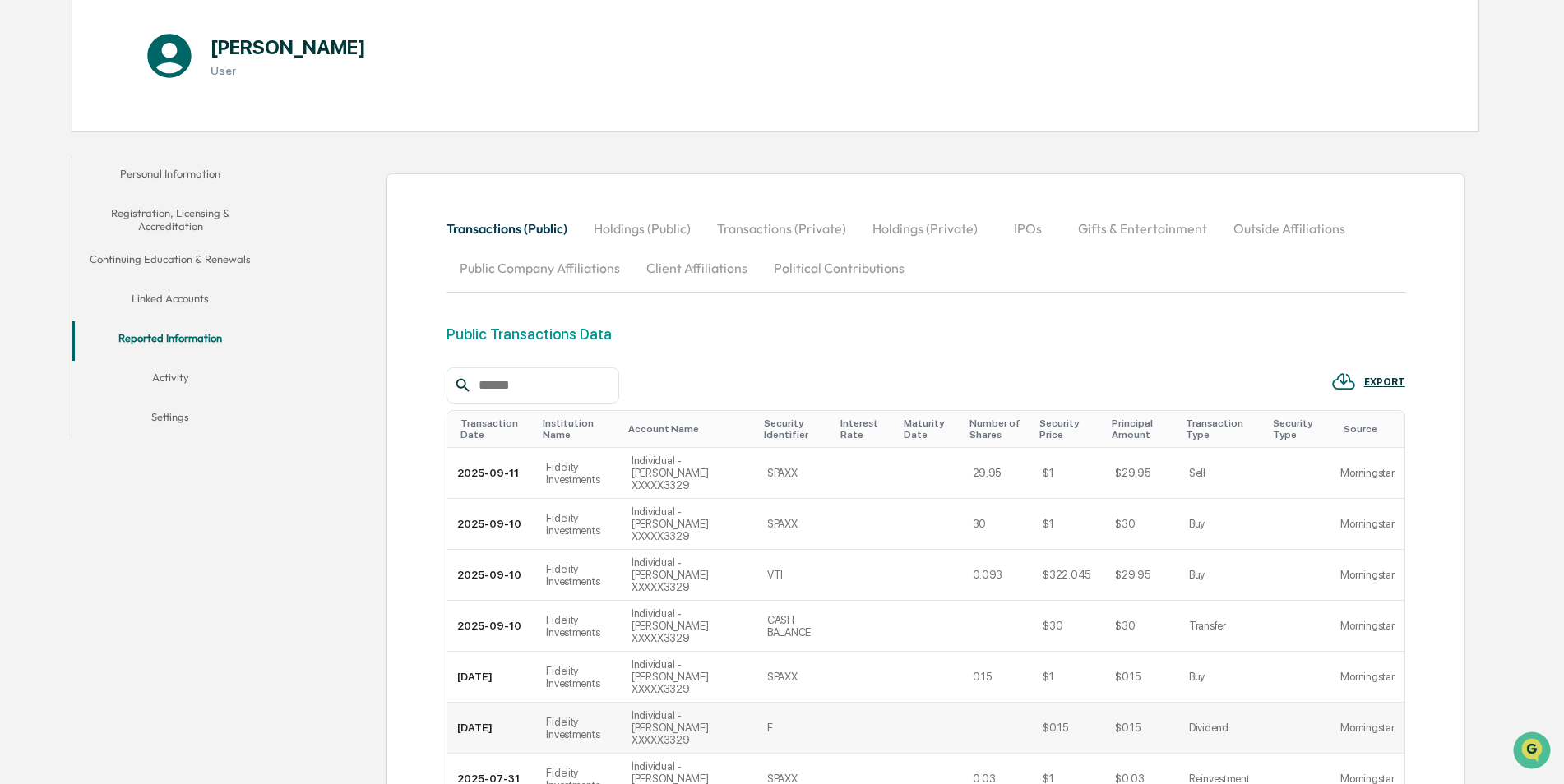
scroll to position [99, 0]
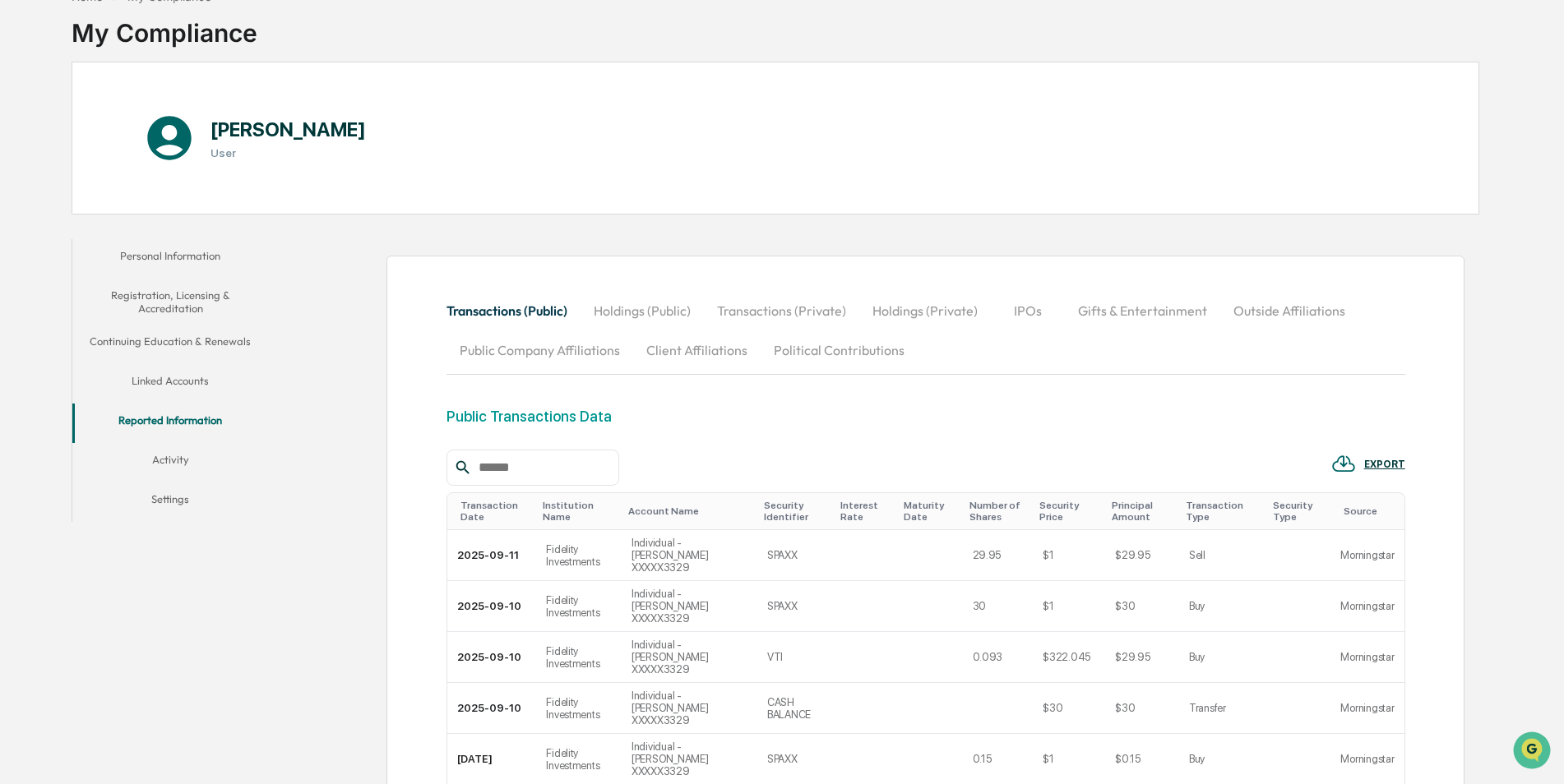
click at [816, 302] on button "Transactions (Private)" at bounding box center [782, 310] width 156 height 40
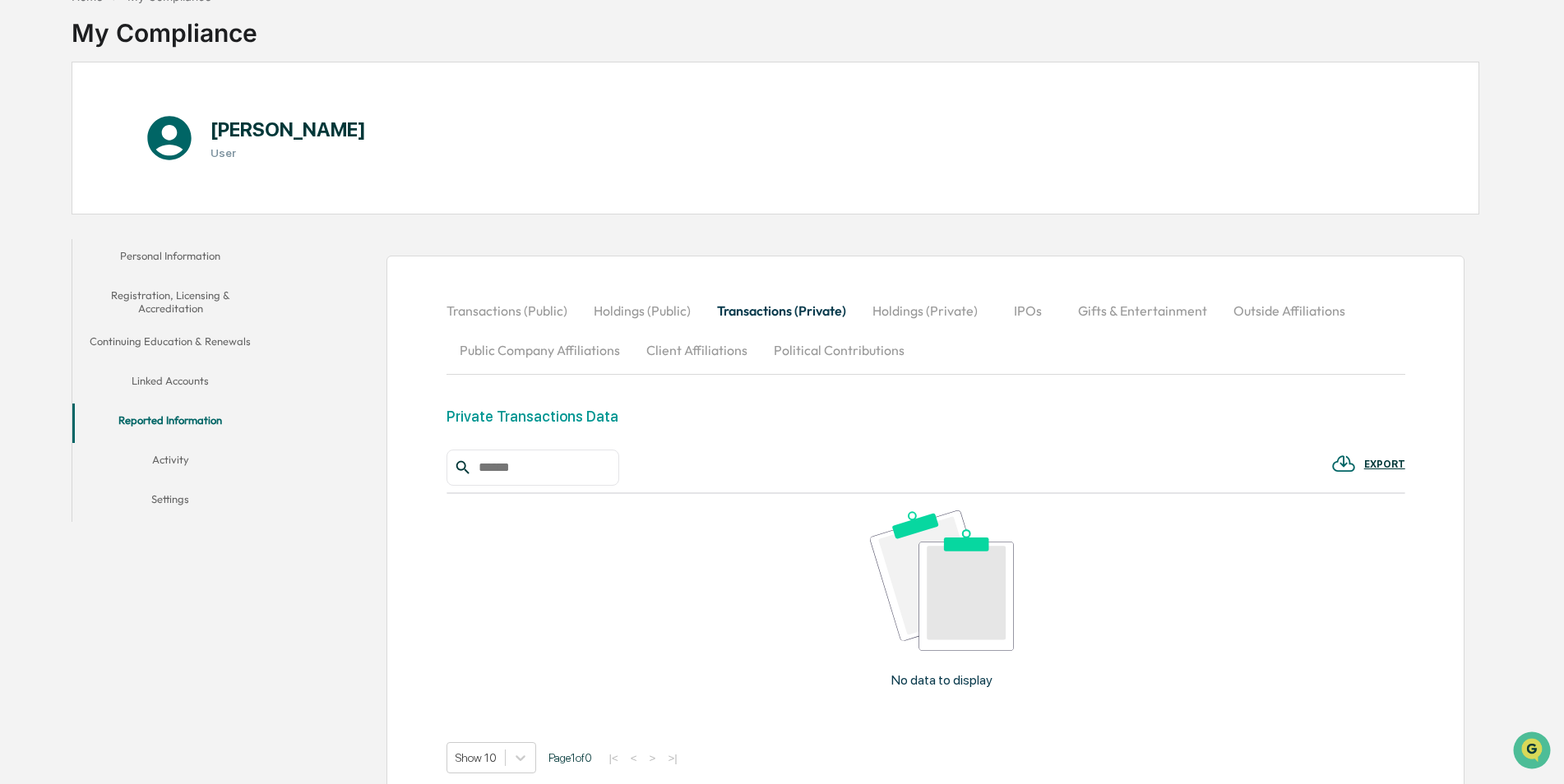
click at [891, 303] on button "Holdings (Private)" at bounding box center [925, 310] width 132 height 40
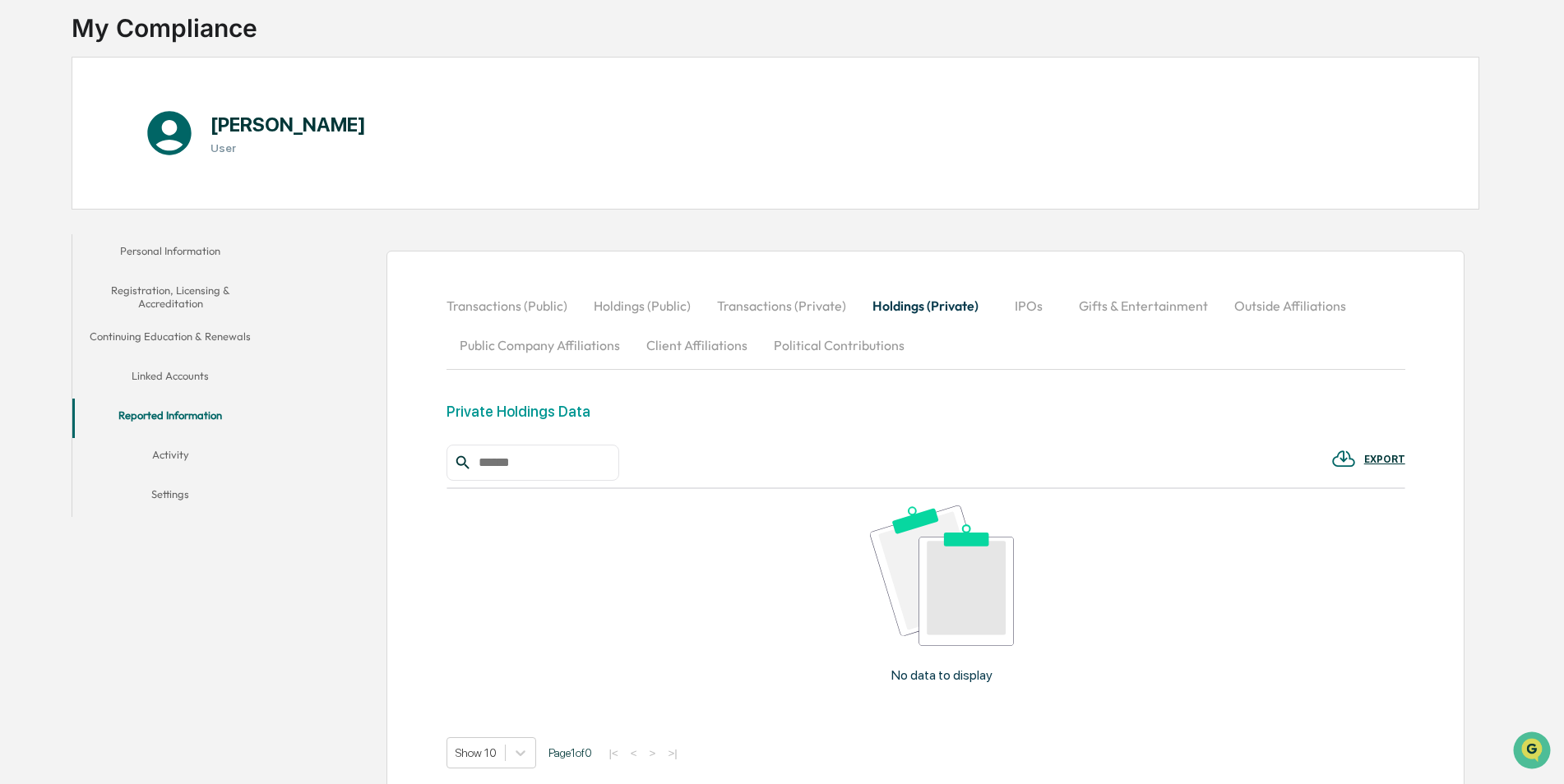
scroll to position [180, 0]
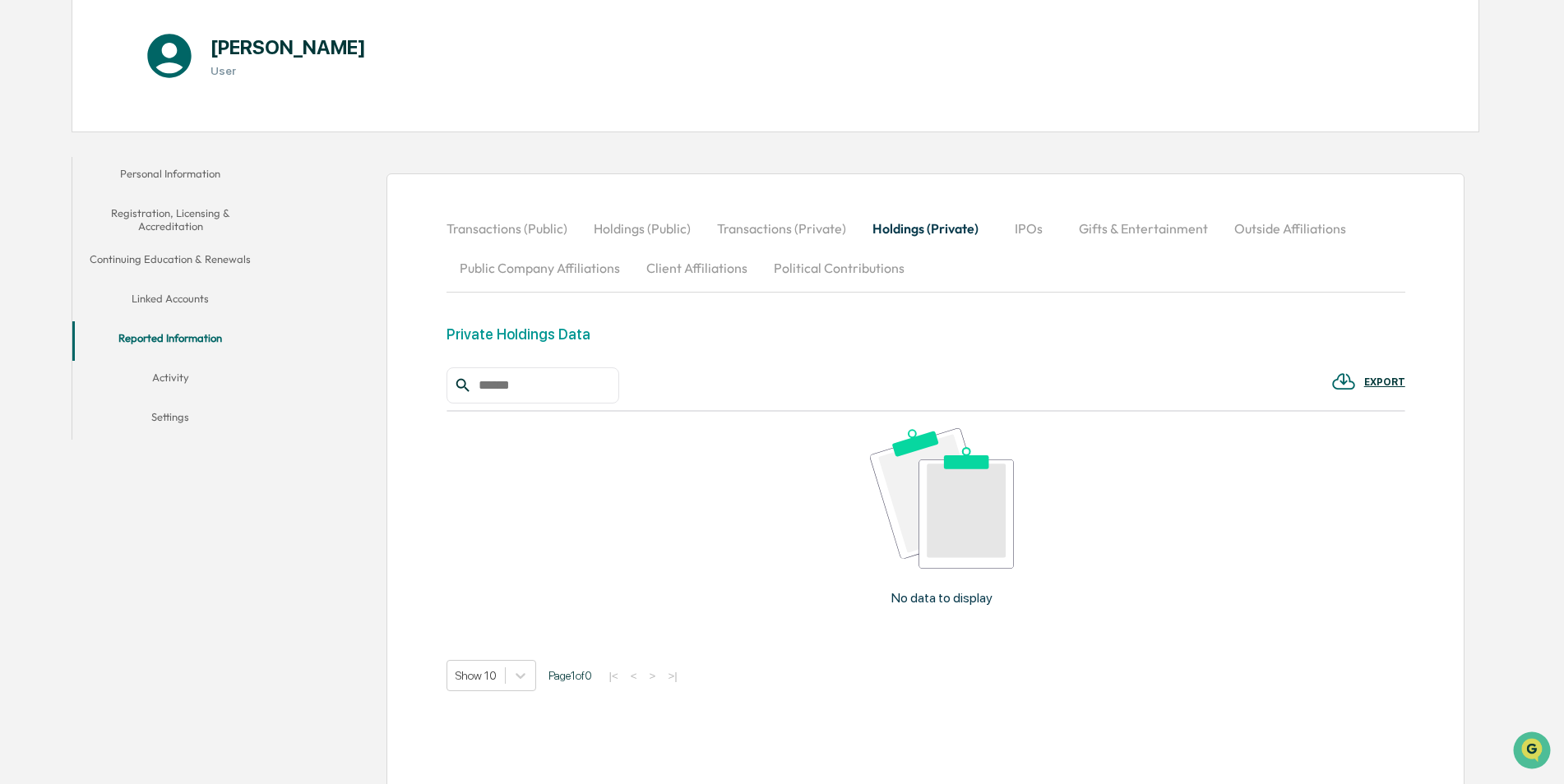
click at [742, 227] on button "Transactions (Private)" at bounding box center [782, 229] width 156 height 40
click at [632, 231] on button "Holdings (Public)" at bounding box center [642, 229] width 123 height 40
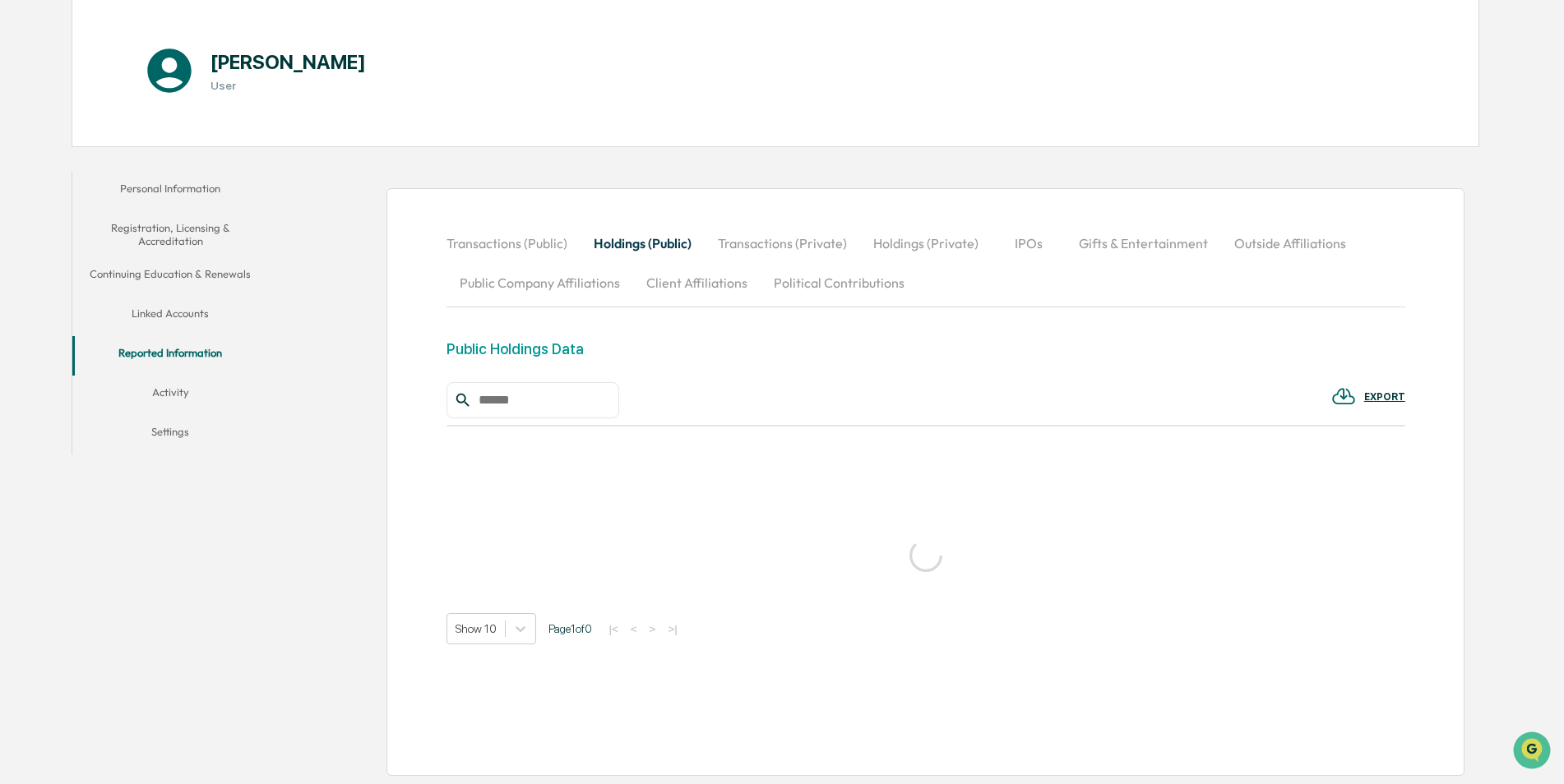
scroll to position [161, 0]
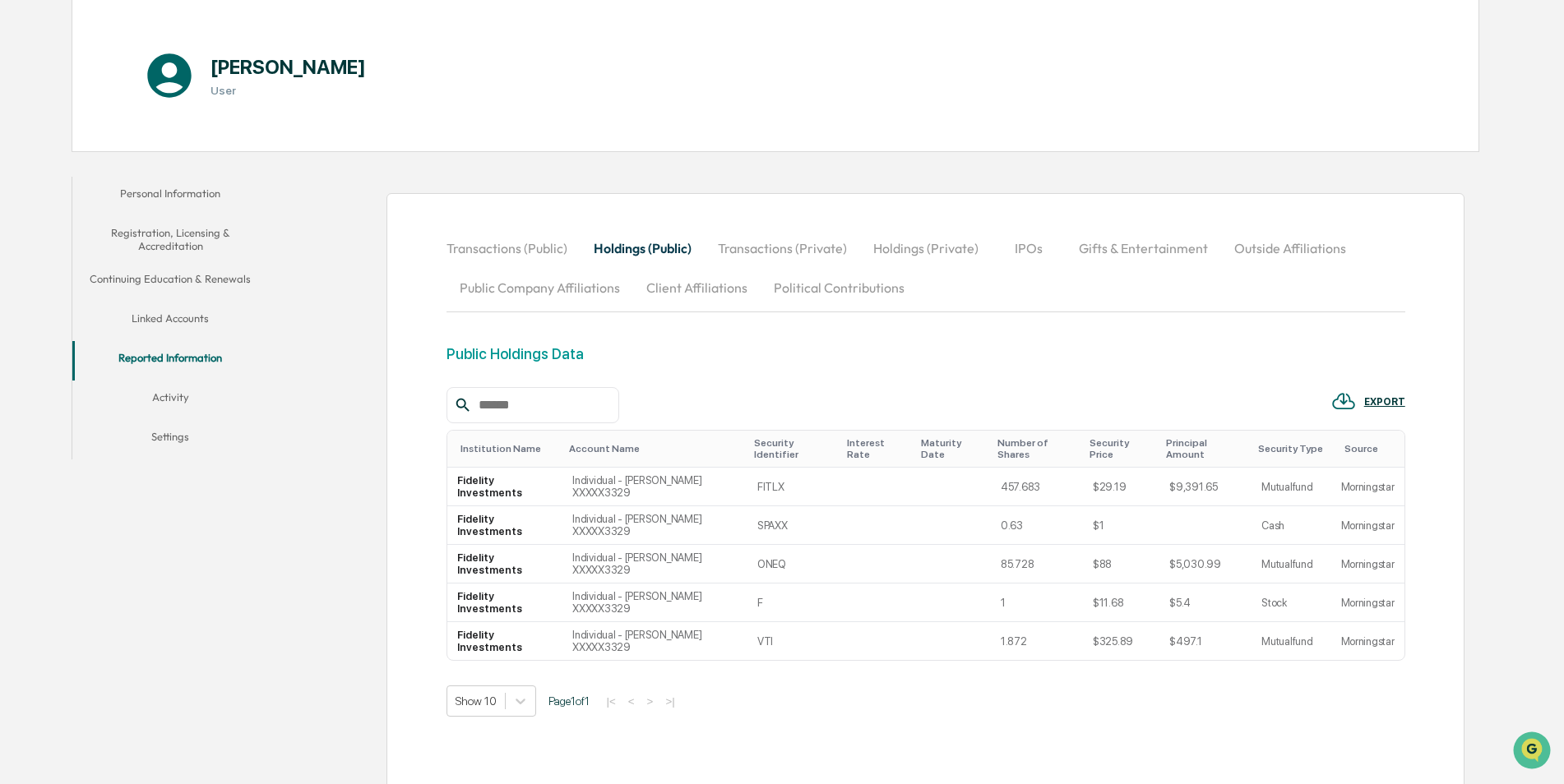
click at [516, 247] on button "Transactions (Public)" at bounding box center [513, 249] width 134 height 40
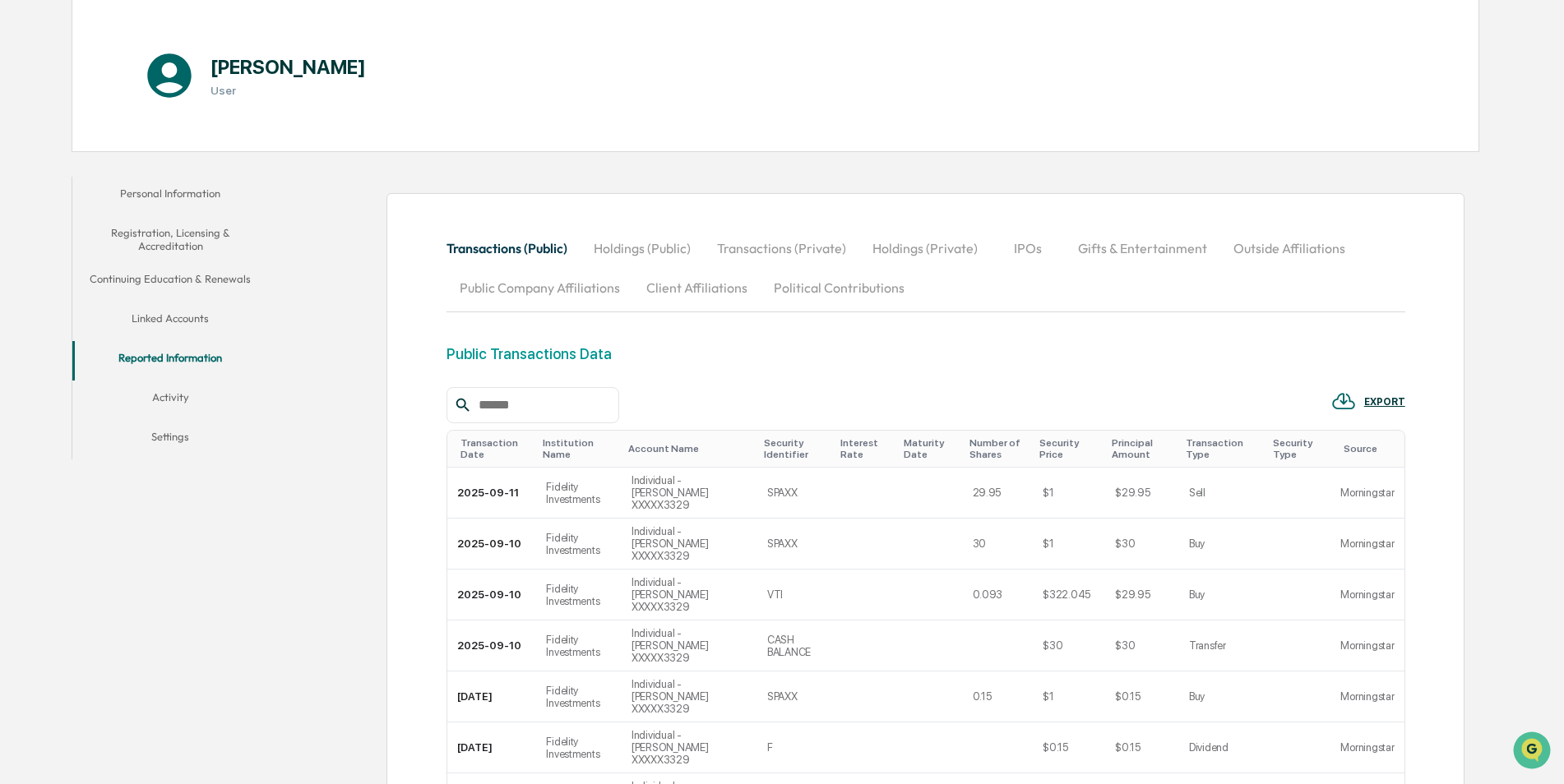
click at [187, 395] on button "Activity" at bounding box center [170, 401] width 197 height 40
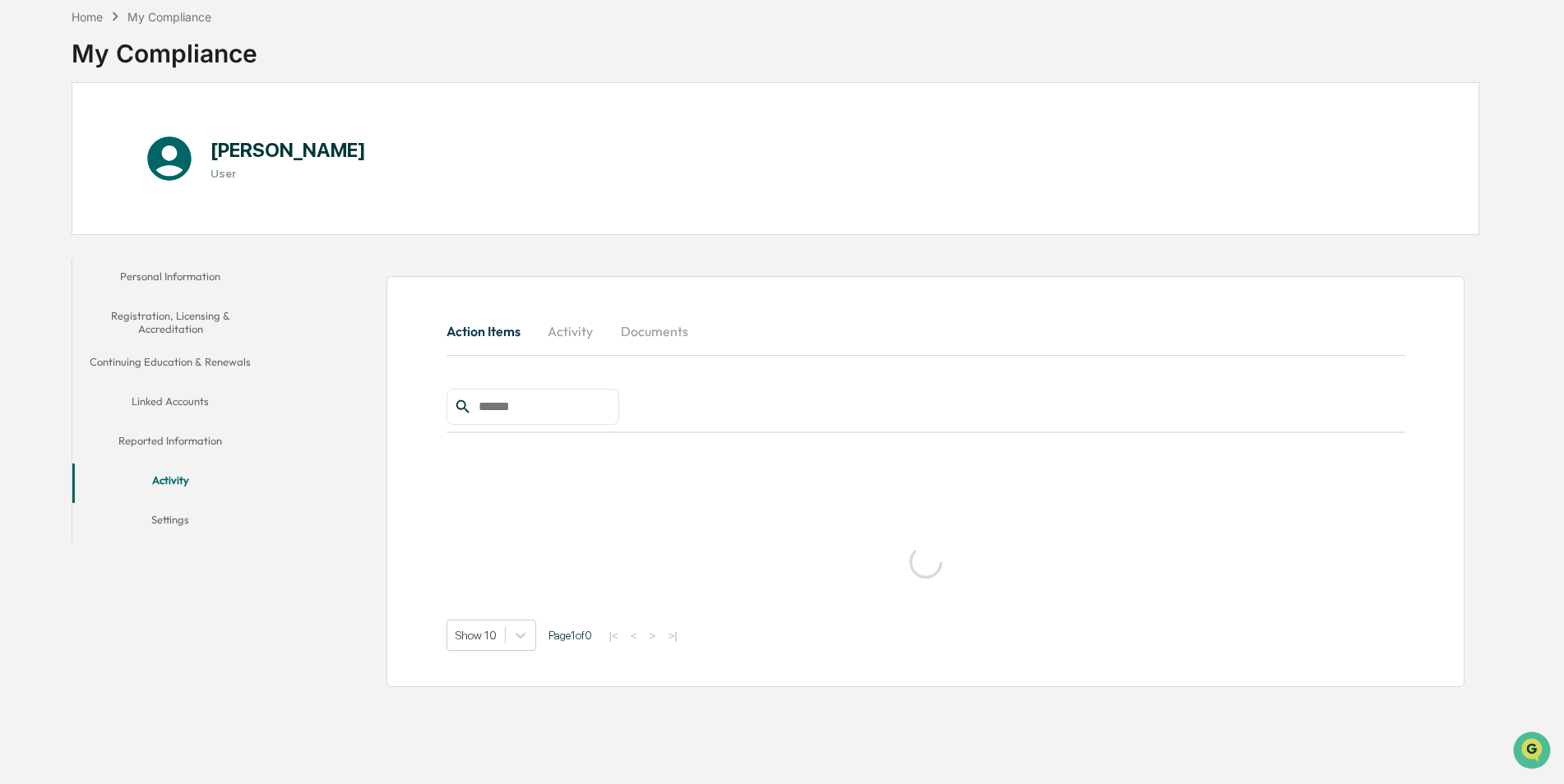
scroll to position [78, 0]
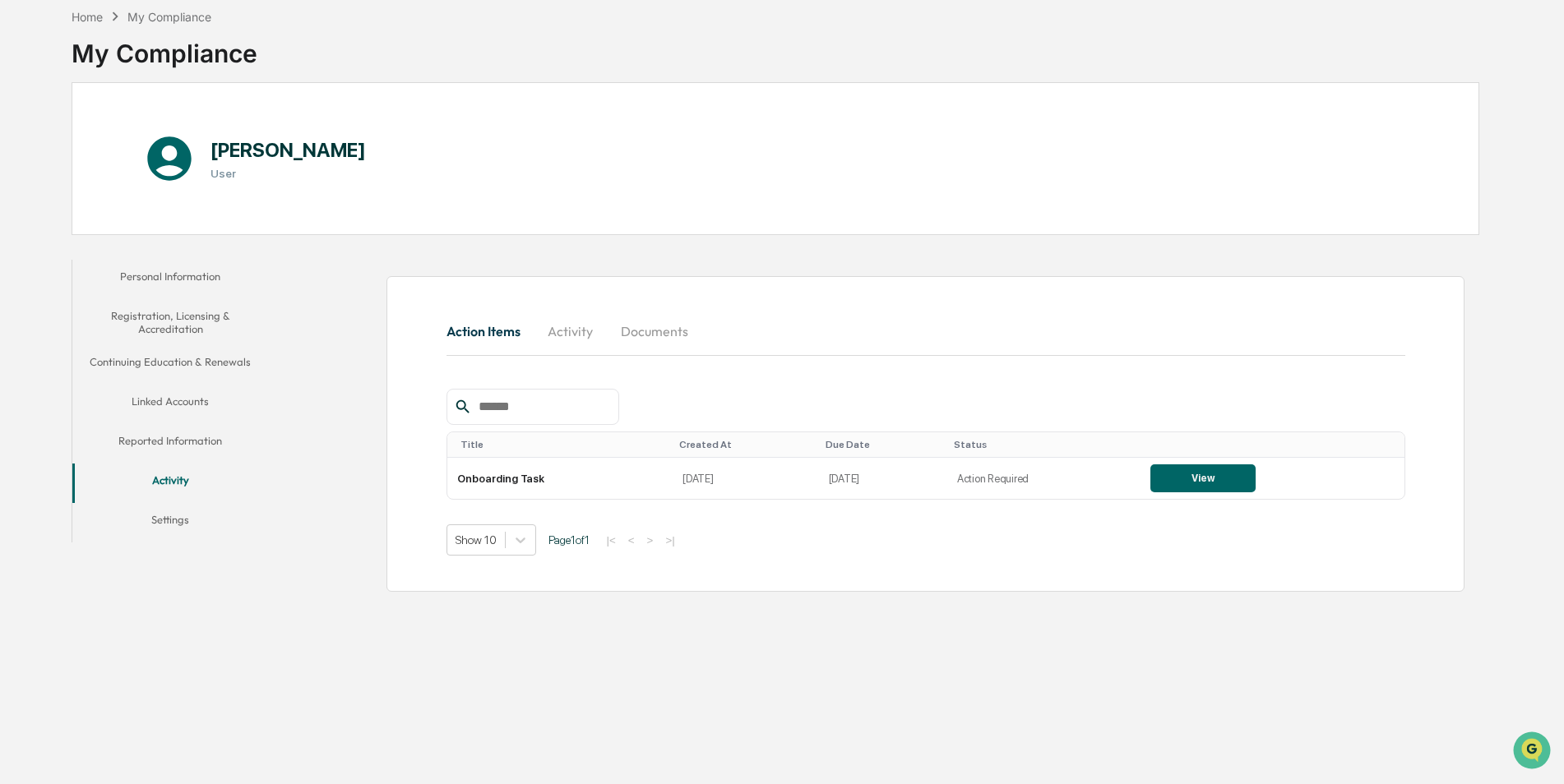
click at [177, 443] on button "Reported Information" at bounding box center [170, 444] width 197 height 40
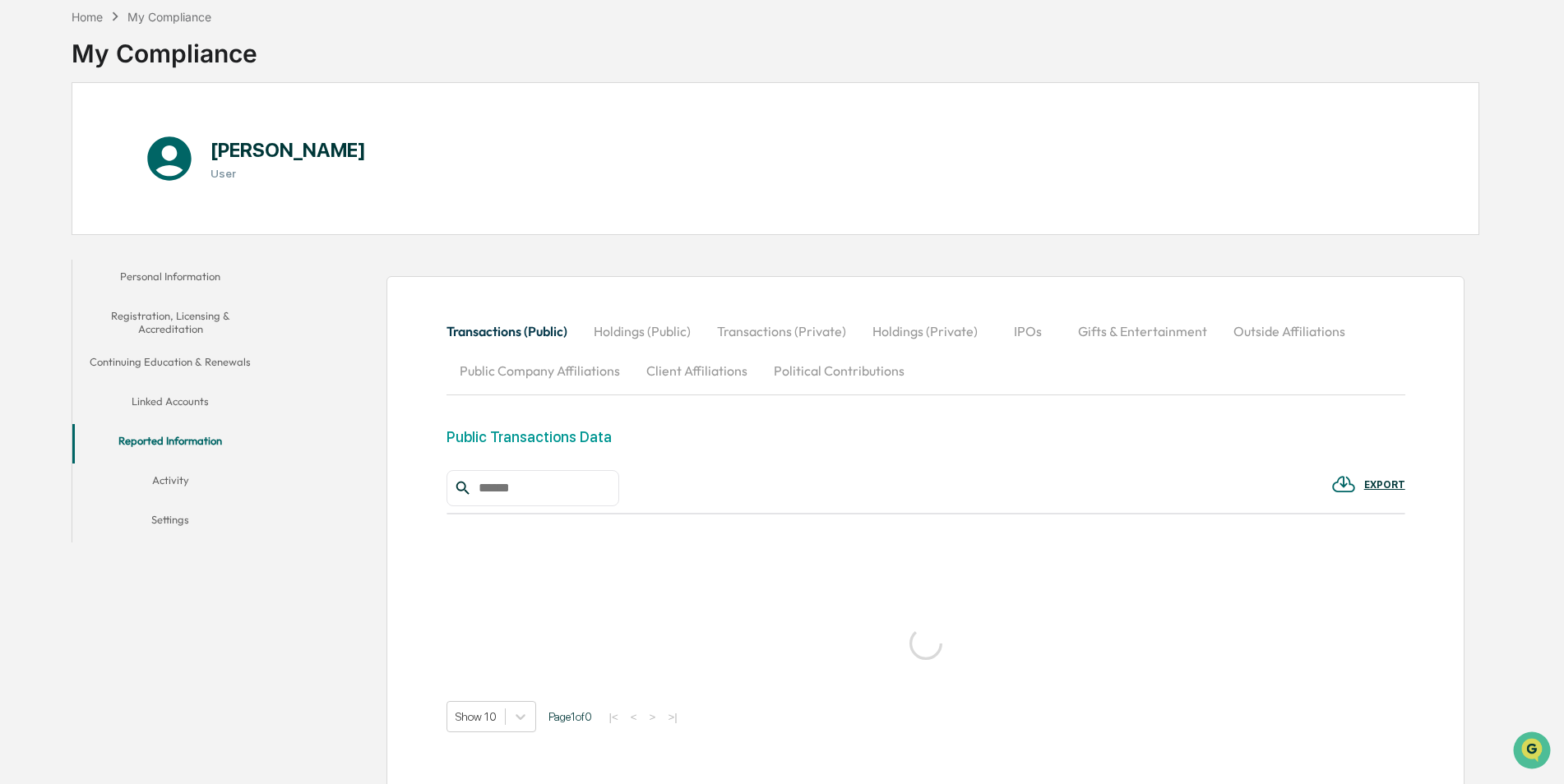
click at [186, 397] on button "Linked Accounts" at bounding box center [170, 404] width 197 height 40
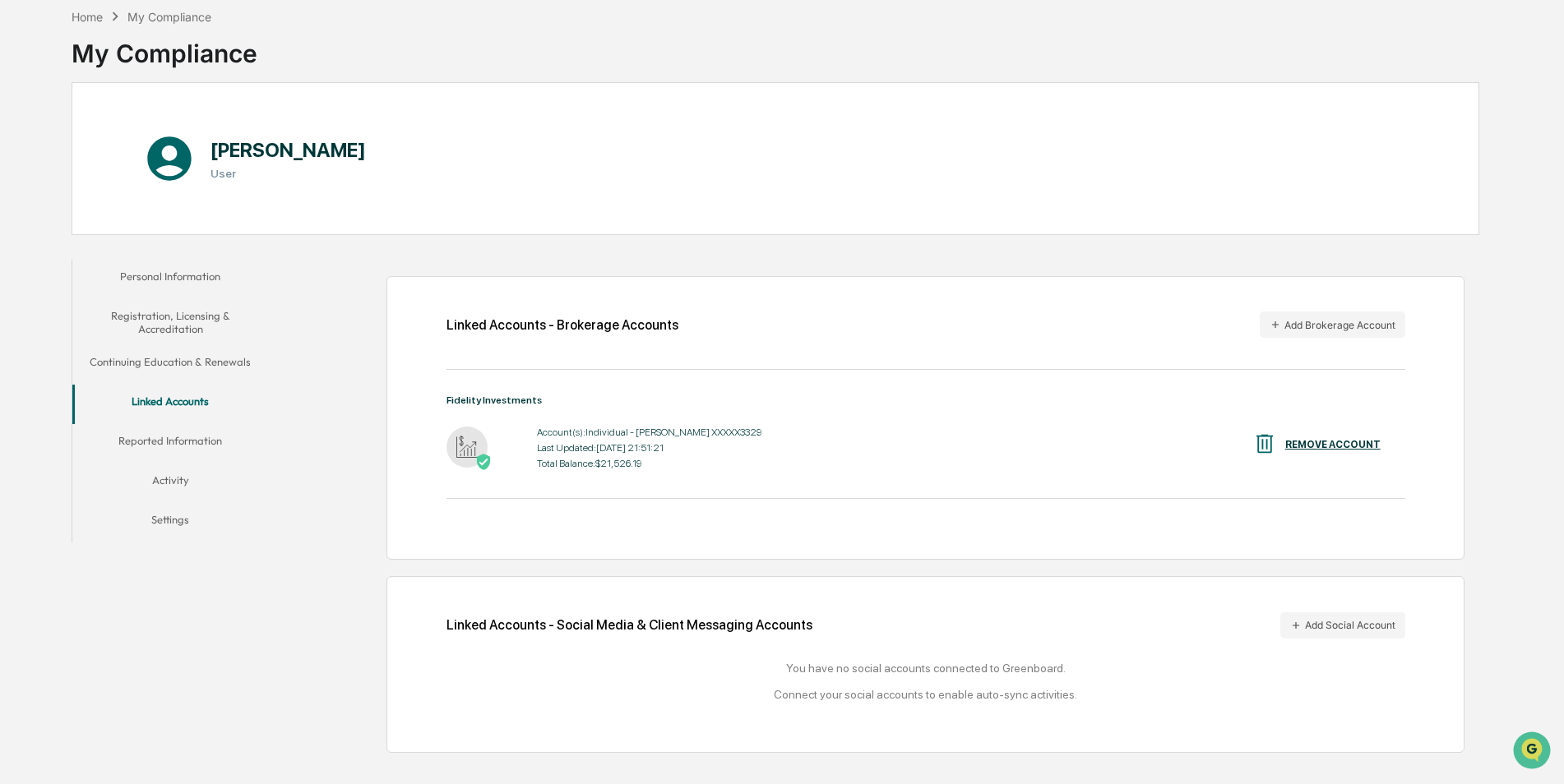
click at [176, 365] on button "Continuing Education & Renewals" at bounding box center [170, 365] width 197 height 40
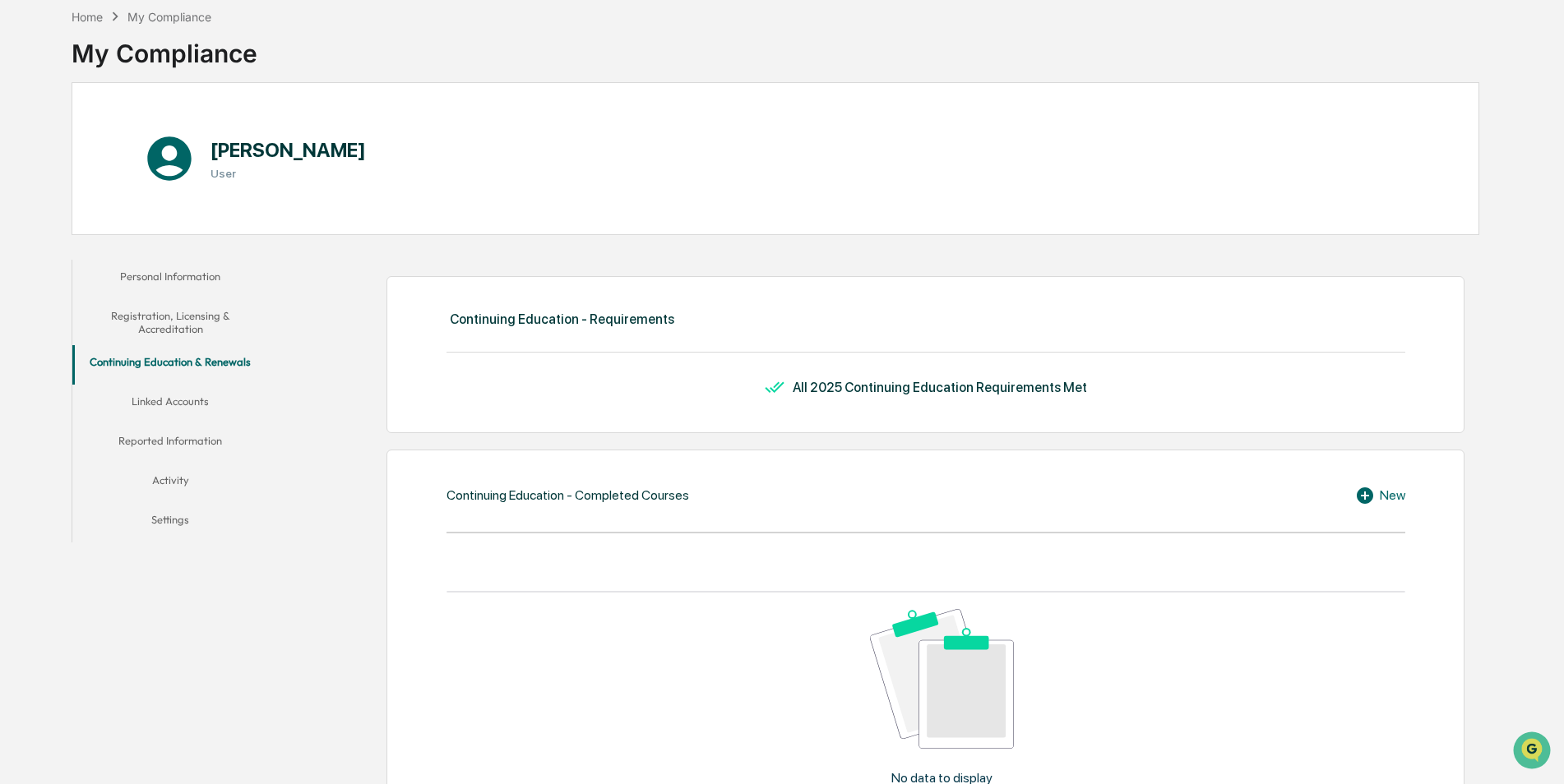
click at [193, 332] on button "Registration, Licensing & Accreditation" at bounding box center [170, 322] width 197 height 47
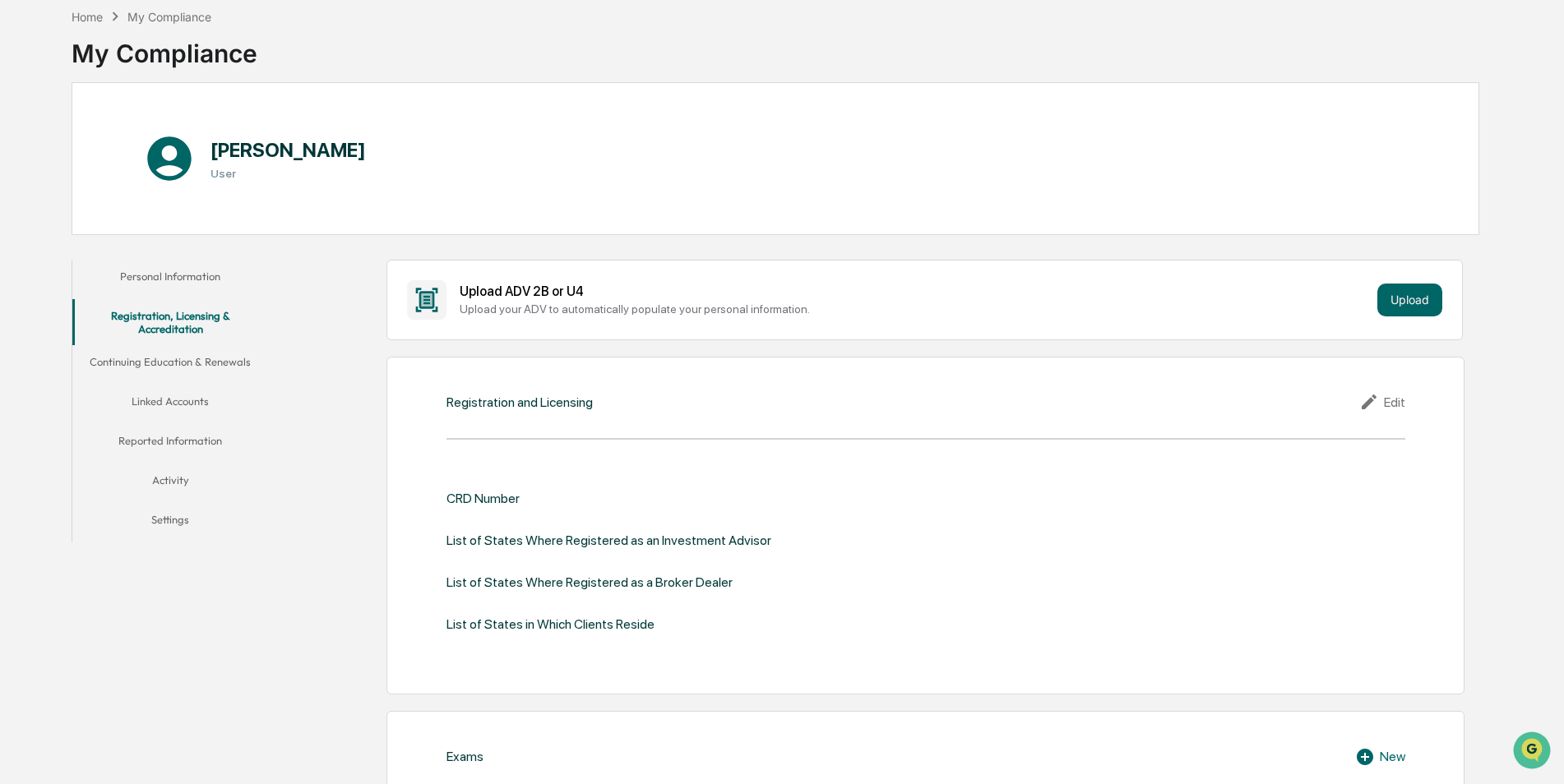
click at [182, 278] on button "Personal Information" at bounding box center [170, 280] width 197 height 40
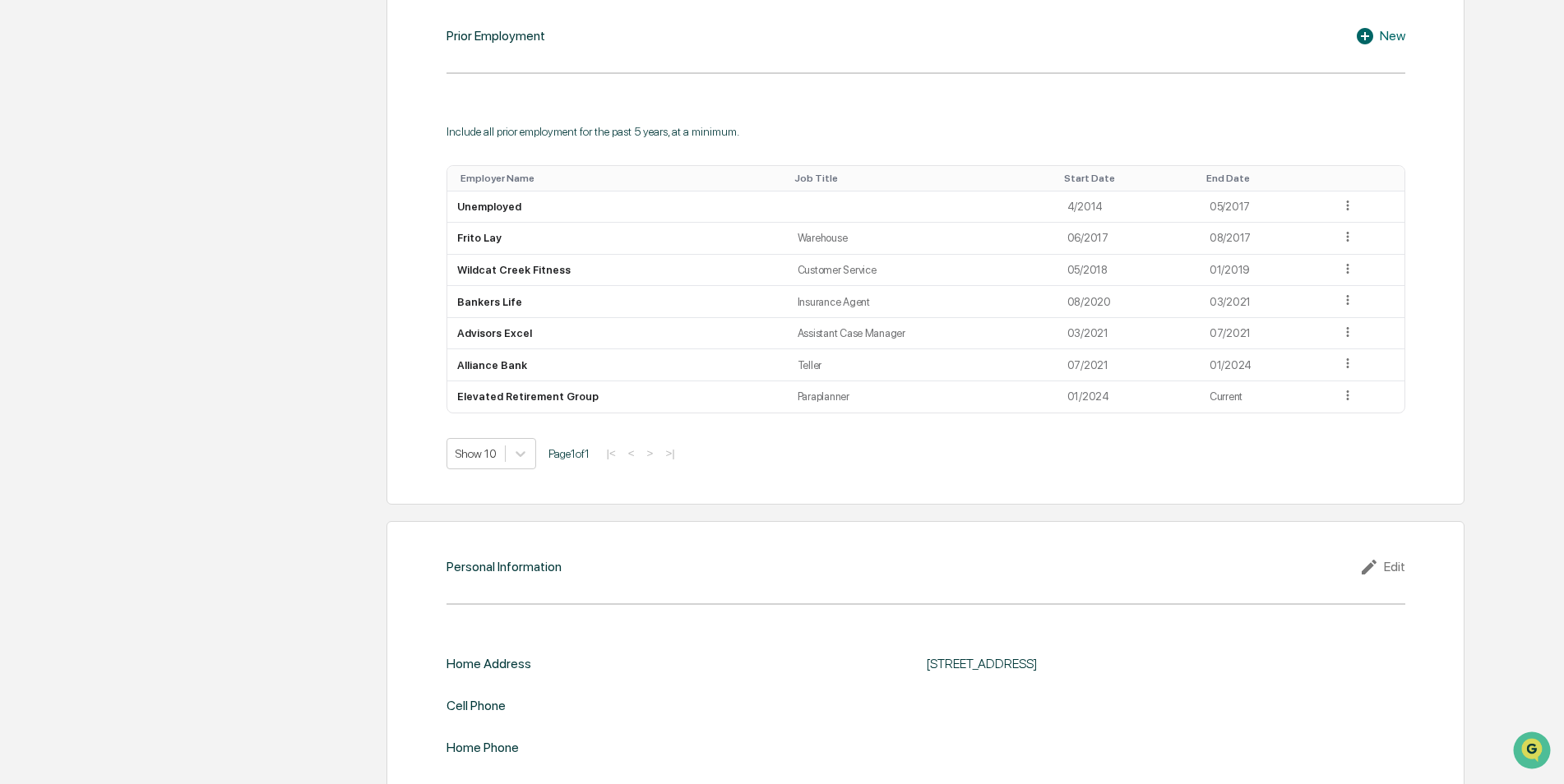
scroll to position [1307, 0]
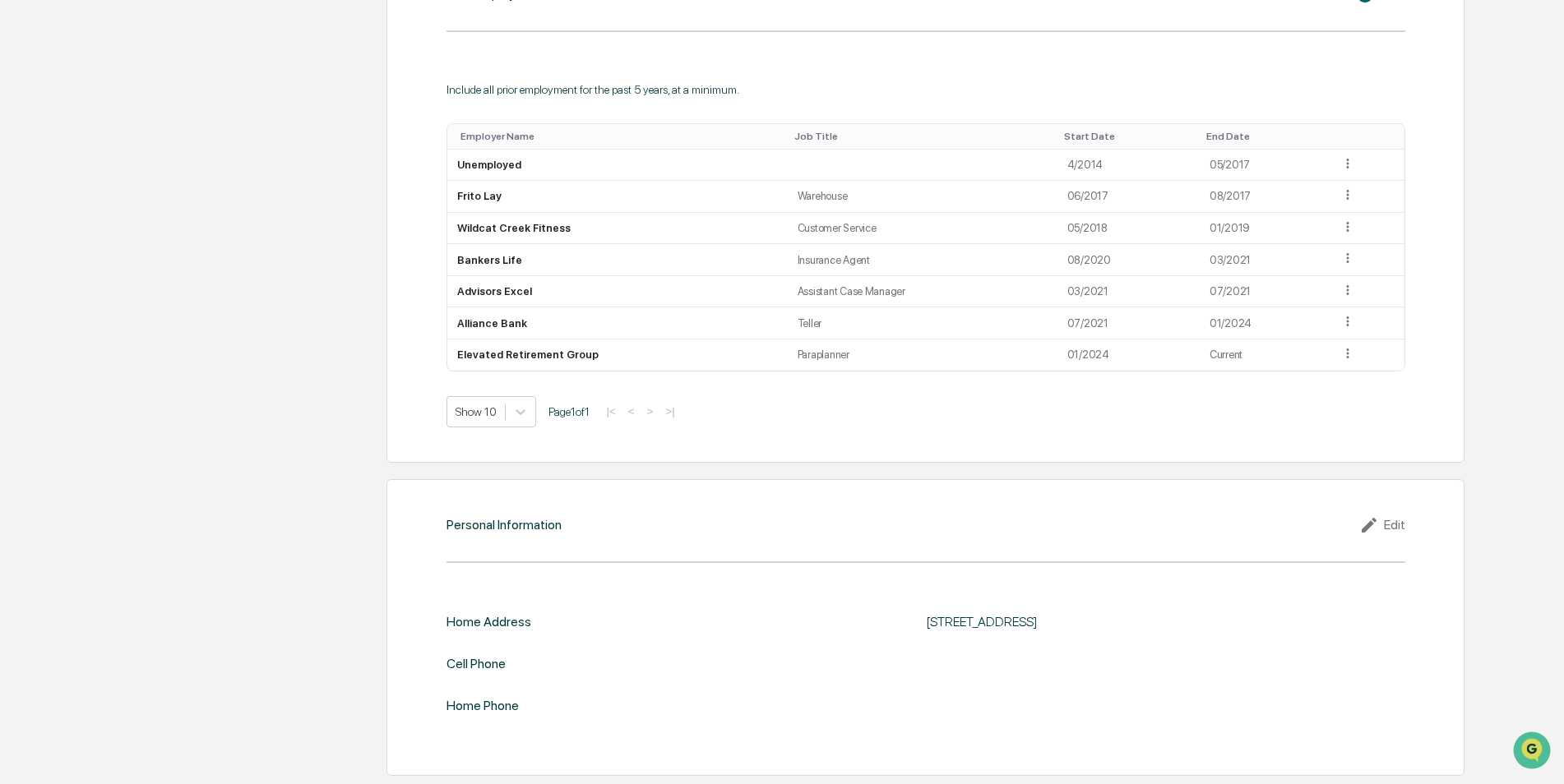
click at [1390, 517] on div "Edit" at bounding box center [1382, 525] width 46 height 20
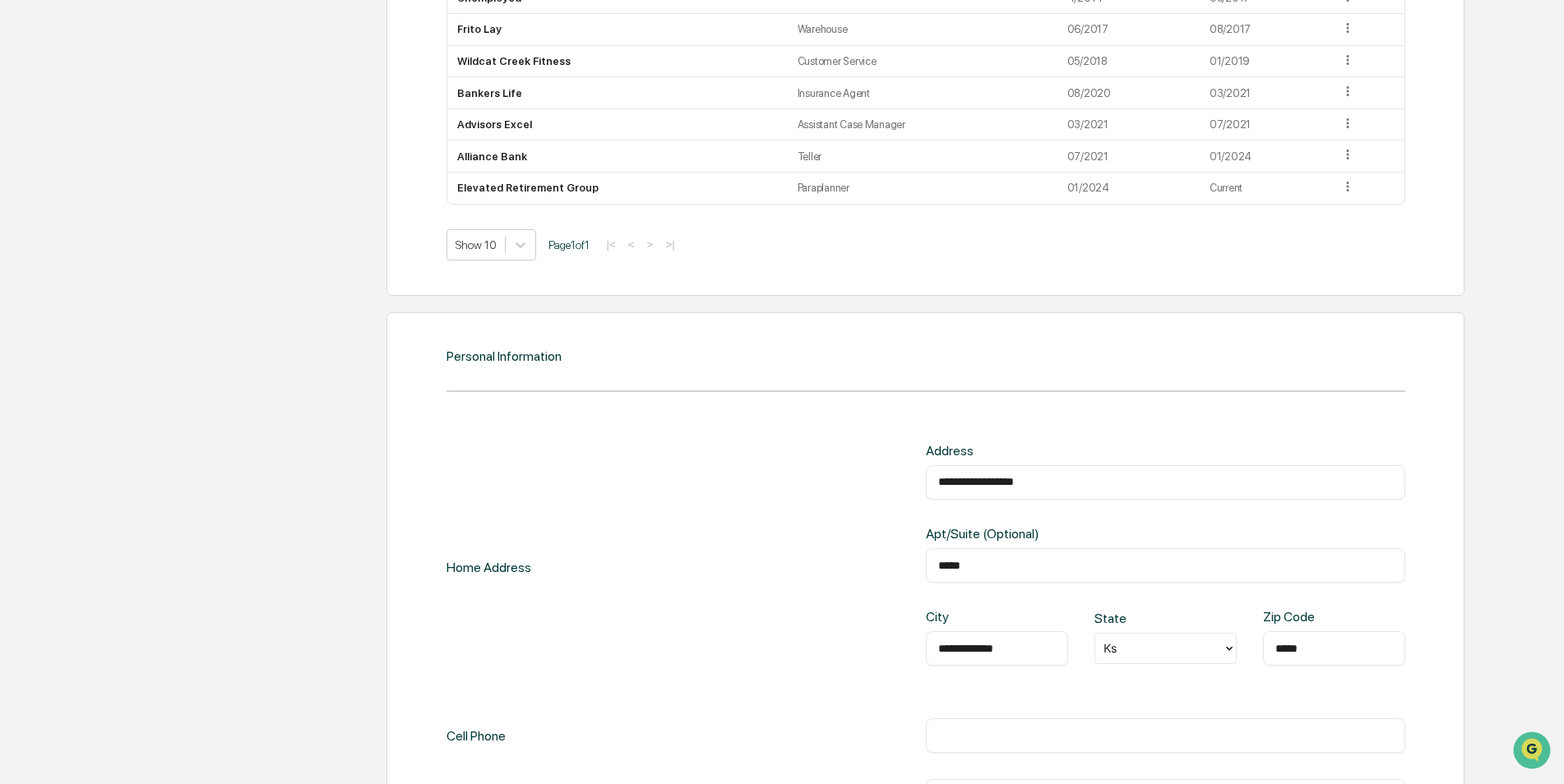
scroll to position [1607, 0]
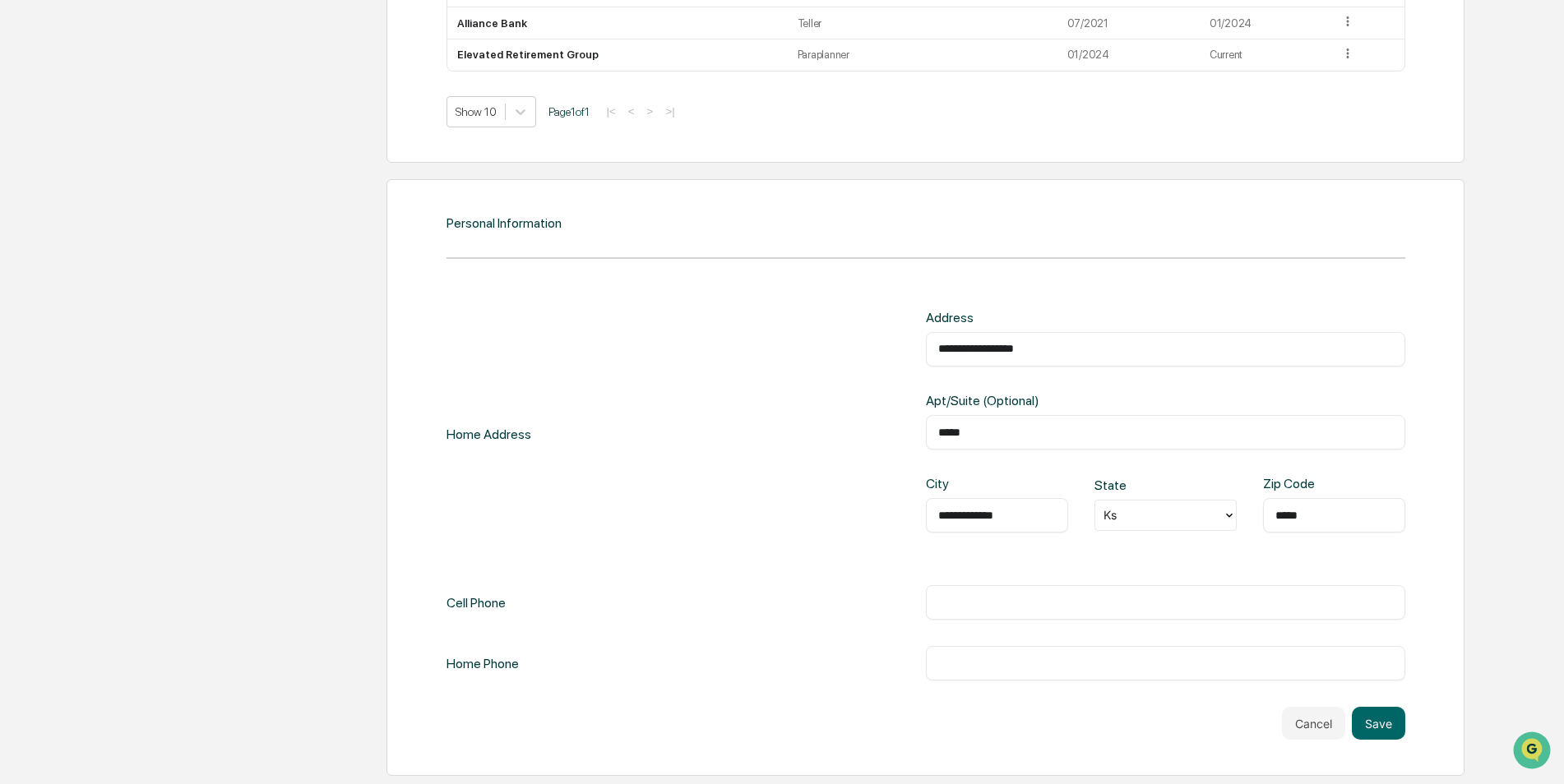
drag, startPoint x: 967, startPoint y: 600, endPoint x: 957, endPoint y: 634, distance: 35.4
click at [966, 600] on input "text" at bounding box center [1165, 602] width 455 height 16
type input "**********"
click at [1381, 719] on button "Save" at bounding box center [1378, 723] width 53 height 33
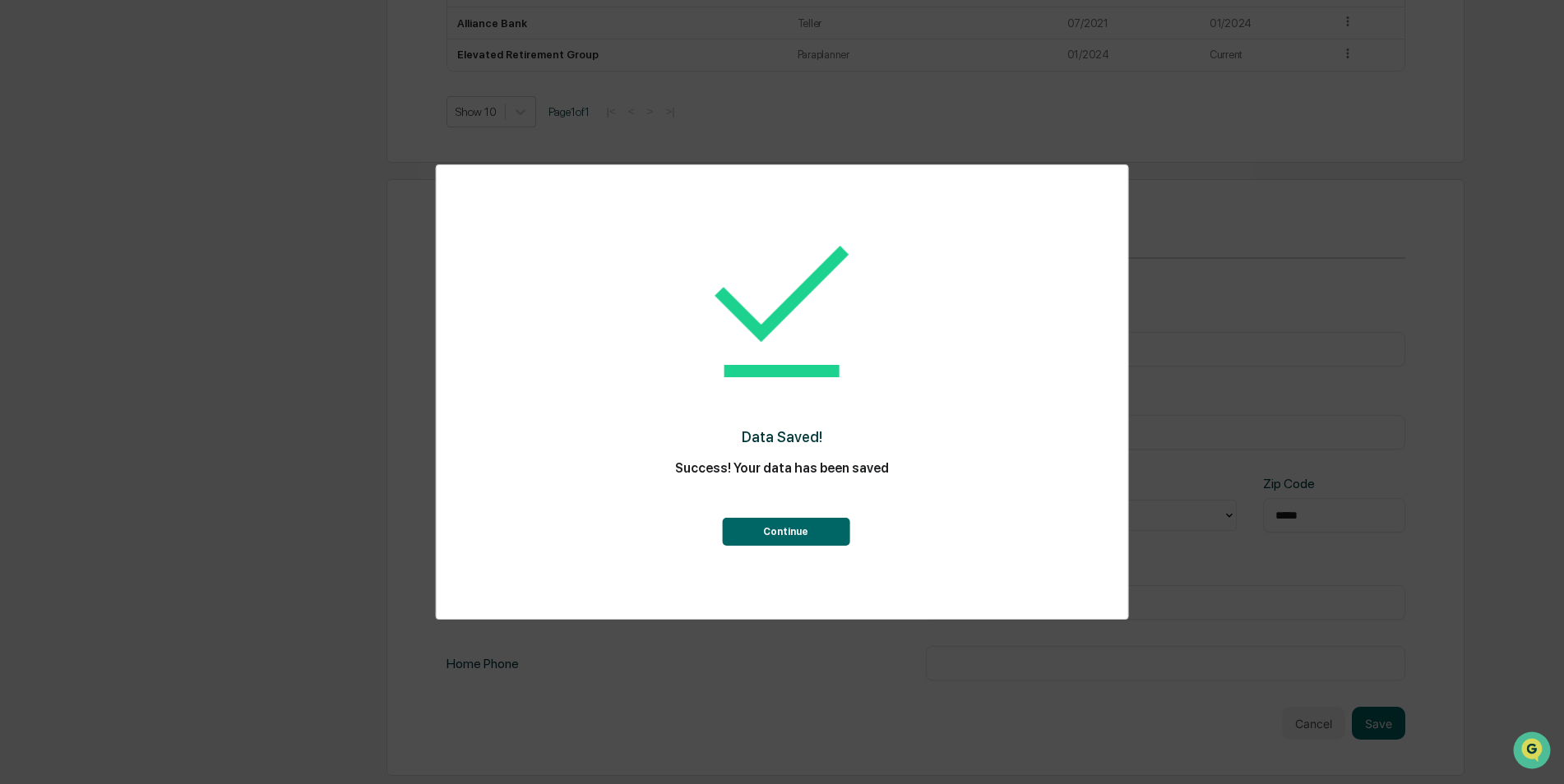
click at [780, 530] on button "Continue" at bounding box center [785, 531] width 127 height 28
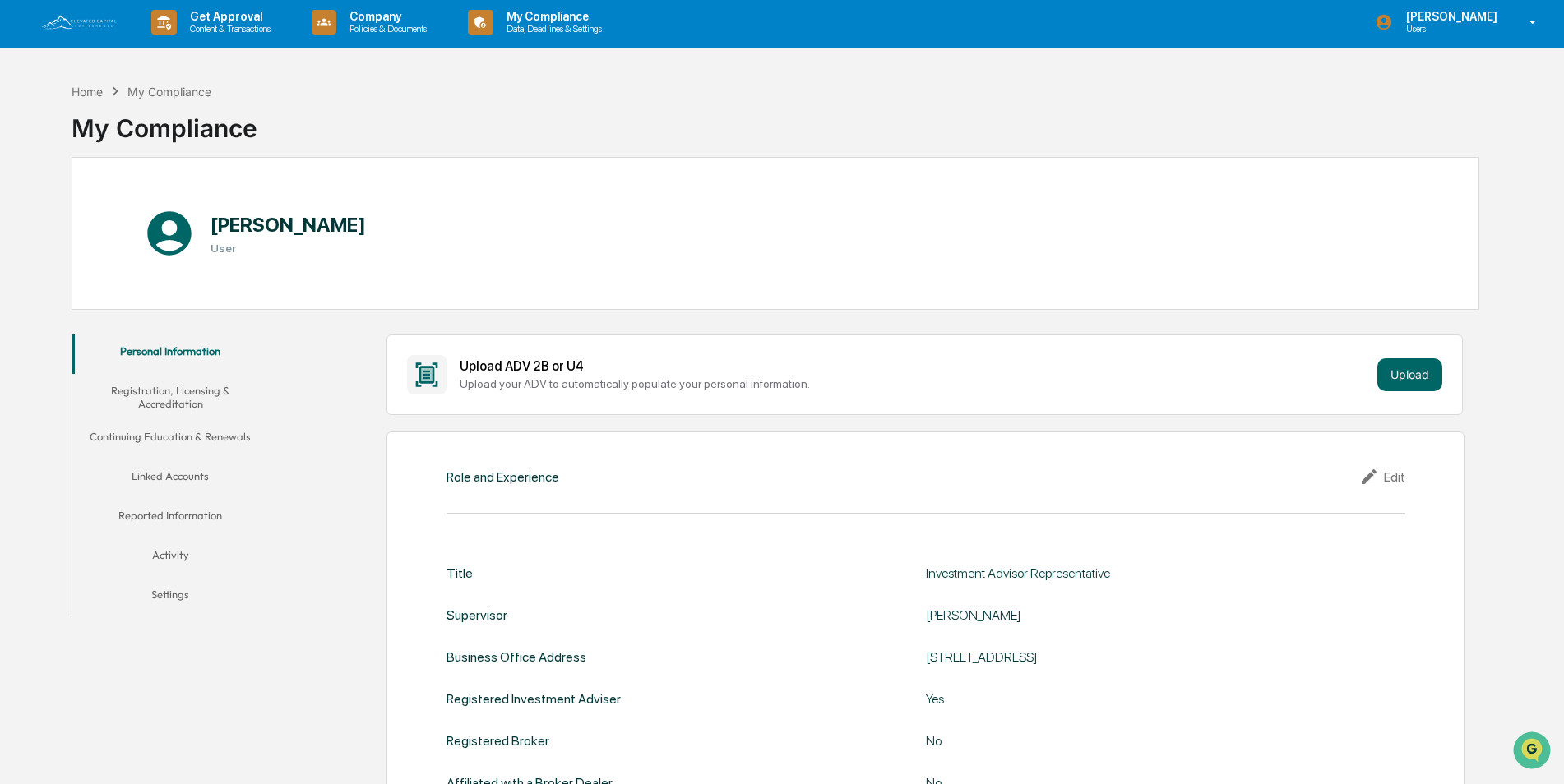
scroll to position [0, 0]
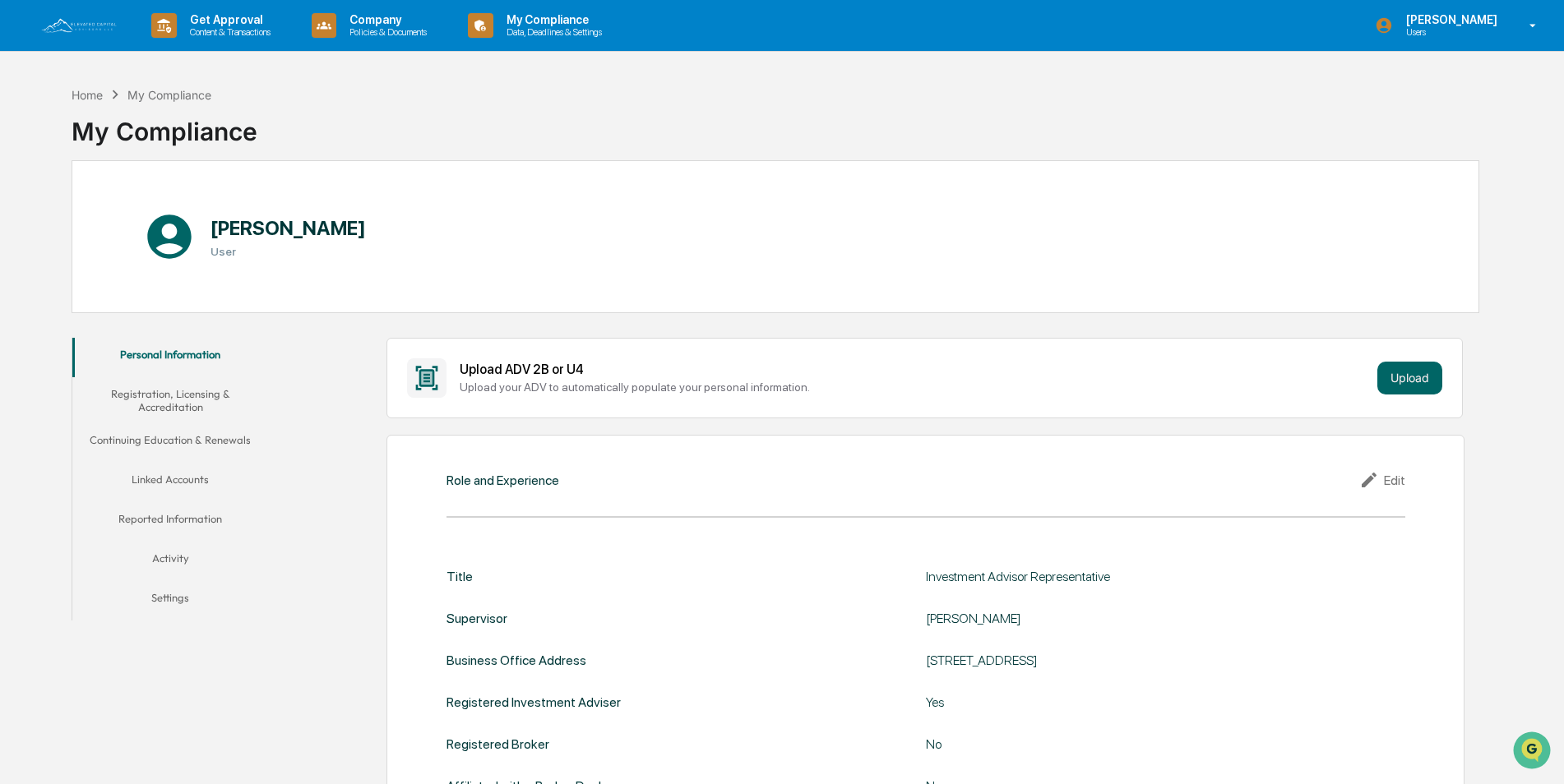
click at [210, 398] on button "Registration, Licensing & Accreditation" at bounding box center [170, 400] width 197 height 47
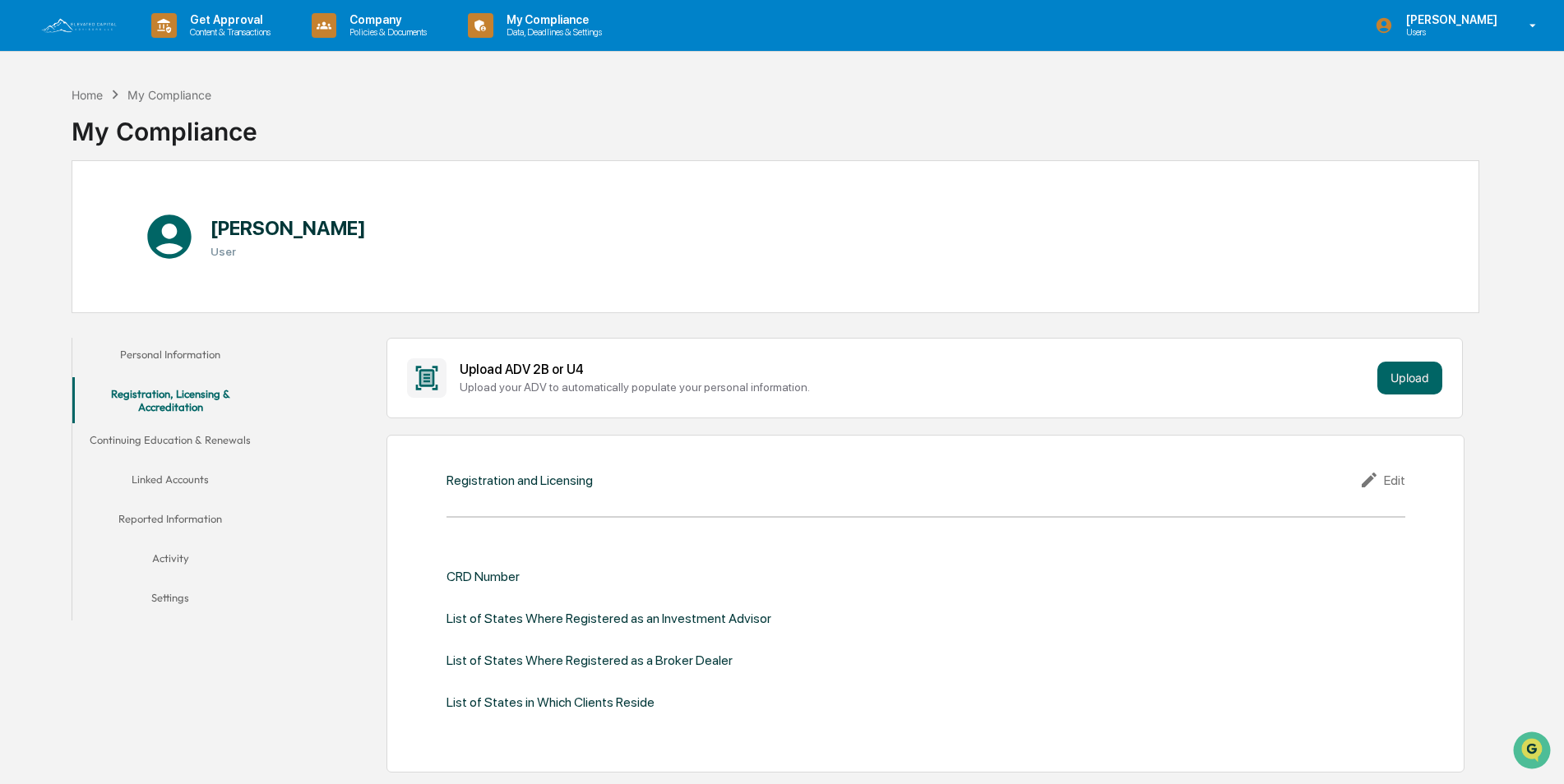
click at [121, 439] on button "Continuing Education & Renewals" at bounding box center [170, 443] width 197 height 40
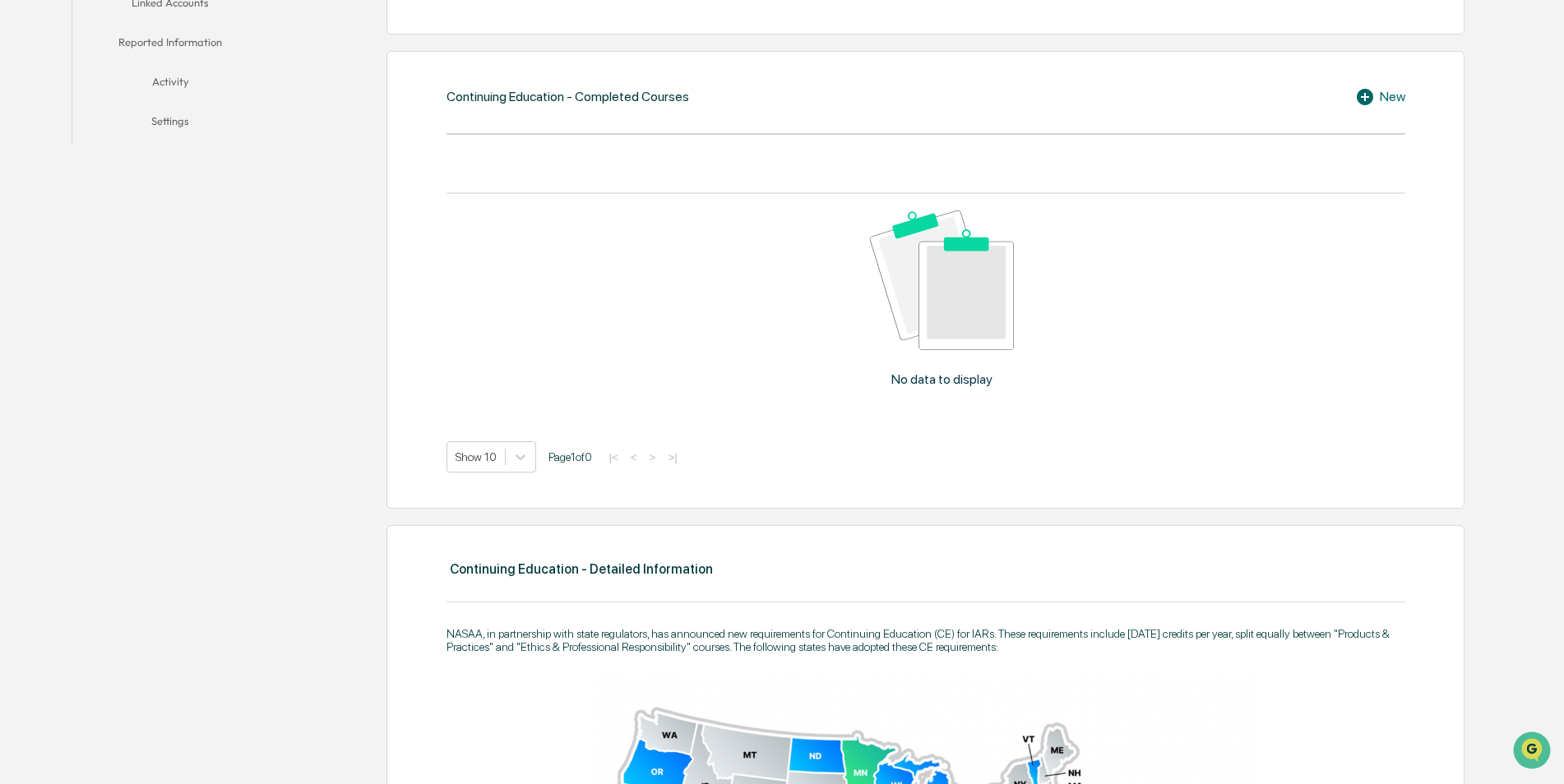
scroll to position [65, 0]
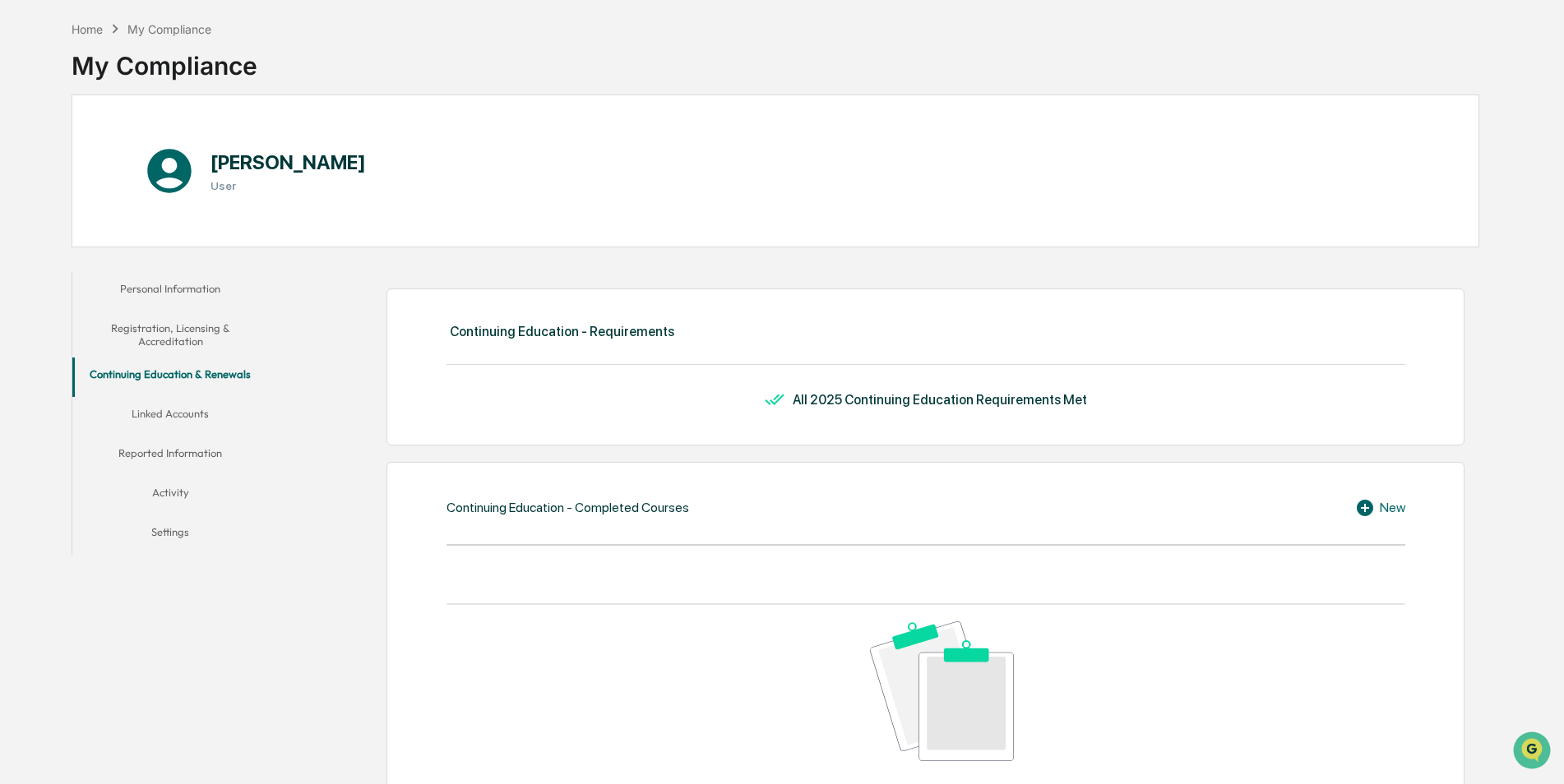
click at [148, 410] on button "Linked Accounts" at bounding box center [170, 417] width 197 height 40
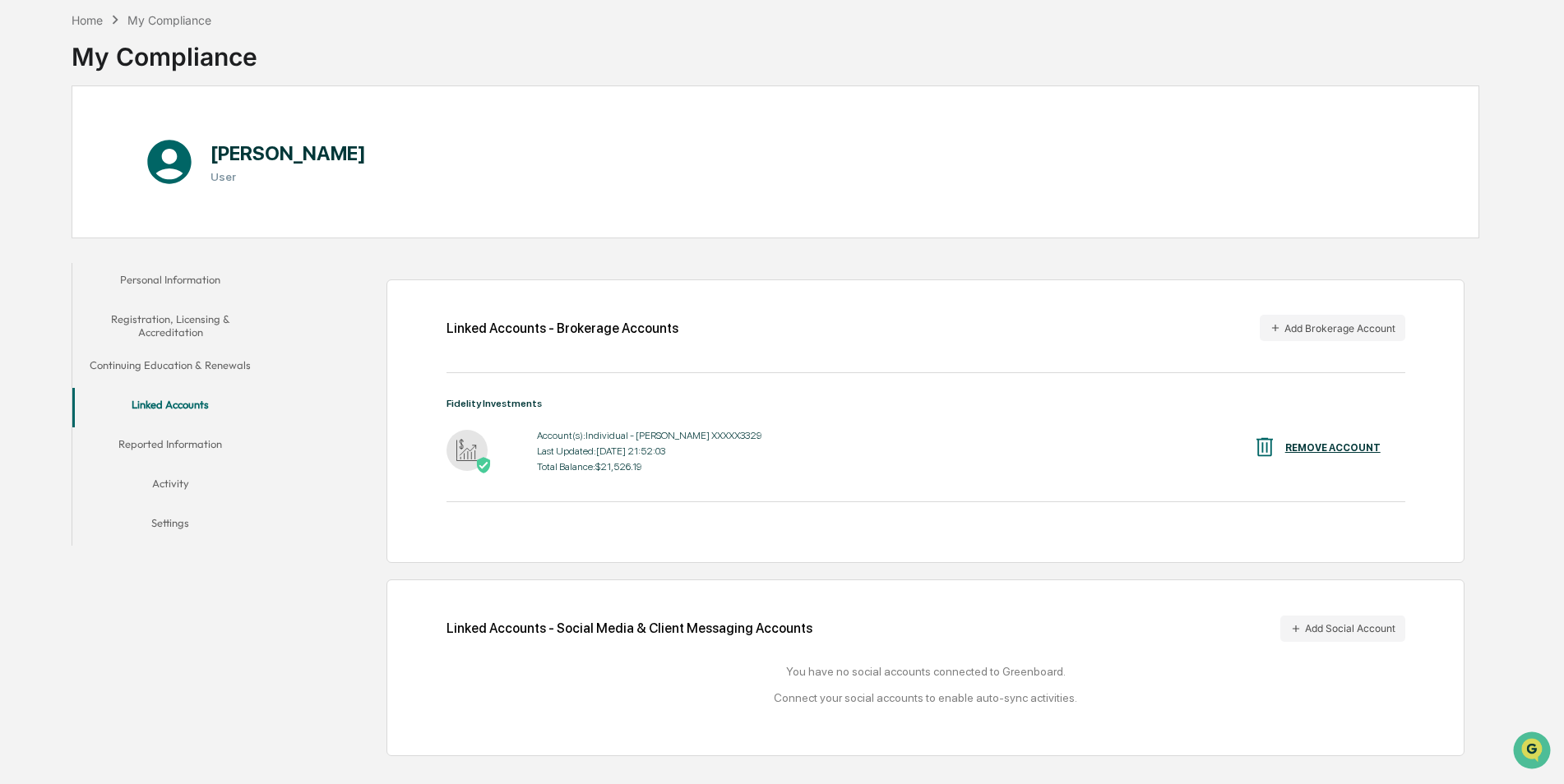
scroll to position [78, 0]
click at [172, 432] on button "Reported Information" at bounding box center [170, 444] width 197 height 40
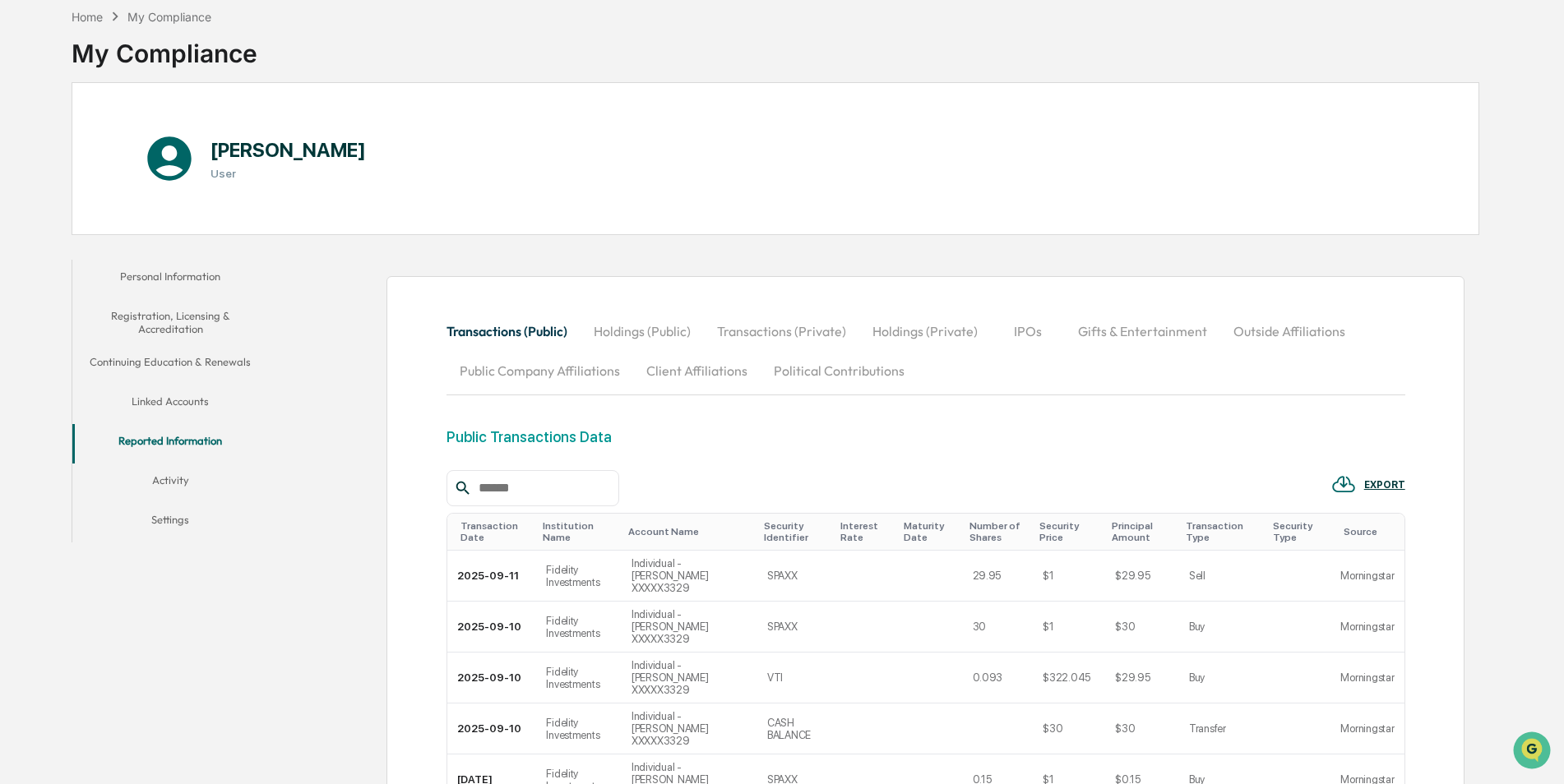
click at [1027, 329] on button "IPOs" at bounding box center [1027, 331] width 74 height 40
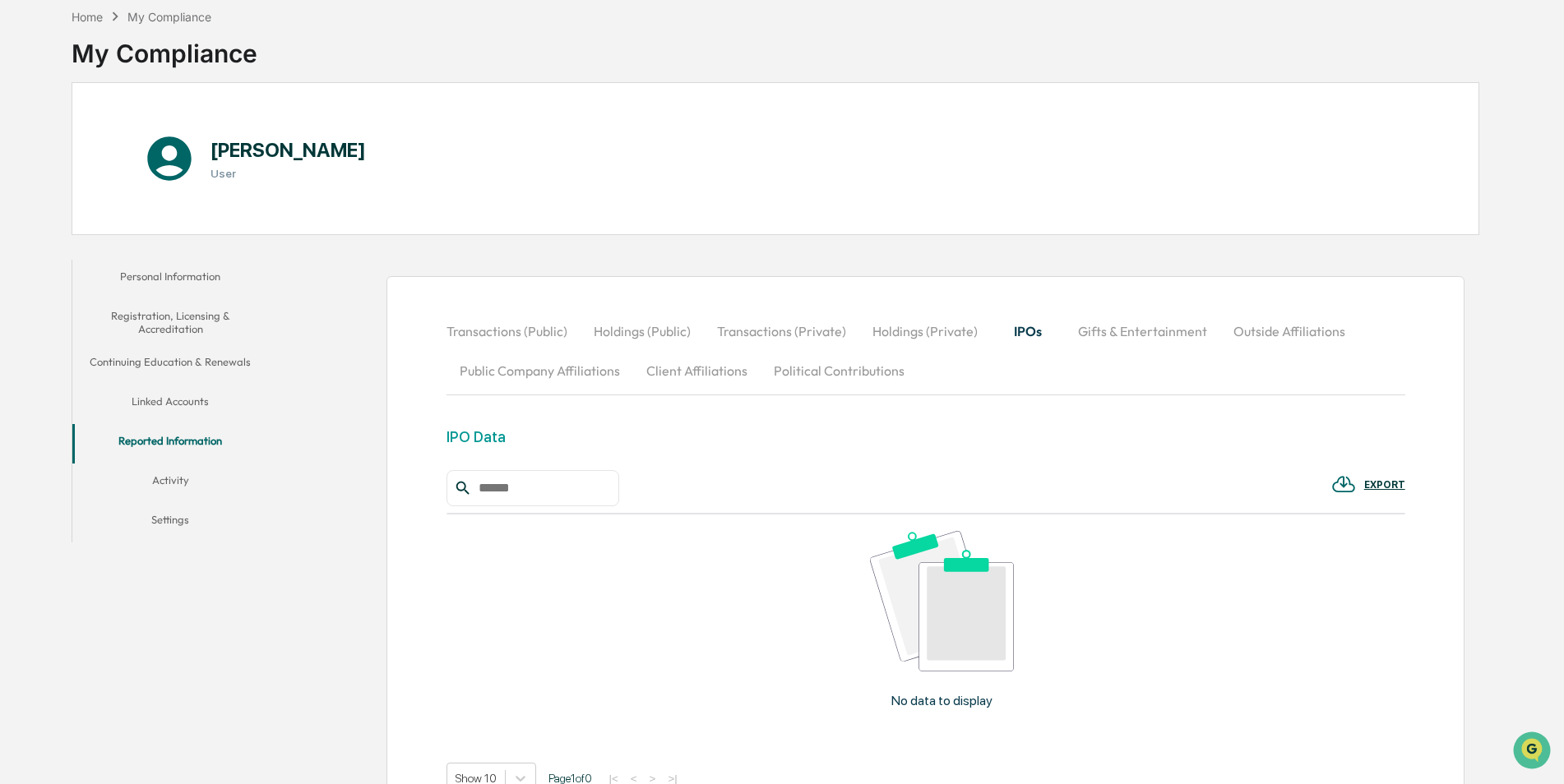
click at [1118, 328] on button "Gifts & Entertainment" at bounding box center [1142, 331] width 156 height 40
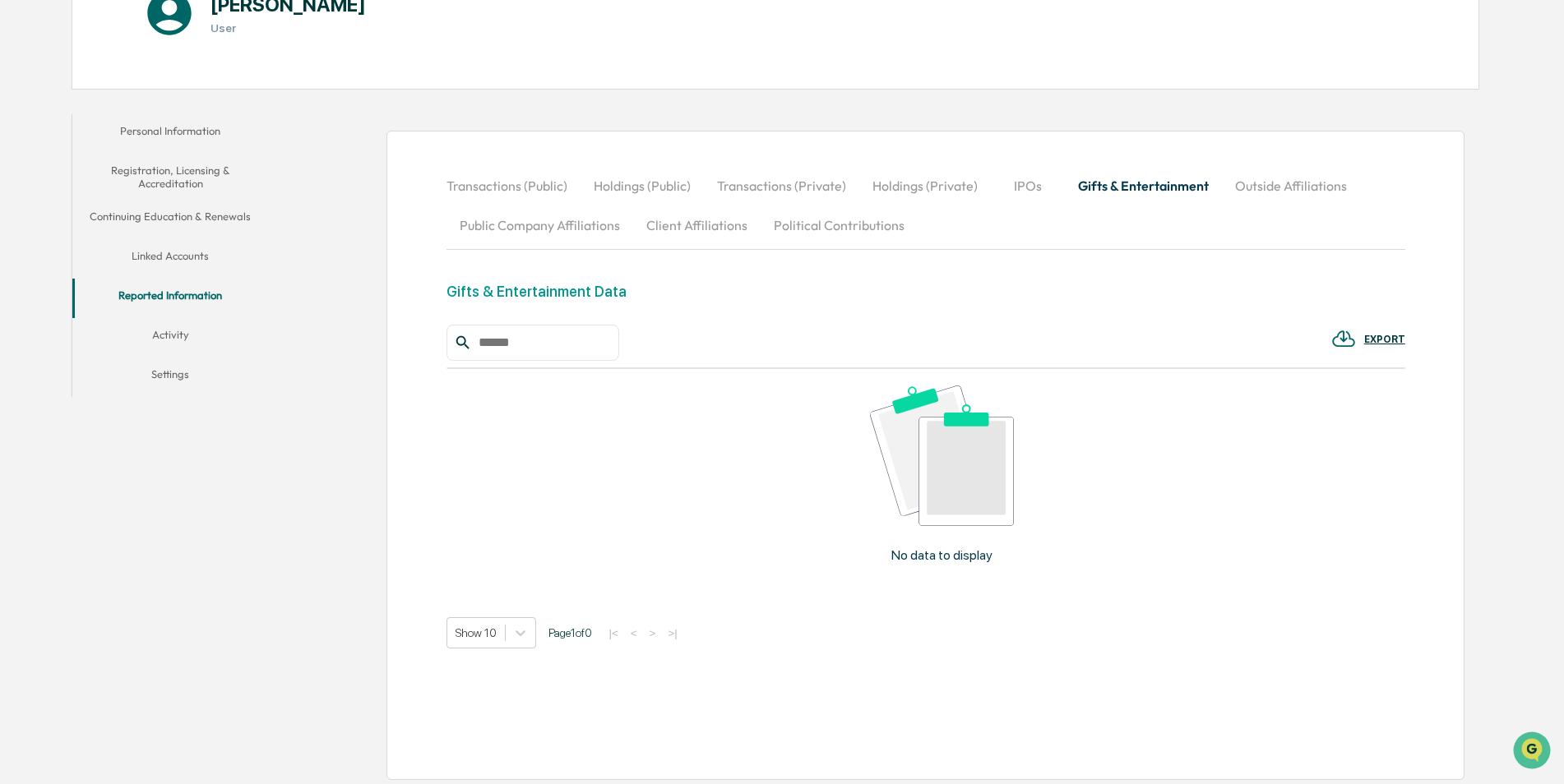
scroll to position [228, 0]
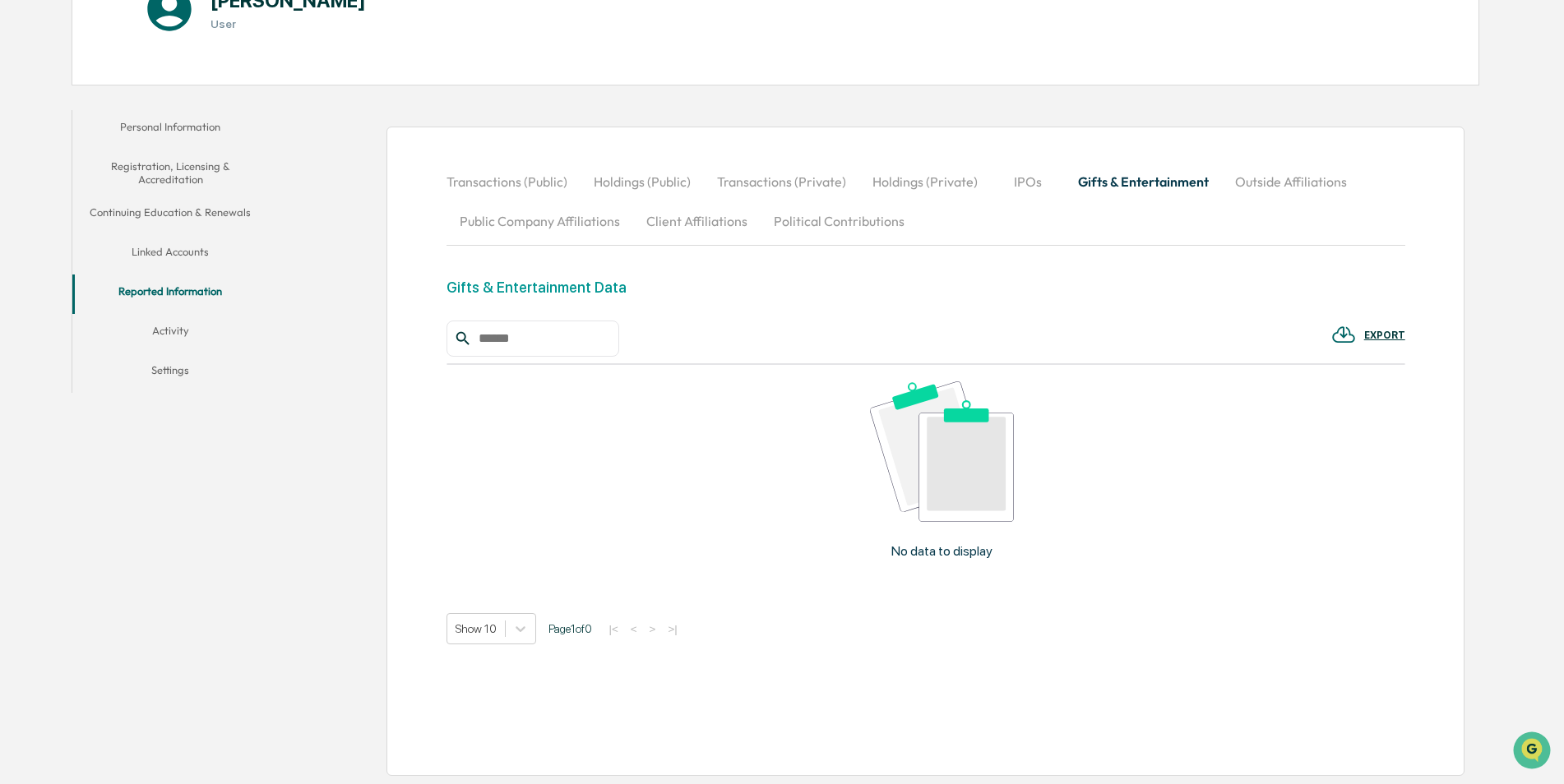
click at [650, 223] on button "Client Affiliations" at bounding box center [697, 221] width 127 height 40
click at [175, 322] on button "Activity" at bounding box center [170, 334] width 197 height 40
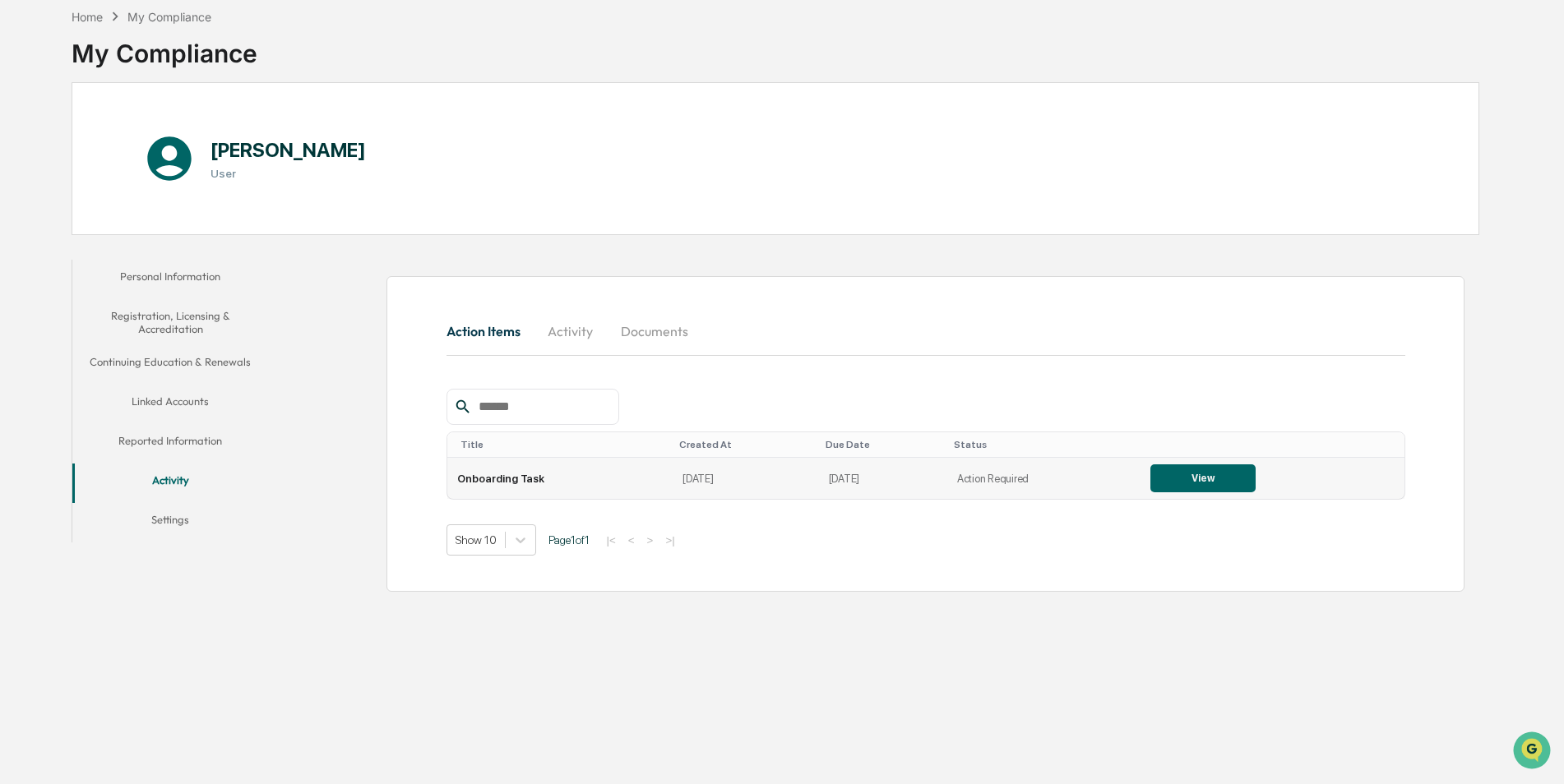
click at [1181, 476] on button "View" at bounding box center [1202, 477] width 105 height 28
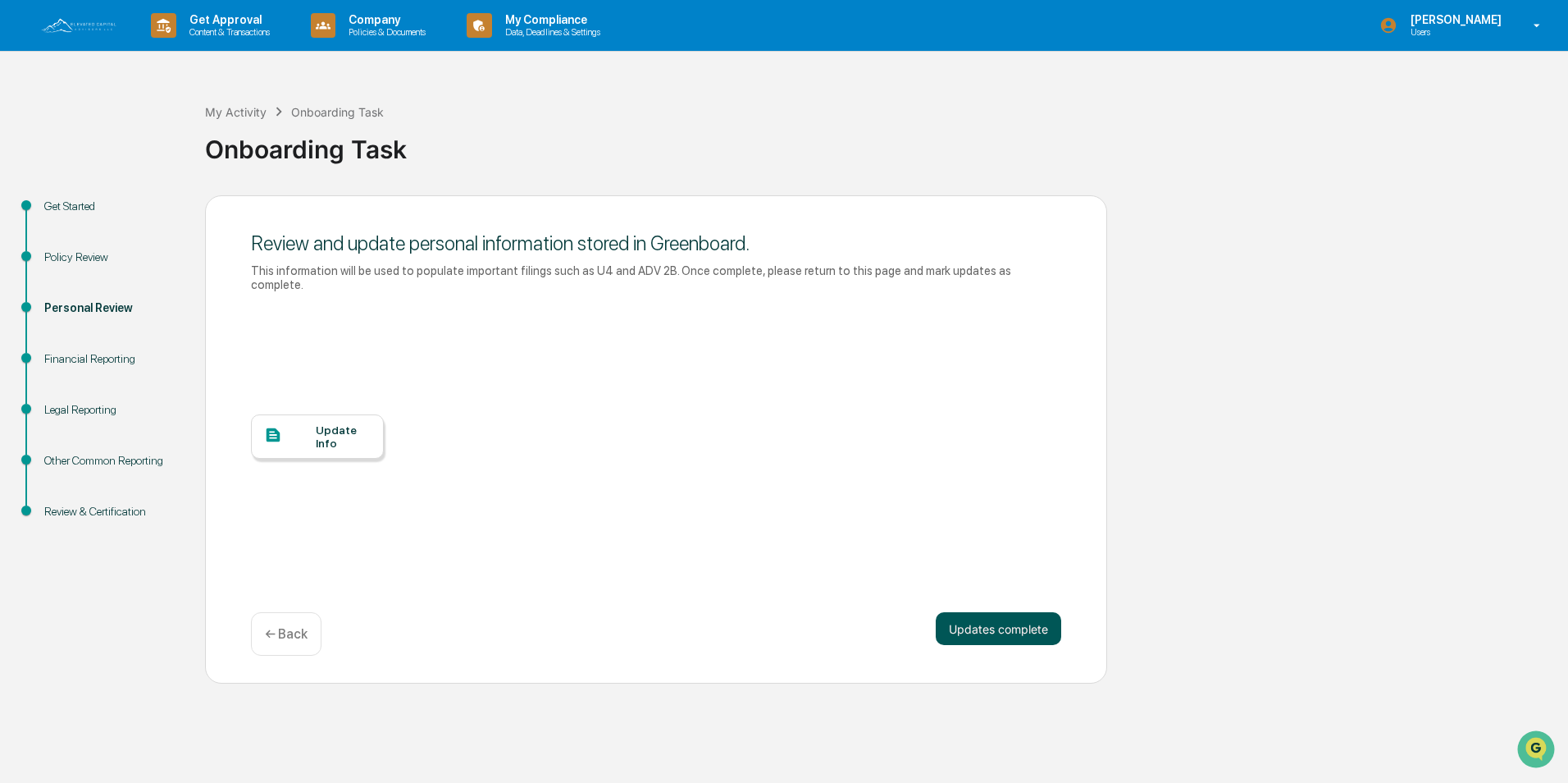
click at [998, 620] on button "Updates complete" at bounding box center [999, 628] width 125 height 33
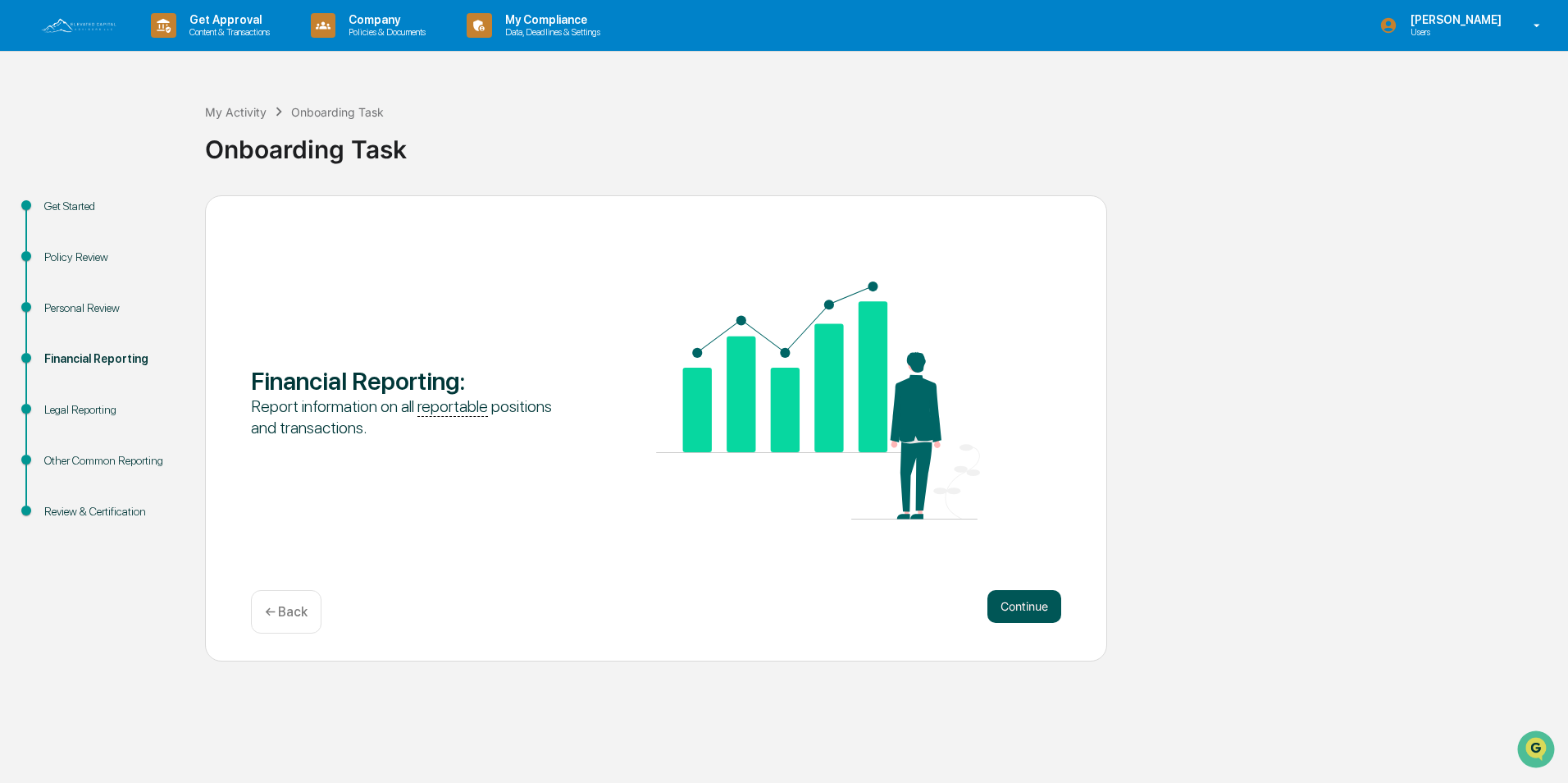
click at [1015, 617] on button "Continue" at bounding box center [1024, 606] width 74 height 33
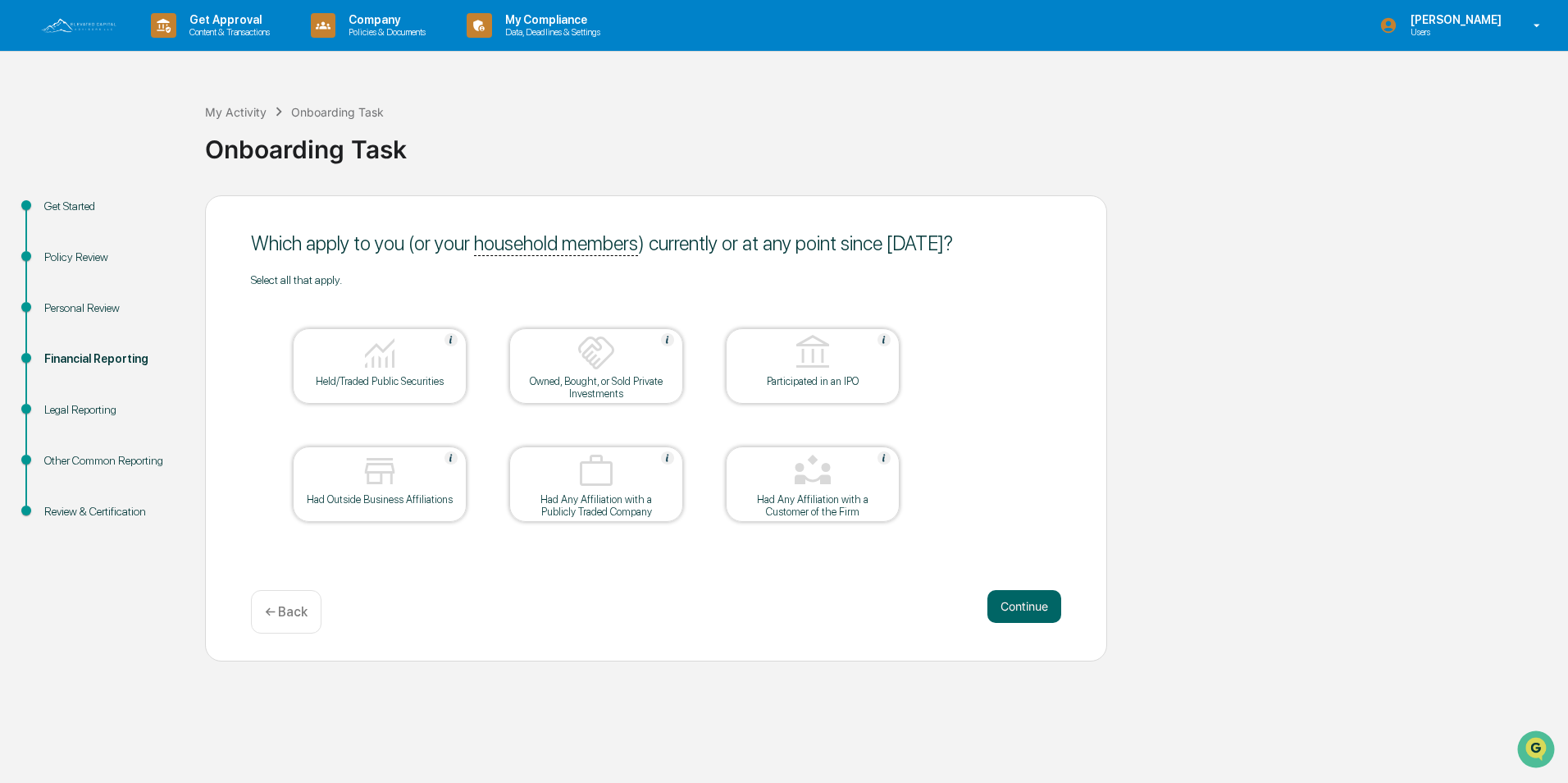
click at [436, 357] on div at bounding box center [379, 354] width 164 height 42
click at [1018, 597] on button "Continue" at bounding box center [1024, 606] width 74 height 33
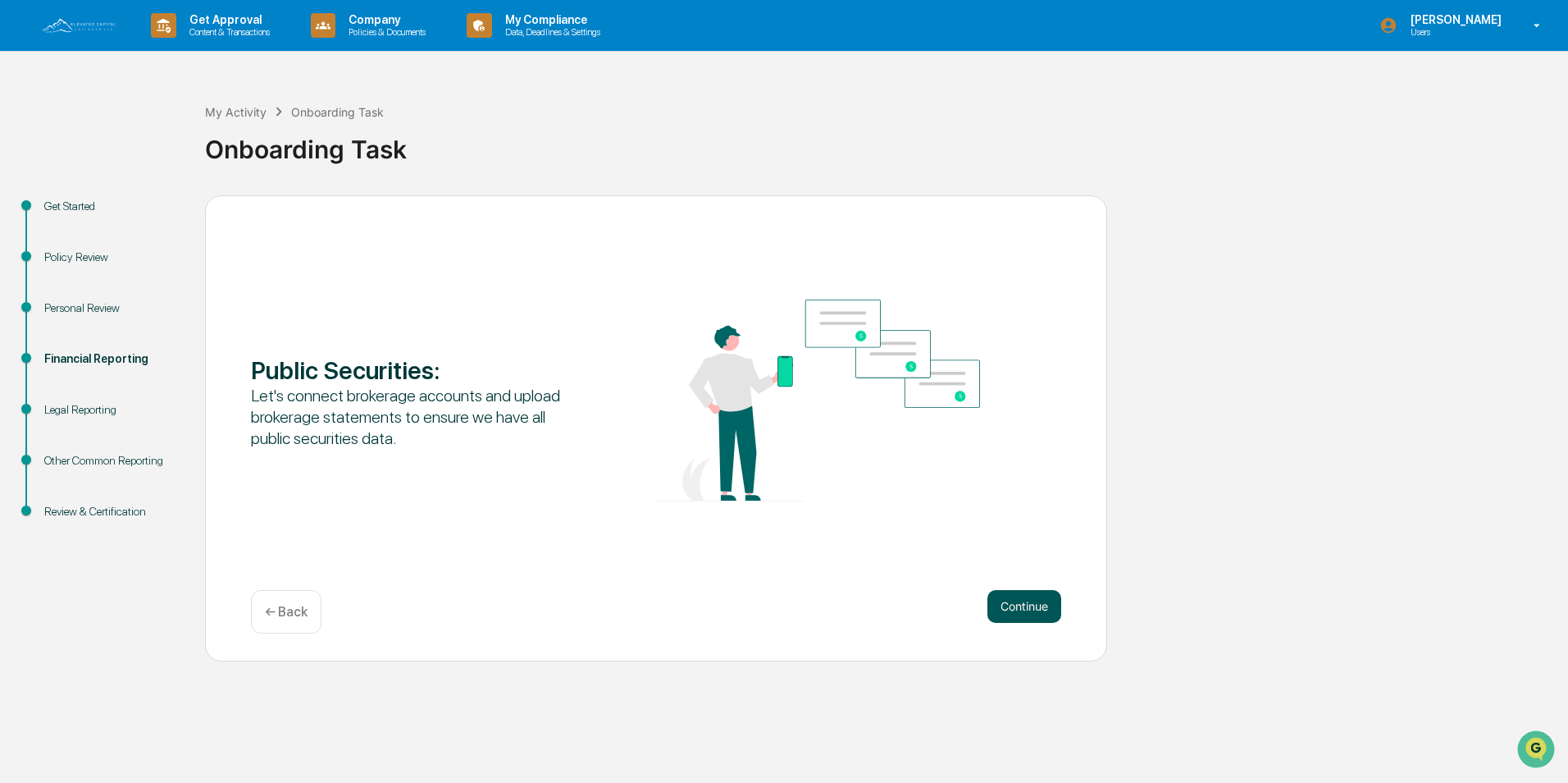
click at [1017, 597] on button "Continue" at bounding box center [1024, 606] width 74 height 33
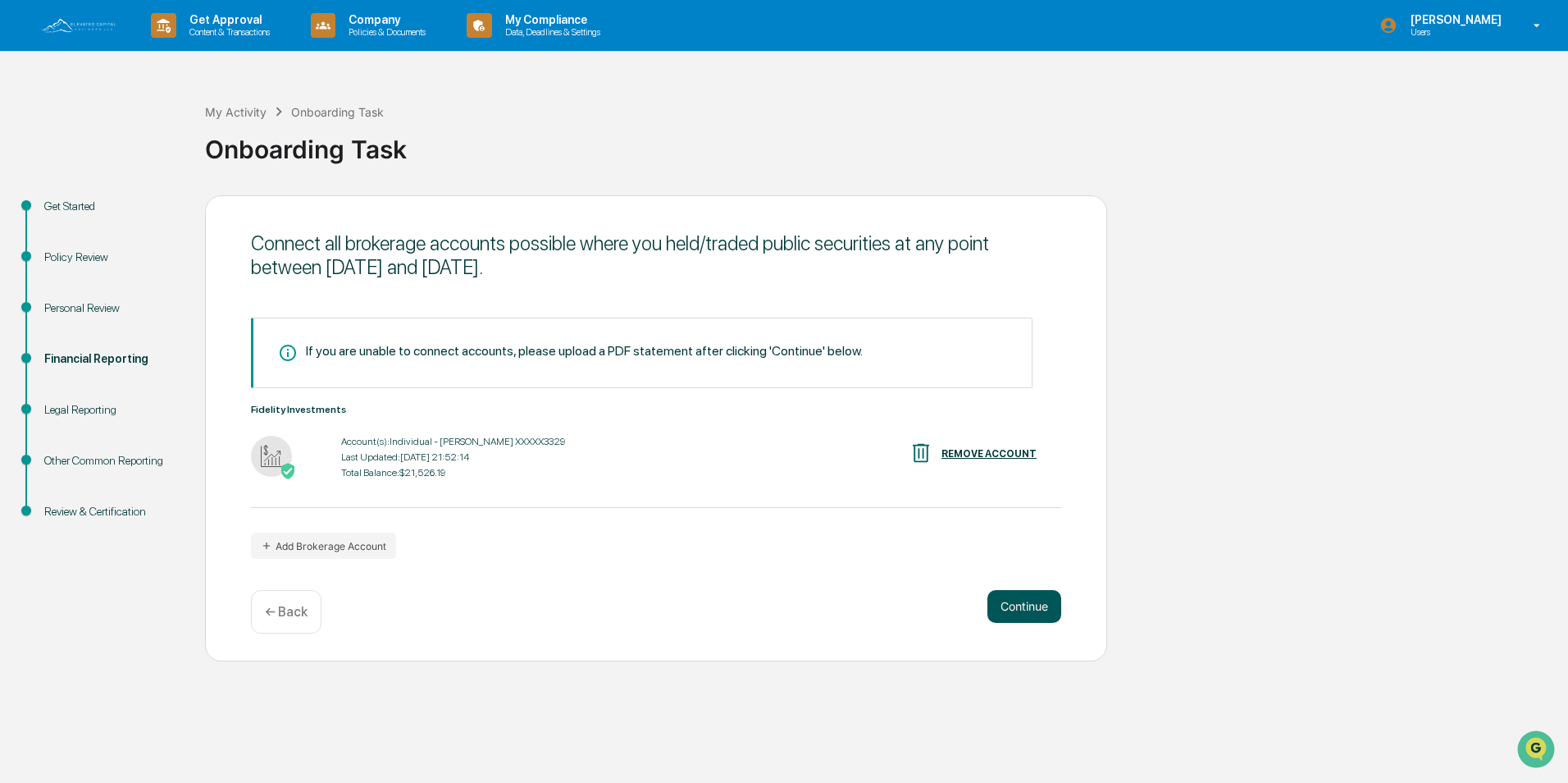
click at [1004, 603] on button "Continue" at bounding box center [1024, 606] width 74 height 33
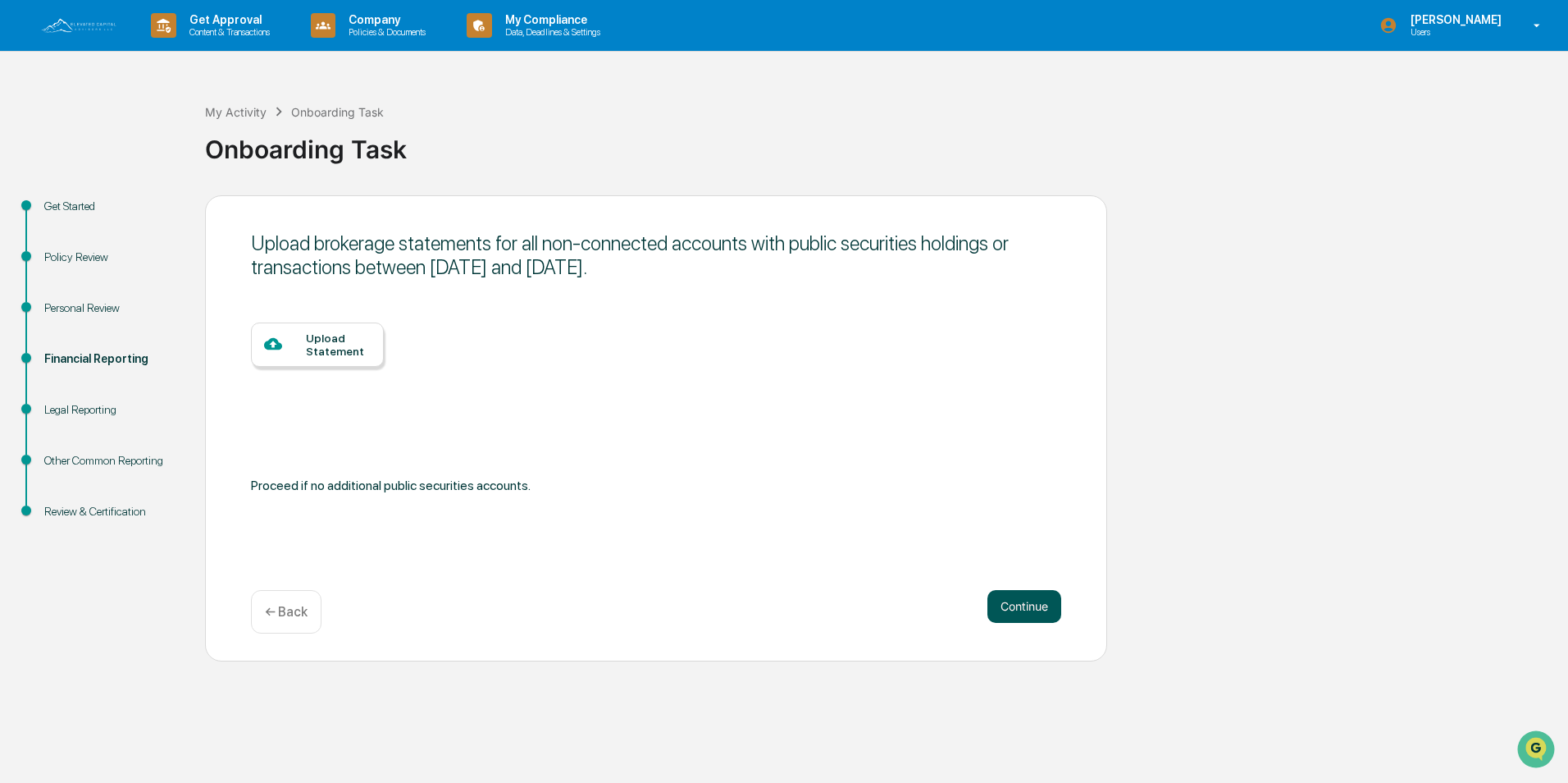
click at [1000, 609] on button "Continue" at bounding box center [1024, 606] width 74 height 33
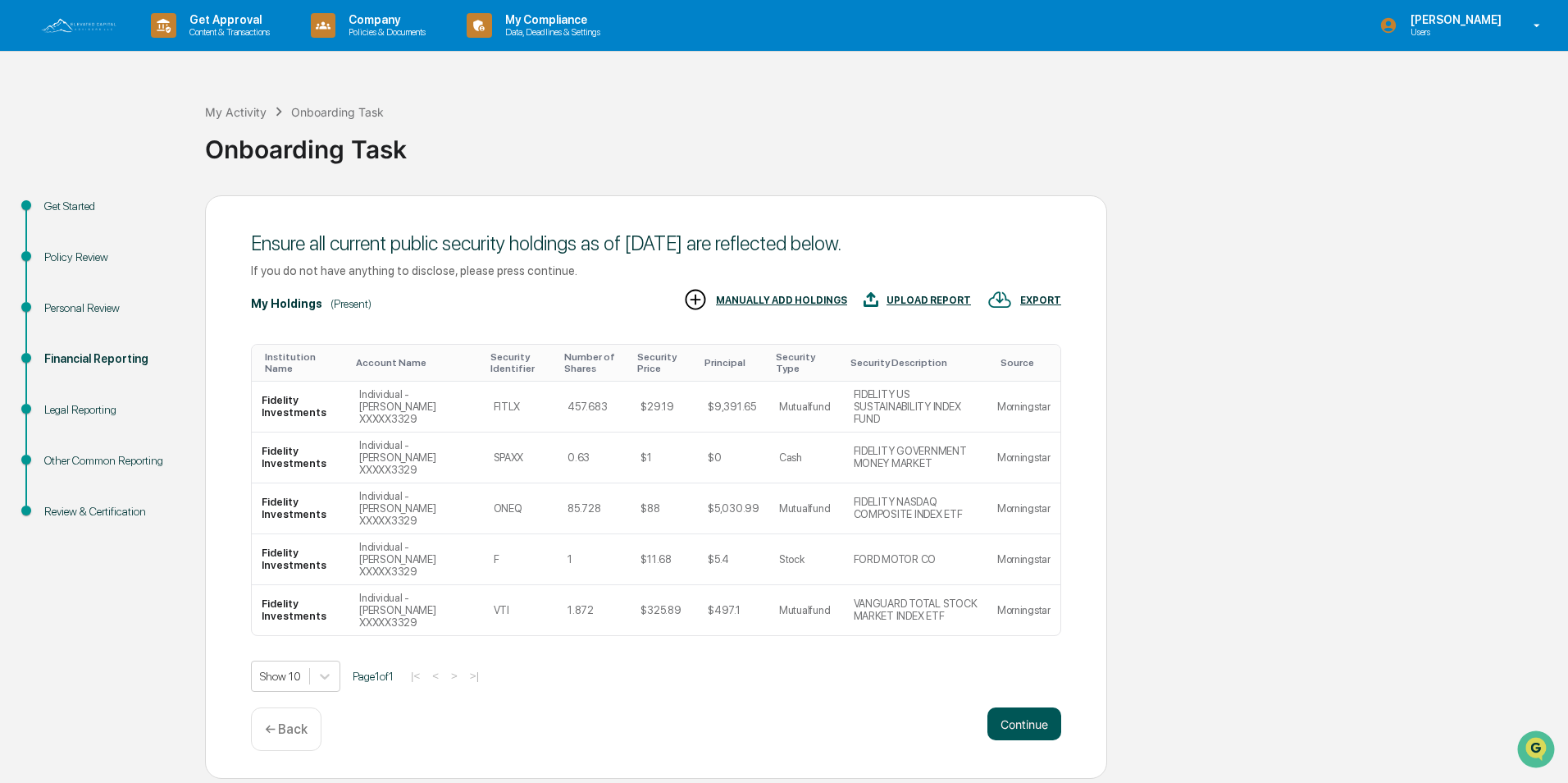
click at [1018, 707] on button "Continue" at bounding box center [1024, 723] width 74 height 33
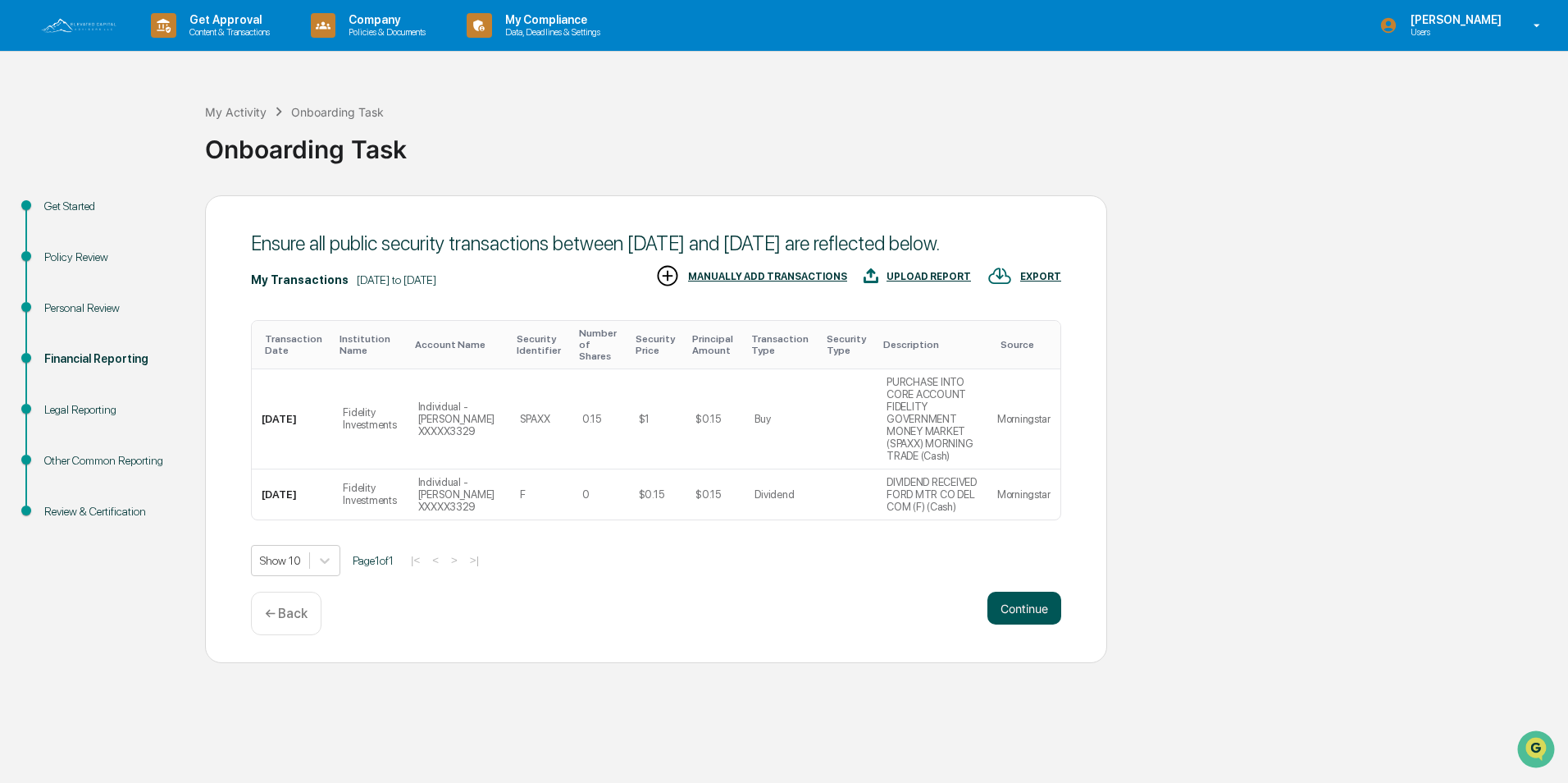
click at [1023, 600] on button "Continue" at bounding box center [1024, 608] width 74 height 33
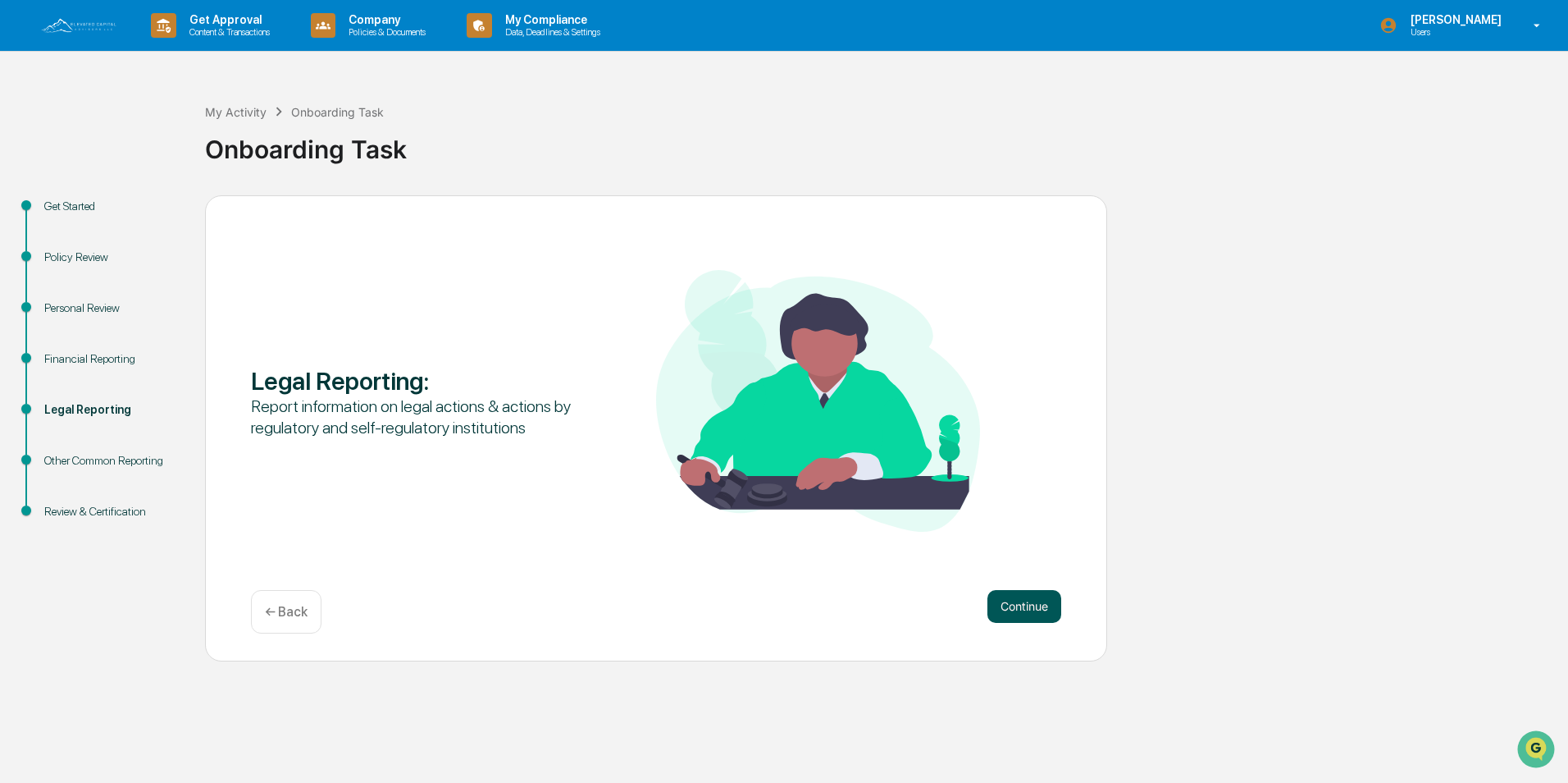
click at [999, 605] on button "Continue" at bounding box center [1024, 606] width 74 height 33
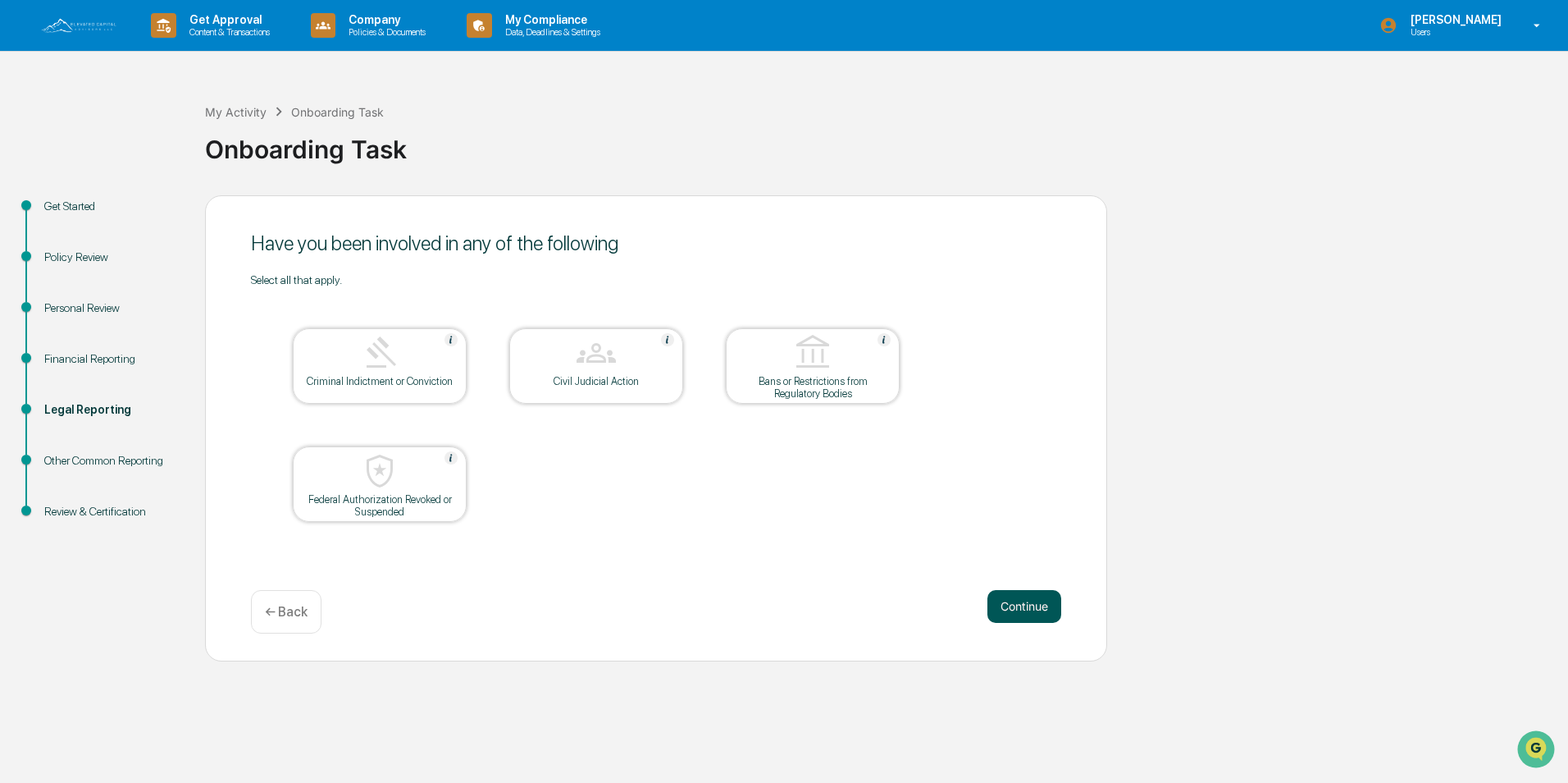
click at [1009, 606] on button "Continue" at bounding box center [1024, 606] width 74 height 33
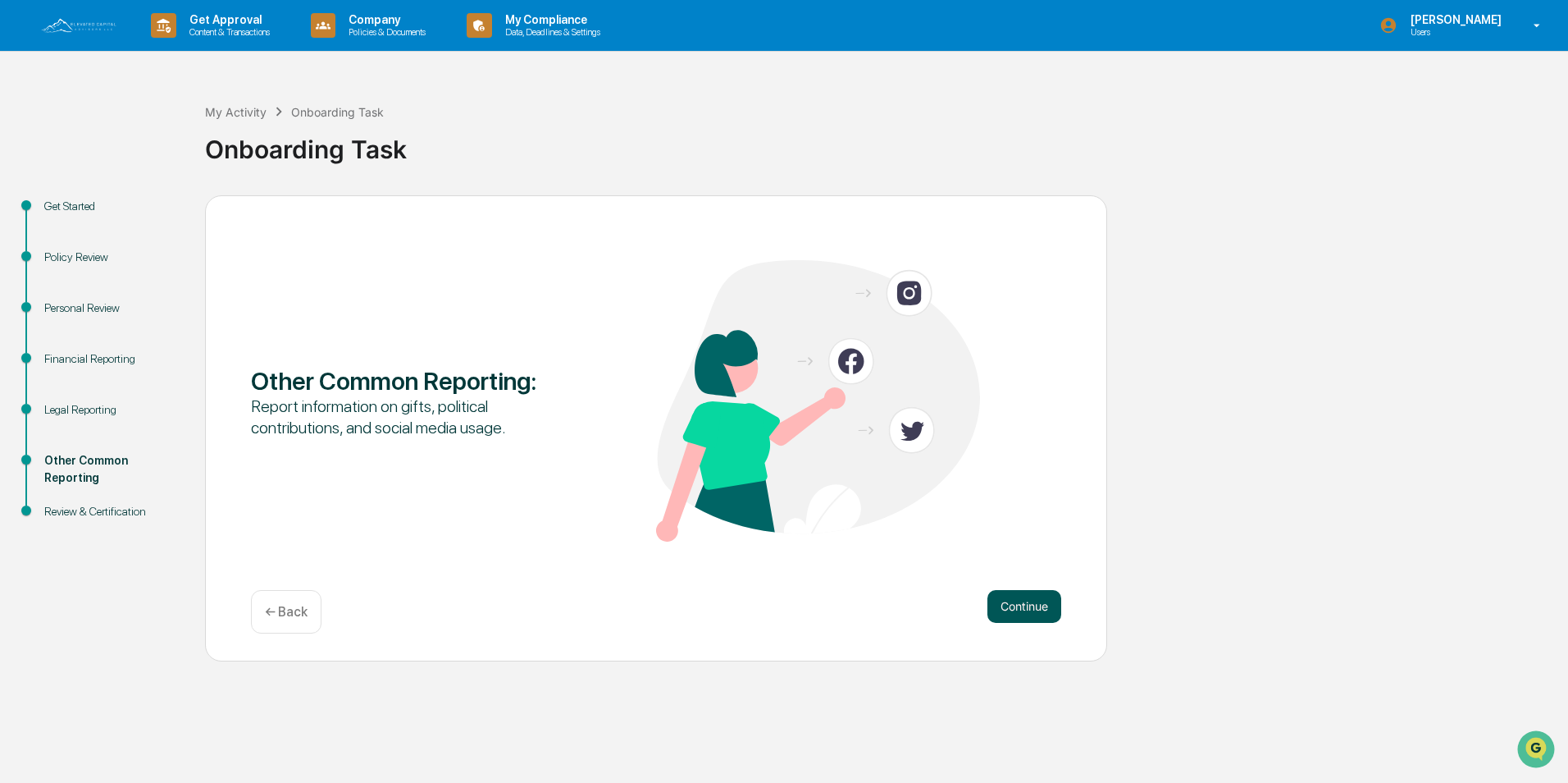
click at [1009, 605] on button "Continue" at bounding box center [1024, 606] width 74 height 33
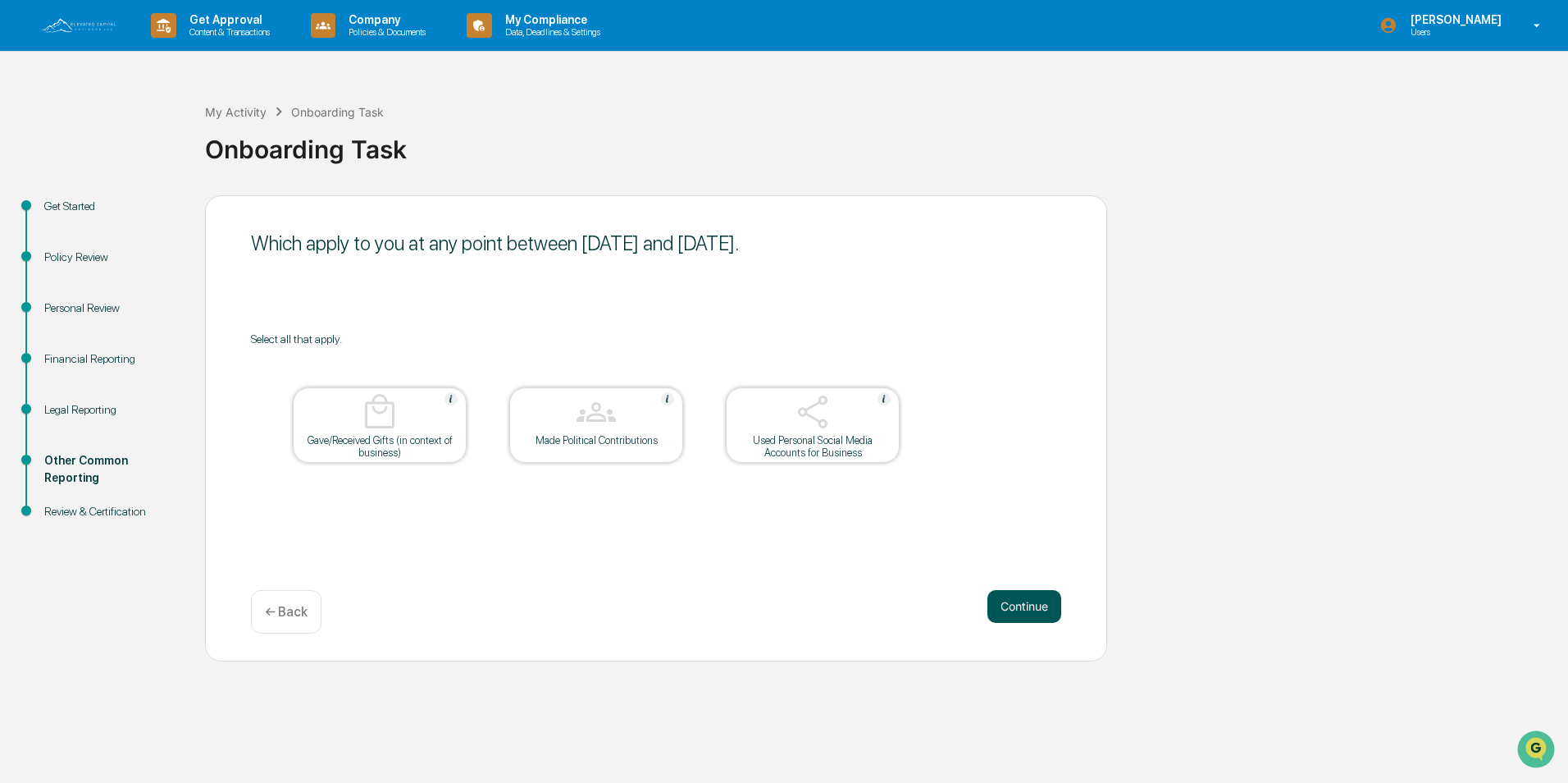
click at [1009, 604] on button "Continue" at bounding box center [1024, 606] width 74 height 33
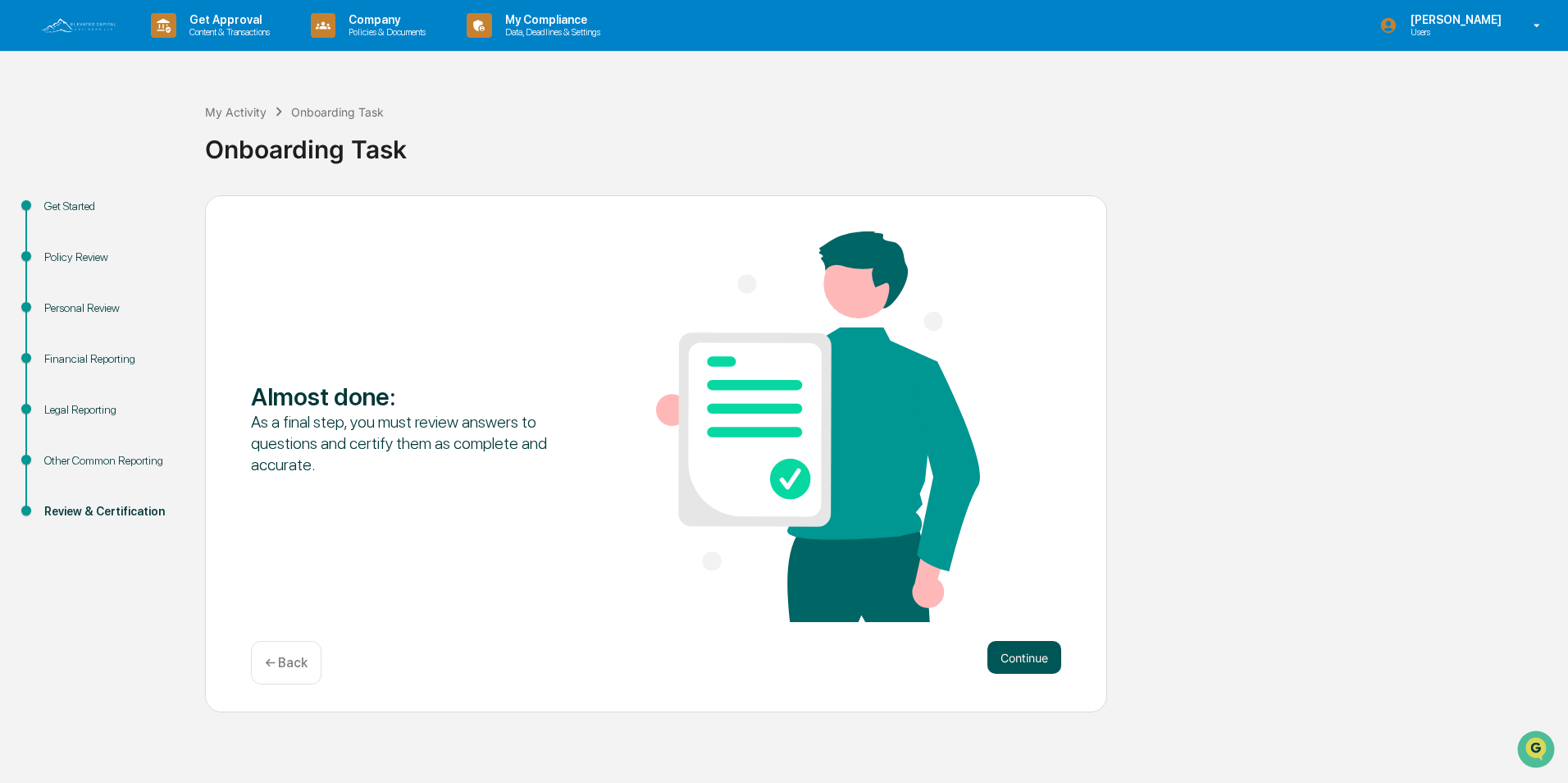
click at [1006, 649] on button "Continue" at bounding box center [1024, 657] width 74 height 33
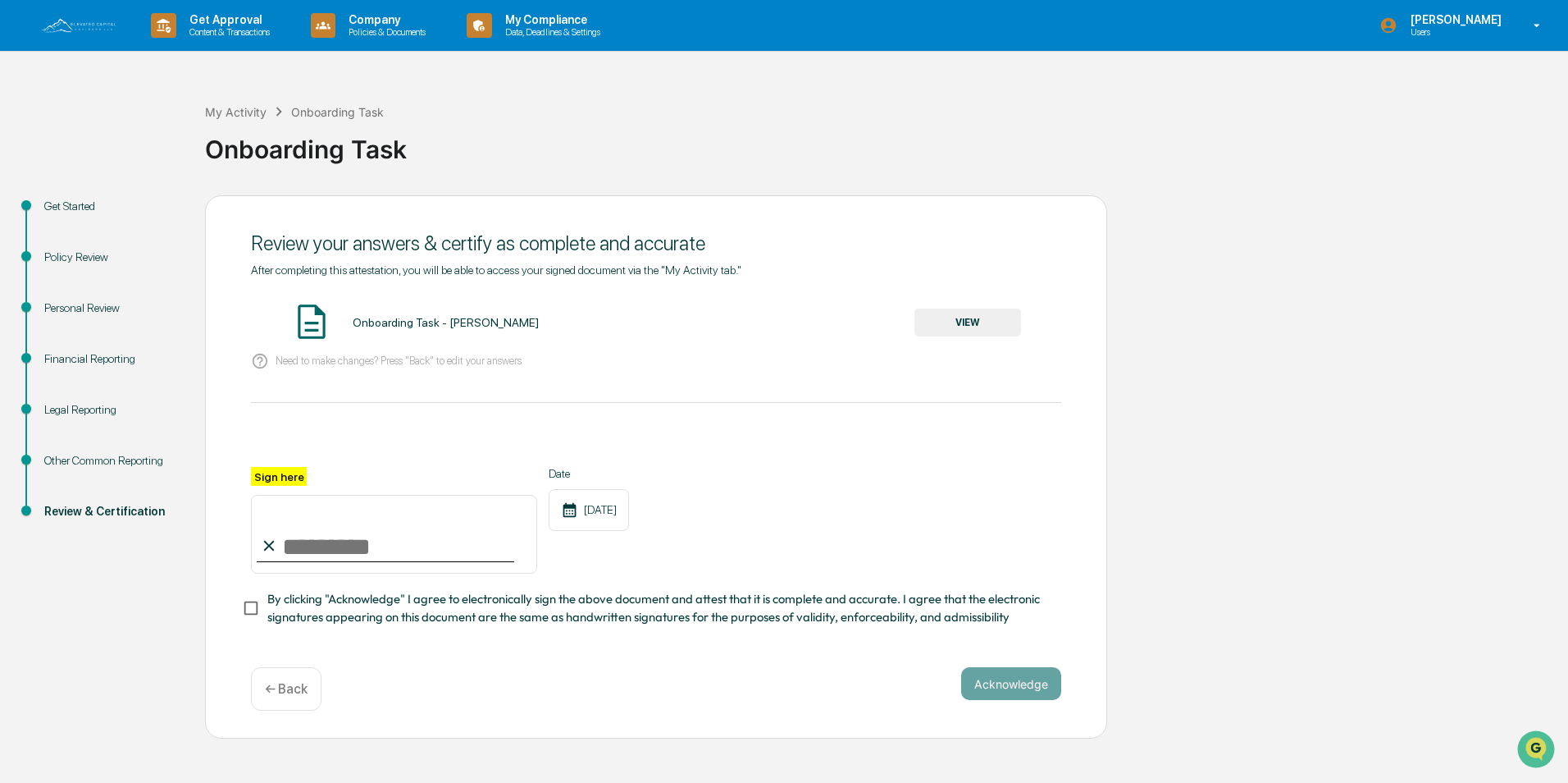
click at [318, 547] on input "Sign here" at bounding box center [394, 534] width 286 height 79
type input "**********"
click at [1010, 687] on button "Acknowledge" at bounding box center [1012, 683] width 100 height 33
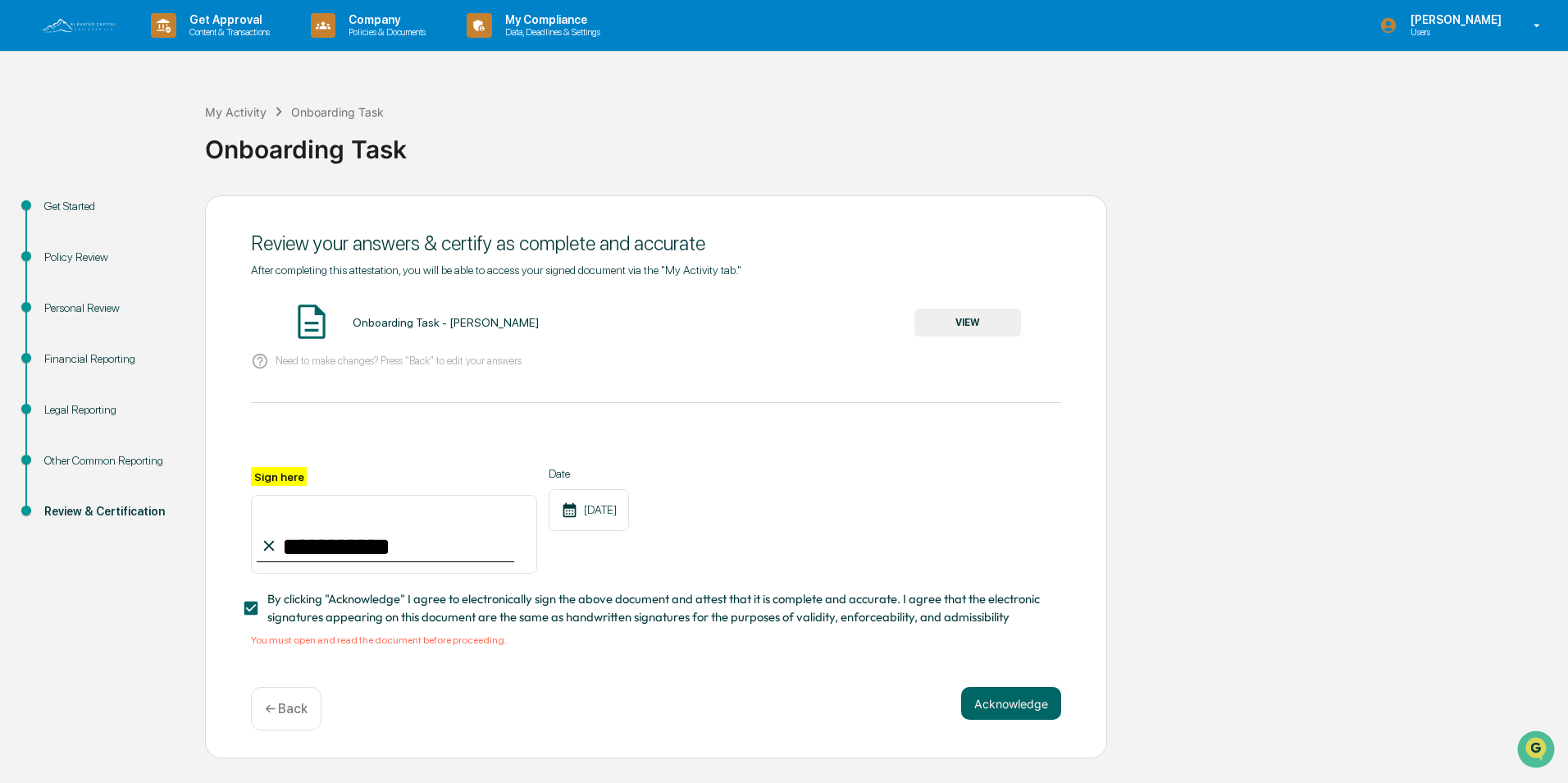
click at [928, 310] on button "VIEW" at bounding box center [967, 322] width 107 height 27
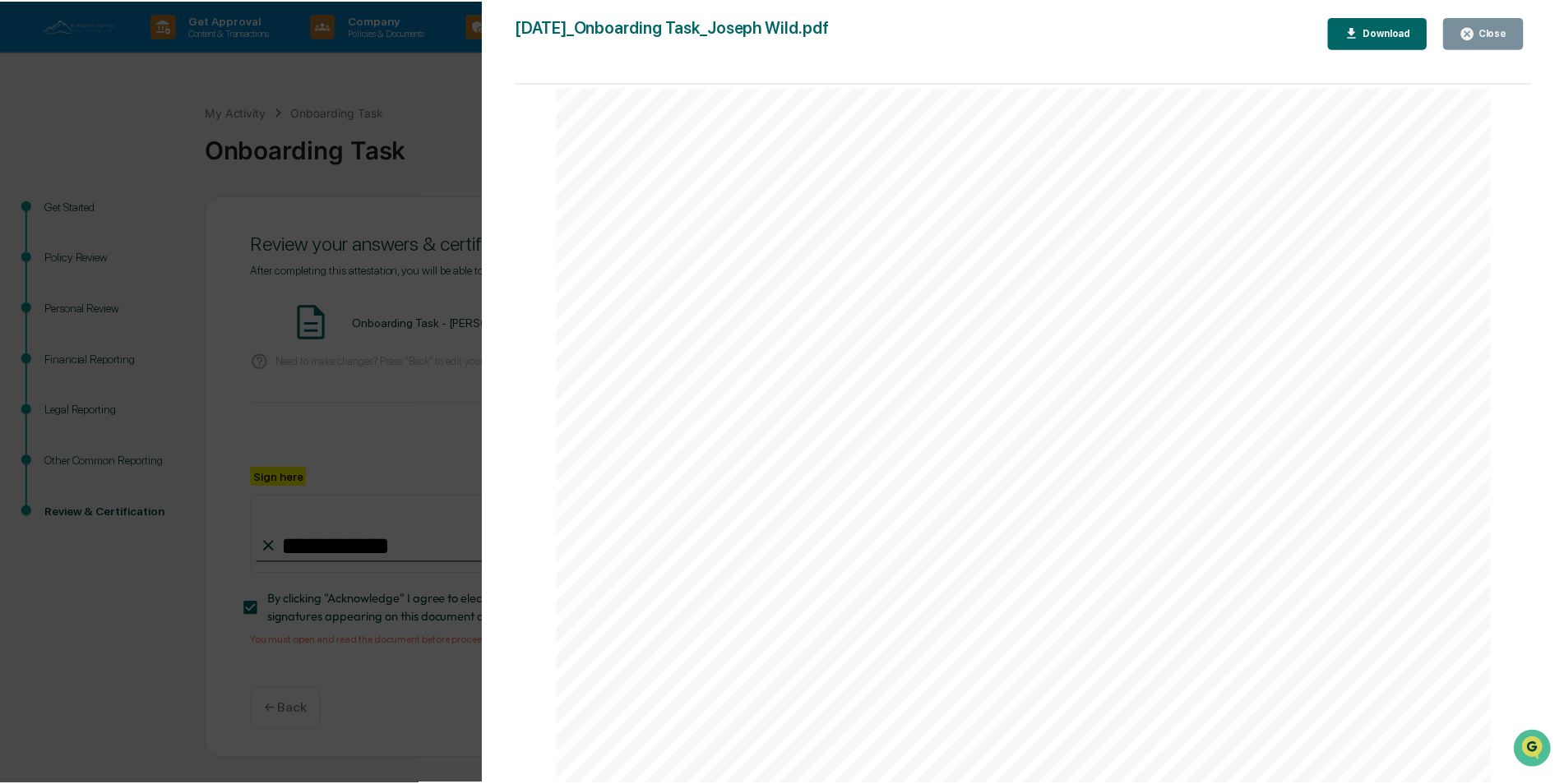
scroll to position [5207, 0]
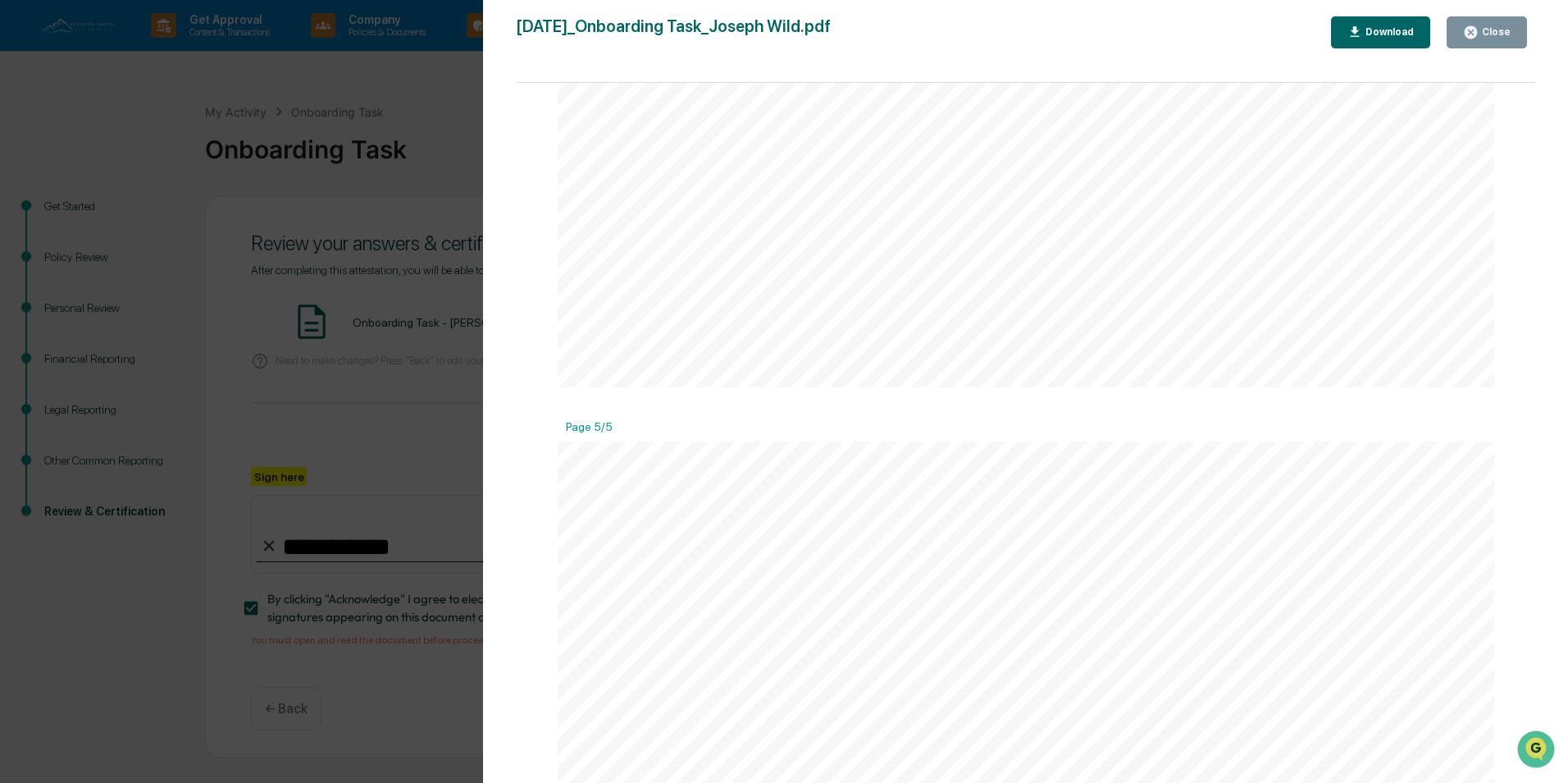
click at [1500, 21] on button "Close" at bounding box center [1487, 32] width 81 height 32
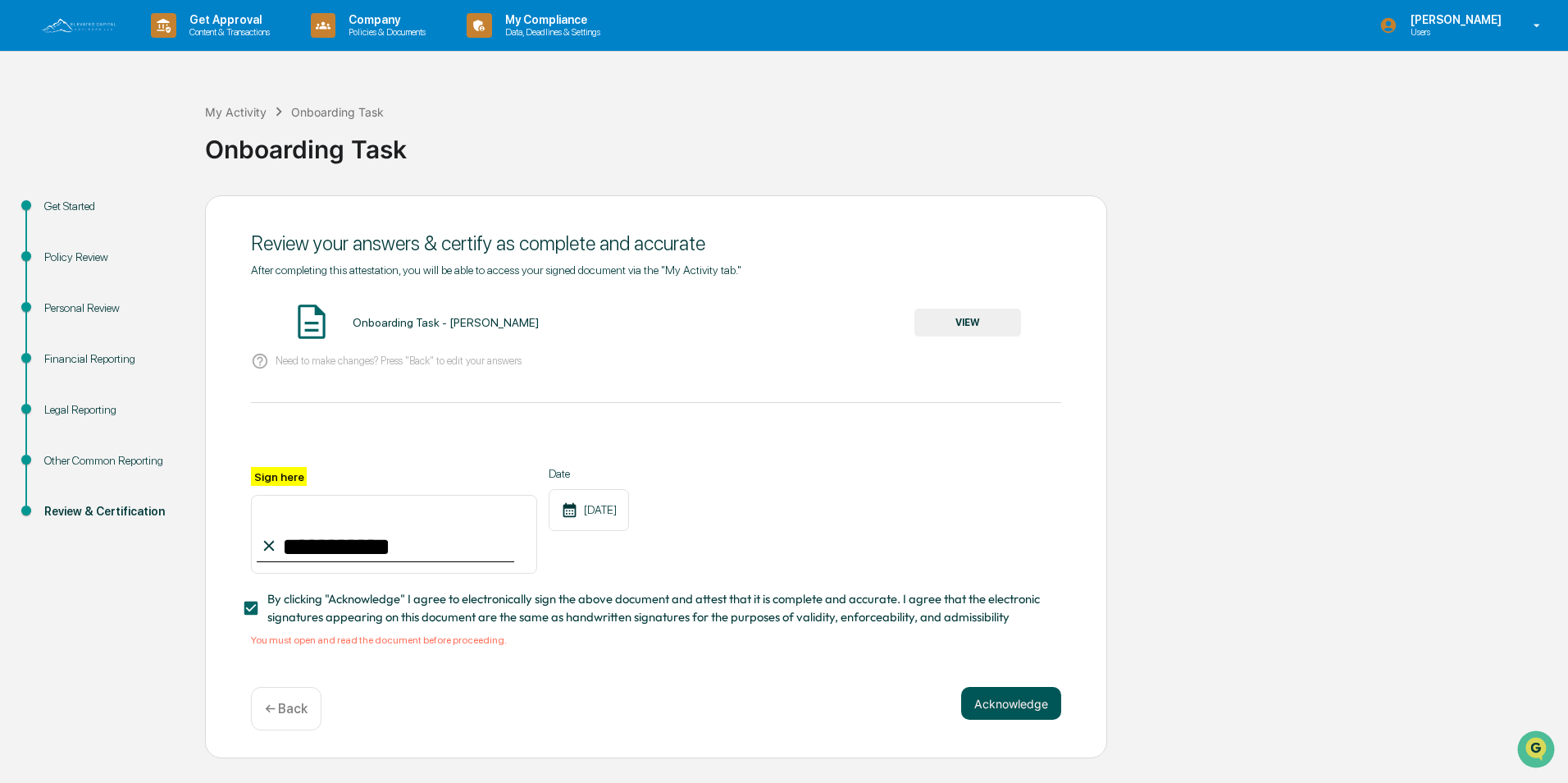
click at [1048, 710] on button "Acknowledge" at bounding box center [1012, 703] width 100 height 33
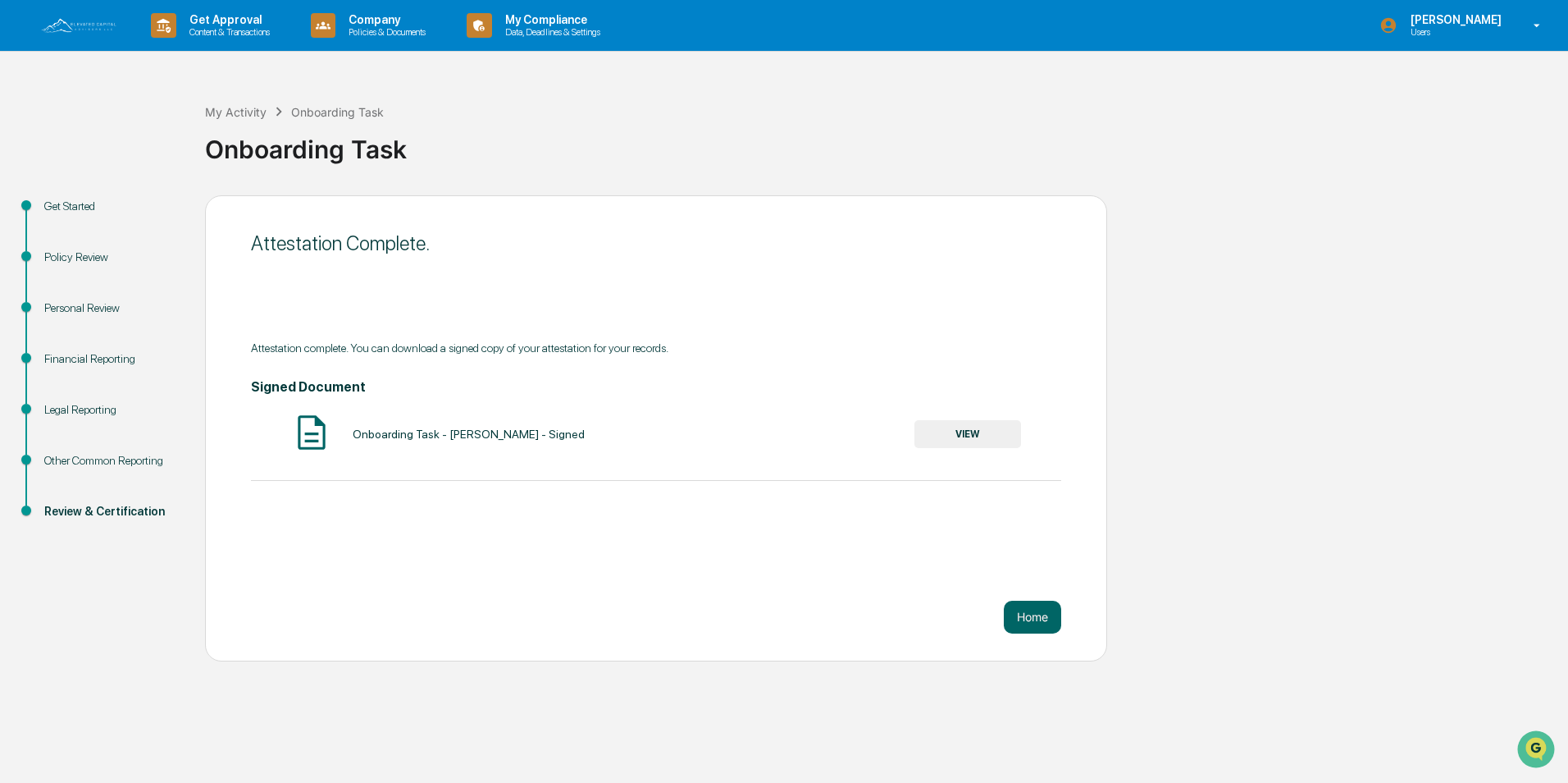
click at [931, 433] on button "VIEW" at bounding box center [967, 433] width 107 height 27
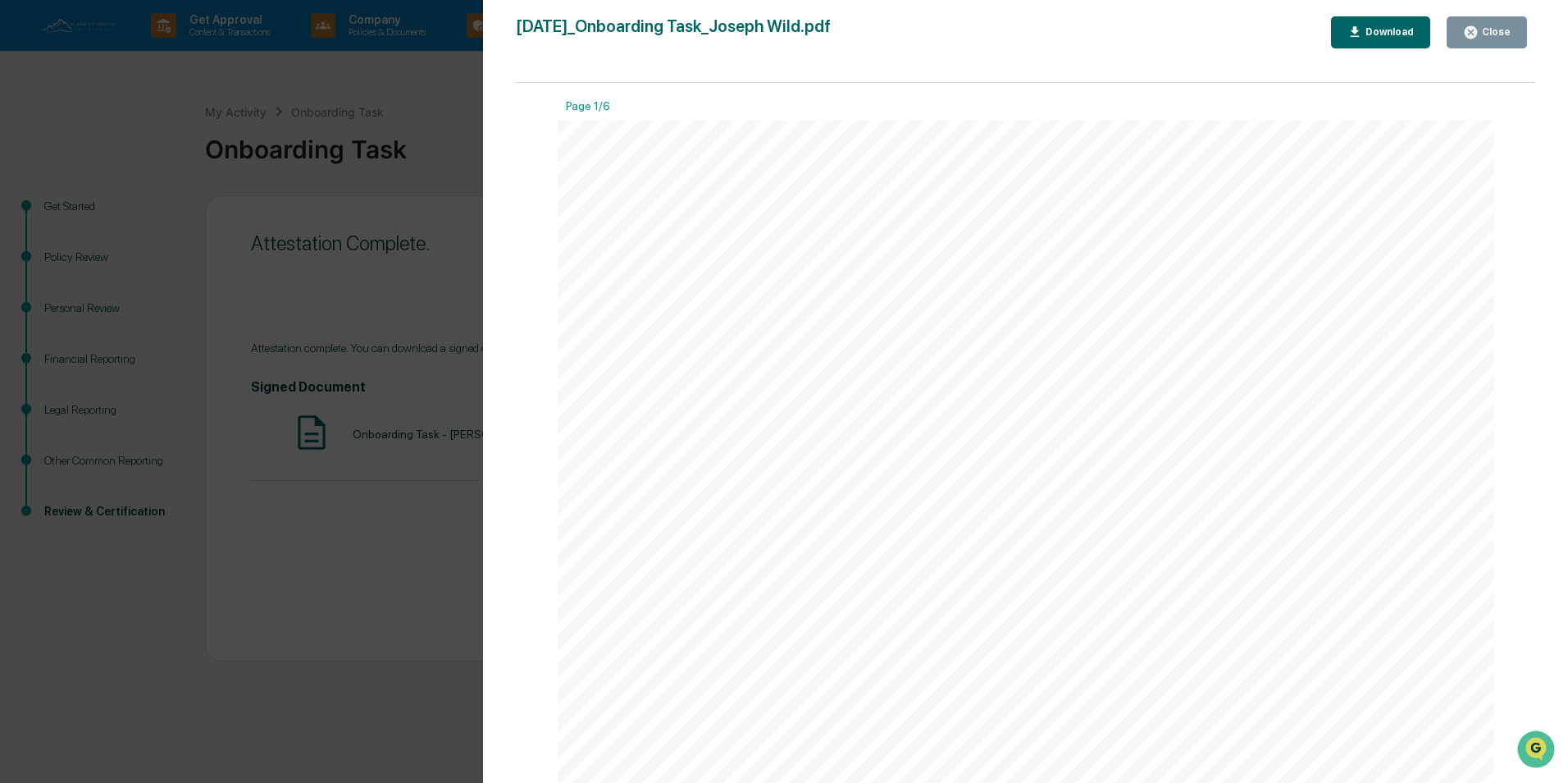
click at [1477, 29] on icon "button" at bounding box center [1470, 32] width 12 height 12
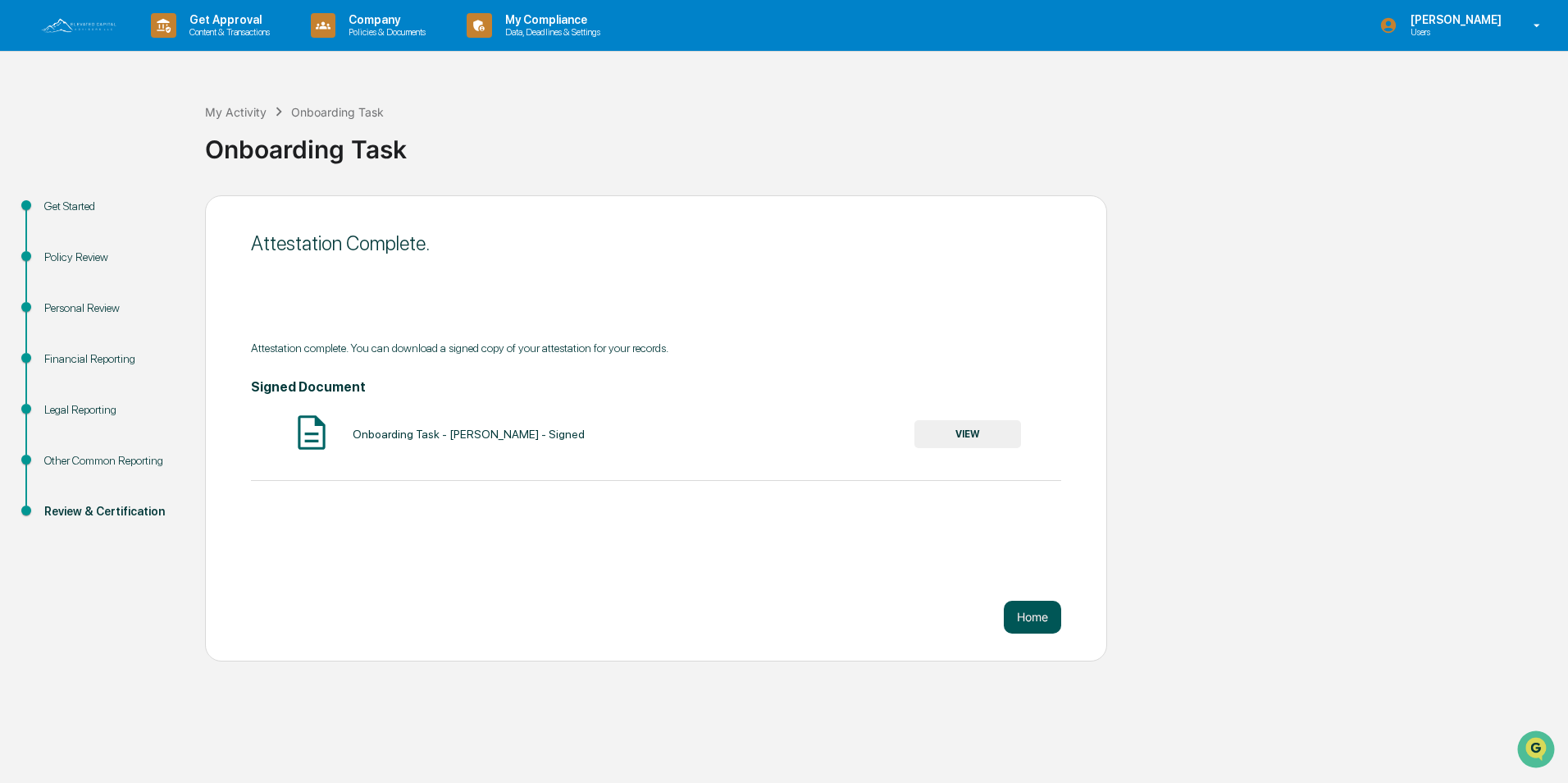
click at [1032, 614] on button "Home" at bounding box center [1033, 617] width 58 height 33
